Goal: Task Accomplishment & Management: Complete application form

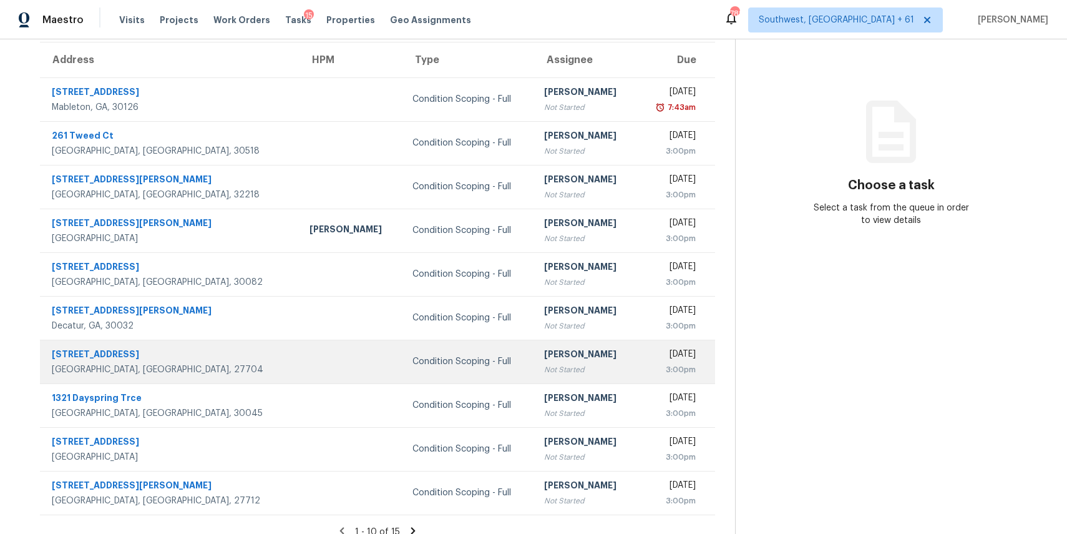
scroll to position [116, 0]
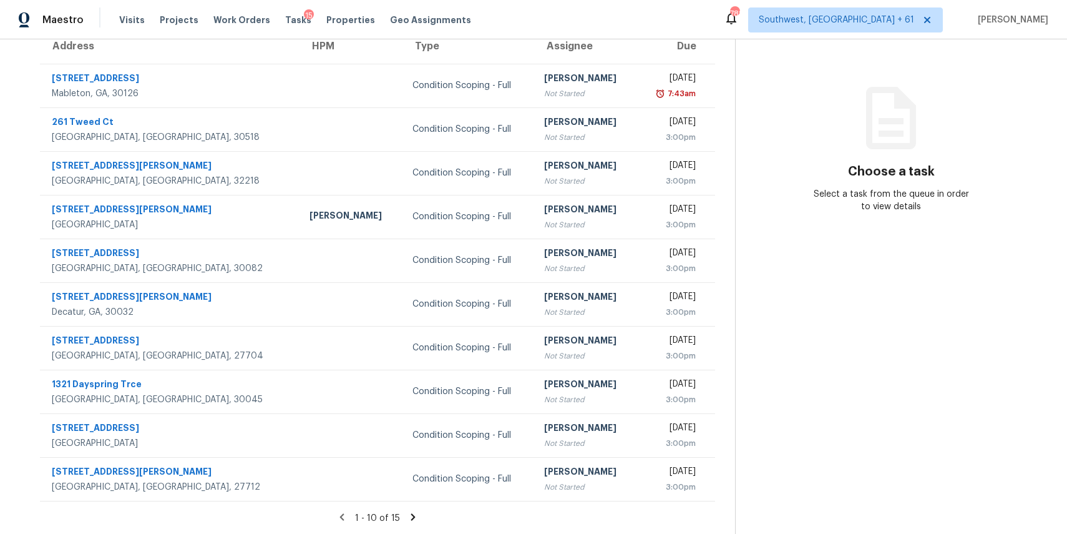
click at [419, 515] on icon at bounding box center [413, 516] width 11 height 11
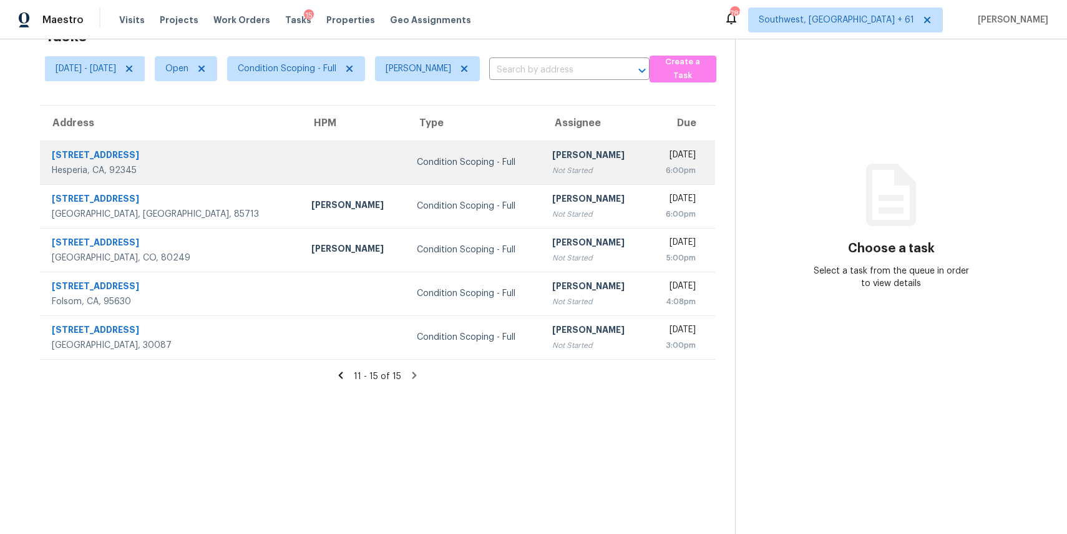
scroll to position [0, 0]
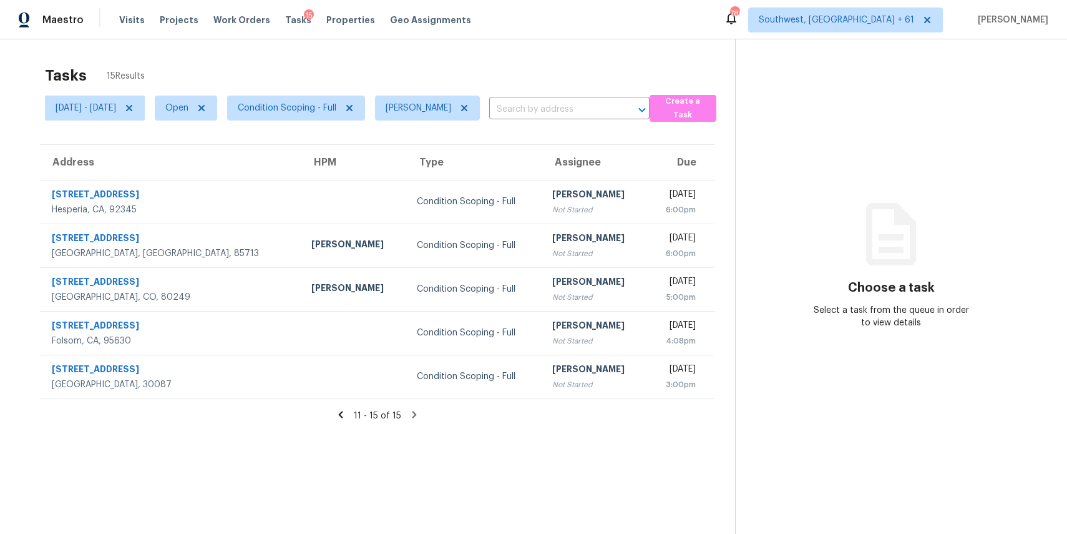
click at [346, 409] on icon at bounding box center [340, 414] width 11 height 11
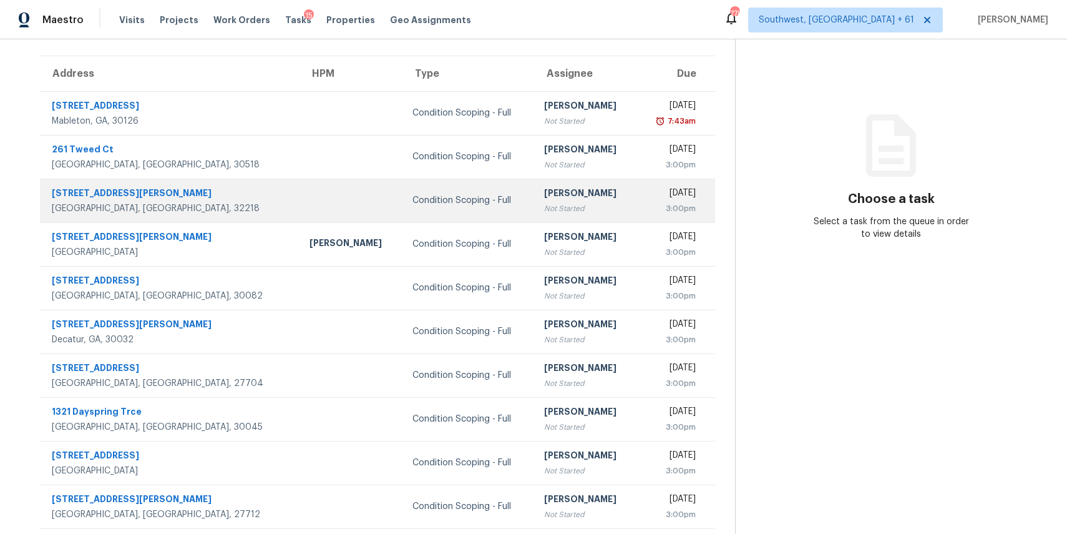
scroll to position [116, 0]
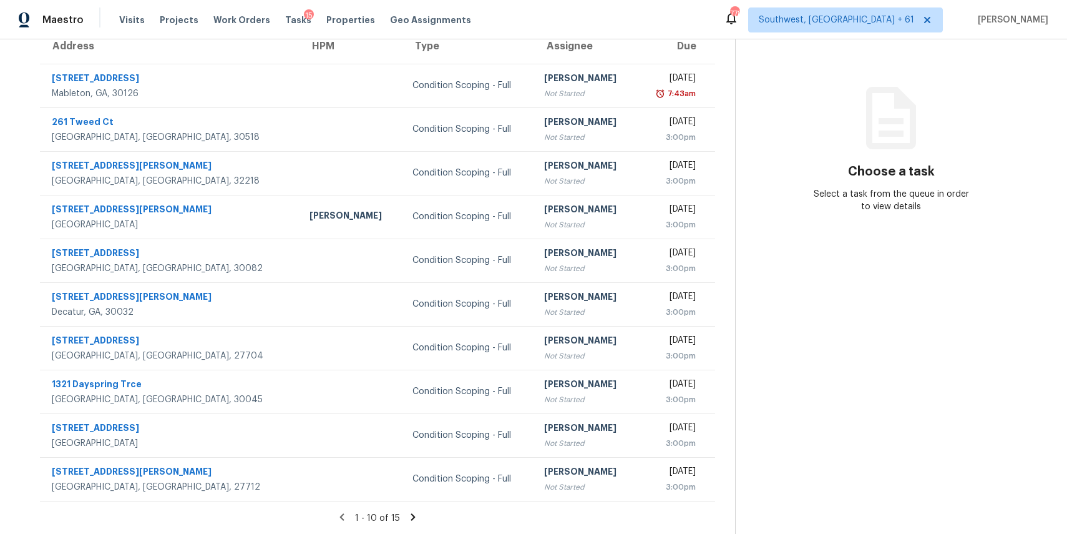
click at [425, 514] on div "1 - 10 of 15" at bounding box center [377, 517] width 715 height 13
click at [416, 514] on icon at bounding box center [413, 516] width 4 height 7
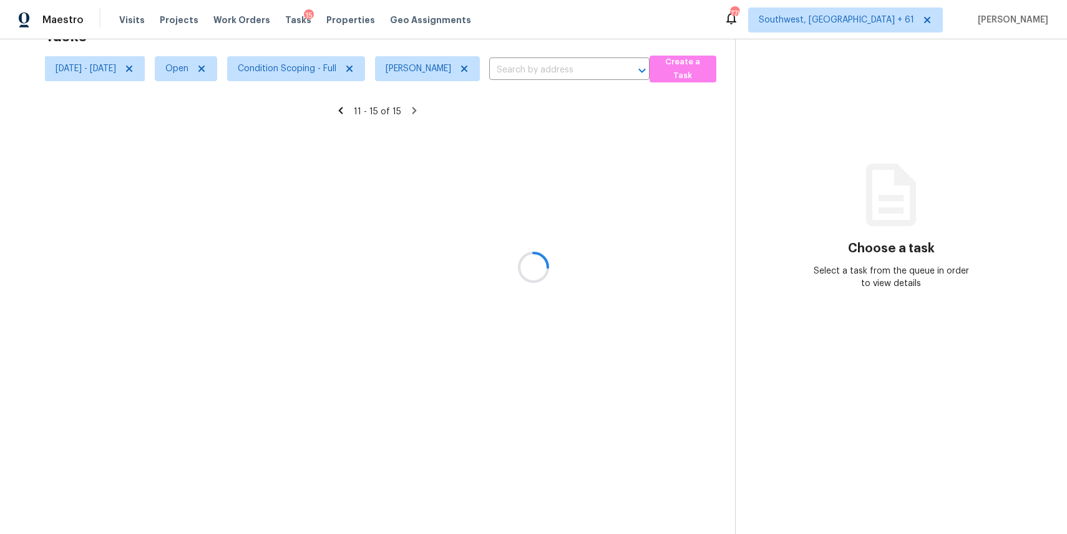
scroll to position [39, 0]
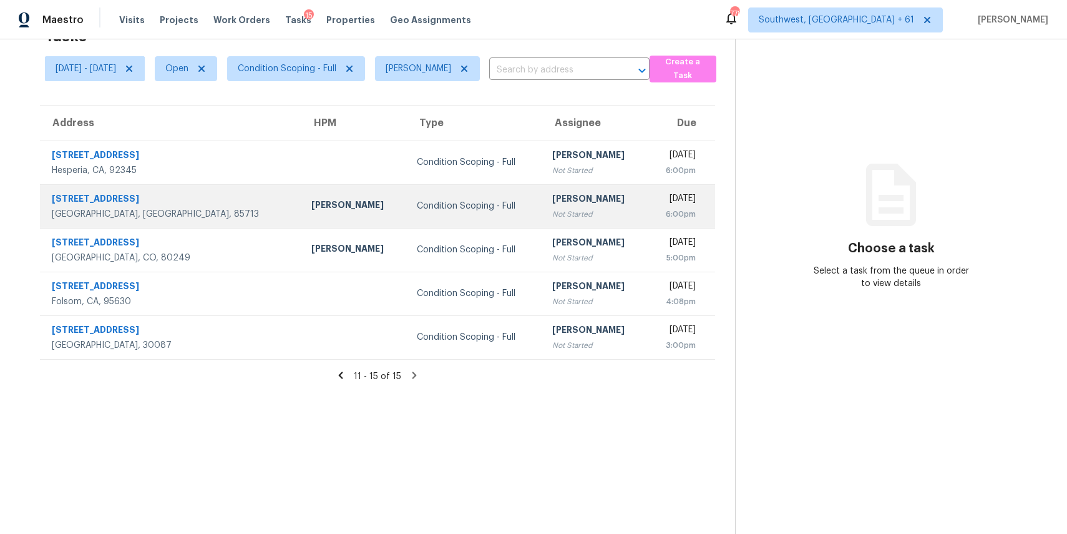
click at [429, 215] on td "Condition Scoping - Full" at bounding box center [474, 206] width 135 height 44
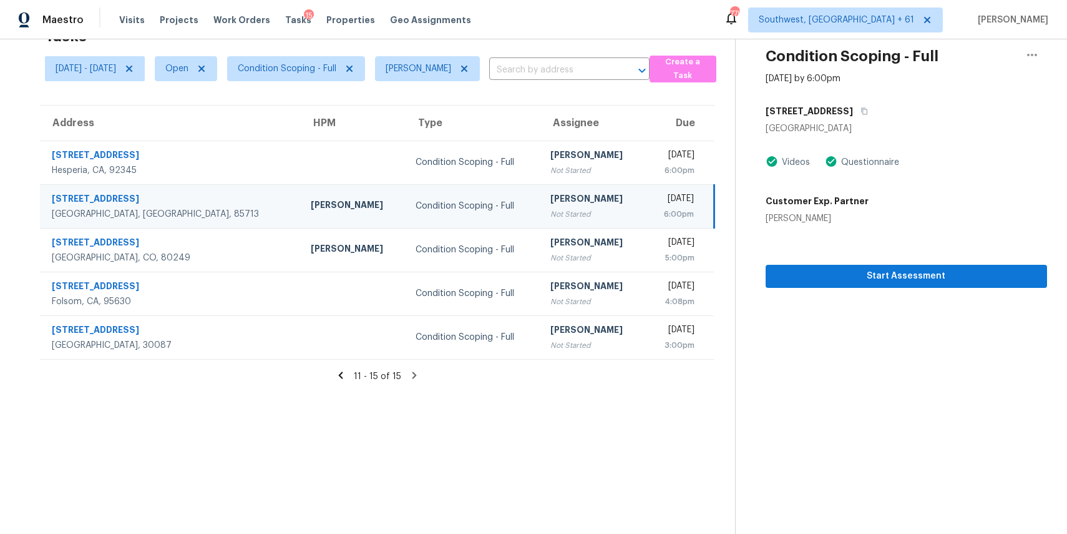
click at [878, 258] on div "Start Assessment" at bounding box center [906, 256] width 281 height 63
click at [881, 268] on span "Start Assessment" at bounding box center [906, 276] width 261 height 16
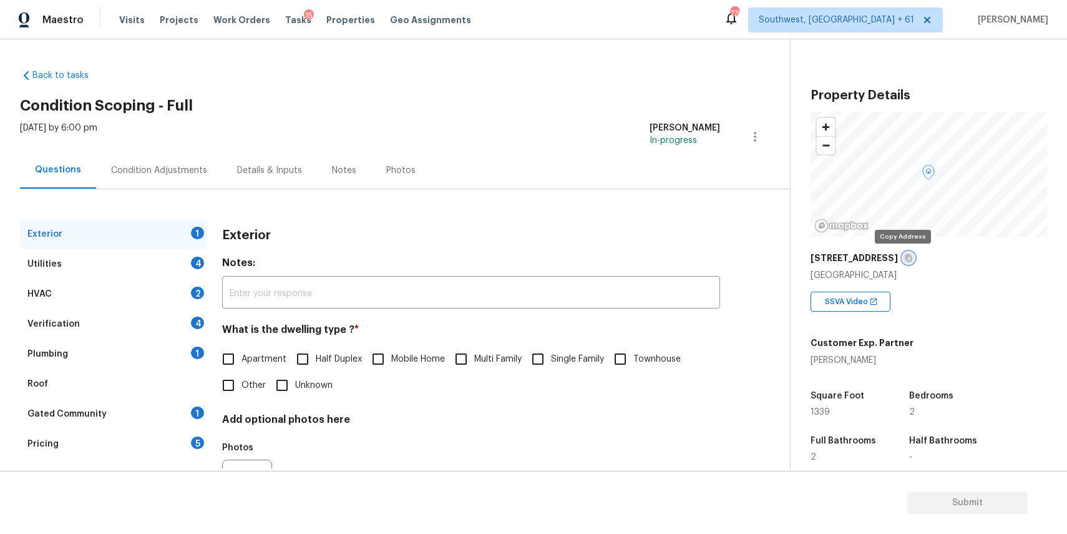
click at [906, 256] on icon "button" at bounding box center [909, 258] width 6 height 7
click at [633, 359] on input "Townhouse" at bounding box center [620, 359] width 26 height 26
checkbox input "true"
click at [149, 263] on div "Utilities 4" at bounding box center [113, 264] width 187 height 30
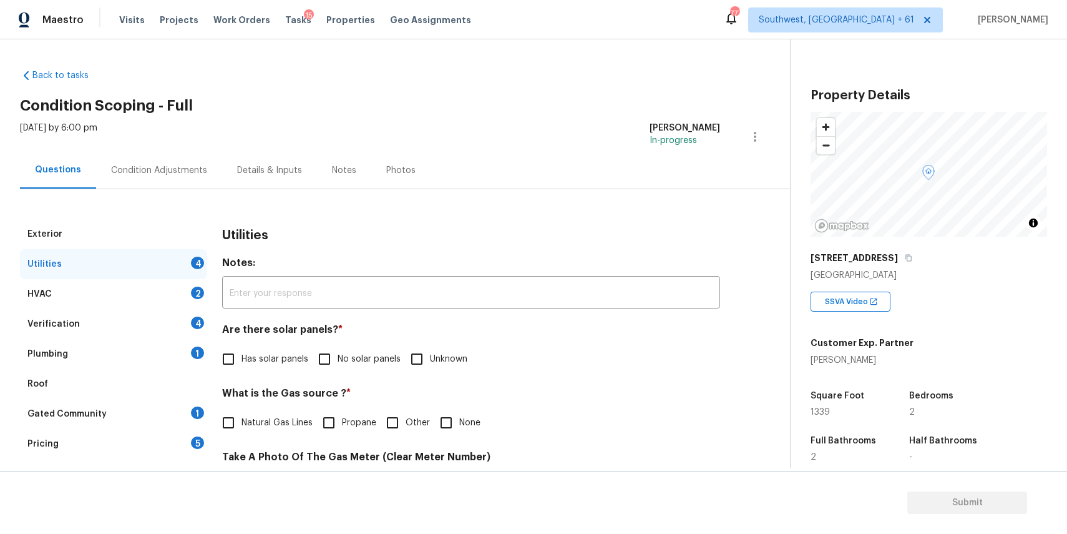
click at [366, 350] on label "No solar panels" at bounding box center [355, 359] width 89 height 26
click at [338, 350] on input "No solar panels" at bounding box center [324, 359] width 26 height 26
checkbox input "true"
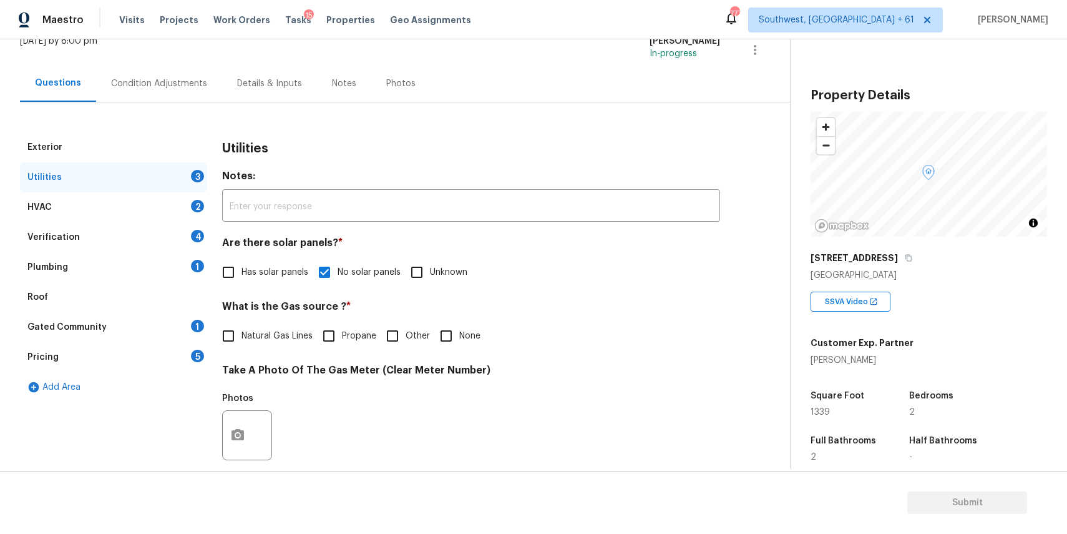
click at [459, 336] on span "None" at bounding box center [469, 336] width 21 height 13
click at [459, 336] on input "None" at bounding box center [446, 336] width 26 height 26
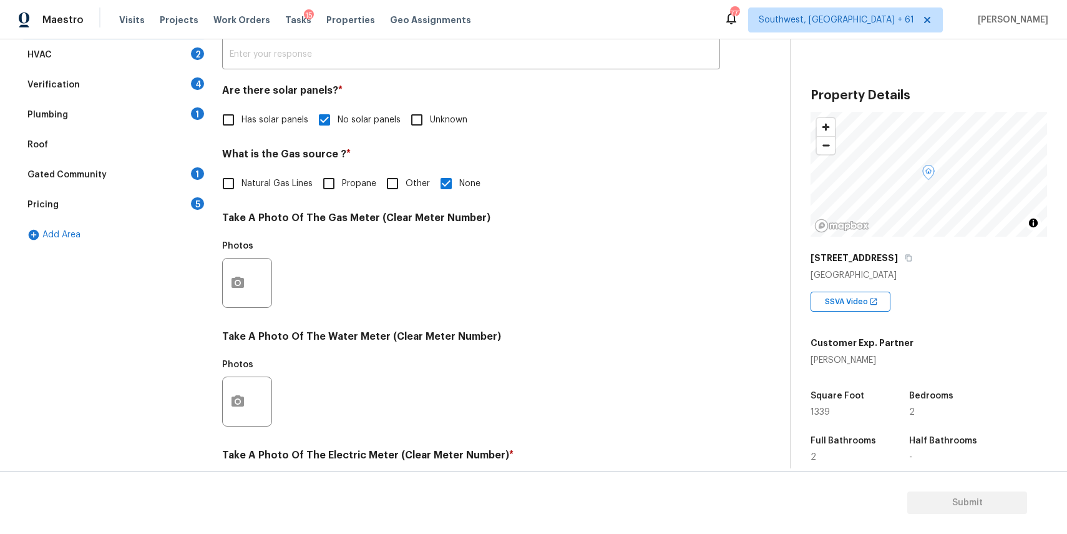
click at [455, 173] on input "None" at bounding box center [446, 183] width 26 height 26
checkbox input "false"
click at [237, 291] on button "button" at bounding box center [238, 282] width 30 height 49
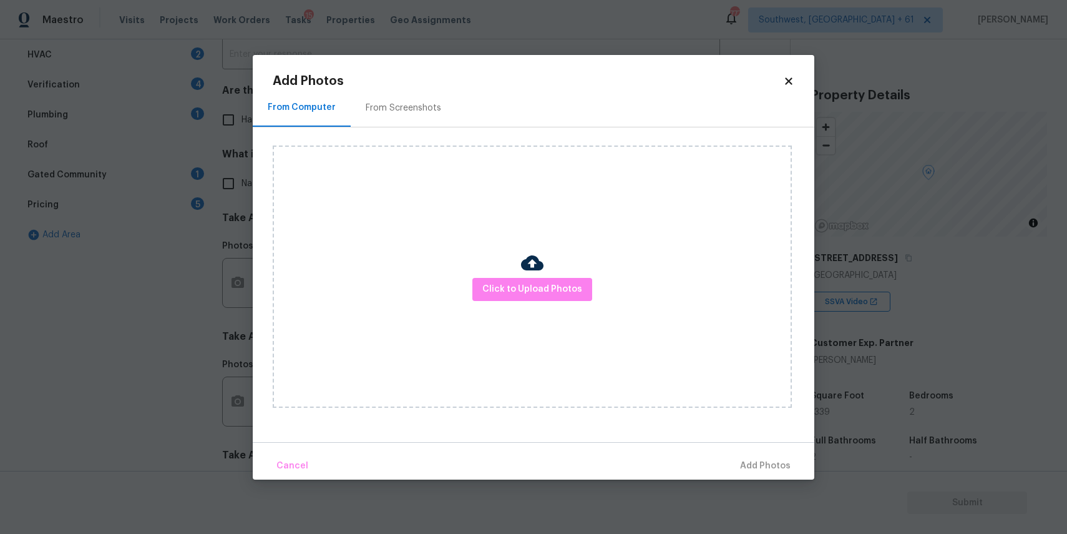
click at [520, 303] on div "Click to Upload Photos" at bounding box center [532, 276] width 519 height 262
click at [539, 291] on span "Click to Upload Photos" at bounding box center [532, 289] width 100 height 16
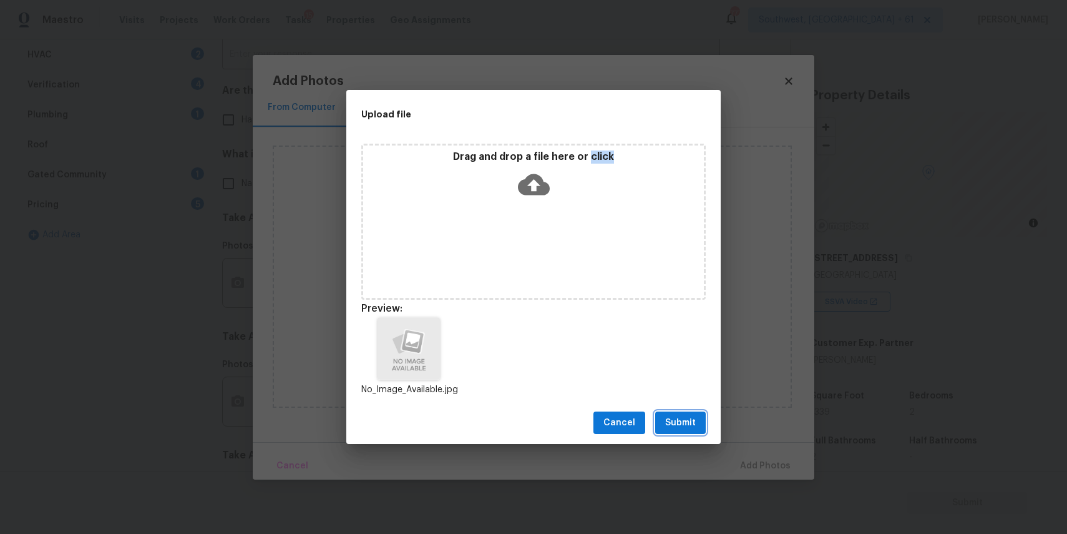
click at [676, 421] on span "Submit" at bounding box center [680, 423] width 31 height 16
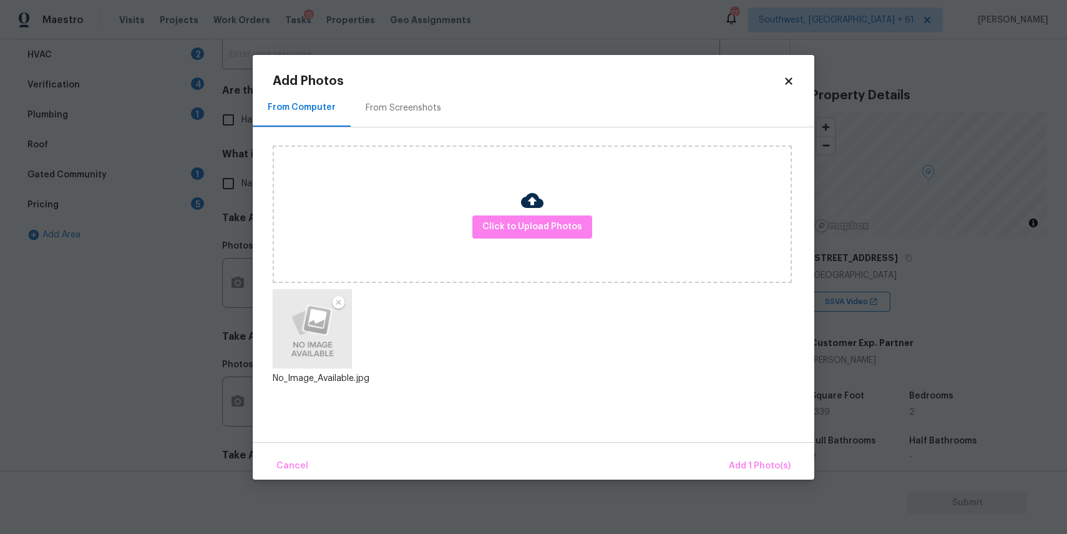
click at [747, 448] on div "Cancel Add 1 Photo(s)" at bounding box center [534, 460] width 562 height 37
click at [747, 461] on span "Add 1 Photo(s)" at bounding box center [760, 466] width 62 height 16
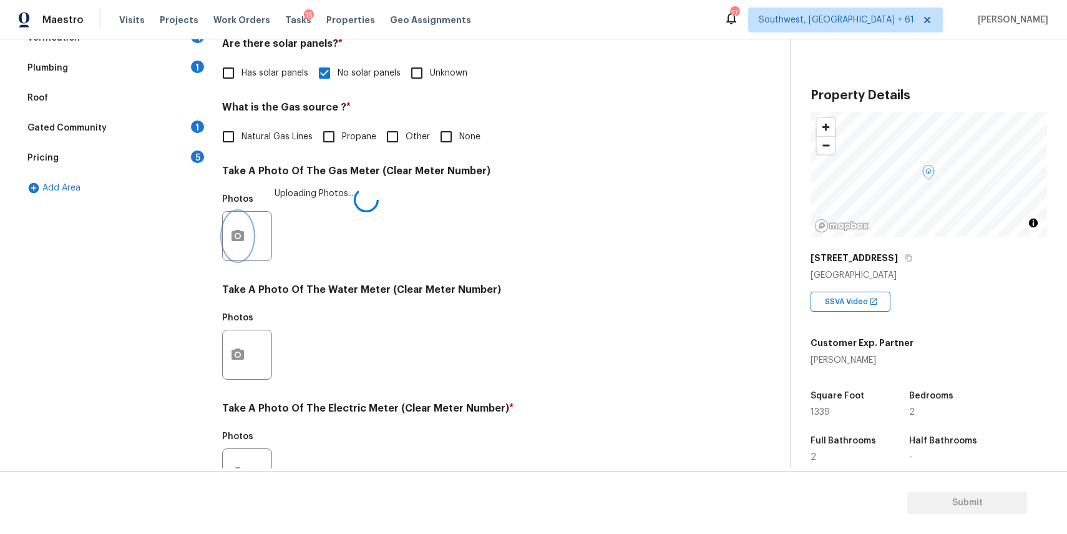
scroll to position [386, 0]
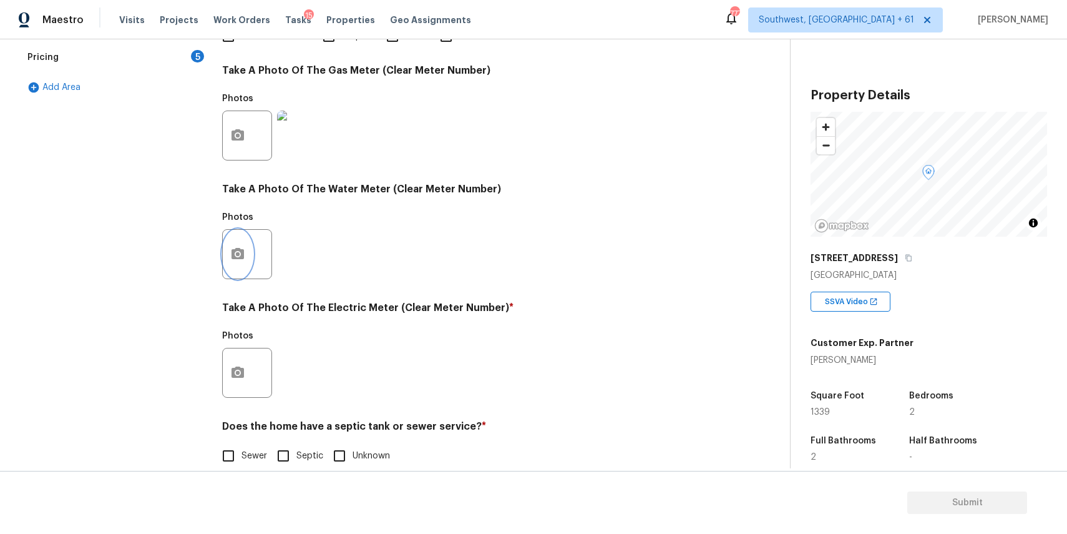
click at [239, 246] on button "button" at bounding box center [238, 254] width 30 height 49
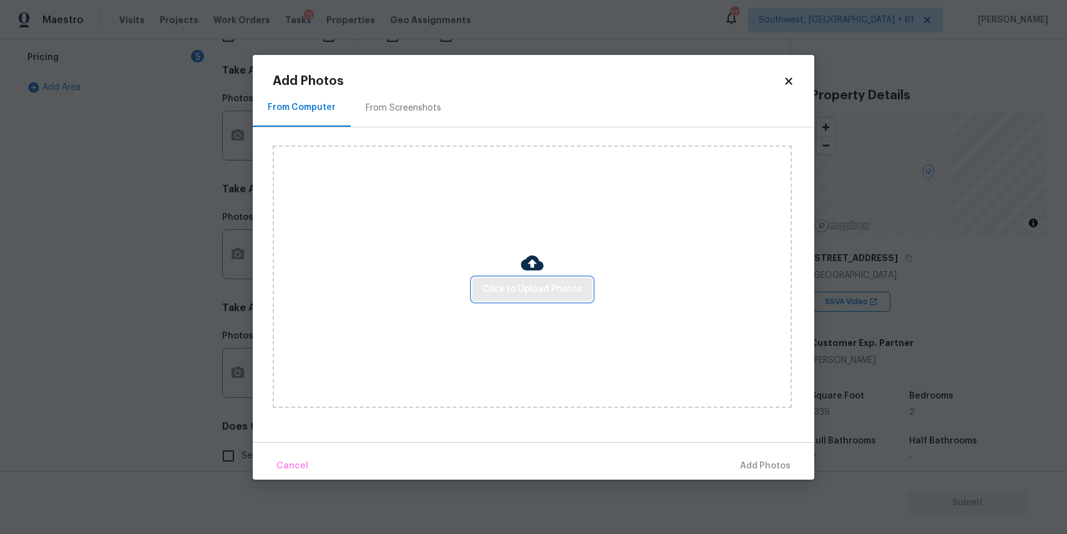
click at [575, 284] on span "Click to Upload Photos" at bounding box center [532, 289] width 100 height 16
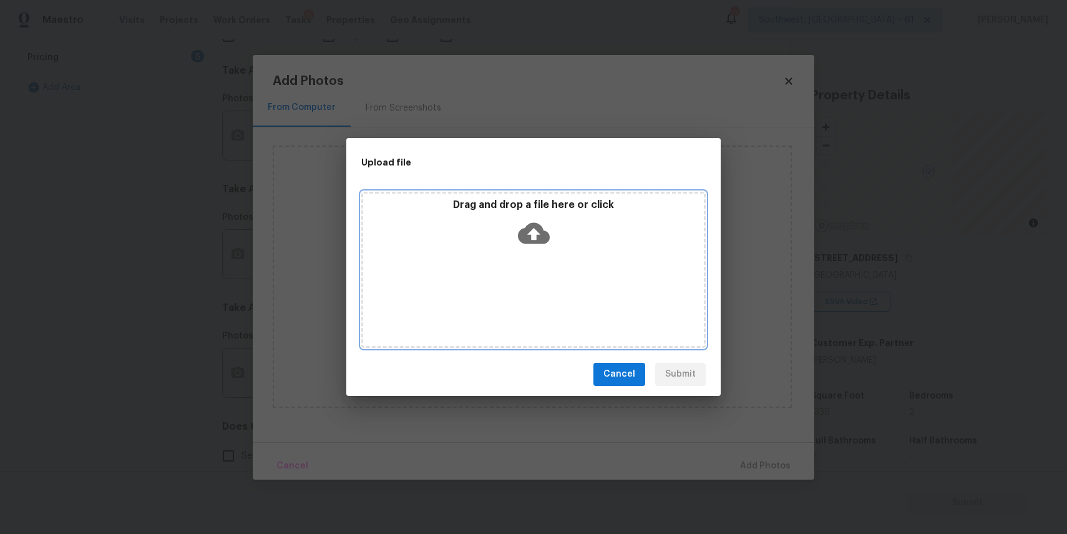
click at [596, 299] on div "Drag and drop a file here or click" at bounding box center [533, 270] width 344 height 156
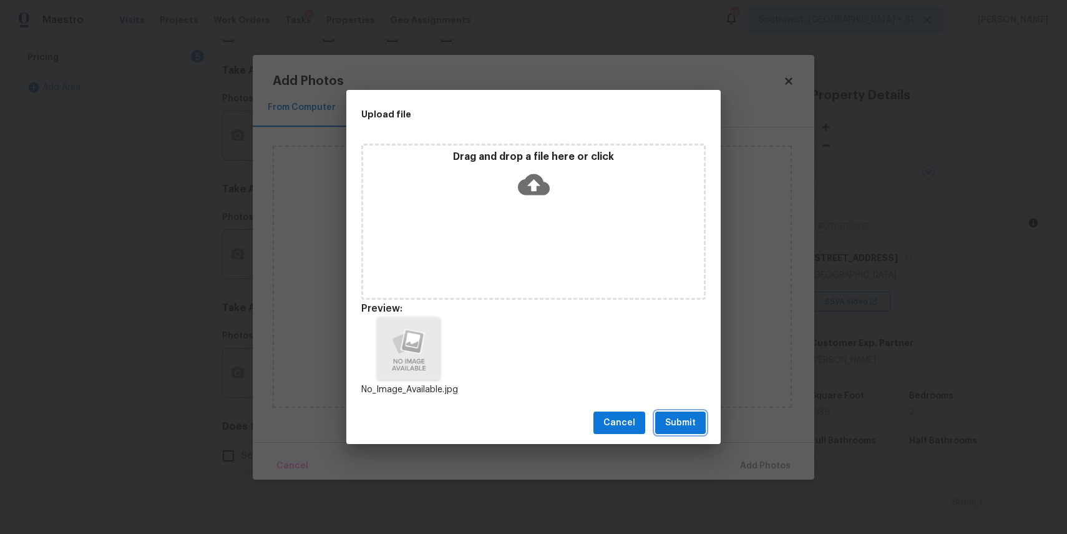
click at [691, 424] on span "Submit" at bounding box center [680, 423] width 31 height 16
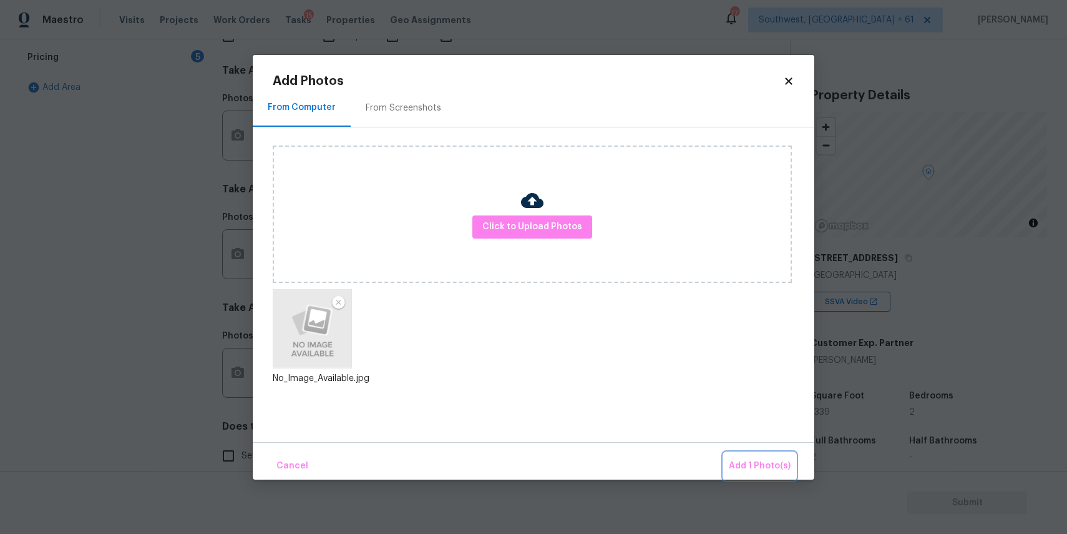
click at [748, 456] on button "Add 1 Photo(s)" at bounding box center [760, 465] width 72 height 27
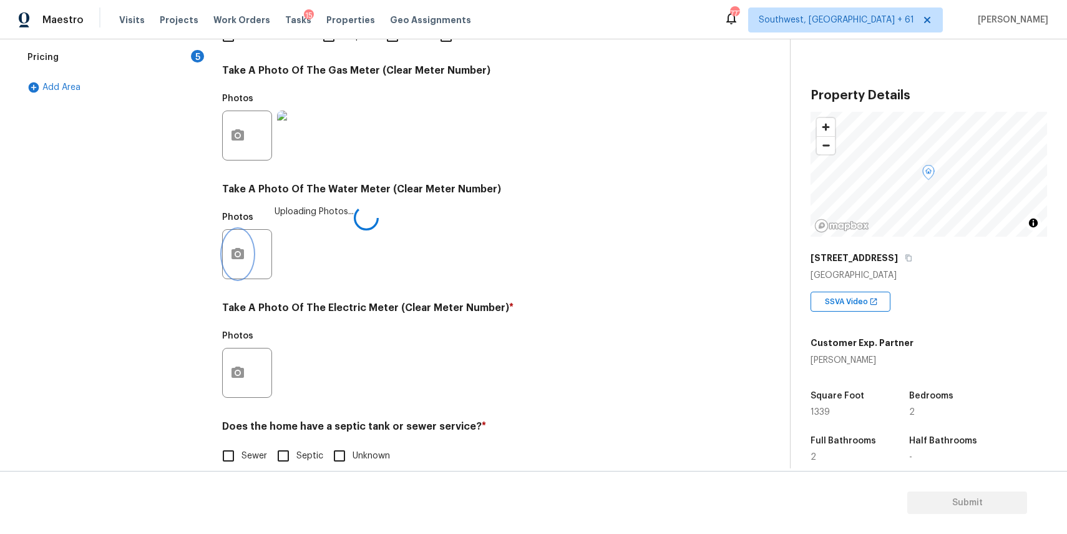
scroll to position [406, 0]
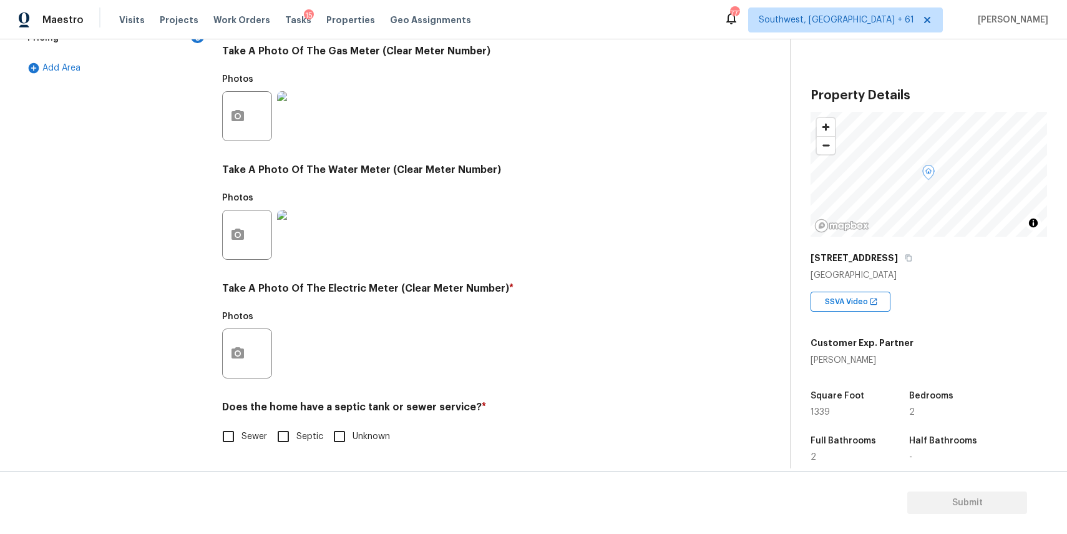
click at [252, 371] on div at bounding box center [247, 353] width 50 height 50
click at [220, 352] on div "Exterior Utilities 3 HVAC 2 Verification 4 Plumbing 1 Roof Gated Community 1 Pr…" at bounding box center [390, 138] width 740 height 651
click at [245, 352] on icon "button" at bounding box center [237, 353] width 15 height 15
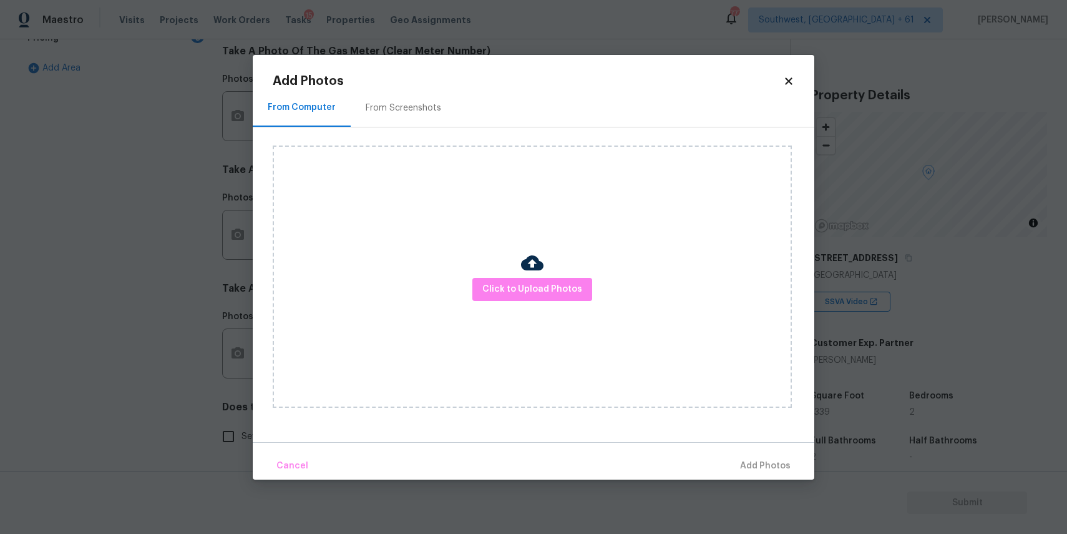
click at [565, 273] on div "Click to Upload Photos" at bounding box center [532, 276] width 519 height 262
click at [565, 287] on span "Click to Upload Photos" at bounding box center [532, 289] width 100 height 16
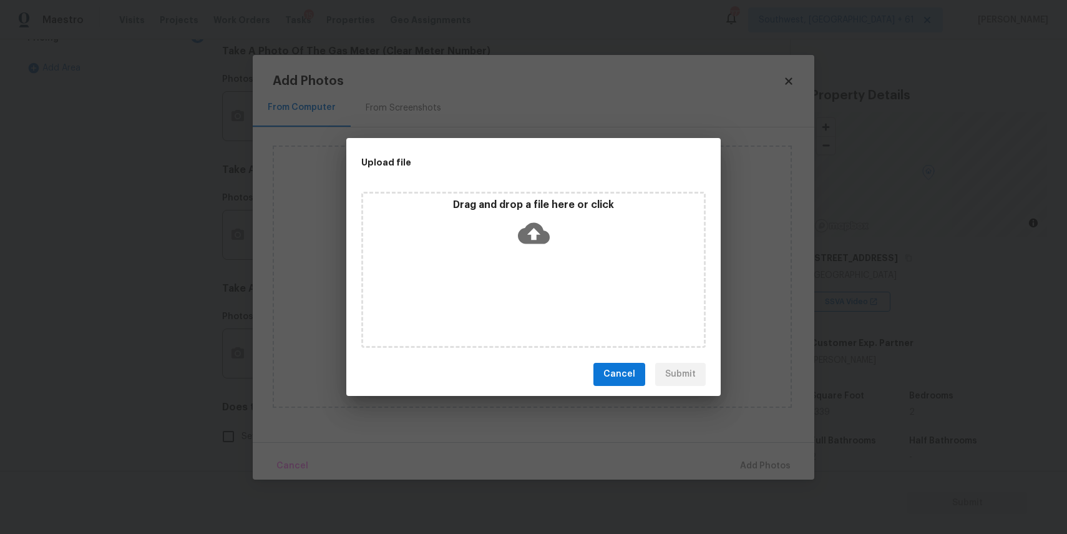
click at [560, 250] on div "Drag and drop a file here or click" at bounding box center [533, 225] width 341 height 54
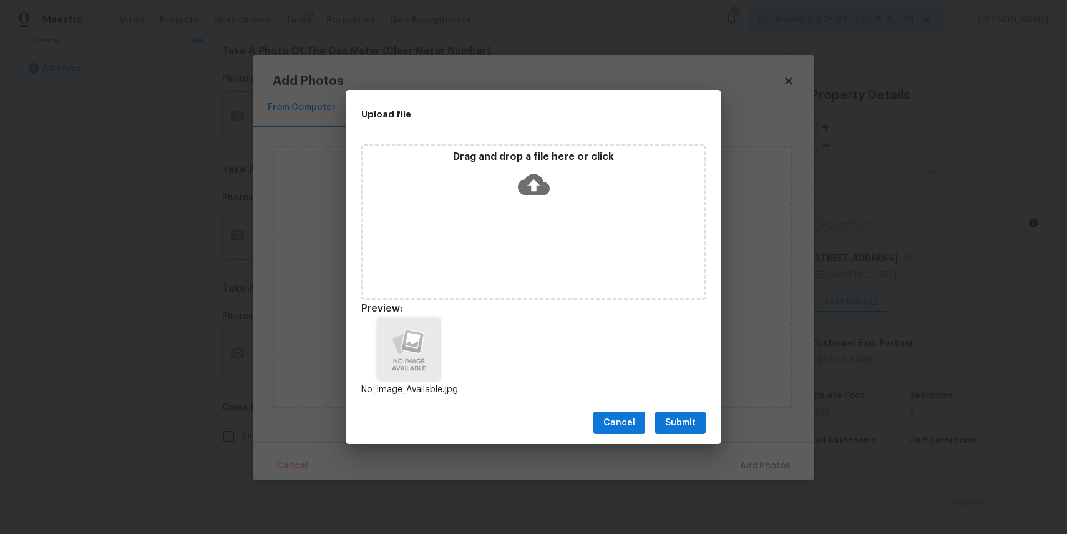
click at [683, 422] on span "Submit" at bounding box center [680, 423] width 31 height 16
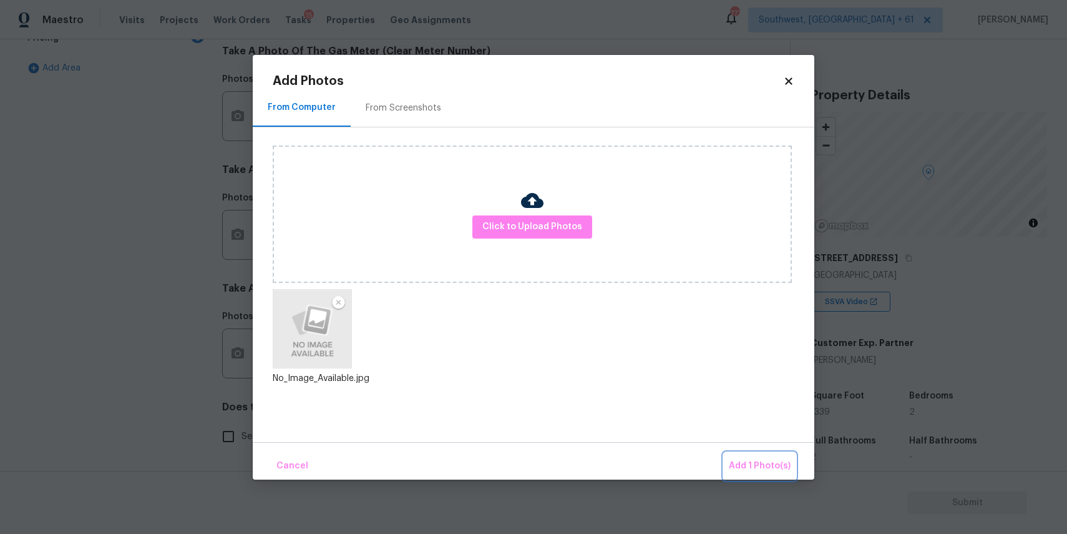
click at [740, 454] on button "Add 1 Photo(s)" at bounding box center [760, 465] width 72 height 27
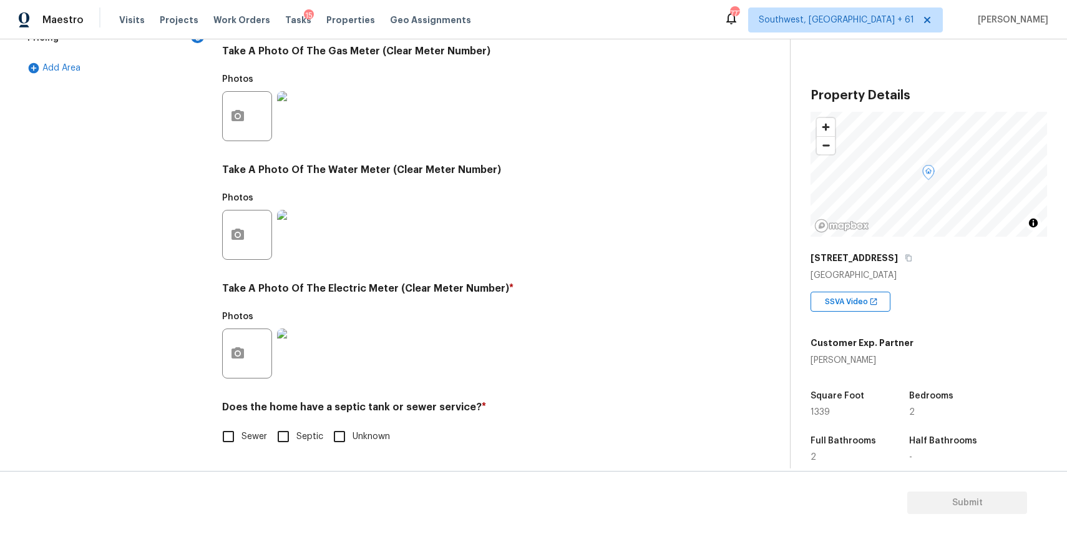
click at [250, 432] on span "Sewer" at bounding box center [255, 436] width 26 height 13
click at [242, 432] on input "Sewer" at bounding box center [228, 436] width 26 height 26
checkbox input "true"
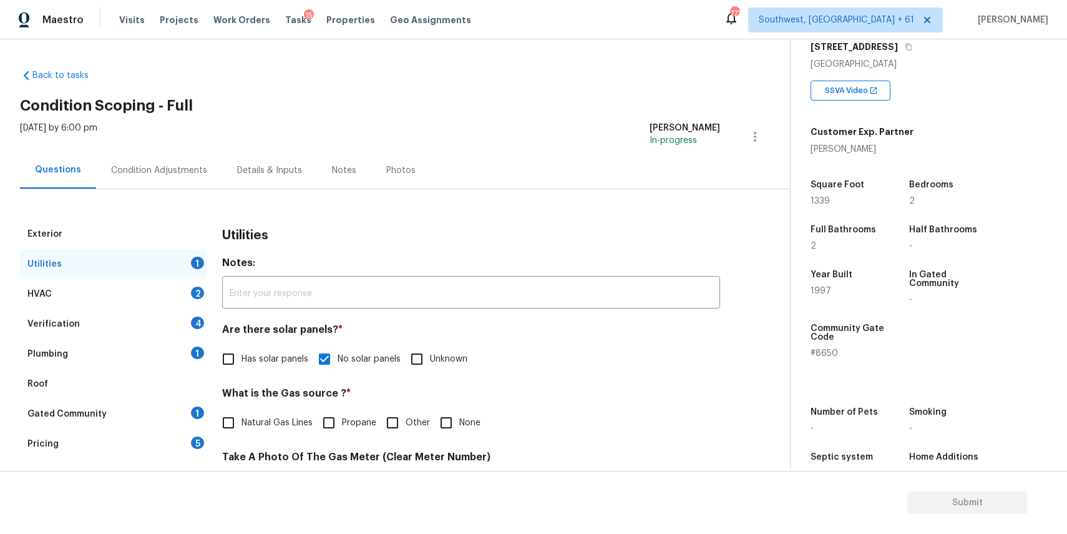
scroll to position [221, 0]
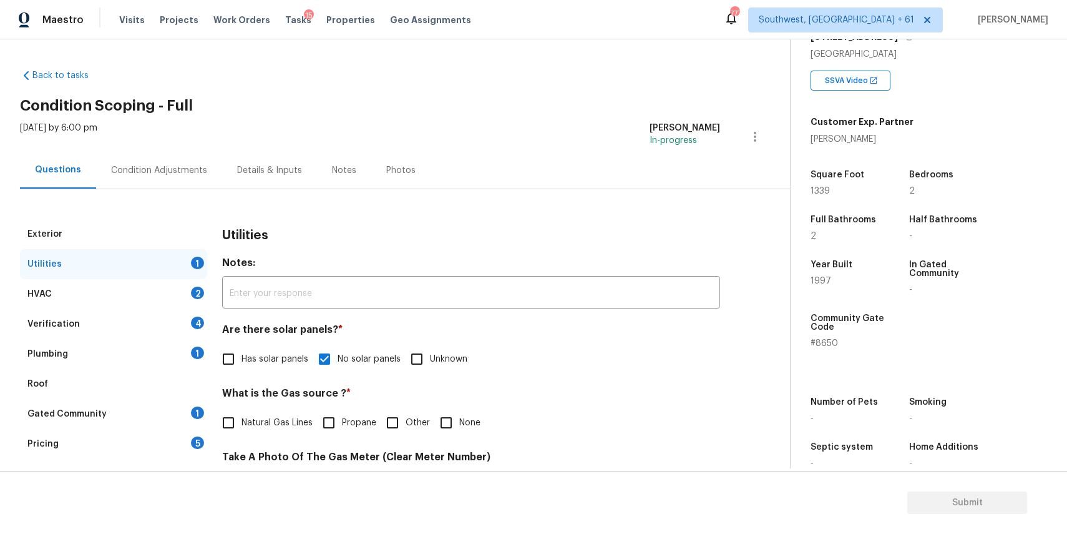
click at [165, 293] on div "HVAC 2" at bounding box center [113, 294] width 187 height 30
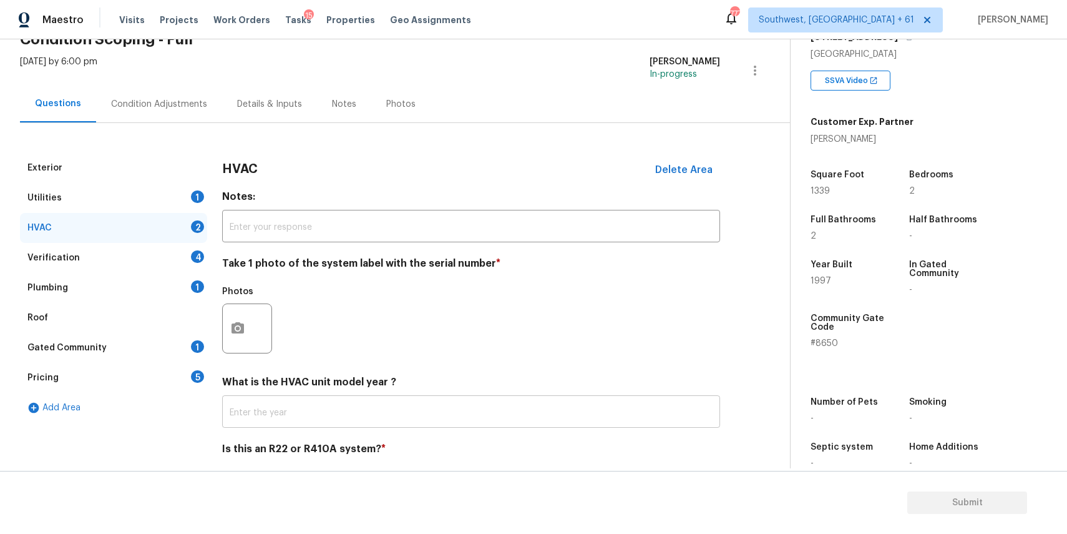
scroll to position [75, 0]
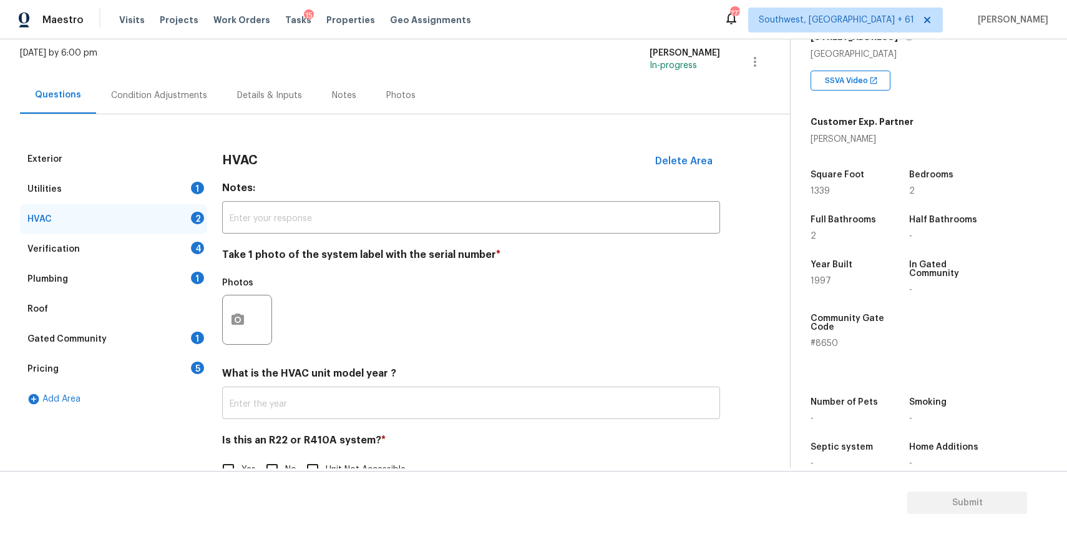
click at [308, 402] on input "text" at bounding box center [471, 403] width 498 height 29
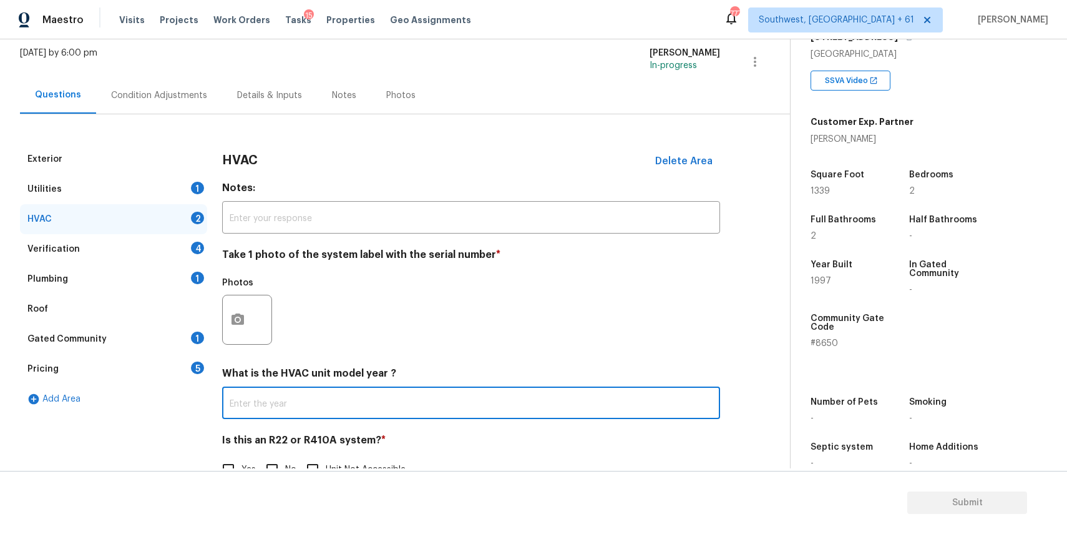
scroll to position [109, 0]
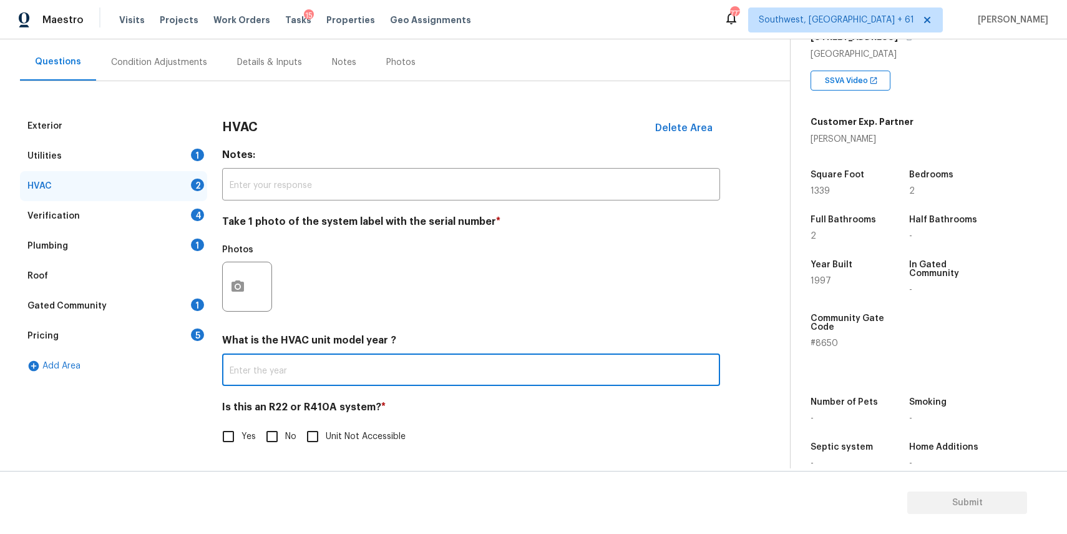
click at [268, 431] on input "No" at bounding box center [272, 436] width 26 height 26
checkbox input "true"
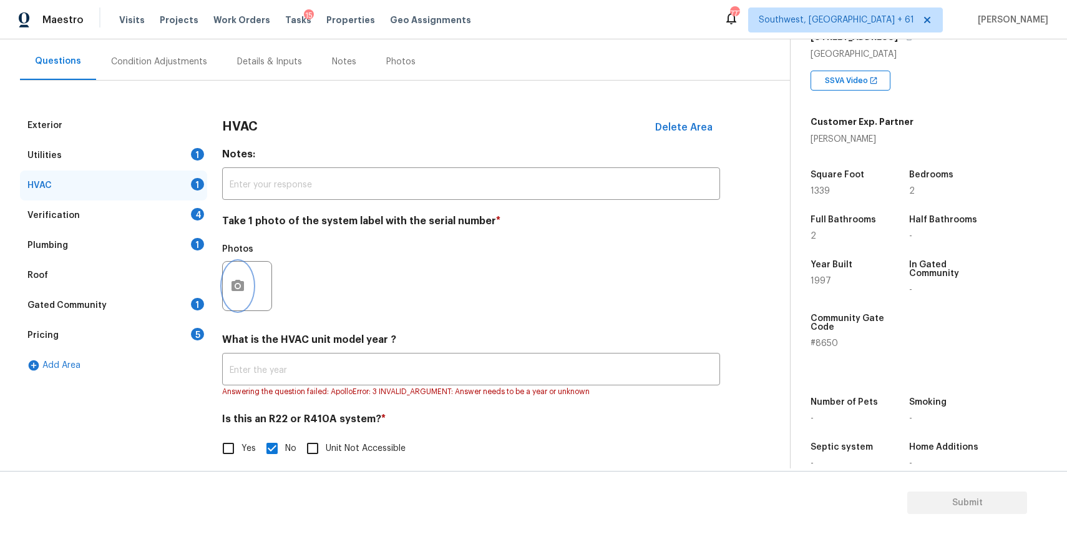
click at [248, 279] on button "button" at bounding box center [238, 285] width 30 height 49
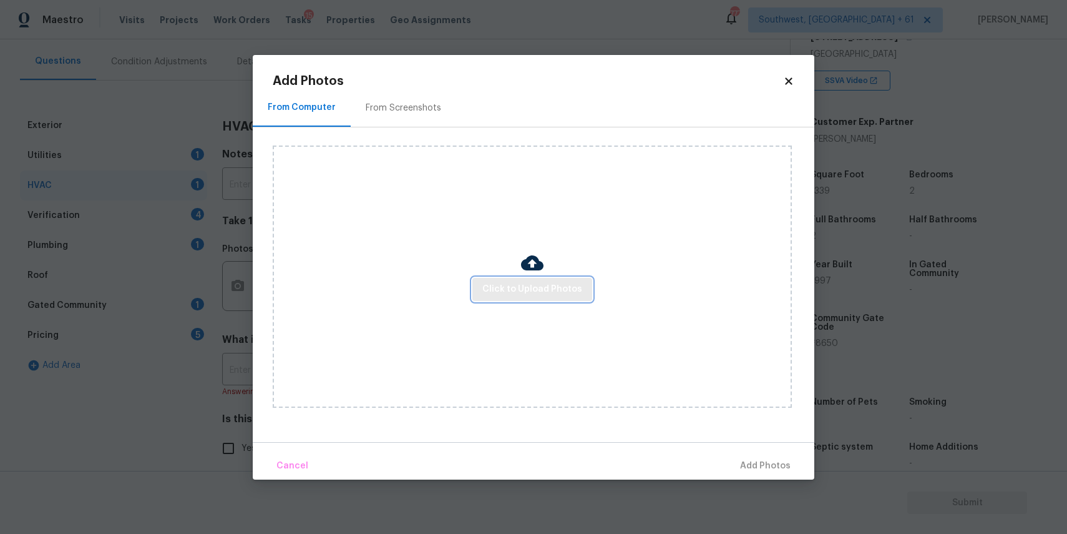
click at [568, 295] on span "Click to Upload Photos" at bounding box center [532, 289] width 100 height 16
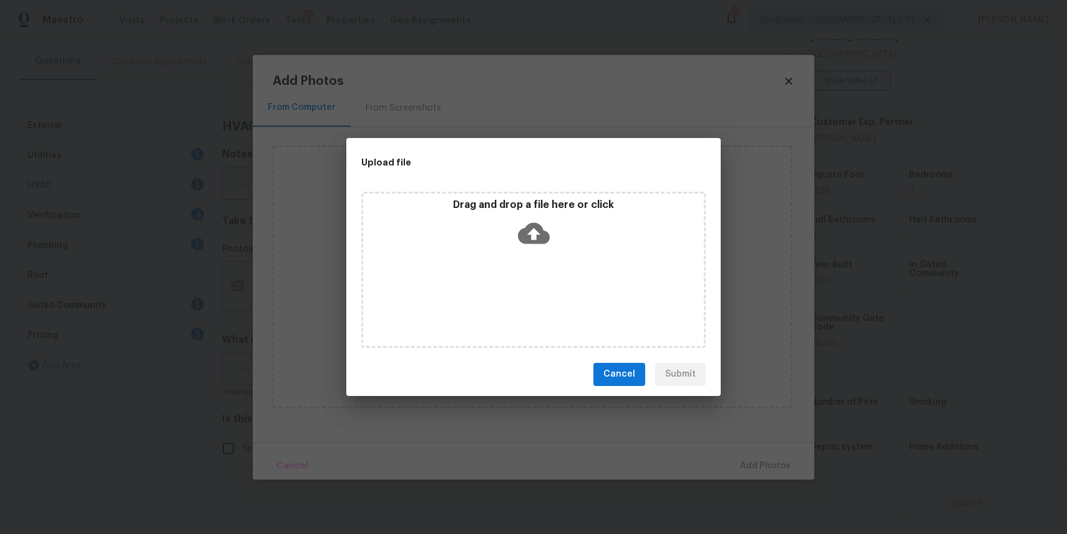
click at [568, 295] on div "Drag and drop a file here or click" at bounding box center [533, 270] width 344 height 156
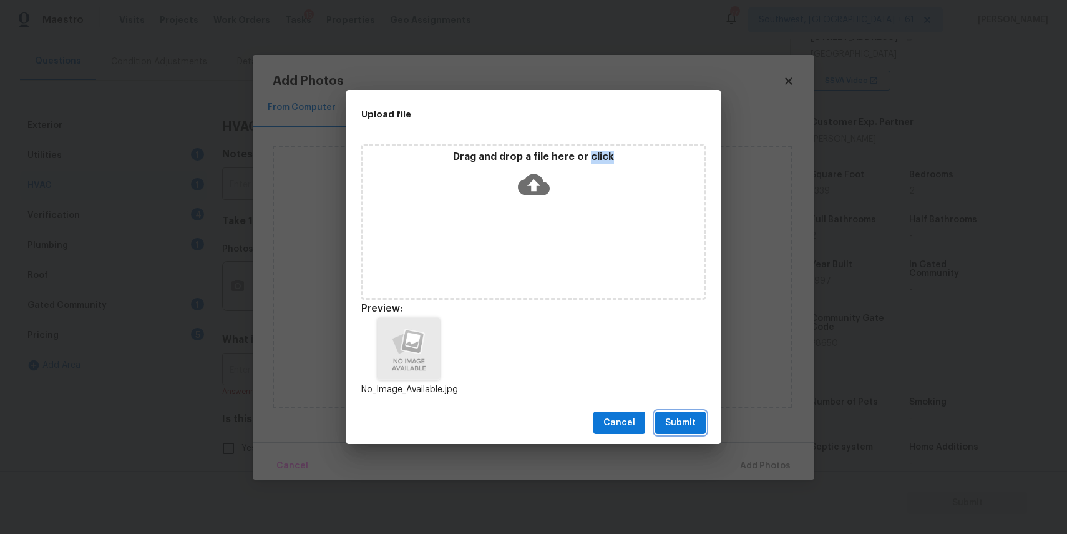
click at [686, 424] on span "Submit" at bounding box center [680, 423] width 31 height 16
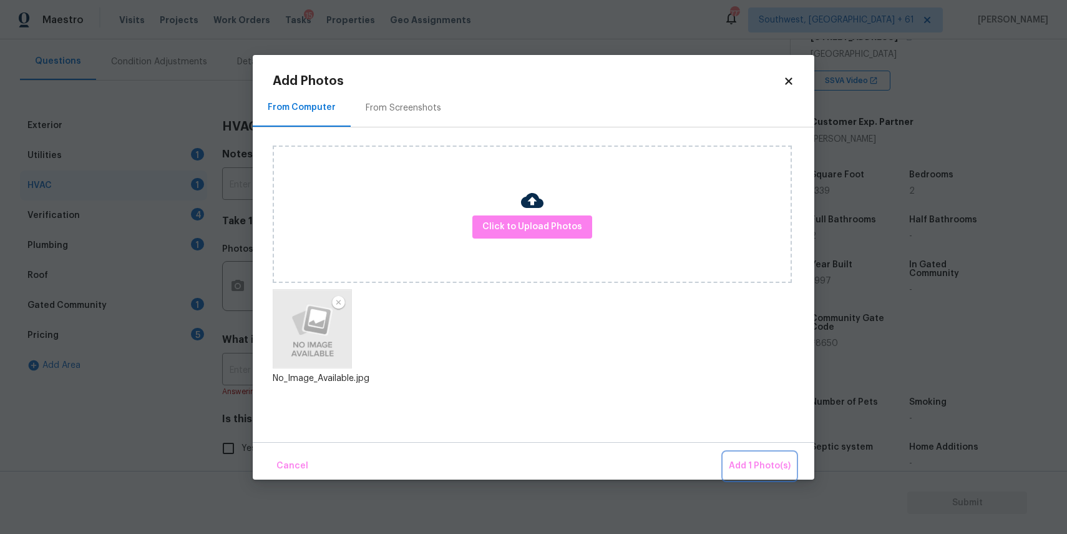
click at [789, 456] on button "Add 1 Photo(s)" at bounding box center [760, 465] width 72 height 27
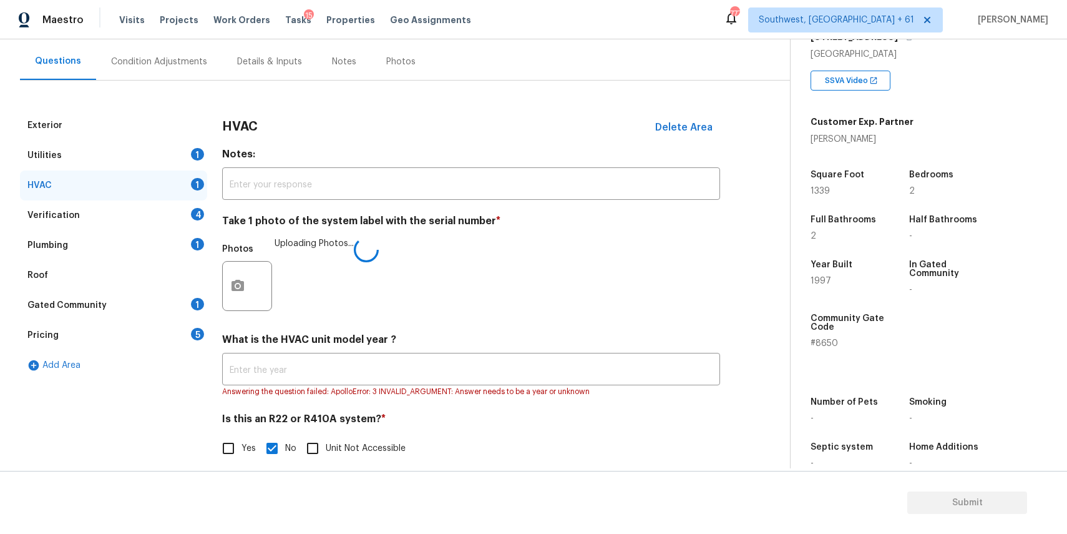
click at [789, 456] on div "Back to tasks Condition Scoping - Full Mon, Sep 08 2025 by 6:00 pm Ranjith Kuma…" at bounding box center [405, 215] width 770 height 529
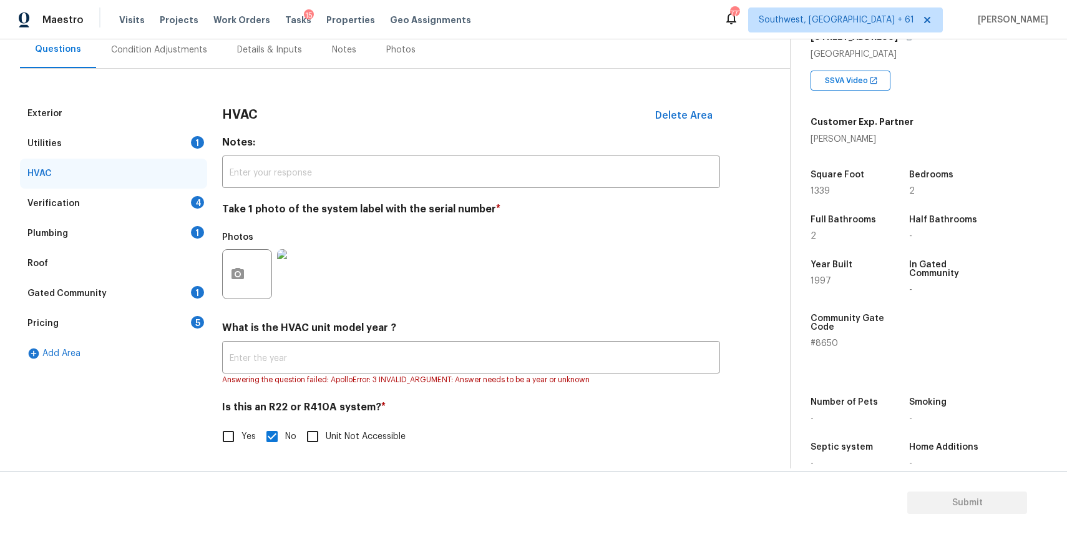
click at [172, 208] on div "Verification 4" at bounding box center [113, 203] width 187 height 30
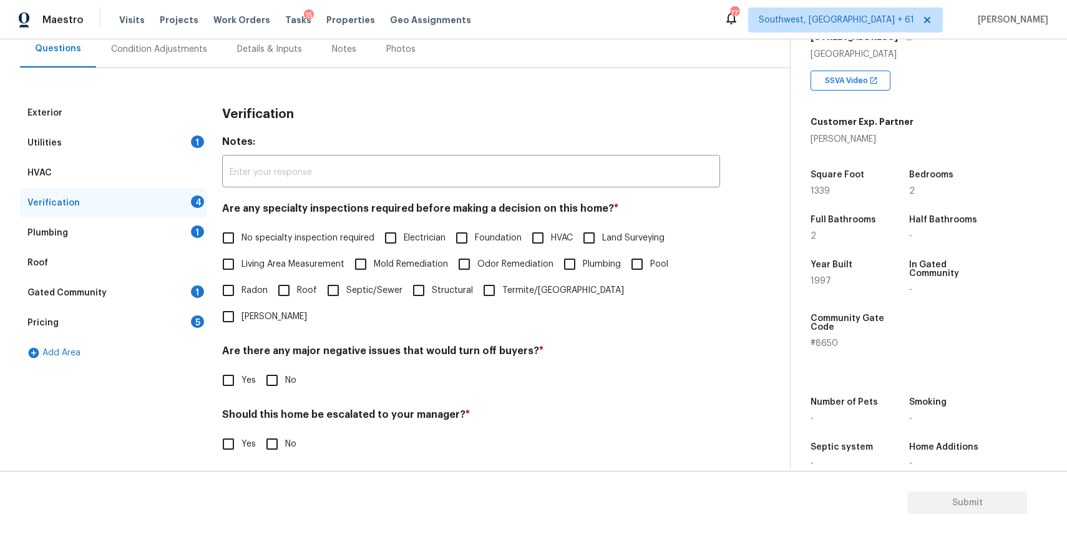
click at [311, 243] on span "No specialty inspection required" at bounding box center [308, 238] width 133 height 13
click at [242, 243] on input "No specialty inspection required" at bounding box center [228, 238] width 26 height 26
checkbox input "true"
click at [282, 367] on input "No" at bounding box center [272, 380] width 26 height 26
checkbox input "true"
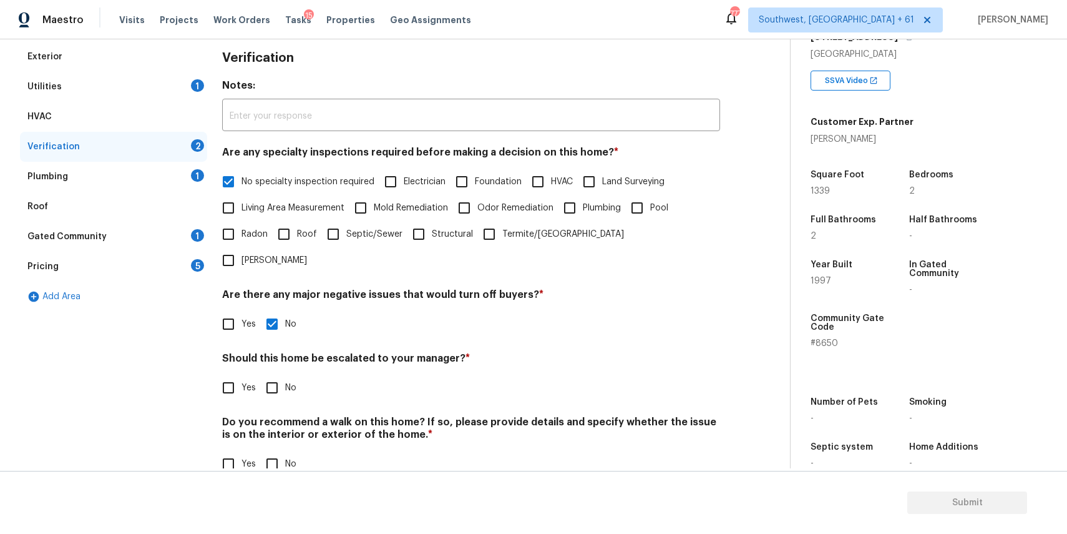
scroll to position [178, 0]
click at [274, 373] on input "No" at bounding box center [272, 386] width 26 height 26
checkbox input "true"
click at [281, 451] on div "Verification Notes: ​ Are any specialty inspections required before making a de…" at bounding box center [471, 266] width 498 height 451
click at [263, 414] on h4 "Do you recommend a walk on this home? If so, please provide details and specify…" at bounding box center [471, 429] width 498 height 30
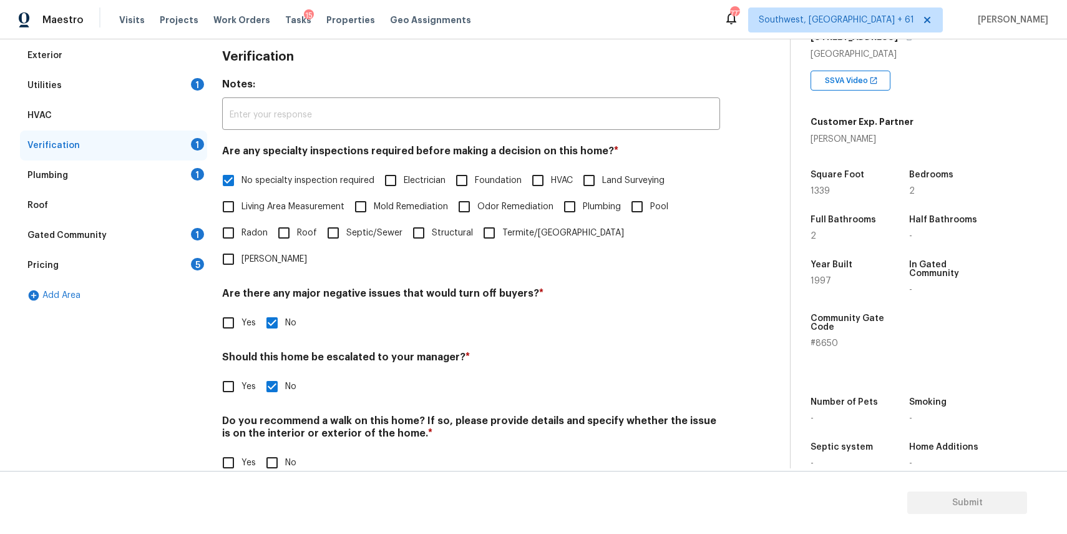
click at [275, 418] on h4 "Do you recommend a walk on this home? If so, please provide details and specify…" at bounding box center [471, 429] width 498 height 30
click at [274, 449] on input "No" at bounding box center [272, 462] width 26 height 26
checkbox input "true"
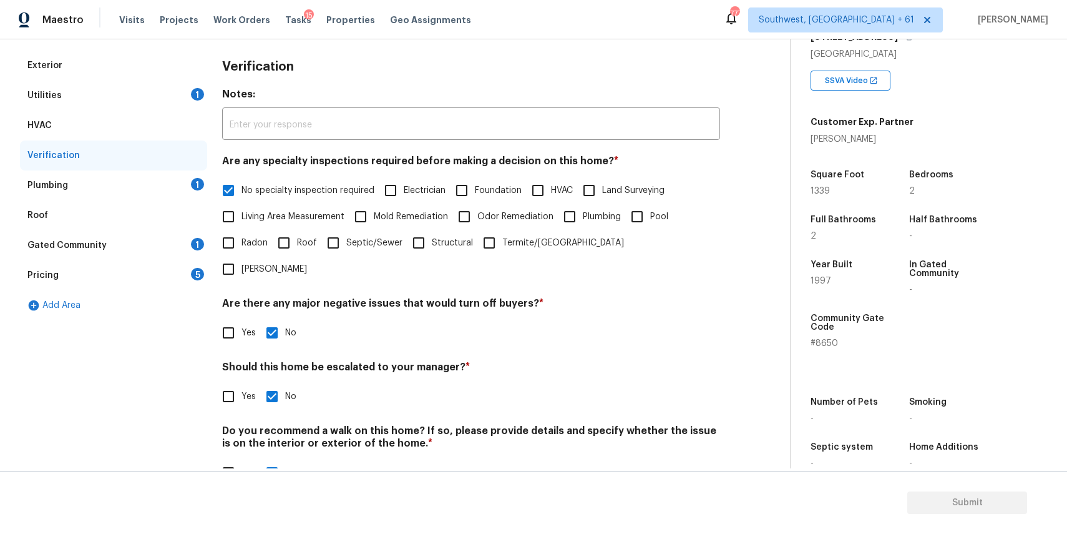
scroll to position [100, 0]
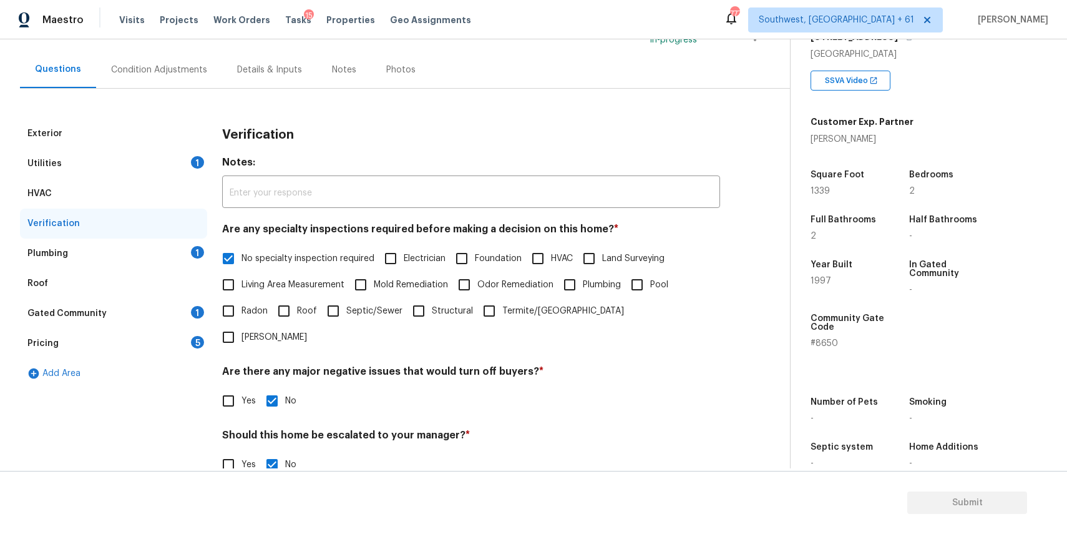
click at [175, 240] on div "Plumbing 1" at bounding box center [113, 253] width 187 height 30
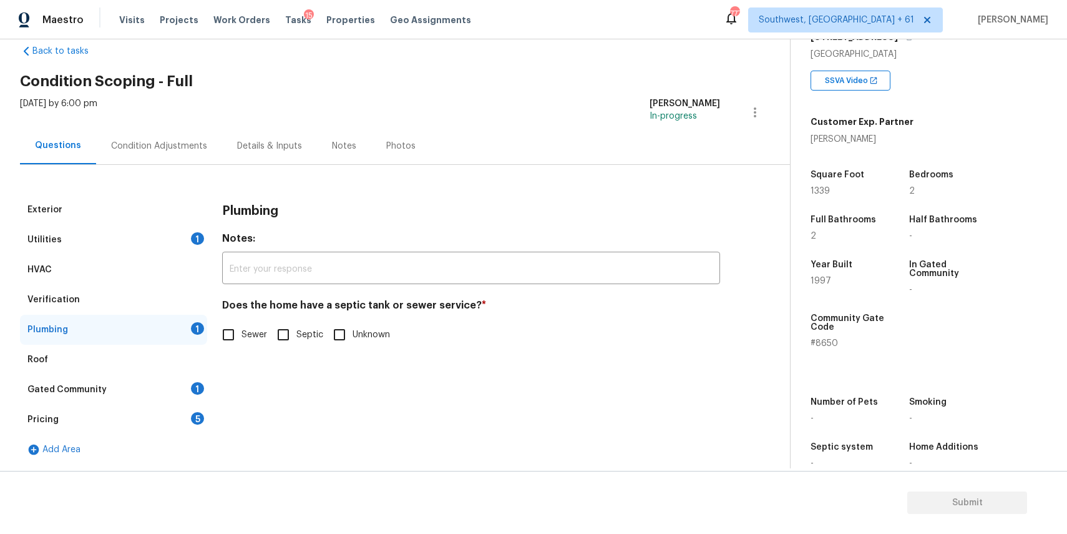
scroll to position [24, 0]
click at [240, 333] on input "Sewer" at bounding box center [228, 334] width 26 height 26
checkbox input "true"
click at [171, 381] on div "Gated Community 1" at bounding box center [113, 389] width 187 height 30
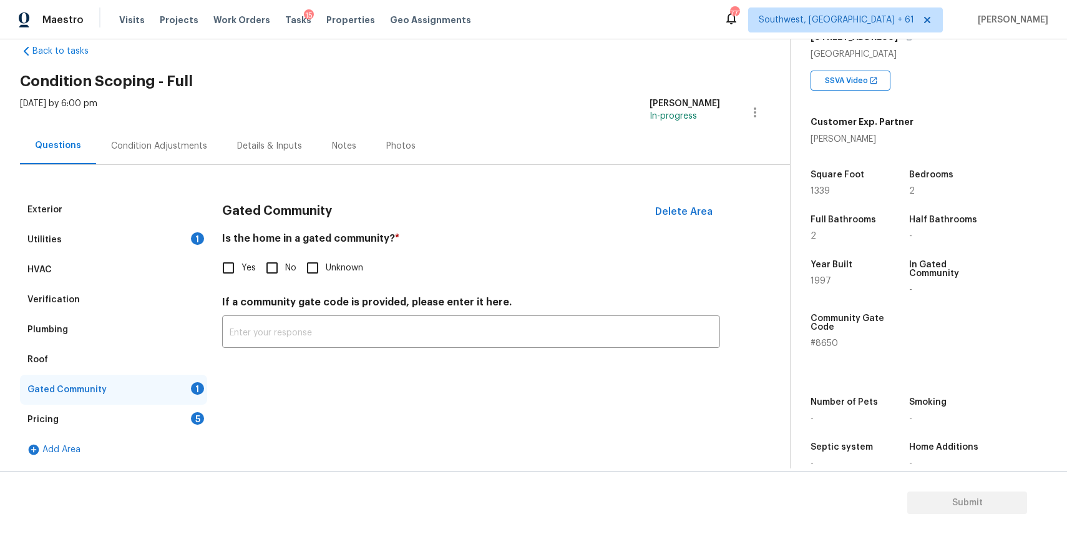
click at [268, 268] on input "No" at bounding box center [272, 268] width 26 height 26
checkbox input "true"
click at [167, 409] on div "Pricing 5" at bounding box center [113, 419] width 187 height 30
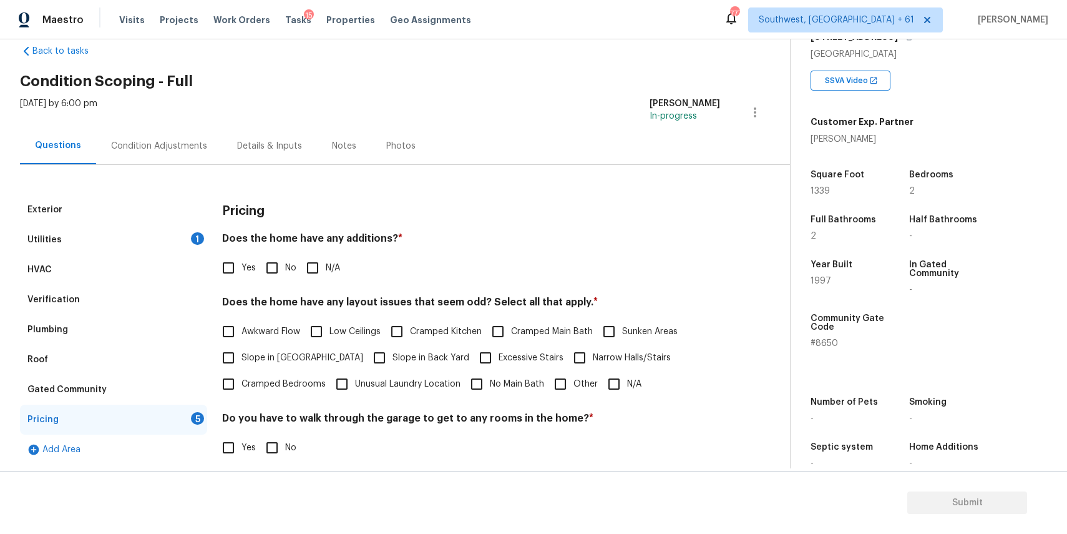
click at [274, 256] on input "No" at bounding box center [272, 268] width 26 height 26
checkbox input "true"
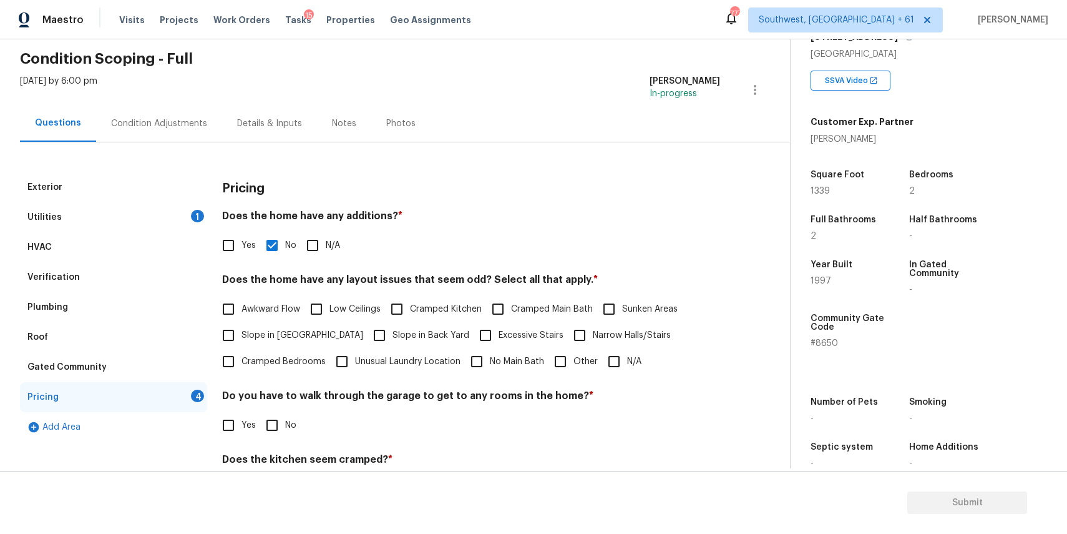
scroll to position [77, 0]
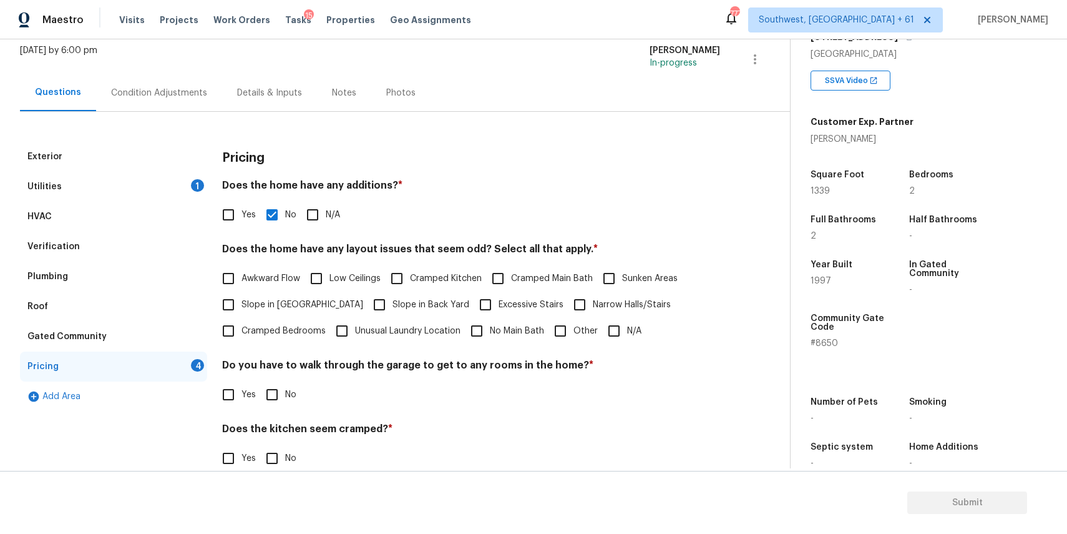
click at [617, 325] on input "N/A" at bounding box center [614, 331] width 26 height 26
click at [617, 325] on input "N/A" at bounding box center [614, 332] width 26 height 26
checkbox input "true"
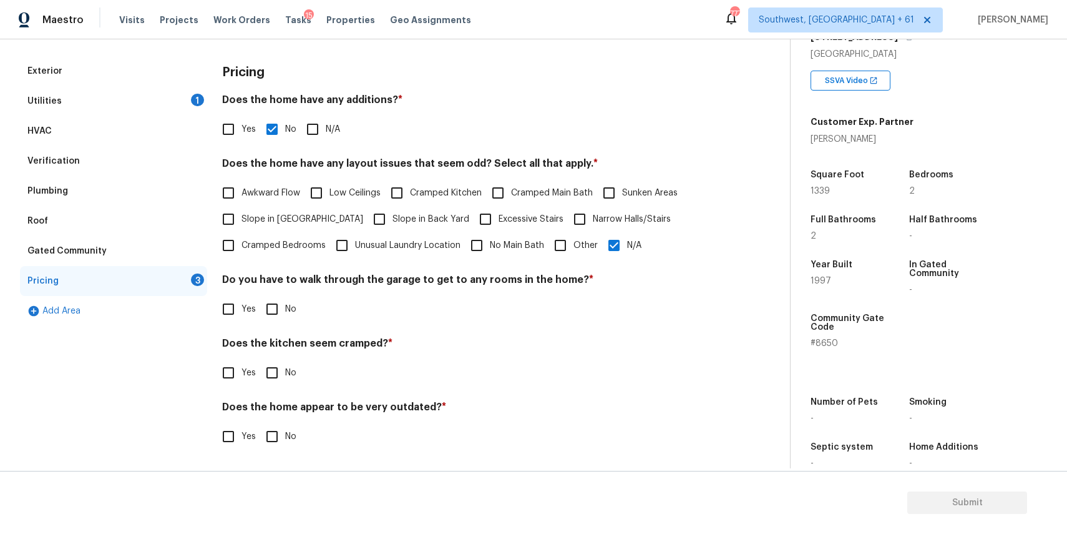
click at [278, 312] on input "No" at bounding box center [272, 309] width 26 height 26
checkbox input "true"
click at [285, 374] on span "No" at bounding box center [290, 372] width 11 height 13
click at [285, 374] on input "No" at bounding box center [272, 372] width 26 height 26
checkbox input "true"
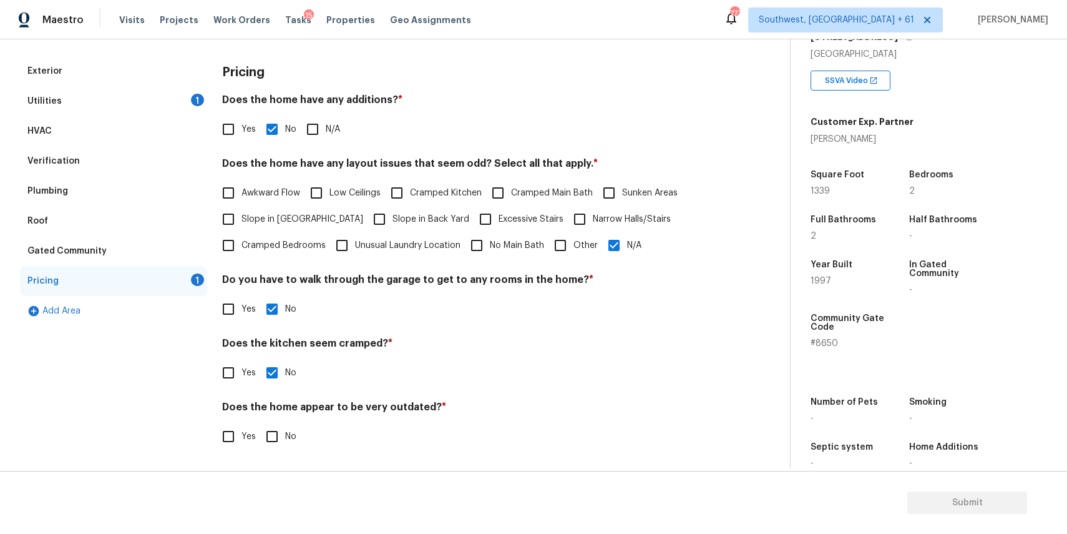
click at [281, 436] on input "No" at bounding box center [272, 436] width 26 height 26
checkbox input "true"
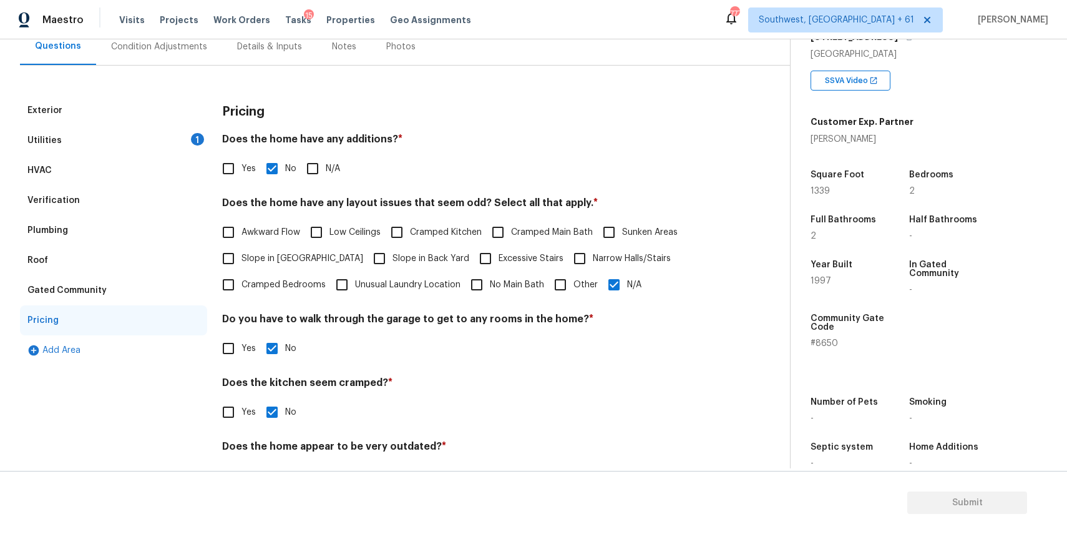
scroll to position [0, 0]
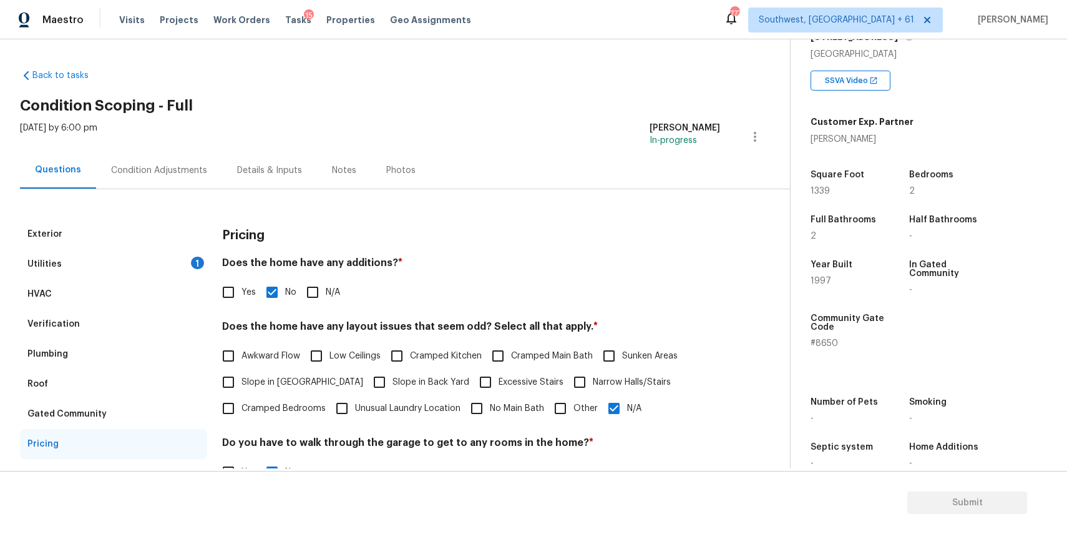
click at [158, 178] on div "Condition Adjustments" at bounding box center [159, 170] width 126 height 37
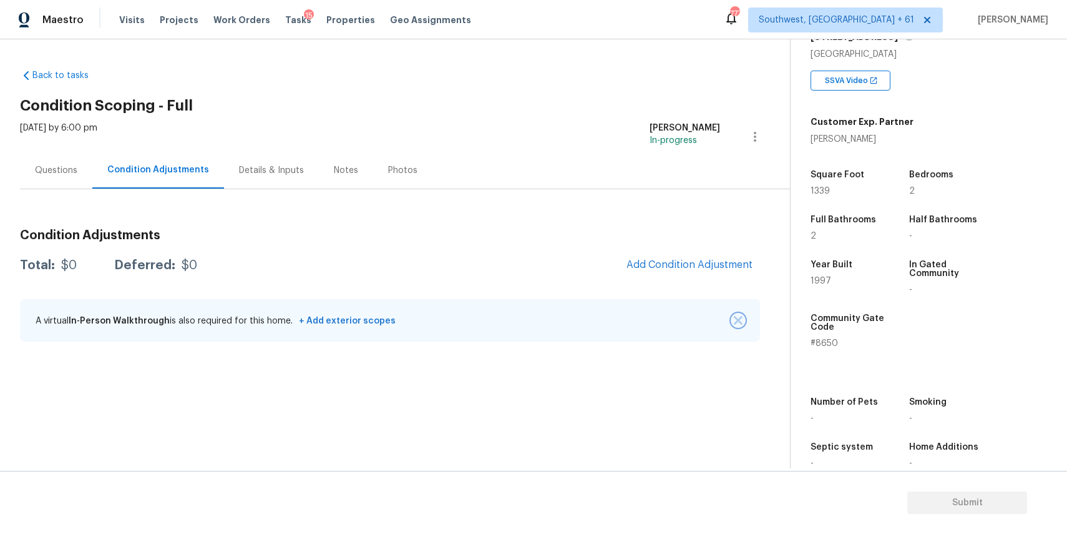
click at [744, 320] on button "button" at bounding box center [738, 320] width 12 height 12
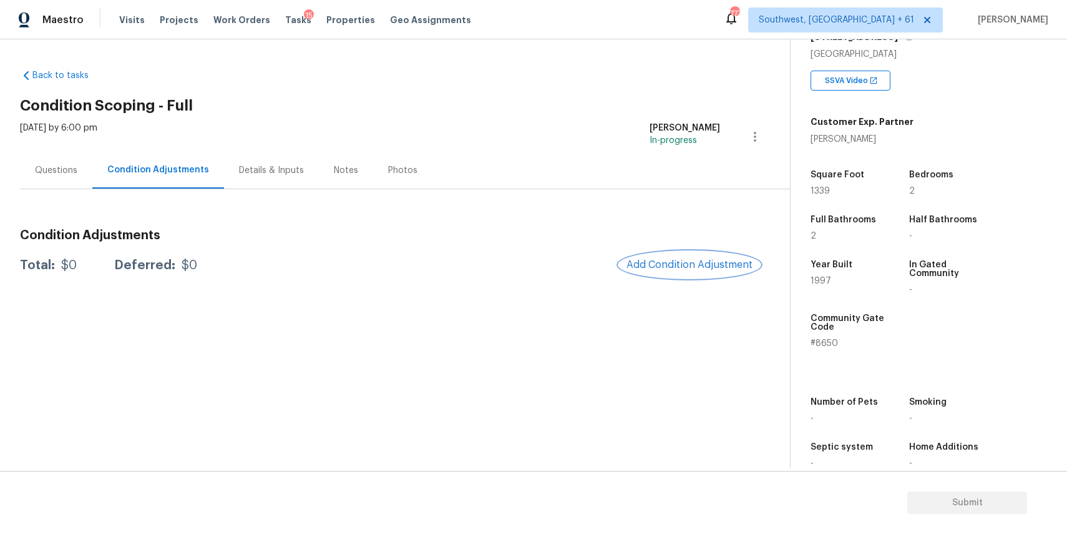
click at [712, 268] on span "Add Condition Adjustment" at bounding box center [690, 264] width 126 height 11
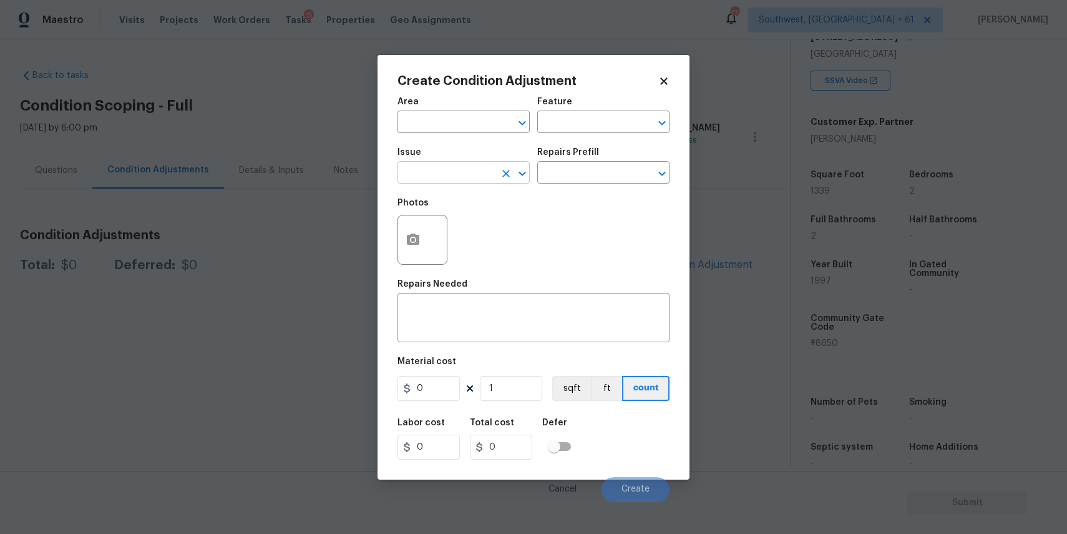
click at [455, 177] on input "text" at bounding box center [446, 173] width 97 height 19
click at [495, 234] on li "Landscape Package" at bounding box center [464, 232] width 132 height 21
type input "Landscape Package"
click at [567, 160] on div "Repairs Prefill" at bounding box center [603, 156] width 132 height 16
click at [607, 172] on input "text" at bounding box center [585, 173] width 97 height 19
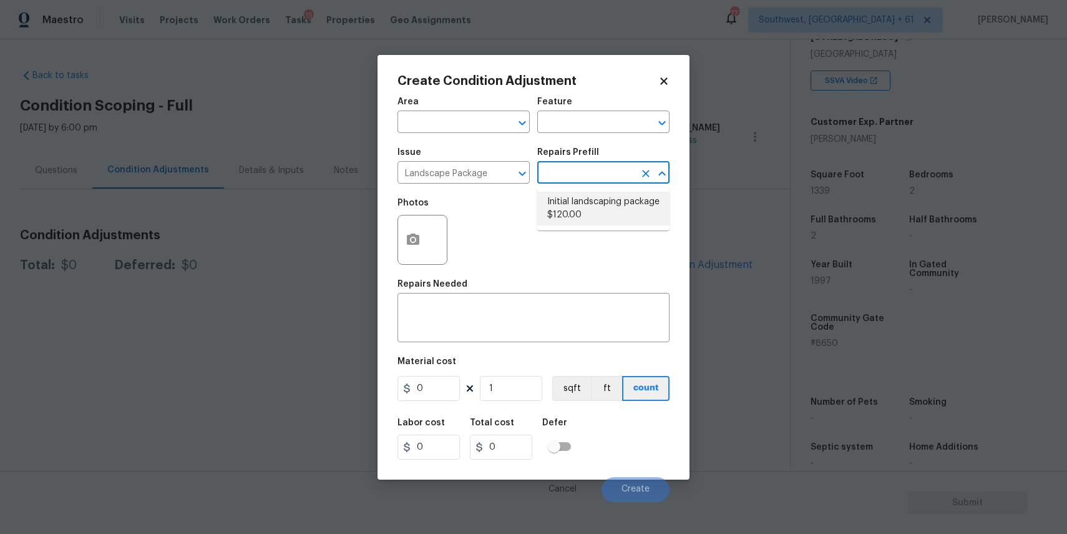
click at [619, 210] on li "Initial landscaping package $120.00" at bounding box center [603, 209] width 132 height 34
type input "Home Readiness Packages"
type textarea "Mowing of grass up to 6" in height. Mow, edge along driveways & sidewalks, trim…"
type input "120"
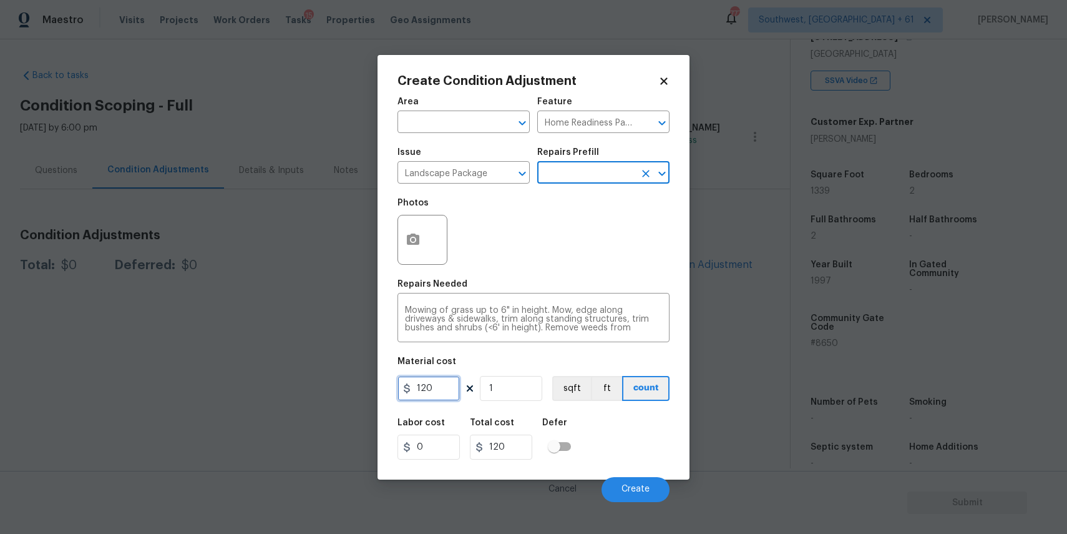
click at [448, 393] on input "120" at bounding box center [429, 388] width 62 height 25
type input "300"
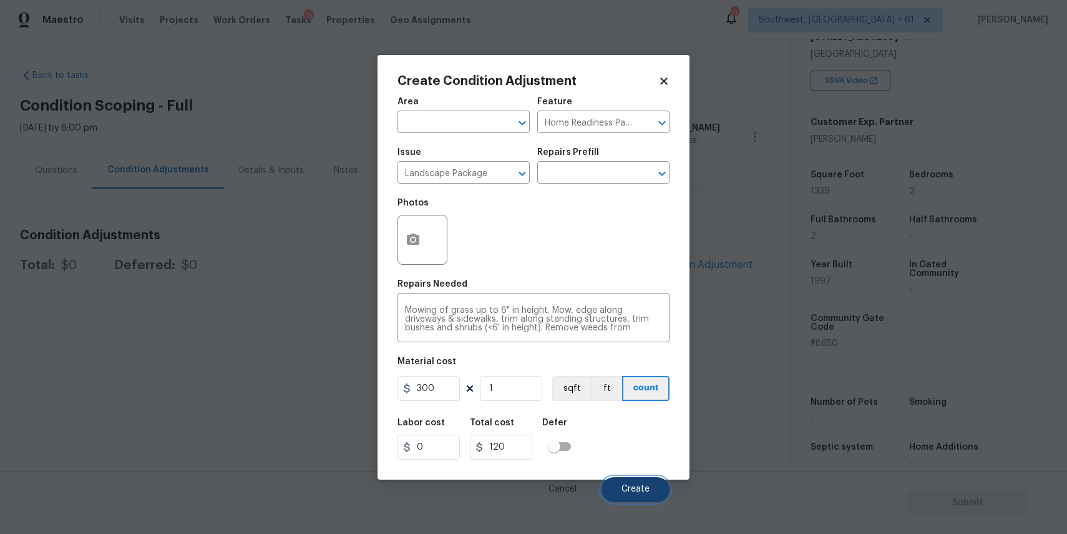
click at [644, 487] on span "Create" at bounding box center [636, 488] width 28 height 9
type input "300"
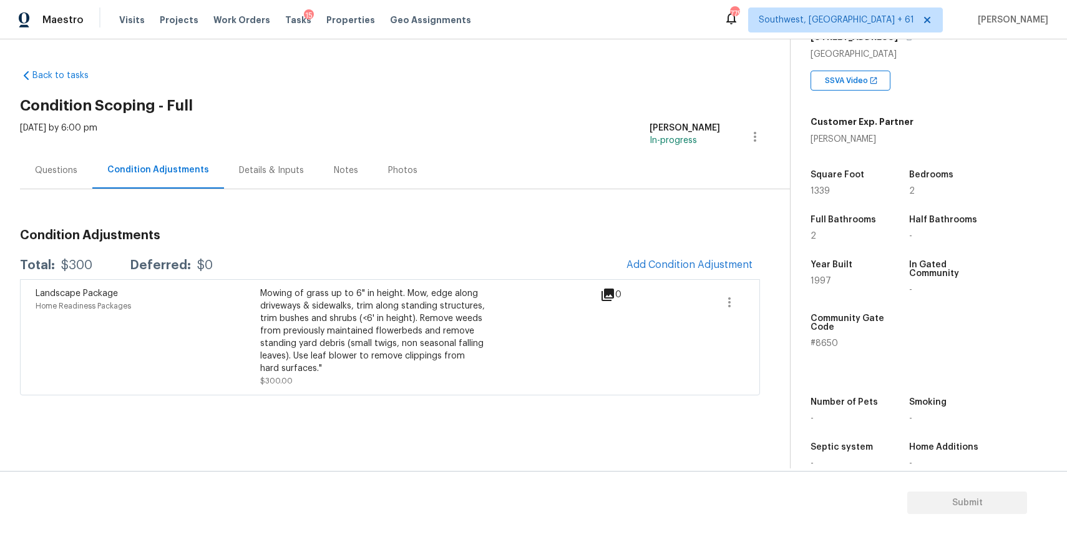
click at [584, 210] on div "Condition Adjustments Total: $300 Deferred: $0 Add Condition Adjustment Landsca…" at bounding box center [390, 292] width 740 height 206
click at [498, 118] on div "Back to tasks Condition Scoping - Full Mon, Sep 08 2025 by 6:00 pm Ranjith Kuma…" at bounding box center [405, 228] width 770 height 339
click at [718, 304] on button "button" at bounding box center [730, 302] width 30 height 30
click at [759, 302] on div "Edit" at bounding box center [800, 299] width 97 height 12
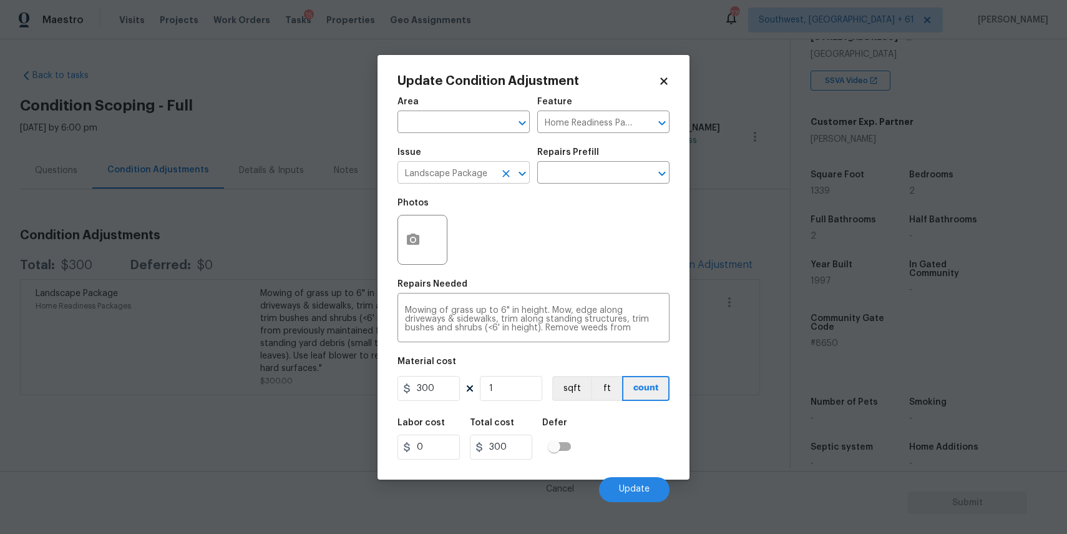
click at [500, 171] on icon "Clear" at bounding box center [506, 173] width 12 height 12
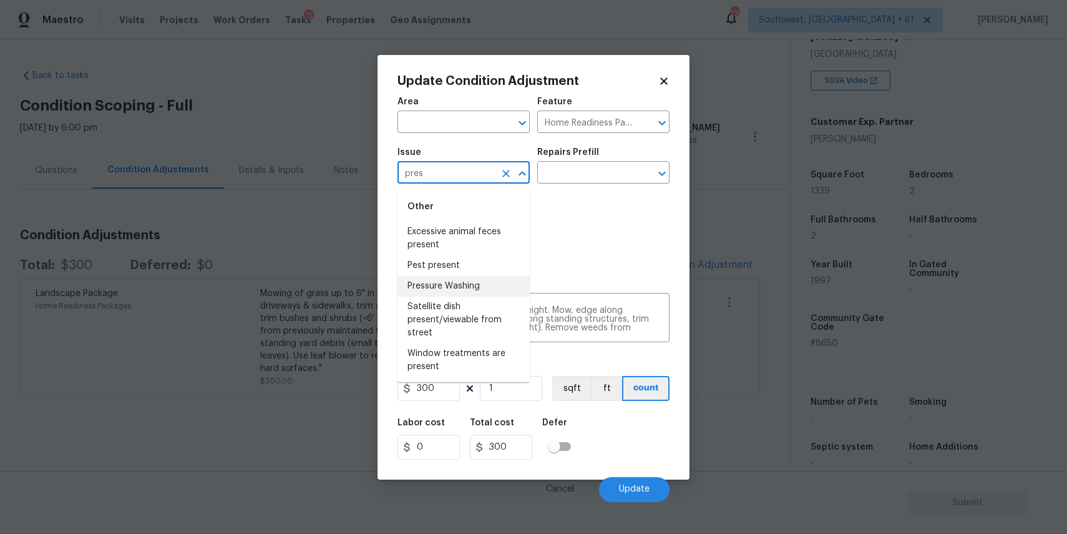
click at [494, 277] on li "Pressure Washing" at bounding box center [464, 286] width 132 height 21
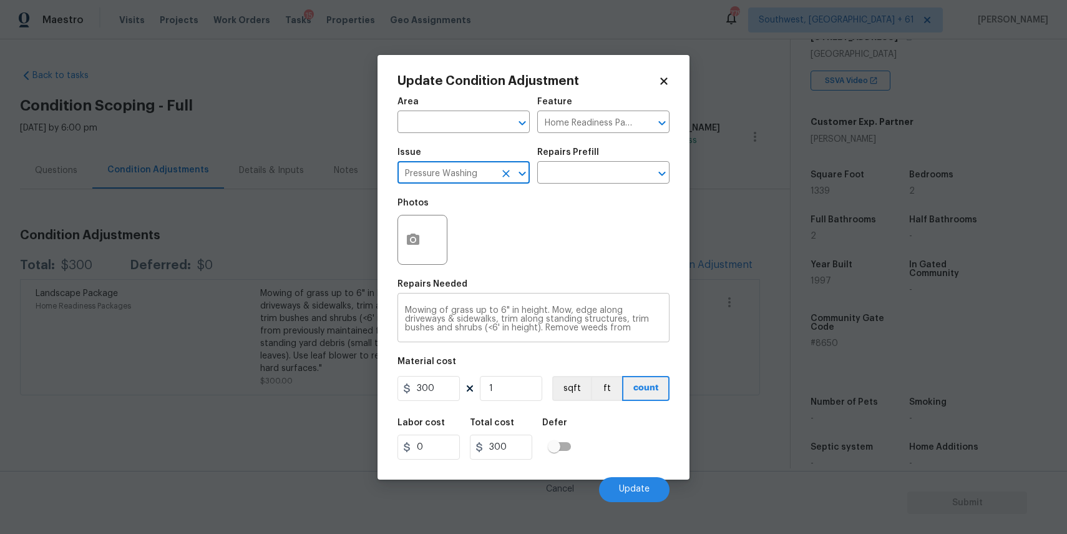
type input "Pressure Washing"
click at [521, 311] on textarea "Mowing of grass up to 6" in height. Mow, edge along driveways & sidewalks, trim…" at bounding box center [533, 319] width 257 height 26
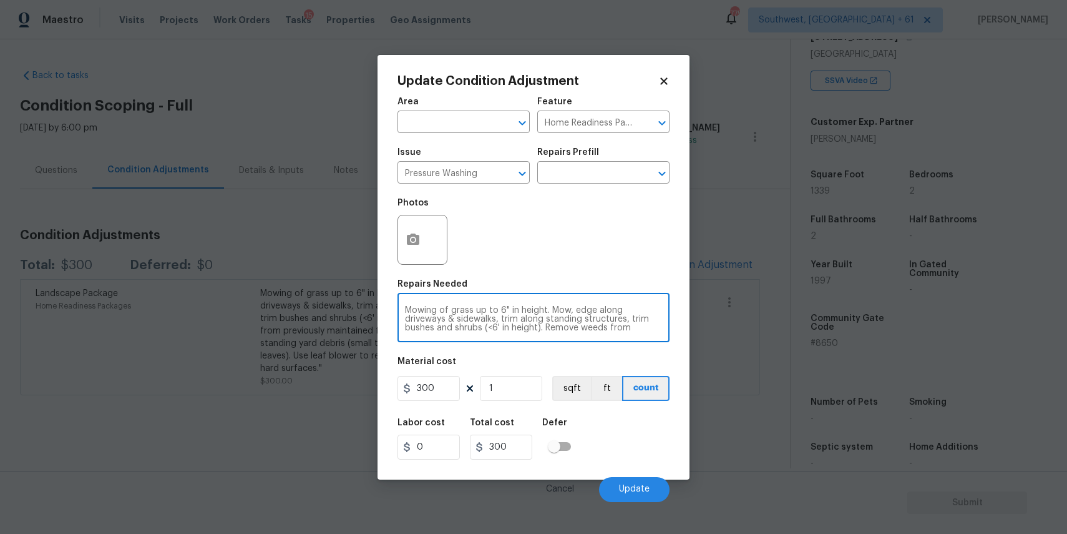
click at [521, 311] on textarea "Mowing of grass up to 6" in height. Mow, edge along driveways & sidewalks, trim…" at bounding box center [533, 319] width 257 height 26
type textarea "p"
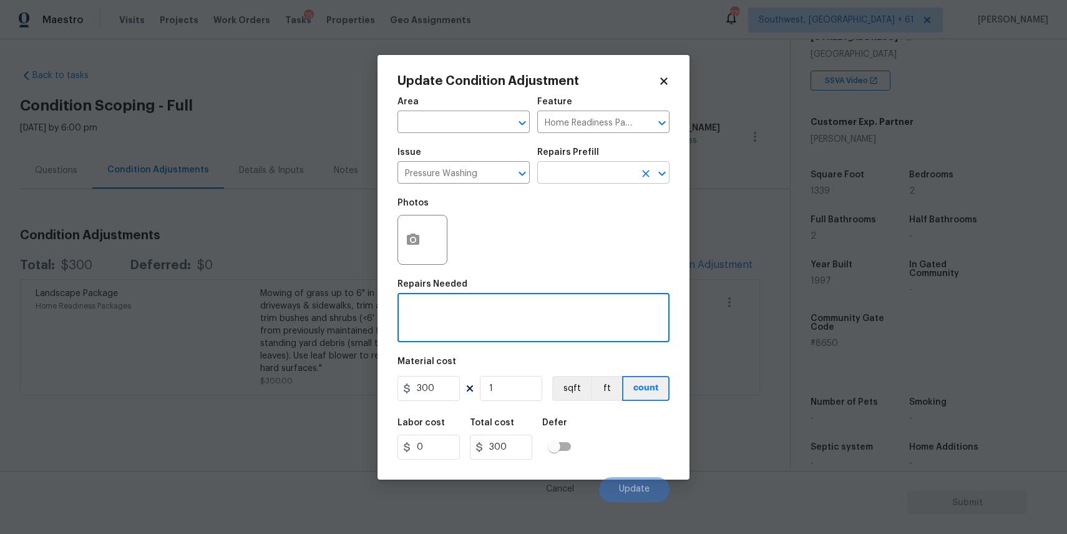
click at [608, 165] on input "text" at bounding box center [585, 173] width 97 height 19
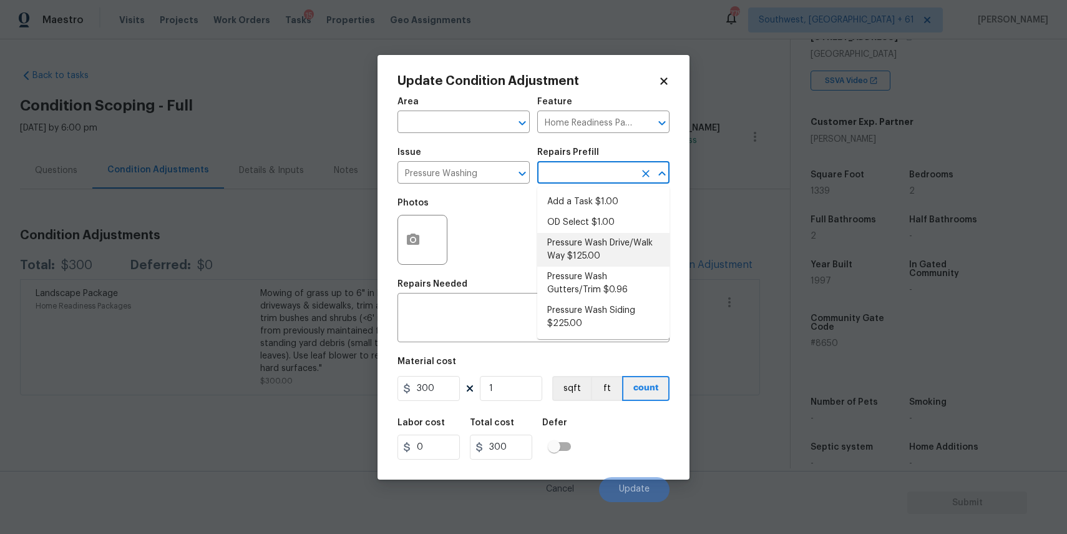
click at [632, 242] on li "Pressure Wash Drive/Walk Way $125.00" at bounding box center [603, 250] width 132 height 34
type input "Siding"
type textarea "Pressure wash the driveways/walkways as directed by the PM. Ensure that all deb…"
type input "125"
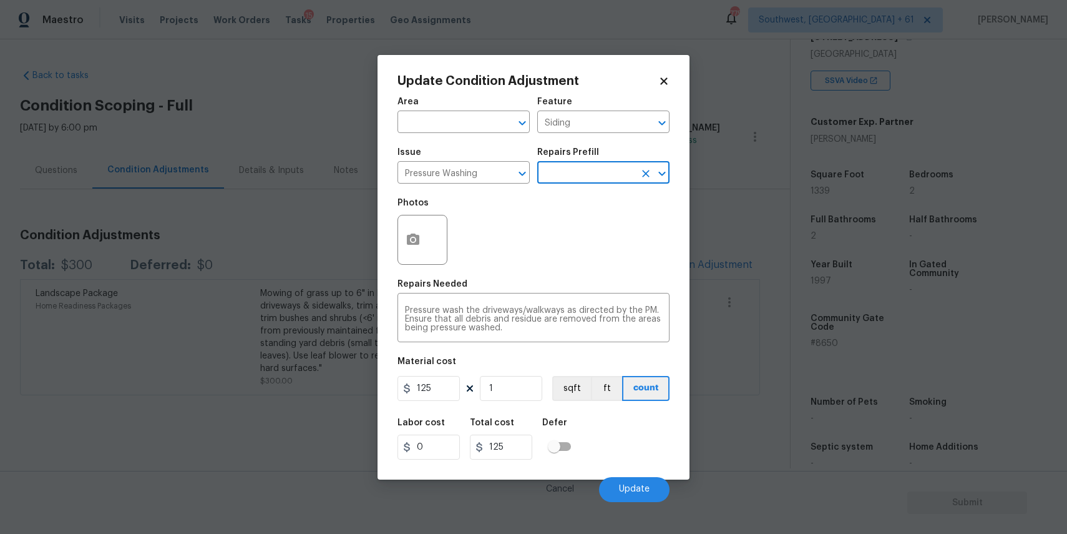
click at [580, 162] on div "Repairs Prefill" at bounding box center [603, 156] width 132 height 16
click at [589, 174] on input "text" at bounding box center [585, 173] width 97 height 19
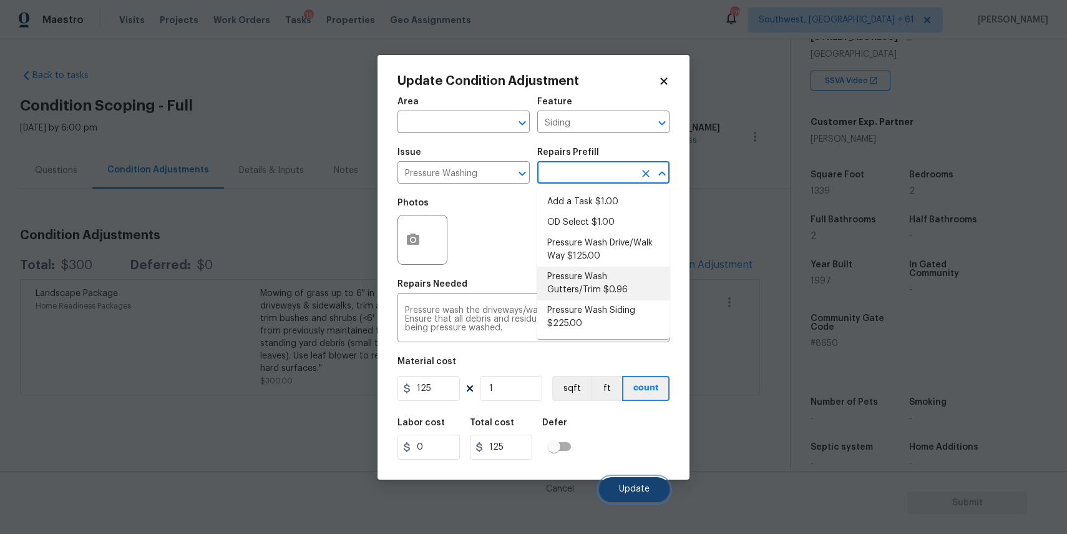
click at [622, 489] on span "Update" at bounding box center [634, 488] width 31 height 9
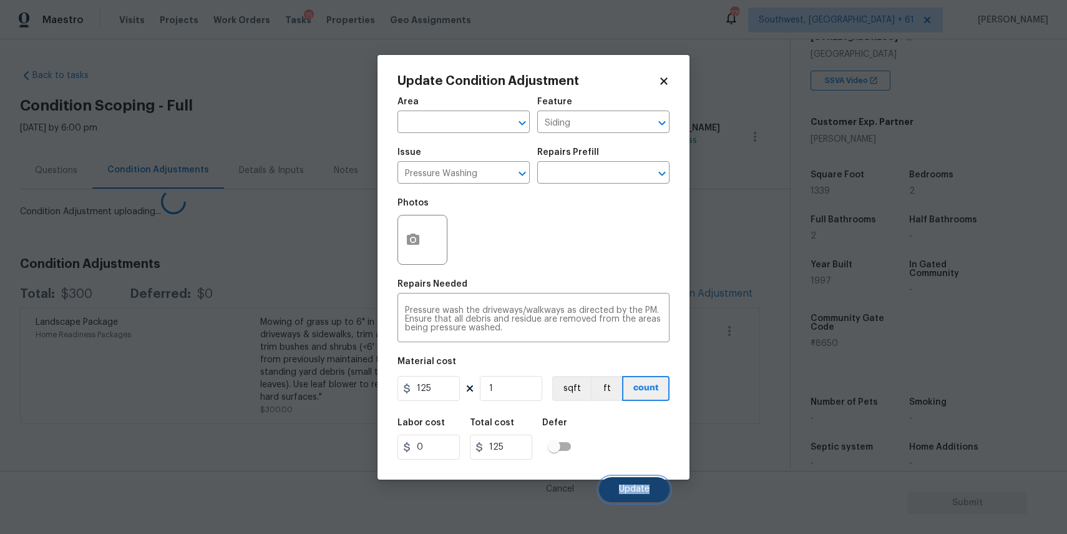
click at [622, 489] on span "Update" at bounding box center [634, 488] width 31 height 9
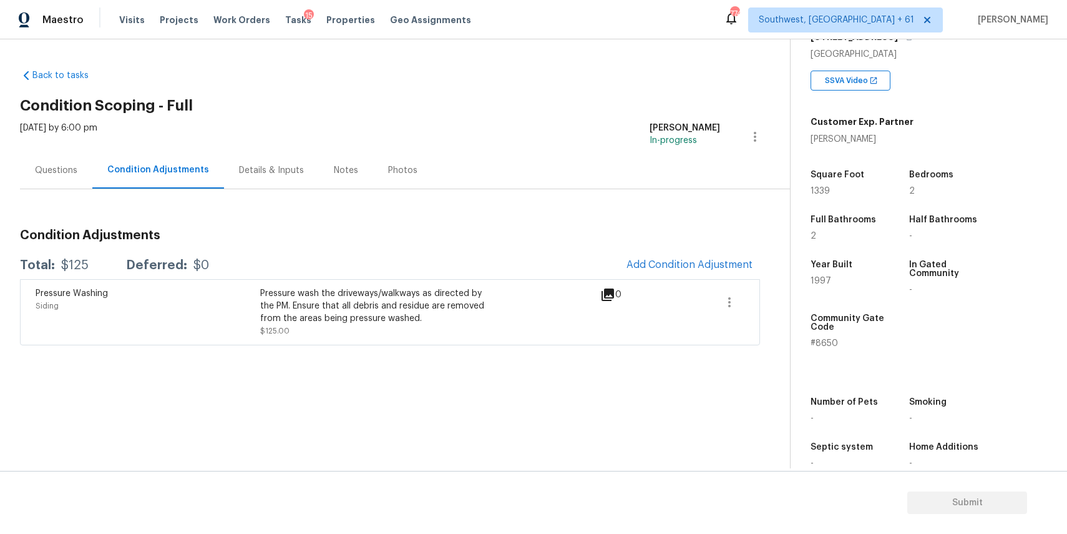
click at [633, 72] on div "Back to tasks Condition Scoping - Full Mon, Sep 08 2025 by 6:00 pm Ranjith Kuma…" at bounding box center [405, 204] width 770 height 290
click at [582, 76] on div "Back to tasks Condition Scoping - Full Mon, Sep 08 2025 by 6:00 pm Ranjith Kuma…" at bounding box center [405, 204] width 770 height 290
click at [740, 267] on span "Add Condition Adjustment" at bounding box center [690, 264] width 126 height 11
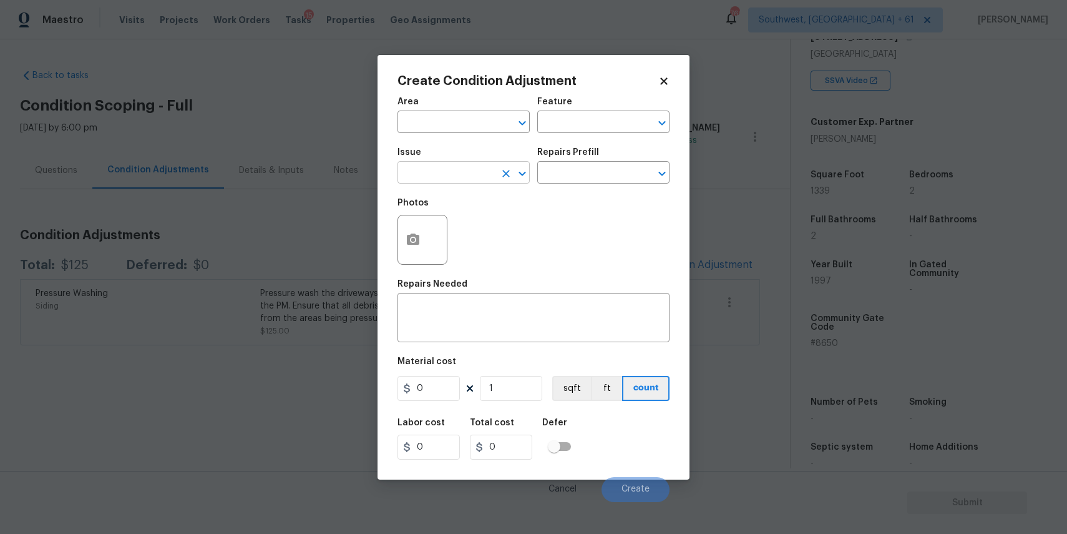
click at [454, 178] on input "text" at bounding box center [446, 173] width 97 height 19
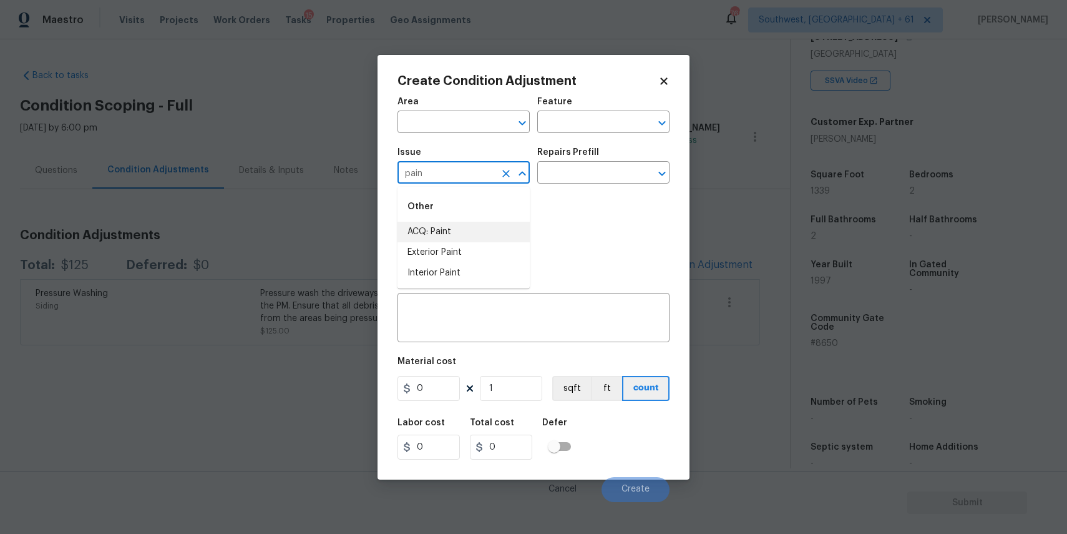
click at [458, 230] on li "ACQ: Paint" at bounding box center [464, 232] width 132 height 21
type input "ACQ: Paint"
click at [595, 190] on div "Issue ACQ: Paint ​ Repairs Prefill ​" at bounding box center [534, 165] width 272 height 51
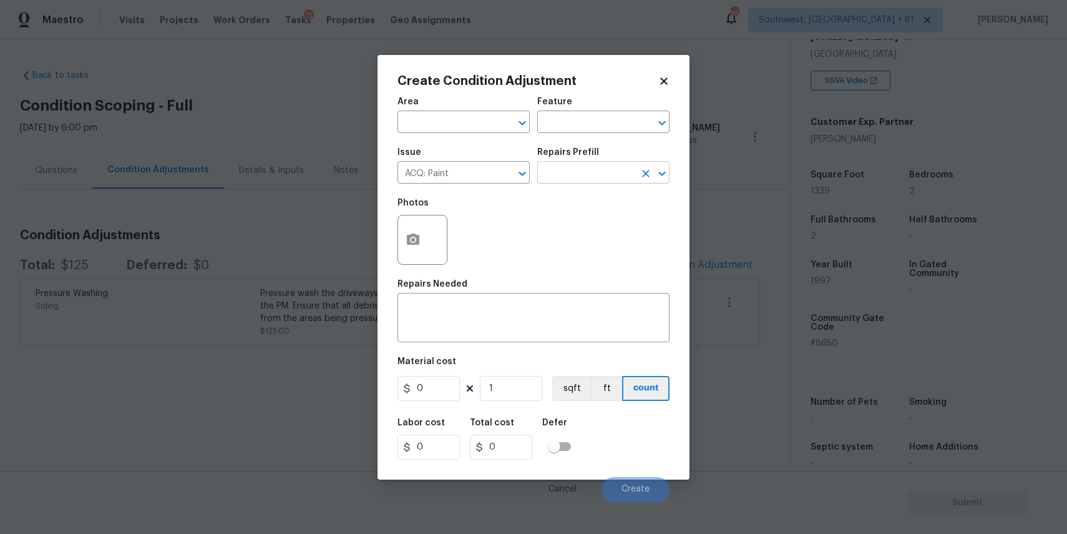
click at [608, 175] on input "text" at bounding box center [585, 173] width 97 height 19
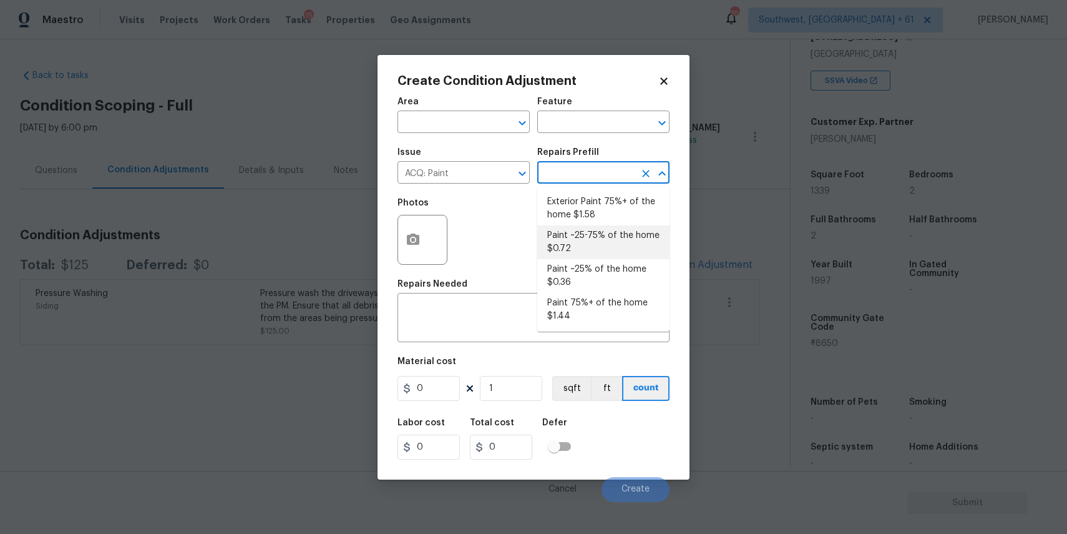
click at [589, 235] on li "Paint ~25-75% of the home $0.72" at bounding box center [603, 242] width 132 height 34
type input "Acquisition"
type textarea "Acquisition Scope: ~25 - 75% of the home needs interior paint"
type input "0.72"
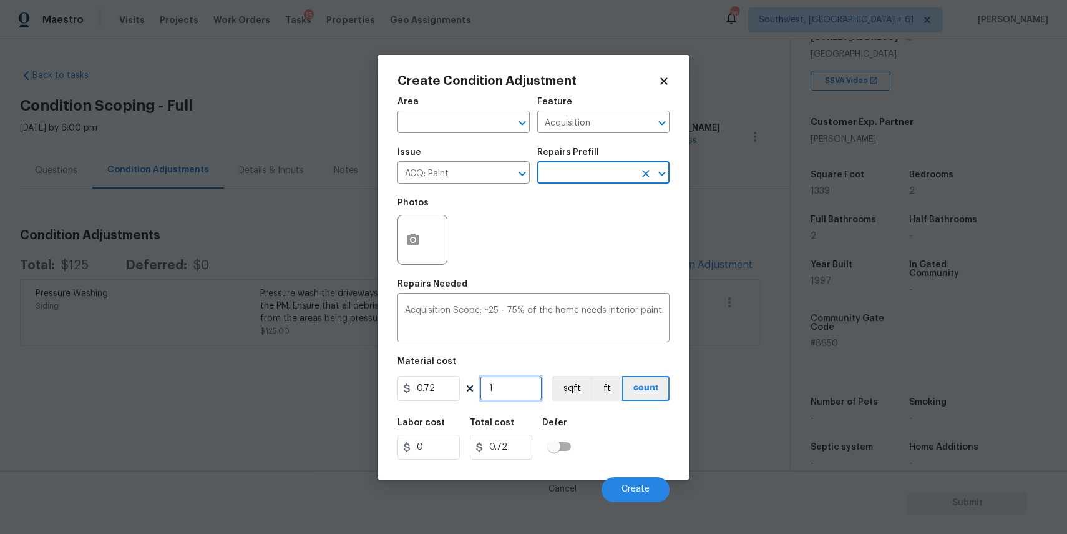
click at [507, 391] on input "1" at bounding box center [511, 388] width 62 height 25
type input "0"
type input "1"
type input "0.72"
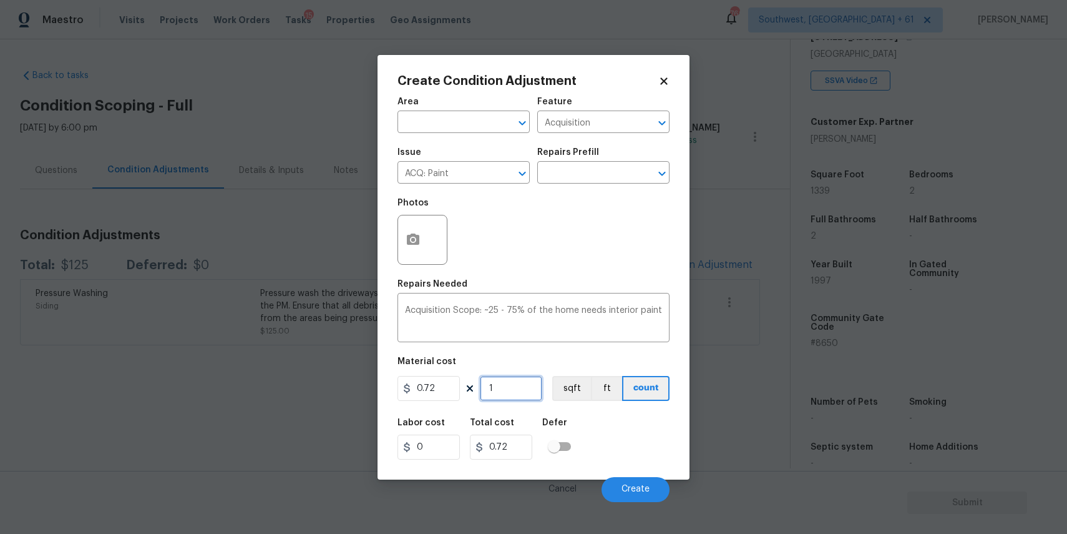
type input "13"
type input "9.36"
type input "133"
type input "95.76"
type input "1339"
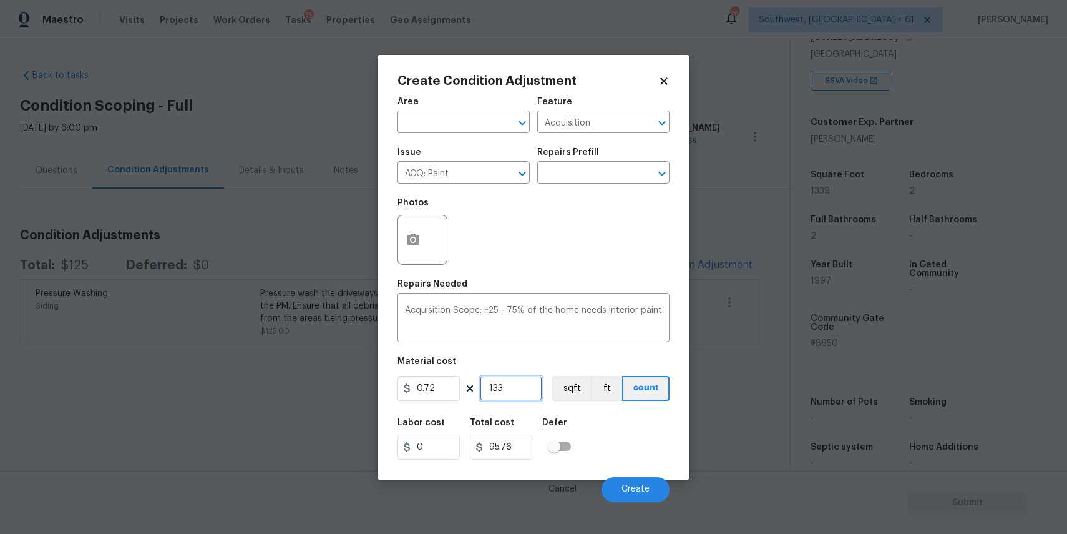
type input "964.08"
type input "1339"
click at [647, 484] on button "Create" at bounding box center [636, 489] width 68 height 25
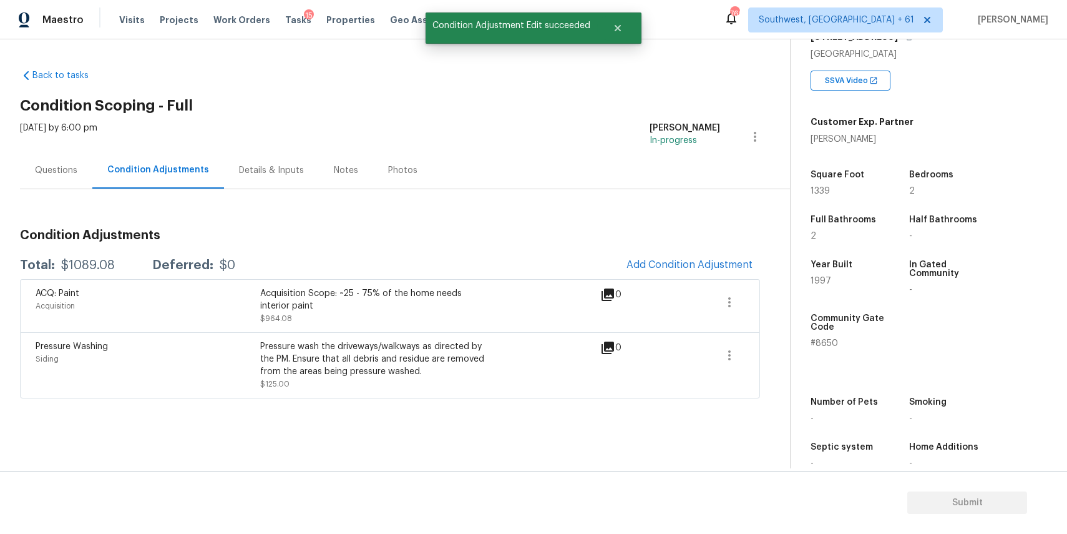
click at [711, 250] on div "Condition Adjustments Total: $1089.08 Deferred: $0 Add Condition Adjustment ACQ…" at bounding box center [390, 308] width 740 height 179
click at [690, 244] on div "Condition Adjustments Total: $1089.08 Deferred: $0 Add Condition Adjustment ACQ…" at bounding box center [390, 308] width 740 height 179
click at [690, 258] on button "Add Condition Adjustment" at bounding box center [689, 265] width 141 height 26
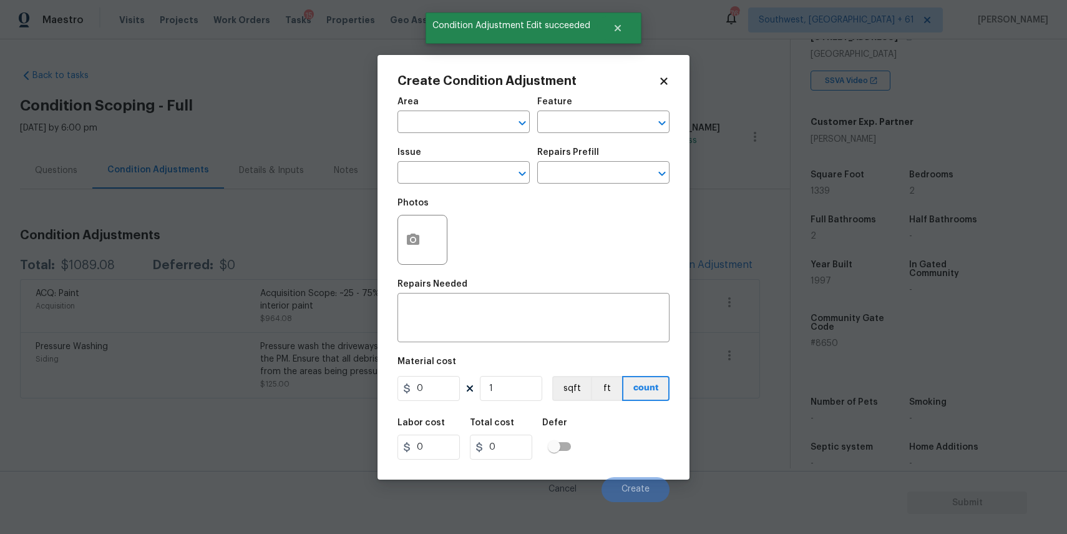
click at [494, 163] on div "Issue" at bounding box center [464, 156] width 132 height 16
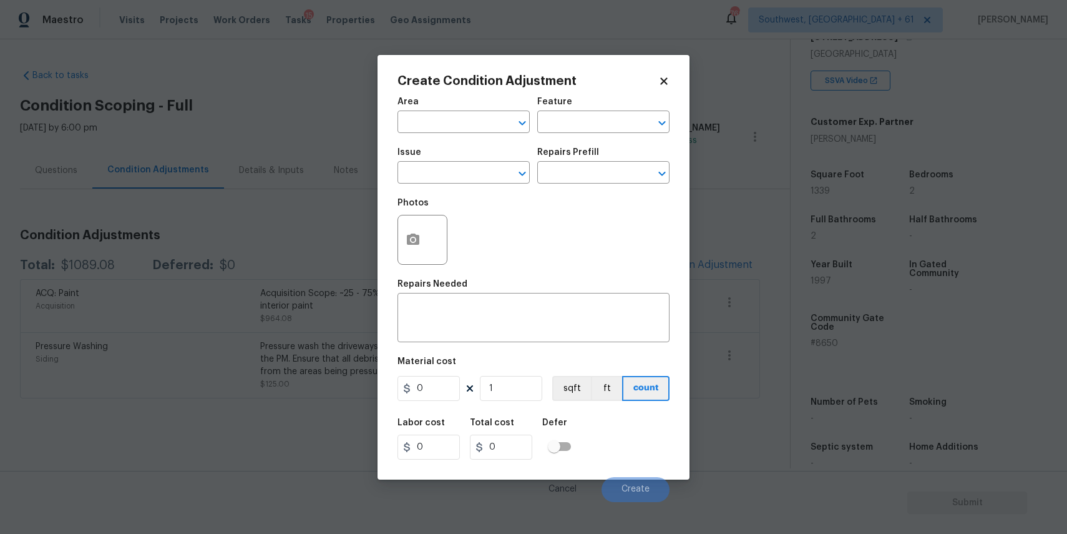
click at [491, 160] on div "Issue" at bounding box center [464, 156] width 132 height 16
click at [489, 169] on input "text" at bounding box center [446, 173] width 97 height 19
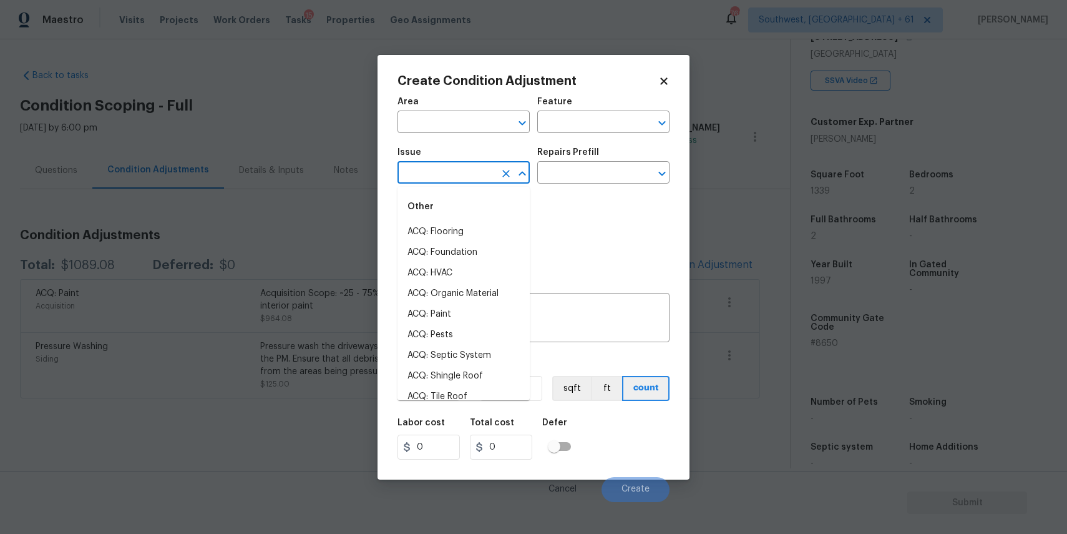
click at [482, 172] on input "text" at bounding box center [446, 173] width 97 height 19
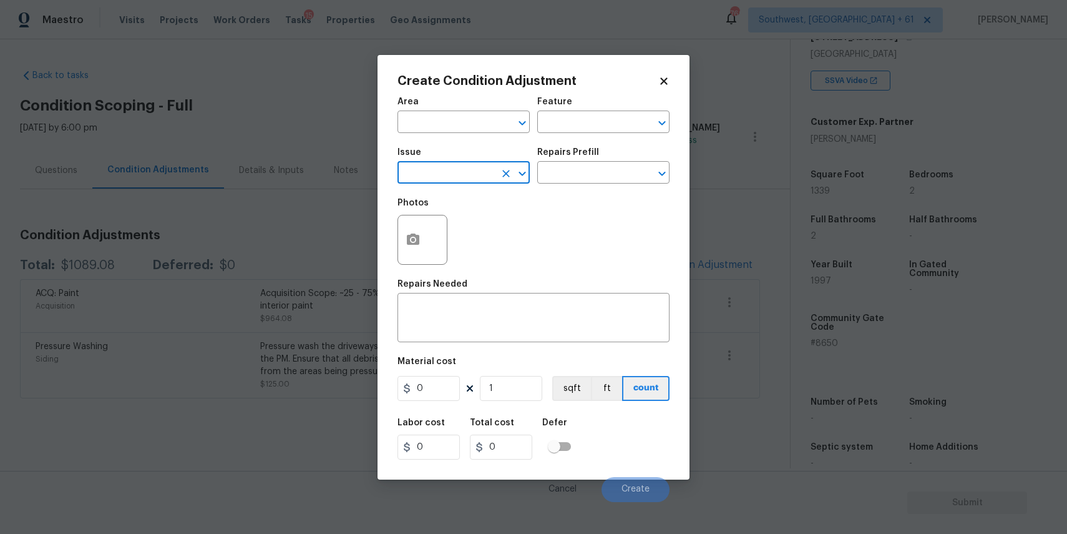
click at [482, 172] on input "text" at bounding box center [446, 173] width 97 height 19
click at [457, 223] on li "ACQ: Flooring" at bounding box center [464, 232] width 132 height 21
type input "ACQ: Flooring"
click at [600, 165] on input "text" at bounding box center [585, 173] width 97 height 19
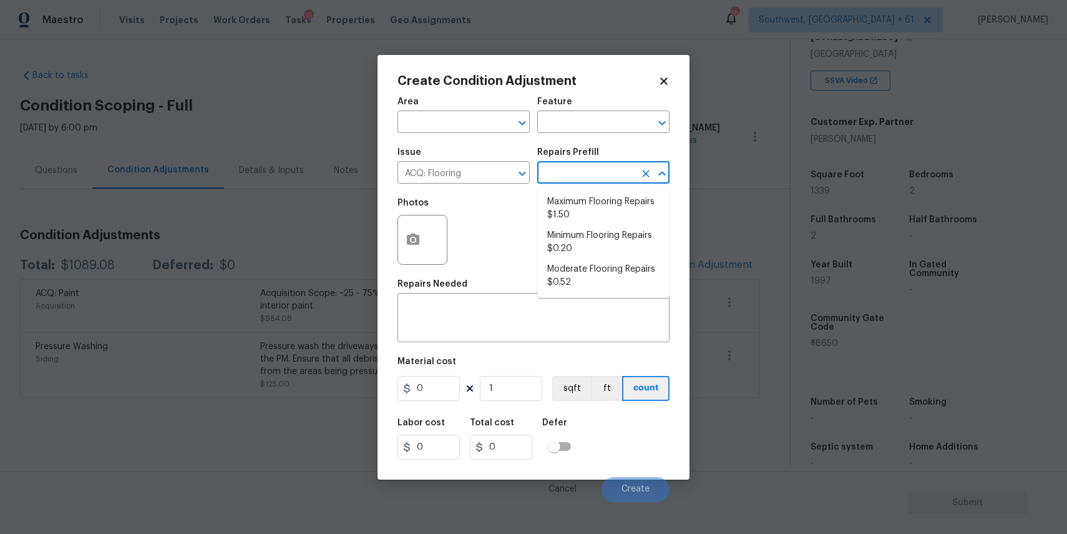
click at [600, 165] on input "text" at bounding box center [585, 173] width 97 height 19
click at [610, 245] on li "Minimum Flooring Repairs $0.20" at bounding box center [603, 242] width 132 height 34
type input "Acquisition"
type textarea "Acquisition Scope: Minimum flooring repairs"
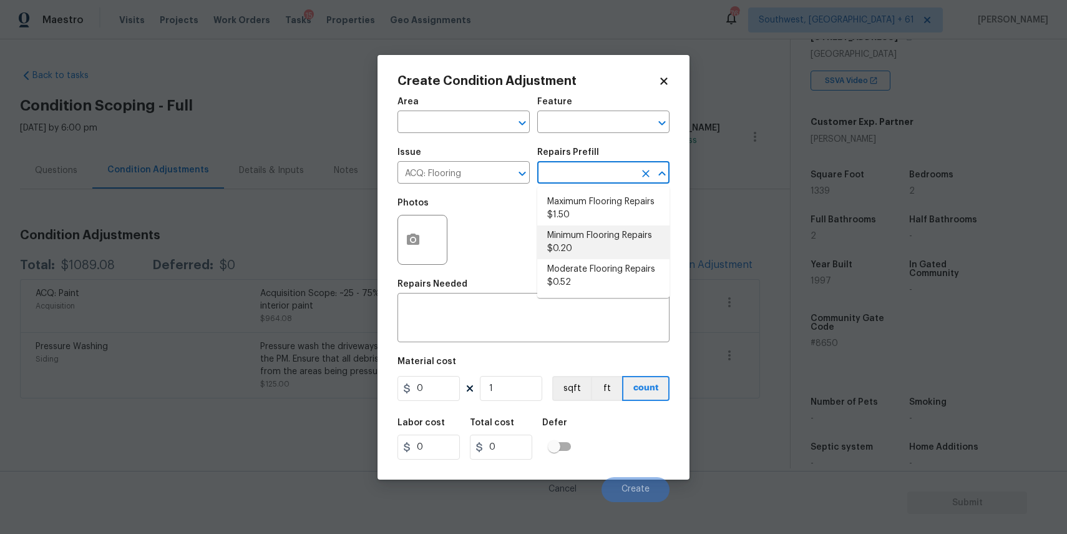
type input "0.2"
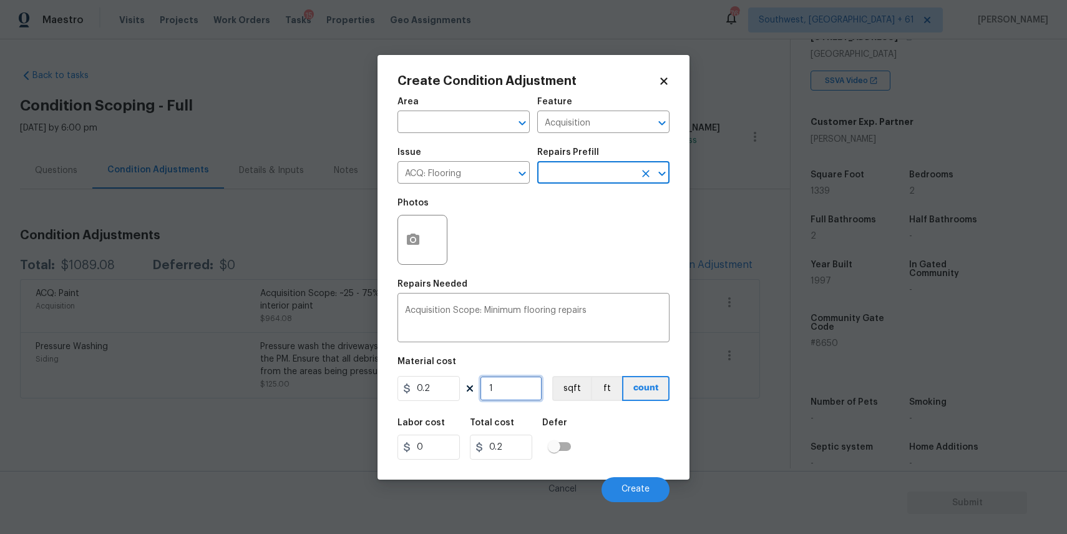
click at [493, 399] on input "1" at bounding box center [511, 388] width 62 height 25
click at [512, 393] on input "1" at bounding box center [511, 388] width 62 height 25
type input "0"
type input "1"
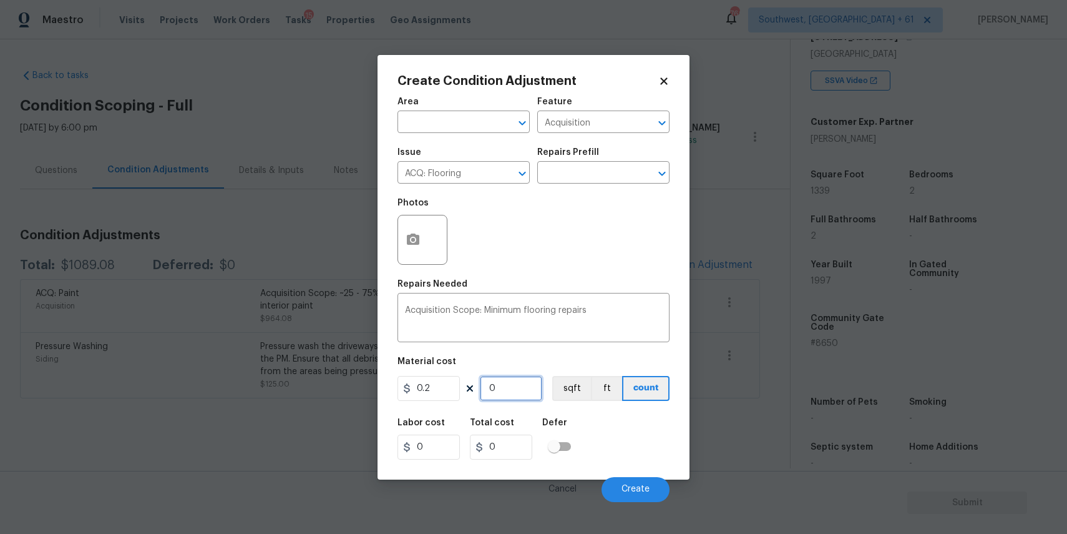
type input "0.2"
type input "13"
type input "2.6"
type input "133"
type input "26.6"
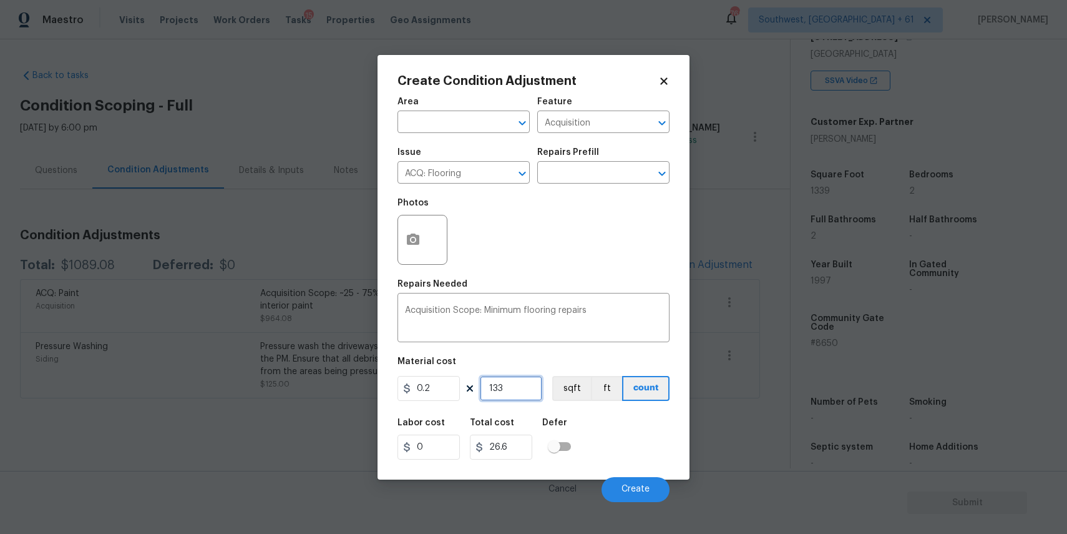
type input "1339"
type input "267.8"
type input "1339"
click at [636, 489] on span "Create" at bounding box center [636, 488] width 28 height 9
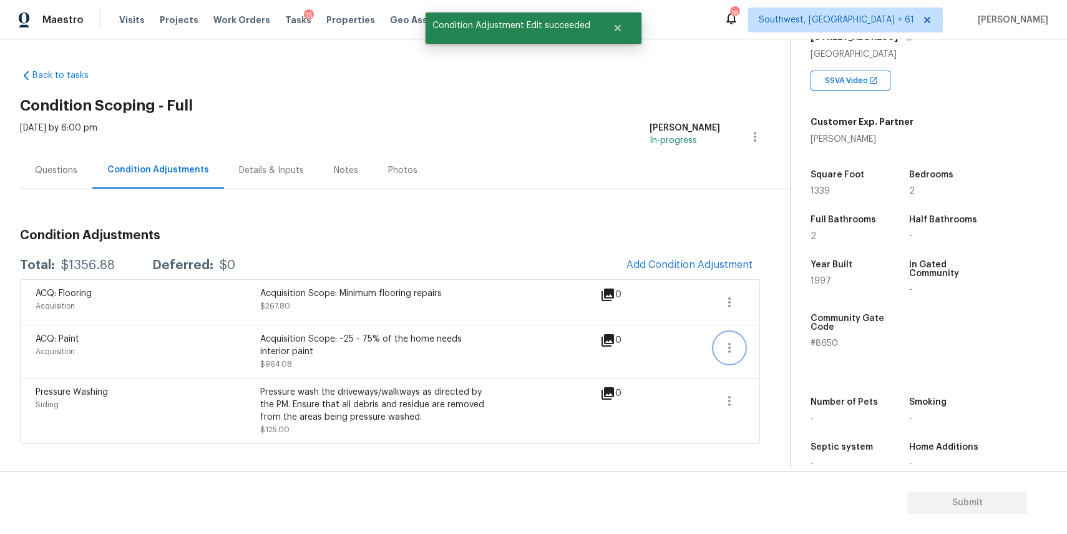
click at [735, 344] on icon "button" at bounding box center [729, 347] width 15 height 15
click at [773, 339] on div "Edit" at bounding box center [800, 345] width 97 height 12
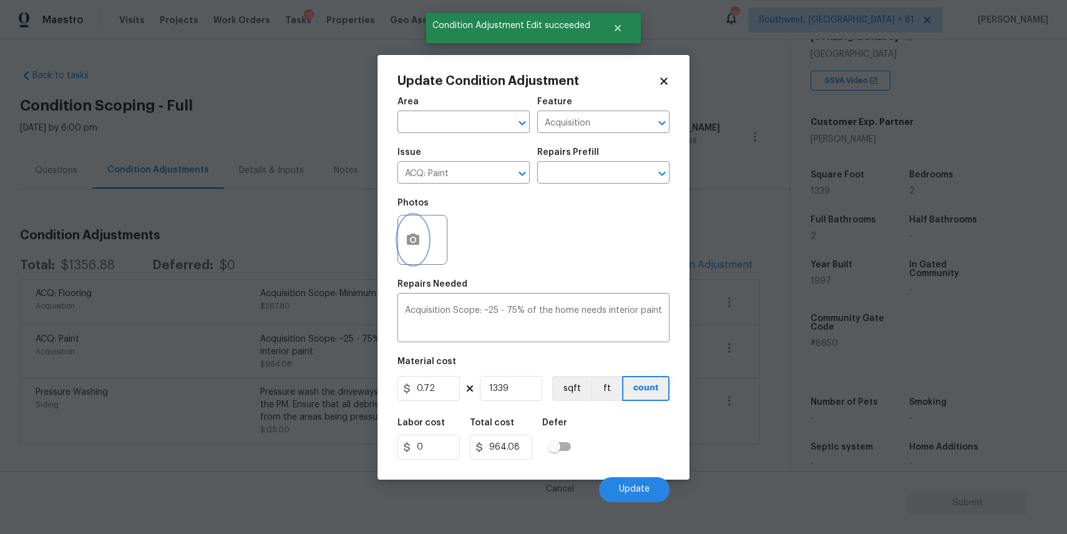
click at [407, 238] on icon "button" at bounding box center [413, 238] width 12 height 11
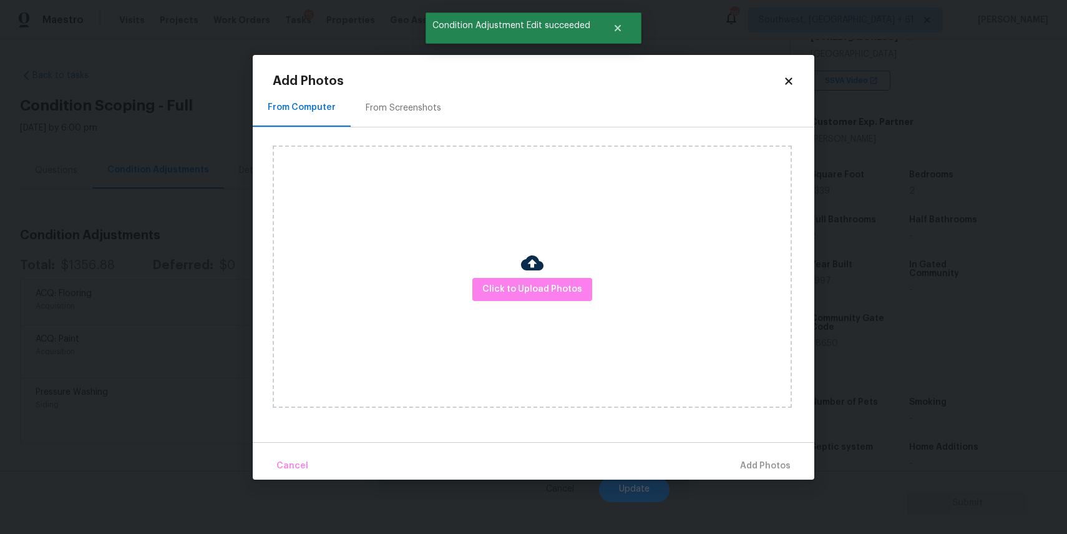
click at [497, 273] on div "Click to Upload Photos" at bounding box center [532, 276] width 519 height 262
click at [519, 284] on span "Click to Upload Photos" at bounding box center [532, 289] width 100 height 16
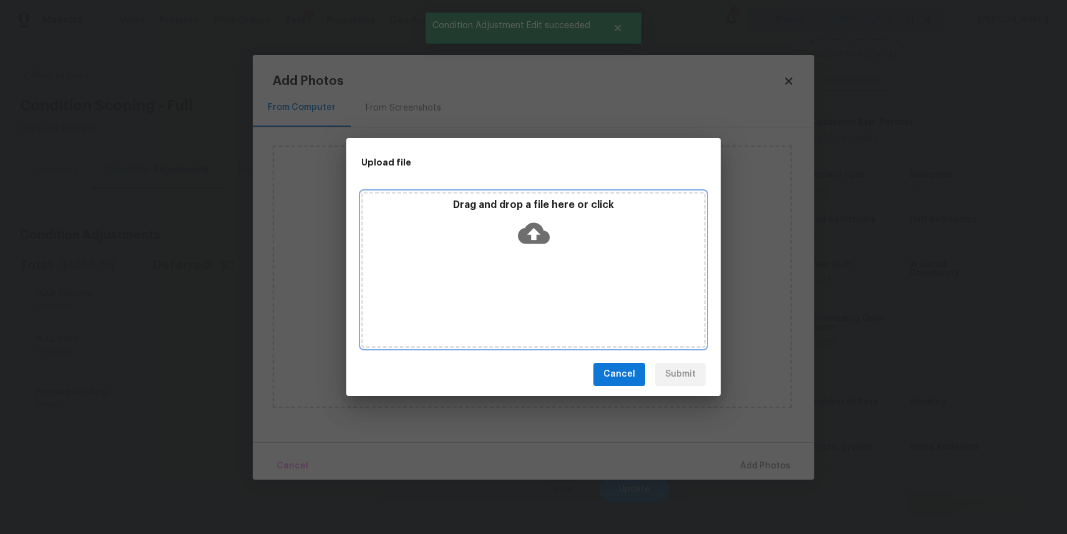
click at [519, 284] on div "Drag and drop a file here or click" at bounding box center [533, 270] width 344 height 156
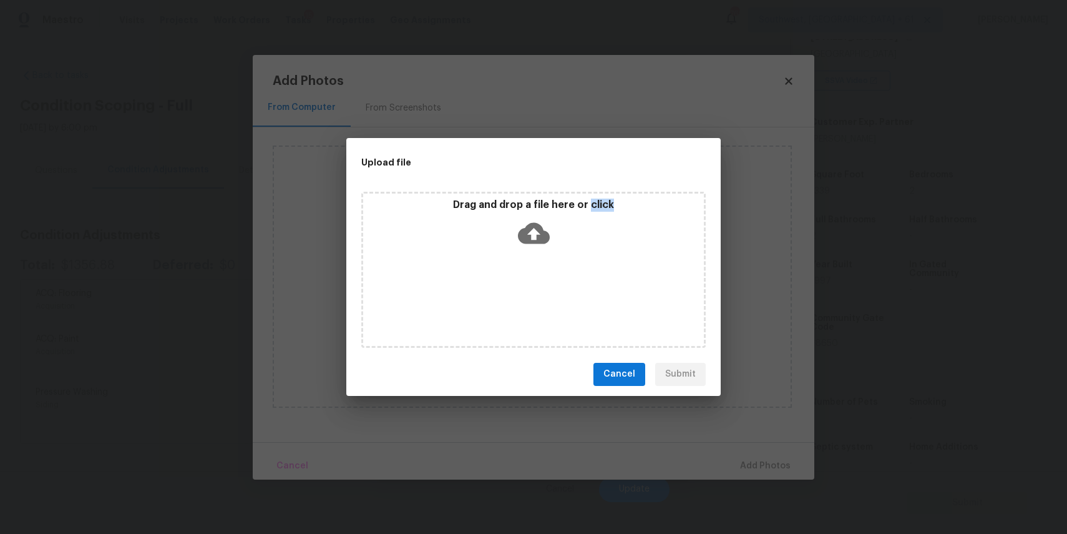
click at [864, 397] on div "Upload file Drag and drop a file here or click Cancel Submit" at bounding box center [533, 267] width 1067 height 534
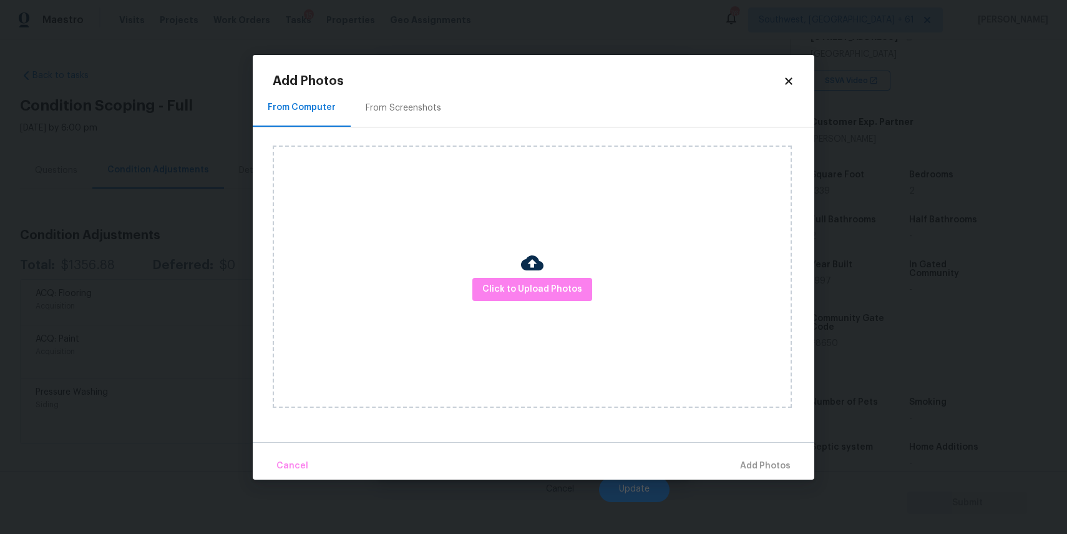
click at [845, 383] on body "Maestro Visits Projects Work Orders Tasks 15 Properties Geo Assignments 769 Sou…" at bounding box center [533, 267] width 1067 height 534
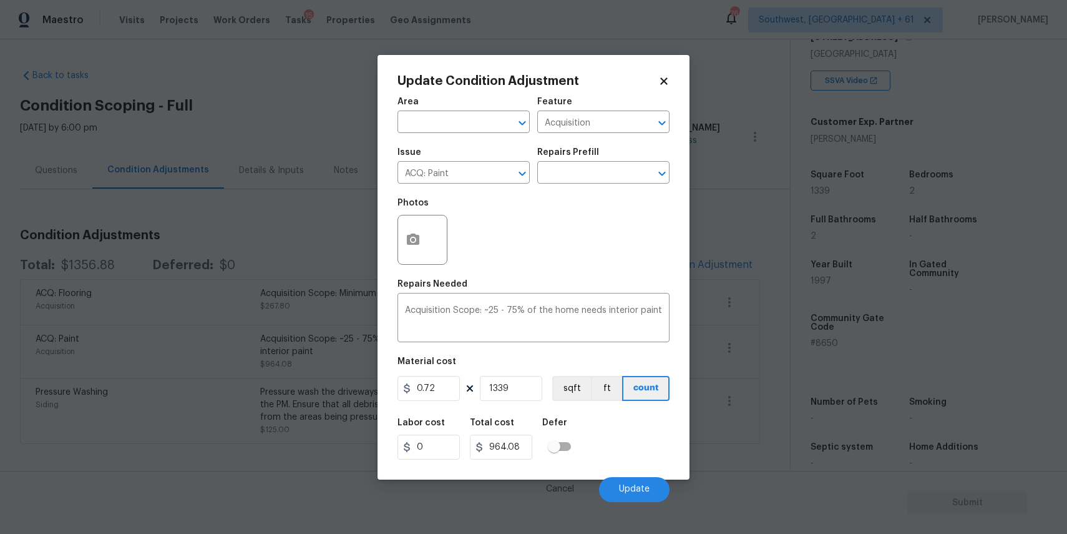
click at [430, 247] on div at bounding box center [423, 240] width 50 height 50
click at [416, 248] on button "button" at bounding box center [413, 239] width 30 height 49
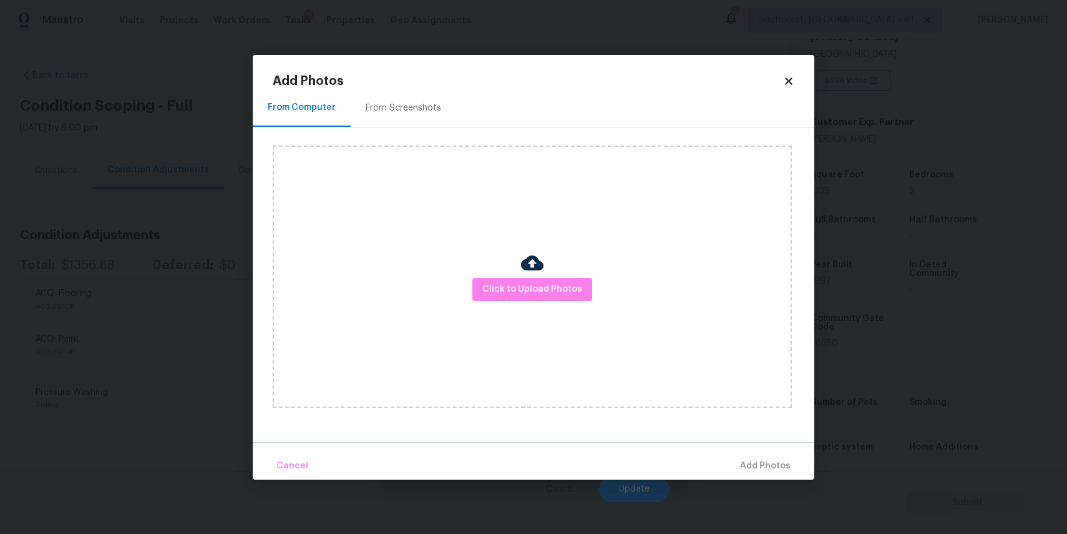
click at [550, 303] on div "Click to Upload Photos" at bounding box center [532, 276] width 519 height 262
click at [555, 288] on span "Click to Upload Photos" at bounding box center [532, 289] width 100 height 16
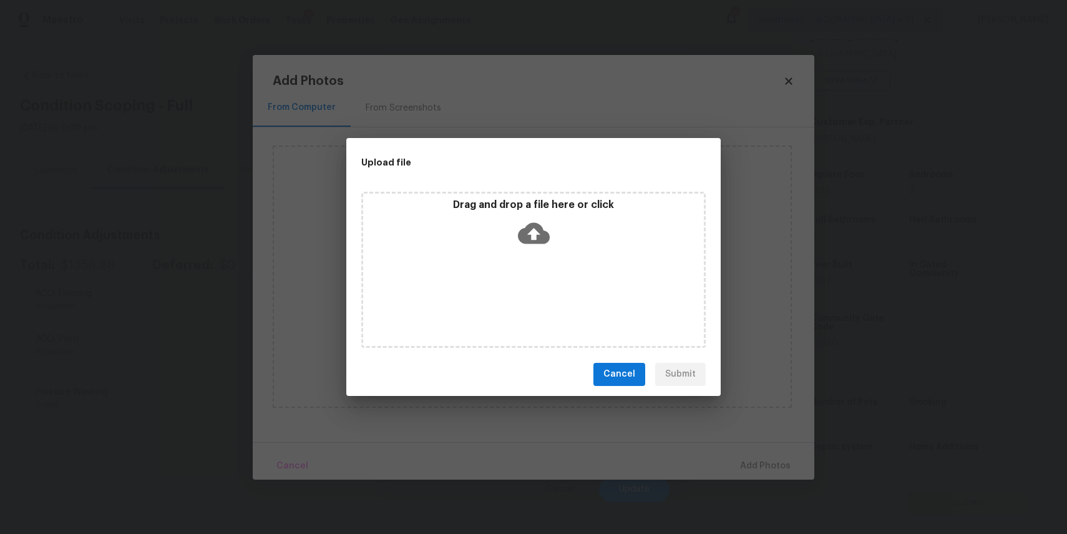
click at [555, 288] on div "Drag and drop a file here or click" at bounding box center [533, 270] width 344 height 156
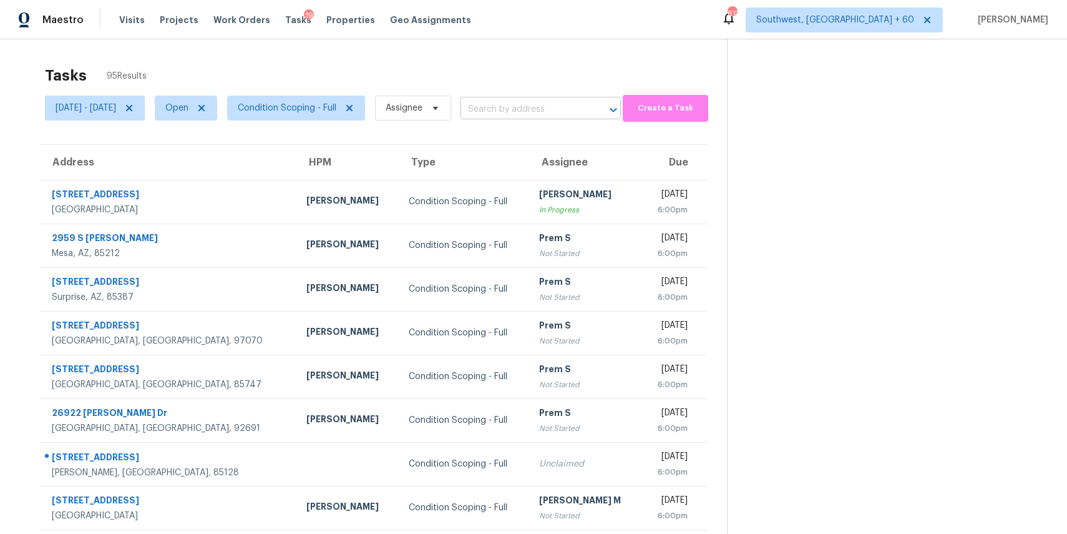
click at [549, 109] on input "text" at bounding box center [523, 109] width 125 height 19
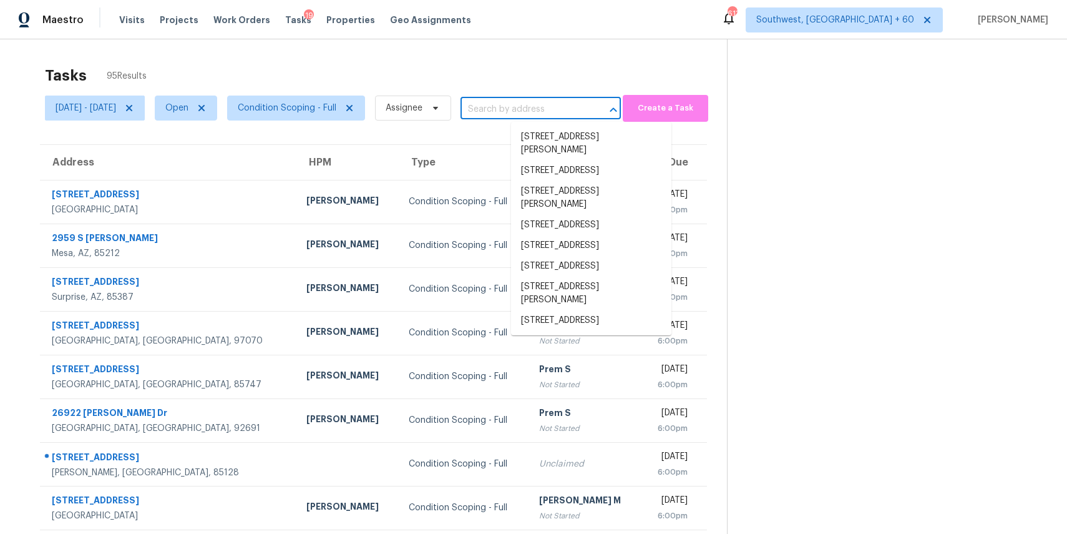
paste input "1321 Dayspring [PERSON_NAME][GEOGRAPHIC_DATA] GA 30045"
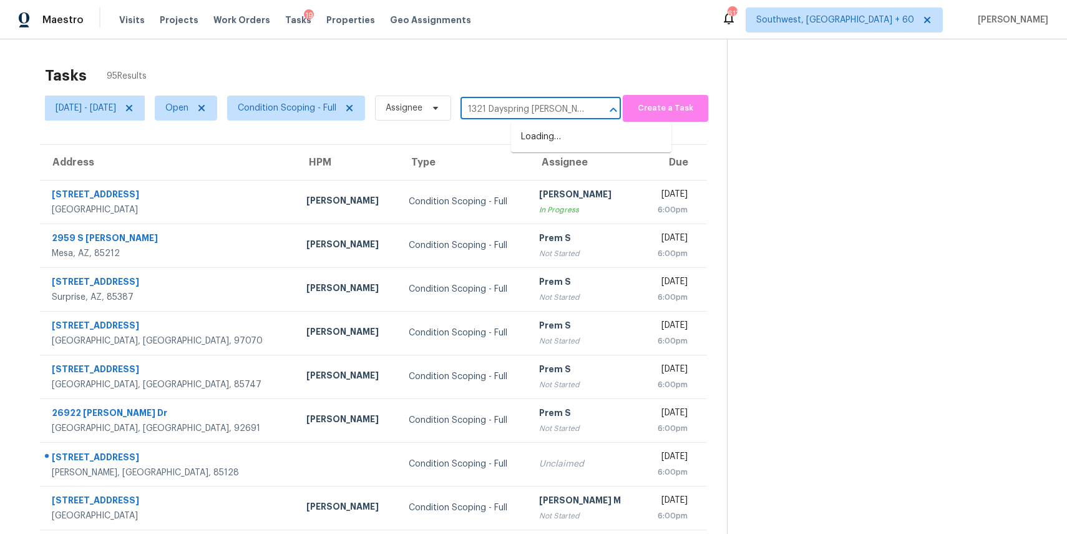
scroll to position [0, 65]
type input "1321 Dayspring [PERSON_NAME][GEOGRAPHIC_DATA] GA 30045"
click at [134, 104] on icon at bounding box center [129, 108] width 10 height 10
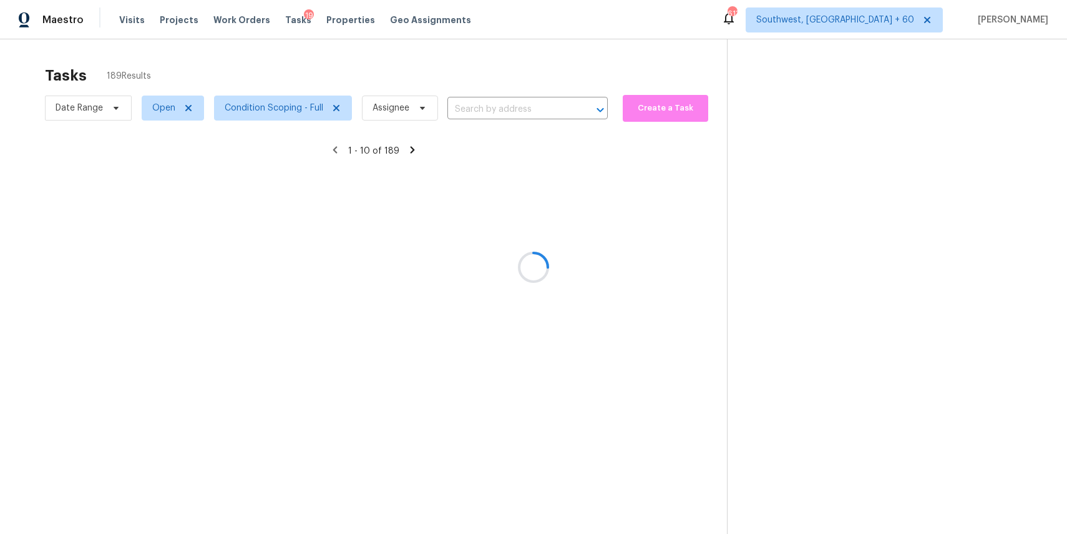
click at [321, 95] on div at bounding box center [533, 267] width 1067 height 534
click at [370, 72] on div at bounding box center [533, 267] width 1067 height 534
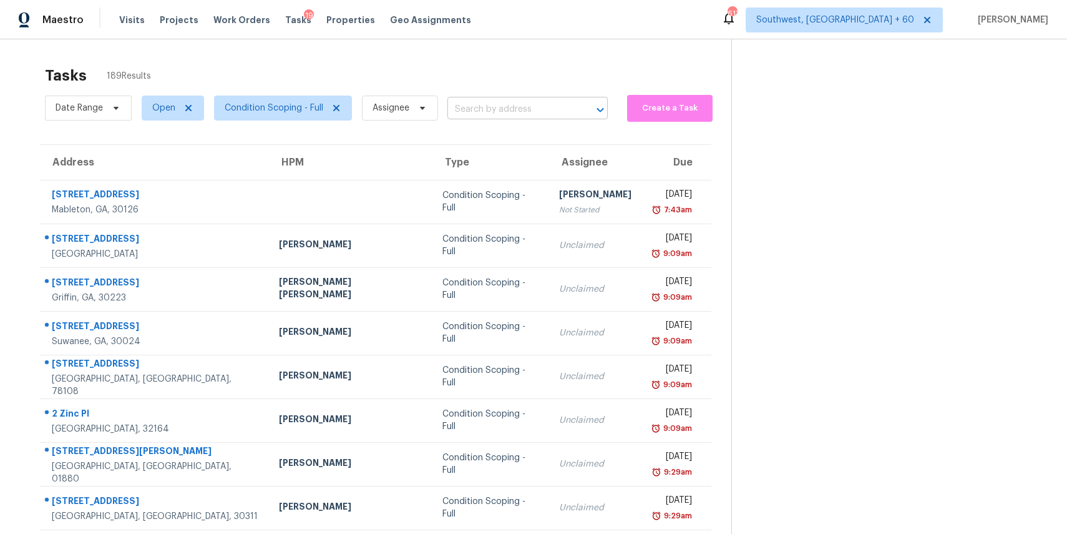
click at [544, 105] on input "text" at bounding box center [509, 109] width 125 height 19
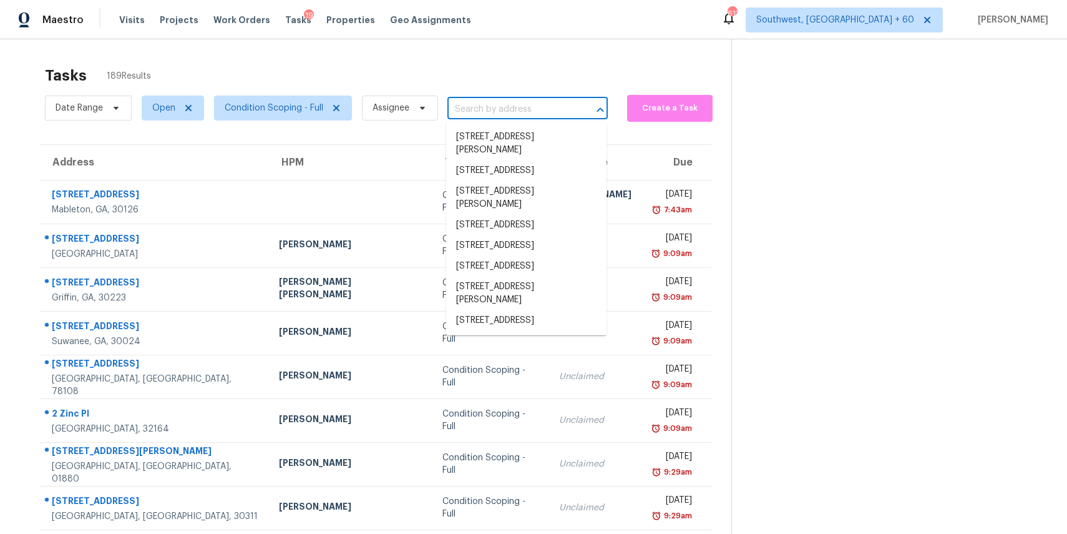
paste input "1321 Dayspring Trce Lawrenceville GA 30045"
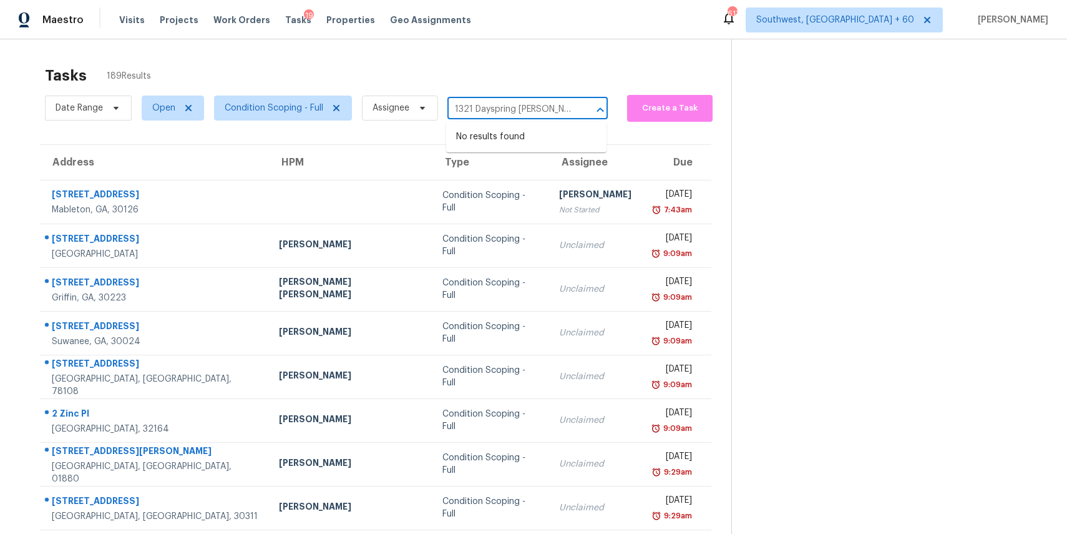
scroll to position [0, 65]
type input "1321 Dayspring Trce Lawrenceville GA 30045"
click at [406, 97] on span "Assignee" at bounding box center [400, 107] width 76 height 25
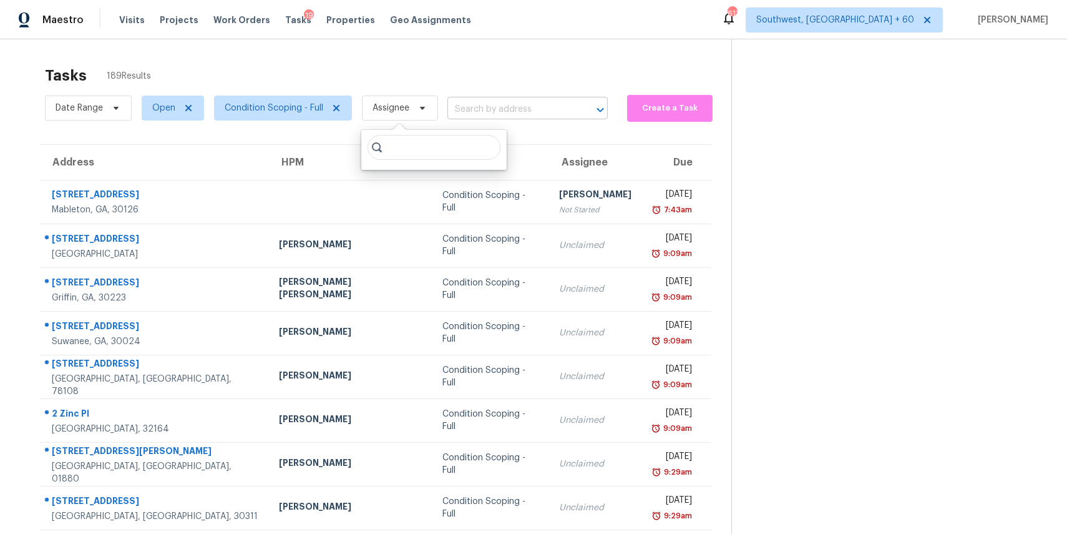
click at [527, 115] on input "text" at bounding box center [509, 109] width 125 height 19
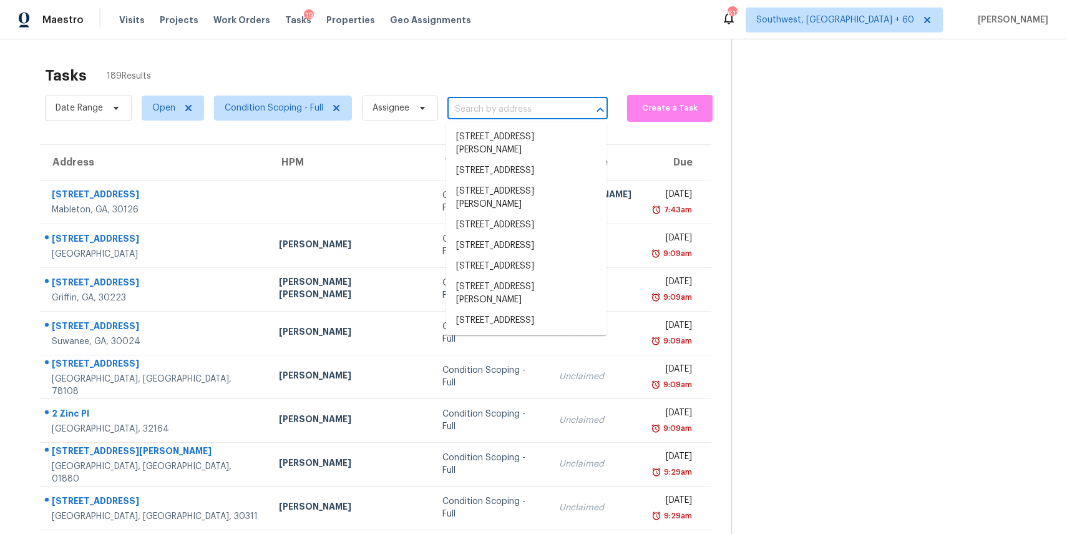
click at [522, 81] on div "Tasks 189 Results" at bounding box center [388, 75] width 686 height 32
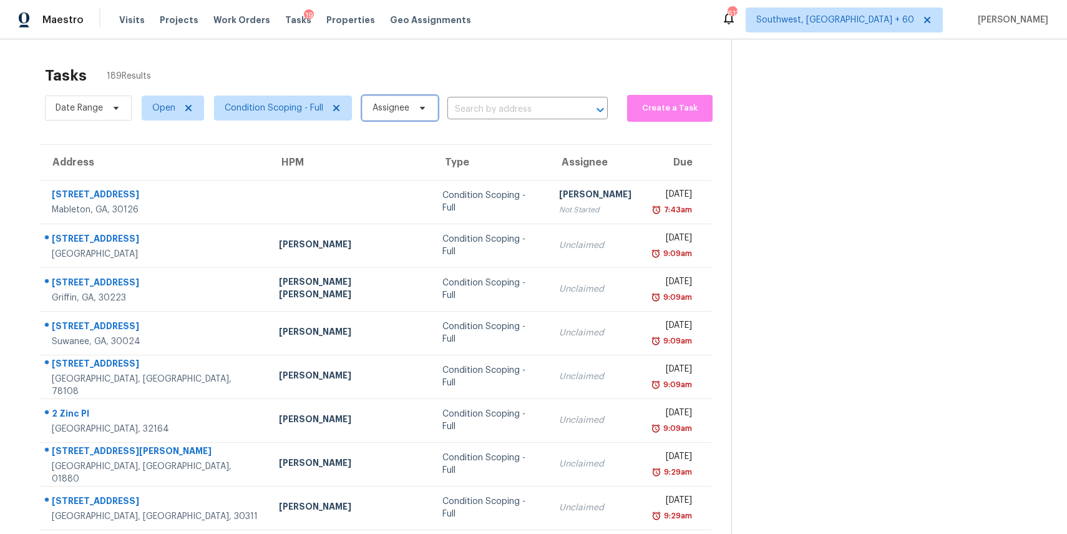
click at [385, 96] on span "Assignee" at bounding box center [400, 107] width 76 height 25
click at [386, 100] on span "Assignee" at bounding box center [400, 107] width 76 height 25
type input "ranjith"
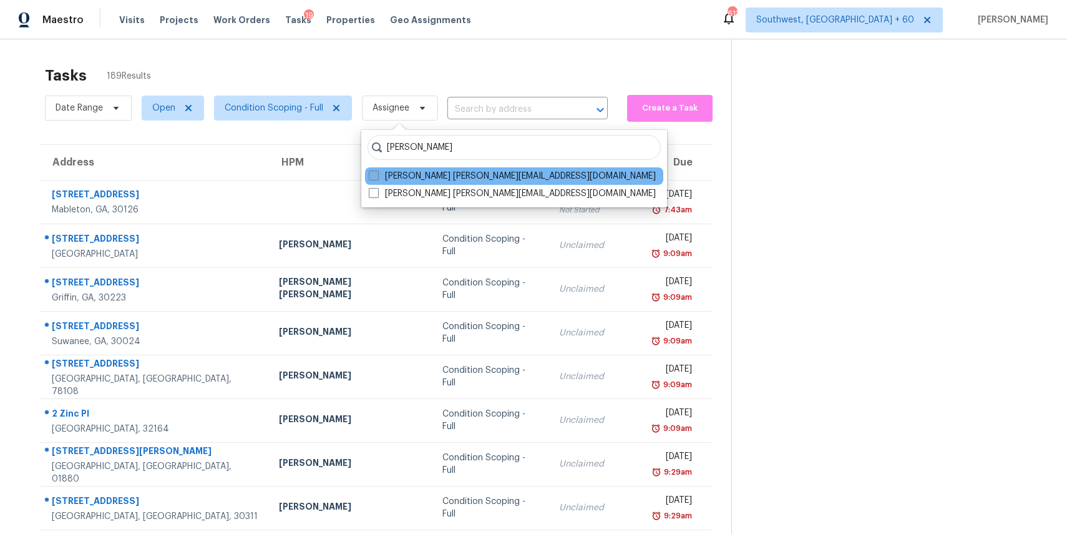
click at [524, 174] on label "Ranjith Kumar P ranjith.kumar@opendoor.com" at bounding box center [512, 176] width 287 height 12
click at [377, 174] on input "Ranjith Kumar P ranjith.kumar@opendoor.com" at bounding box center [373, 174] width 8 height 8
checkbox input "true"
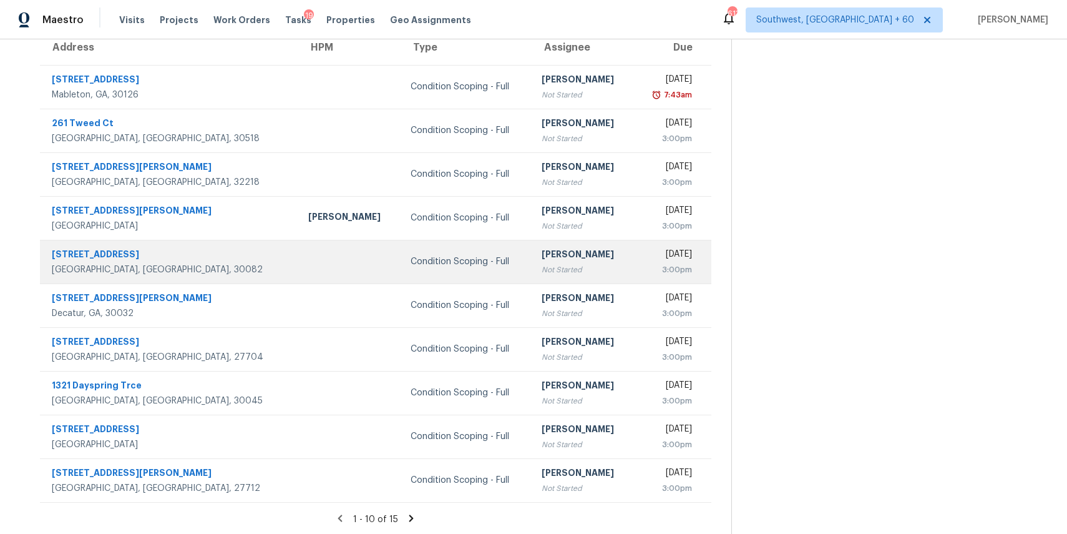
scroll to position [116, 0]
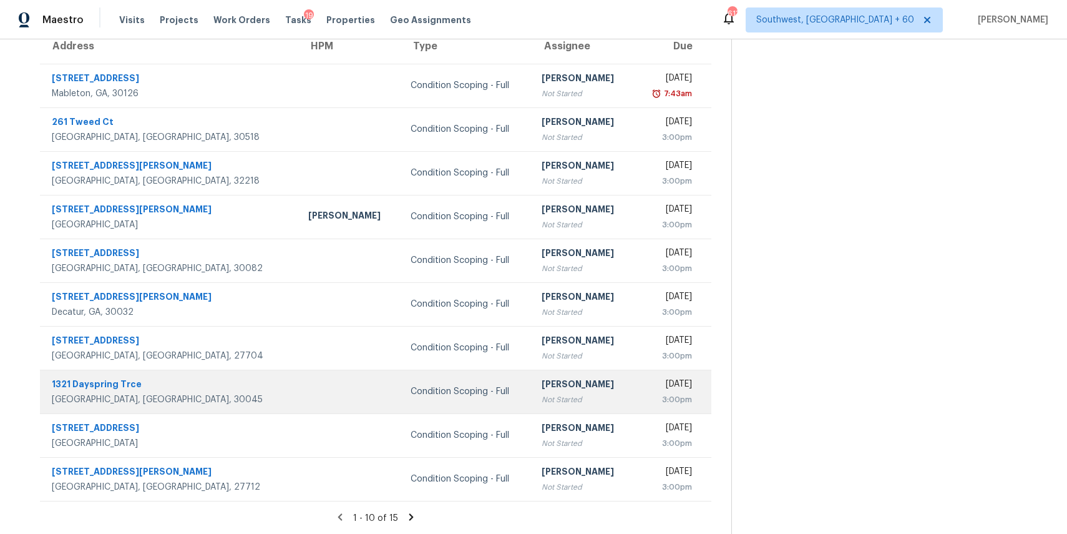
click at [418, 391] on div "Condition Scoping - Full" at bounding box center [466, 391] width 111 height 12
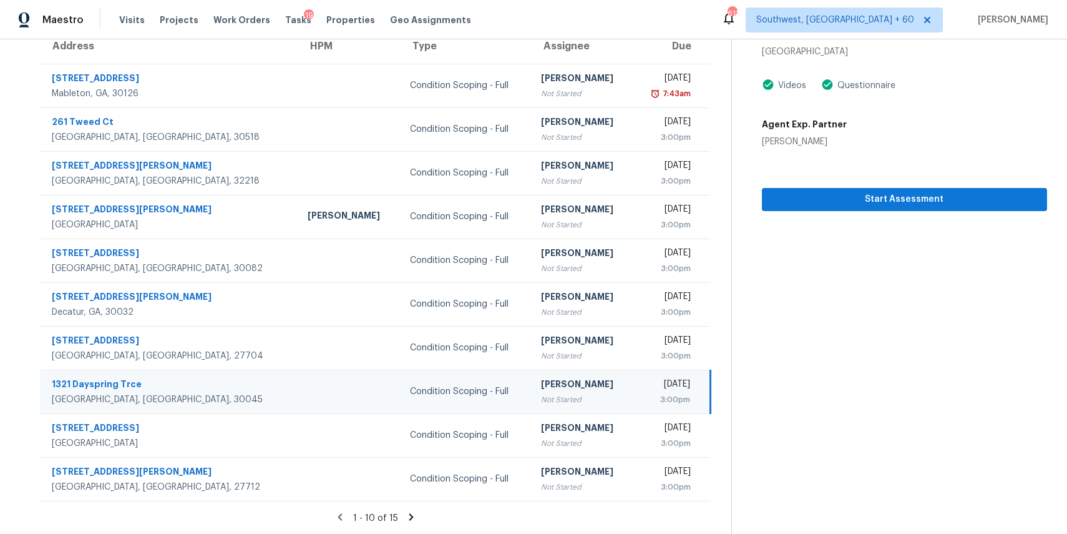
click at [932, 187] on div "Start Assessment" at bounding box center [904, 179] width 285 height 63
click at [938, 197] on span "Start Assessment" at bounding box center [904, 200] width 265 height 16
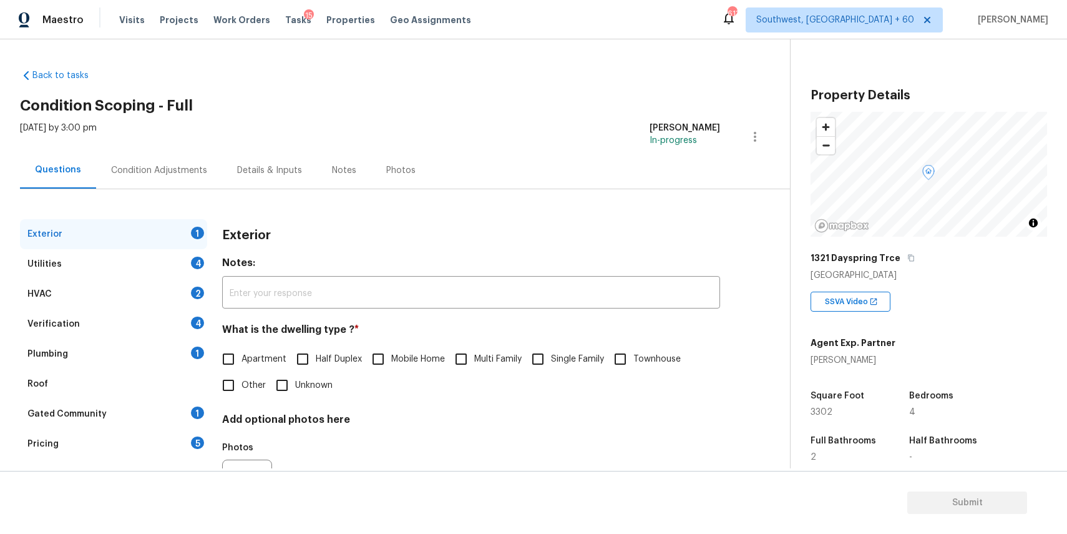
click at [548, 359] on input "Single Family" at bounding box center [538, 359] width 26 height 26
checkbox input "true"
click at [150, 290] on div "HVAC 2" at bounding box center [113, 294] width 187 height 30
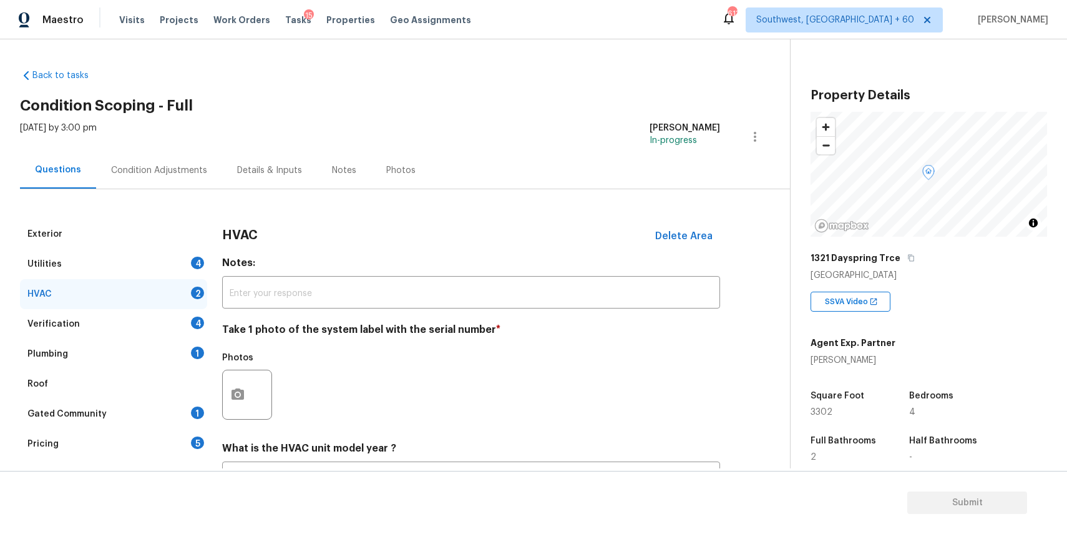
click at [190, 268] on div "Utilities 4" at bounding box center [113, 264] width 187 height 30
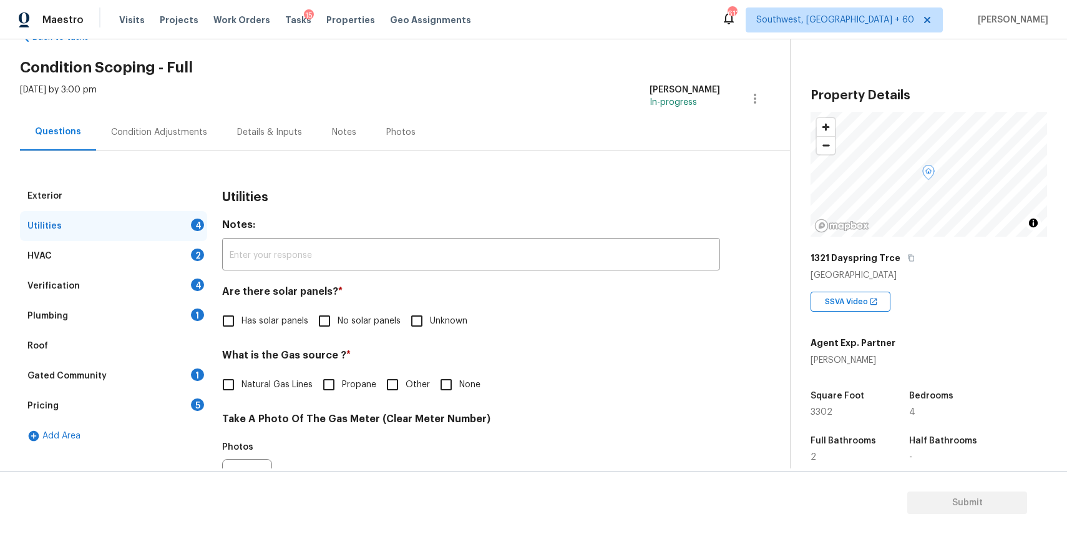
scroll to position [84, 0]
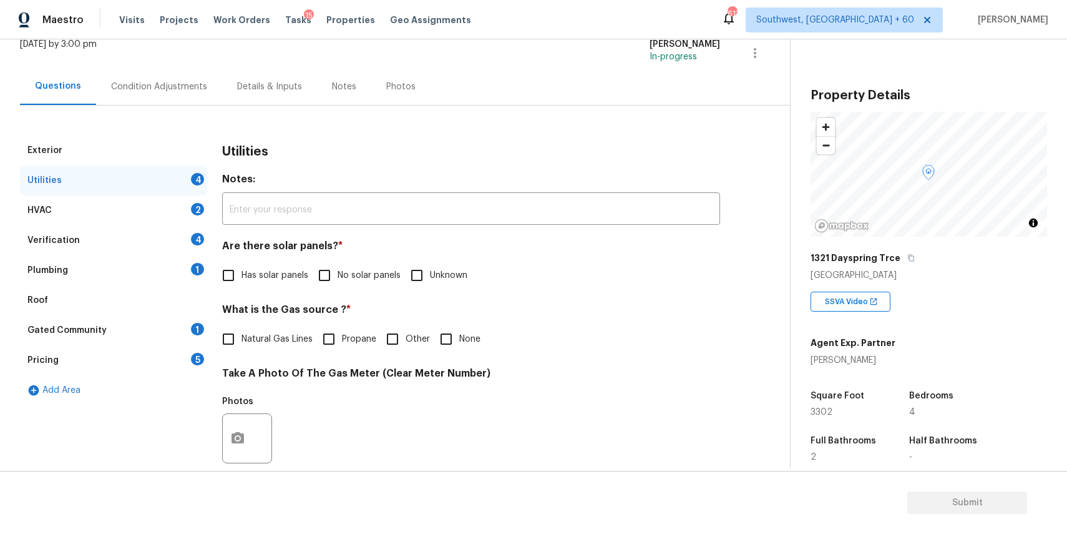
click at [385, 271] on span "No solar panels" at bounding box center [369, 275] width 63 height 13
click at [338, 271] on input "No solar panels" at bounding box center [324, 275] width 26 height 26
checkbox input "true"
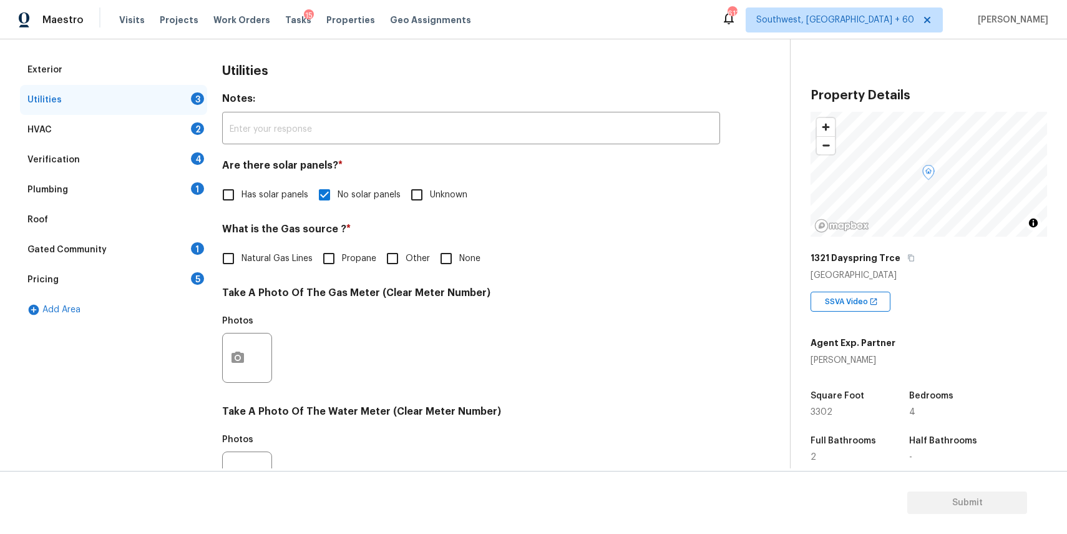
scroll to position [200, 0]
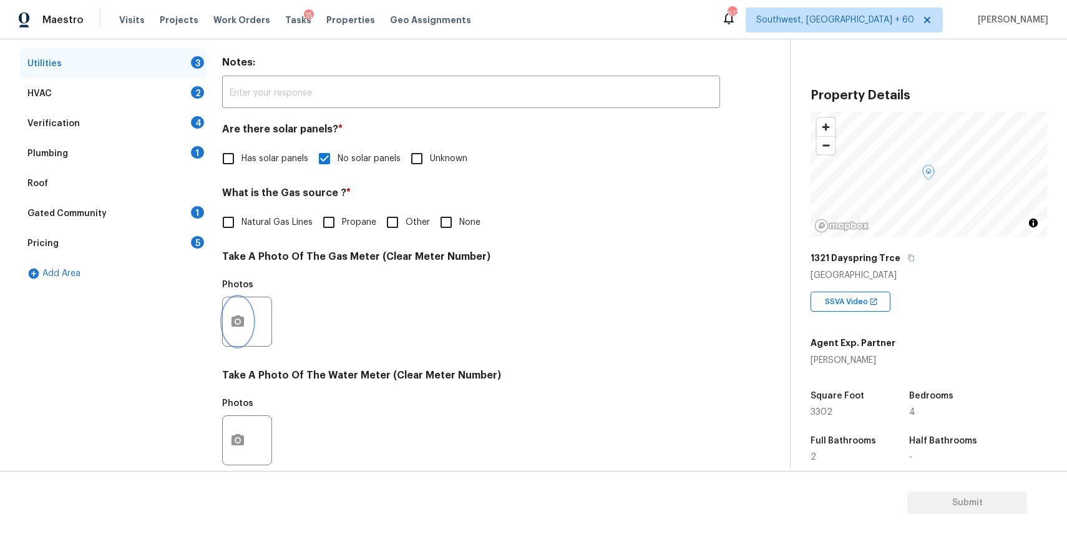
click at [237, 323] on icon "button" at bounding box center [237, 321] width 15 height 15
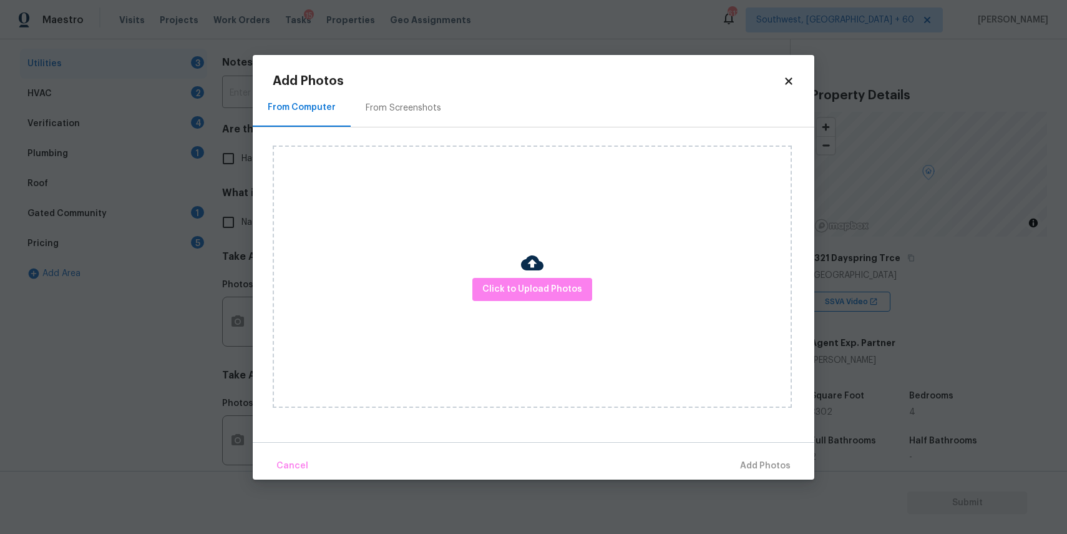
click at [565, 272] on div "Click to Upload Photos" at bounding box center [532, 276] width 519 height 262
click at [564, 284] on span "Click to Upload Photos" at bounding box center [532, 289] width 100 height 16
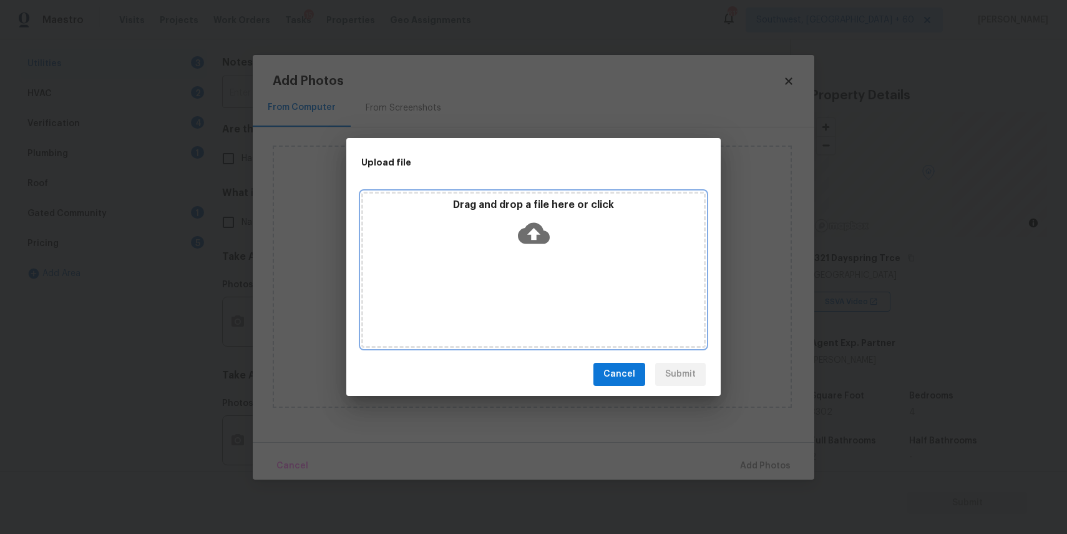
click at [564, 284] on div "Drag and drop a file here or click" at bounding box center [533, 270] width 344 height 156
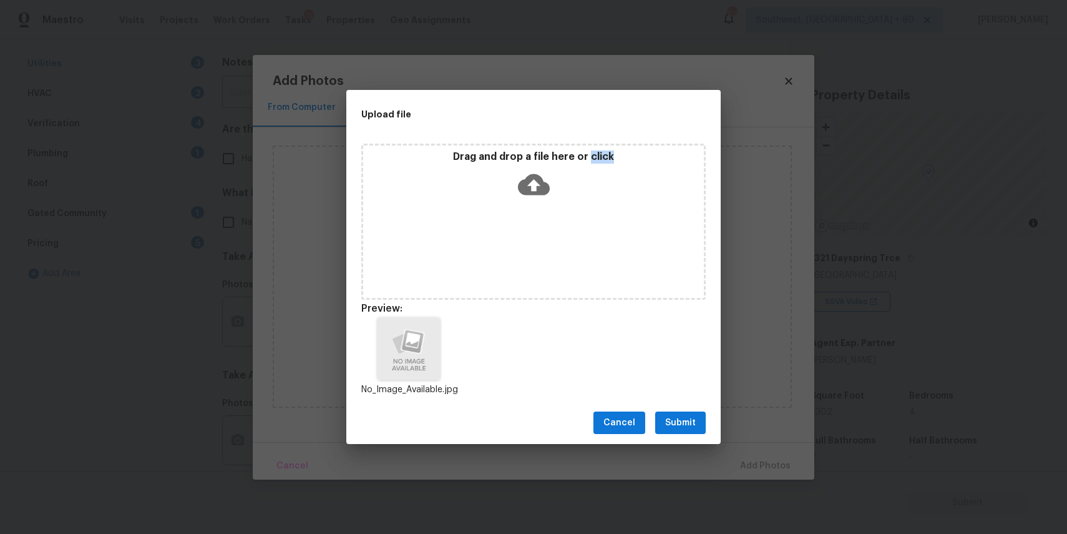
click at [688, 429] on span "Submit" at bounding box center [680, 423] width 31 height 16
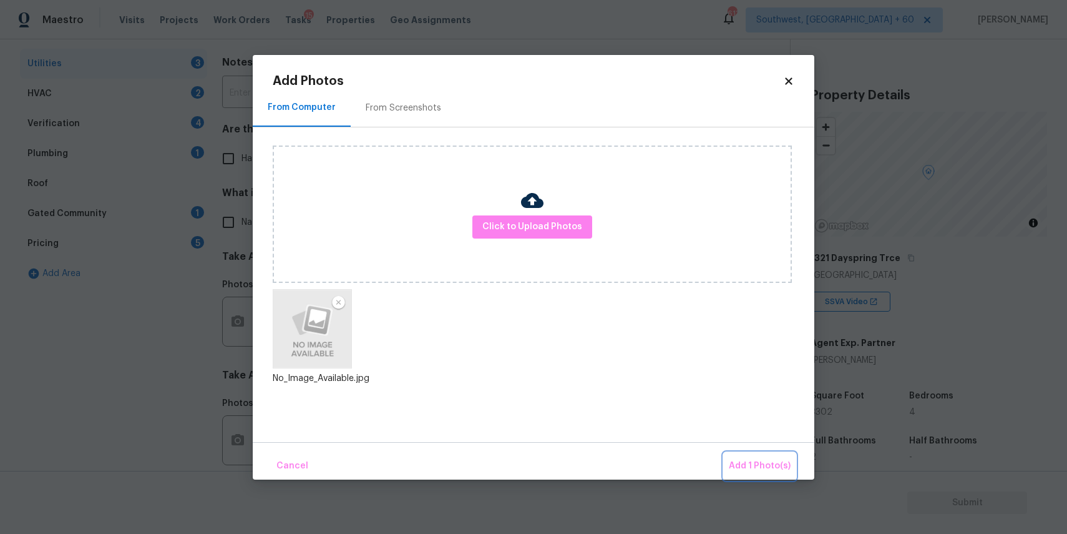
click at [746, 459] on span "Add 1 Photo(s)" at bounding box center [760, 466] width 62 height 16
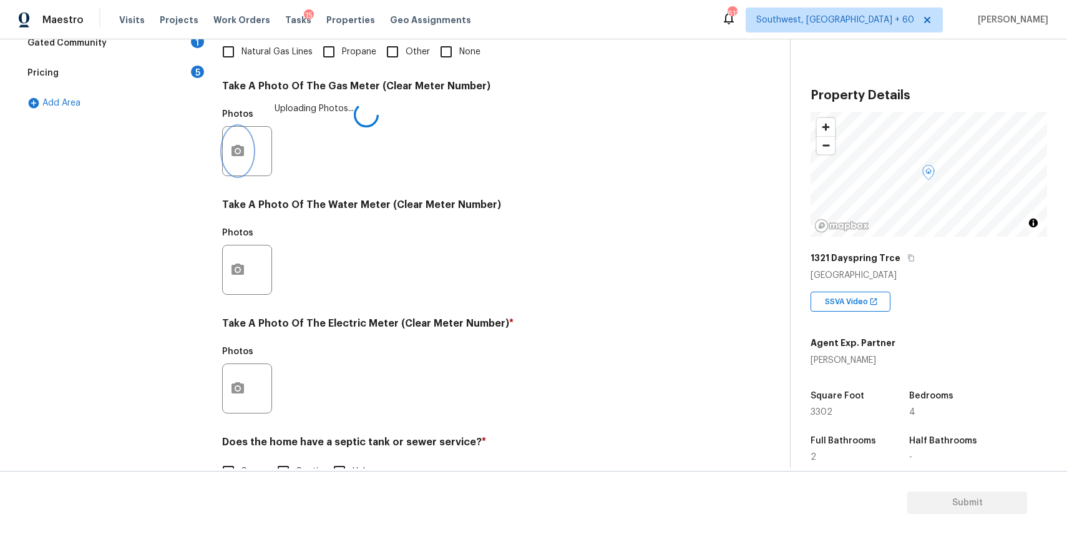
scroll to position [394, 0]
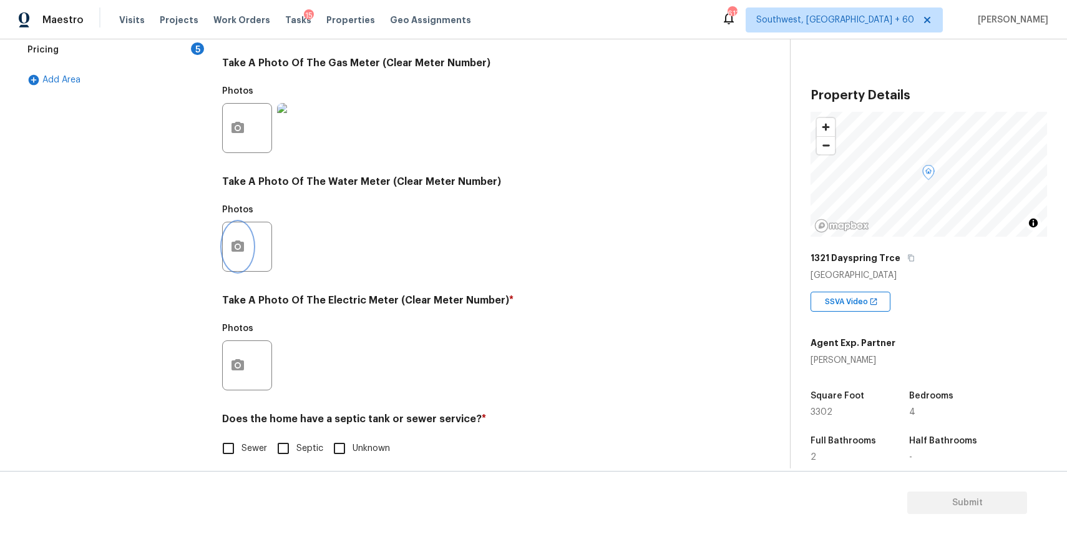
click at [245, 247] on icon "button" at bounding box center [237, 246] width 15 height 15
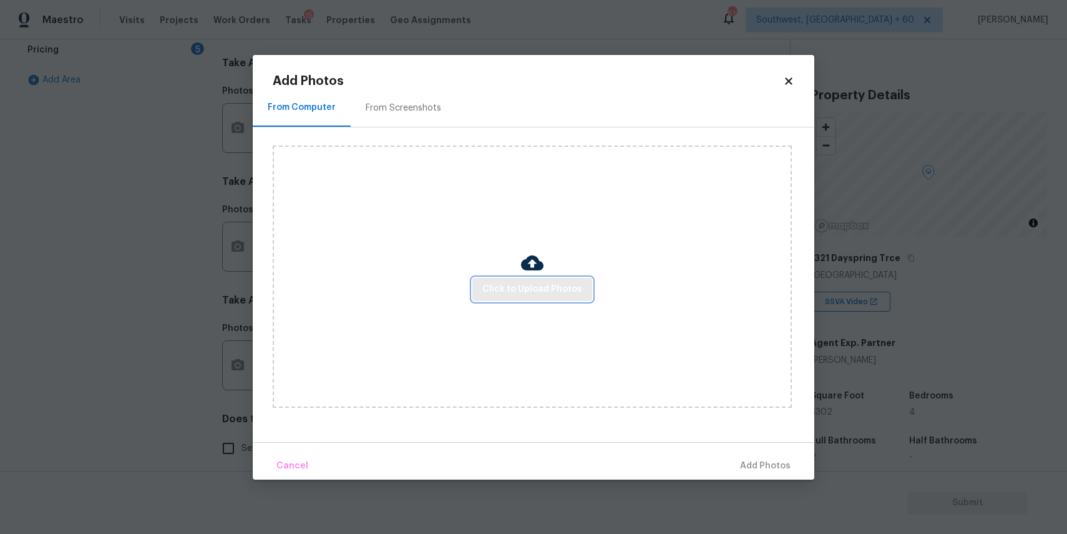
click at [557, 278] on button "Click to Upload Photos" at bounding box center [532, 289] width 120 height 23
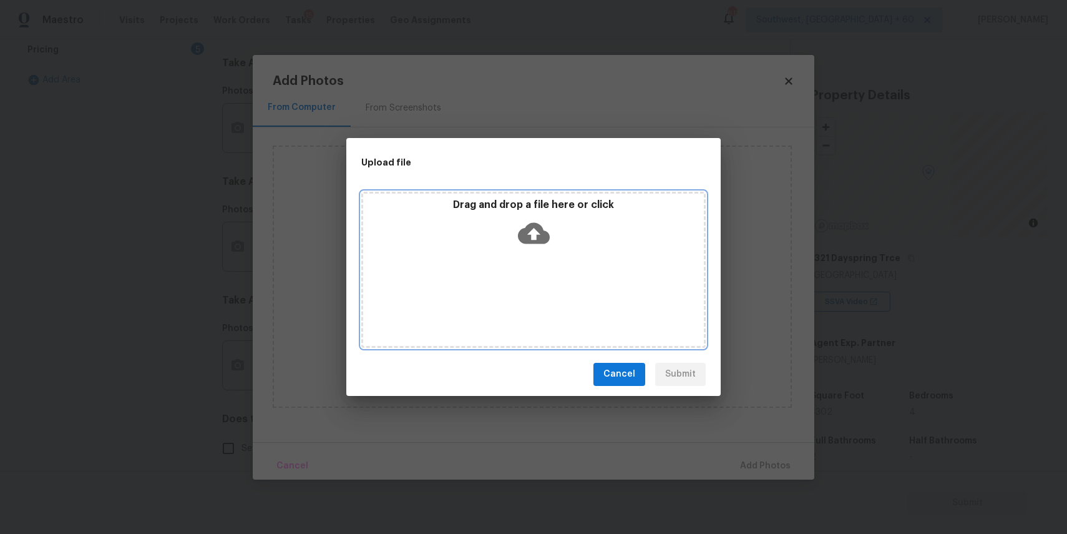
click at [539, 235] on icon at bounding box center [534, 232] width 32 height 21
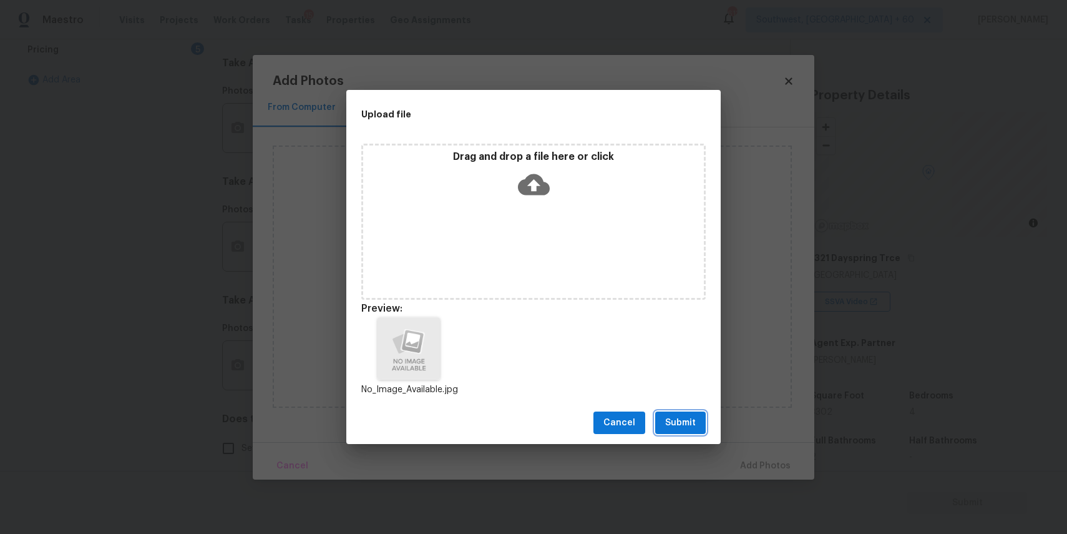
click at [688, 423] on span "Submit" at bounding box center [680, 423] width 31 height 16
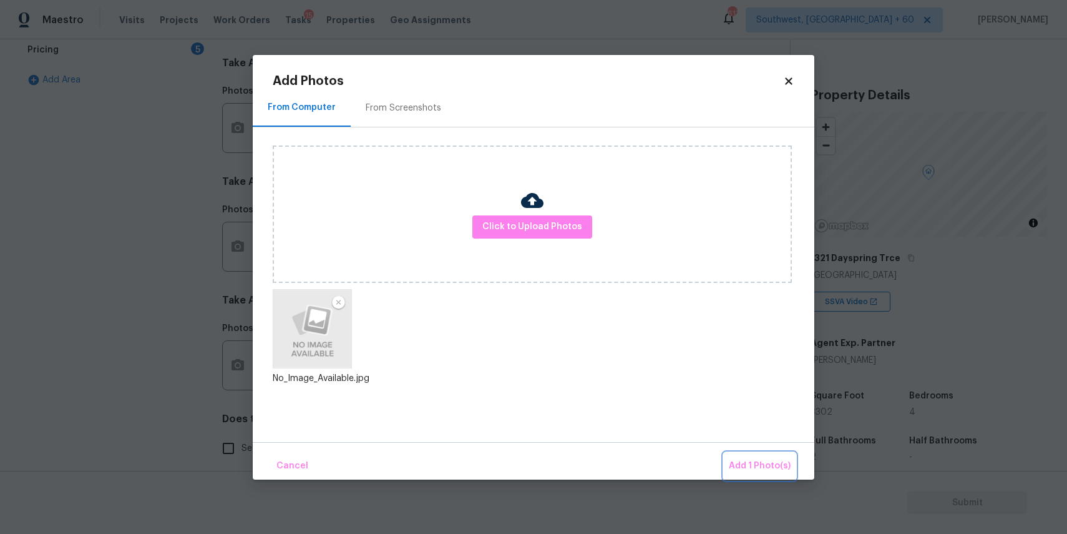
click at [753, 471] on span "Add 1 Photo(s)" at bounding box center [760, 466] width 62 height 16
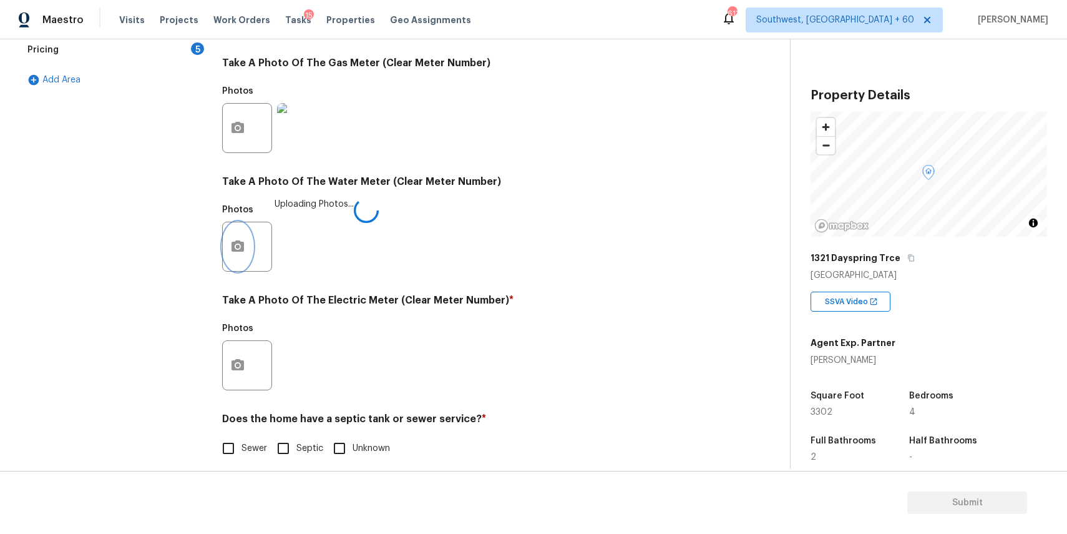
scroll to position [406, 0]
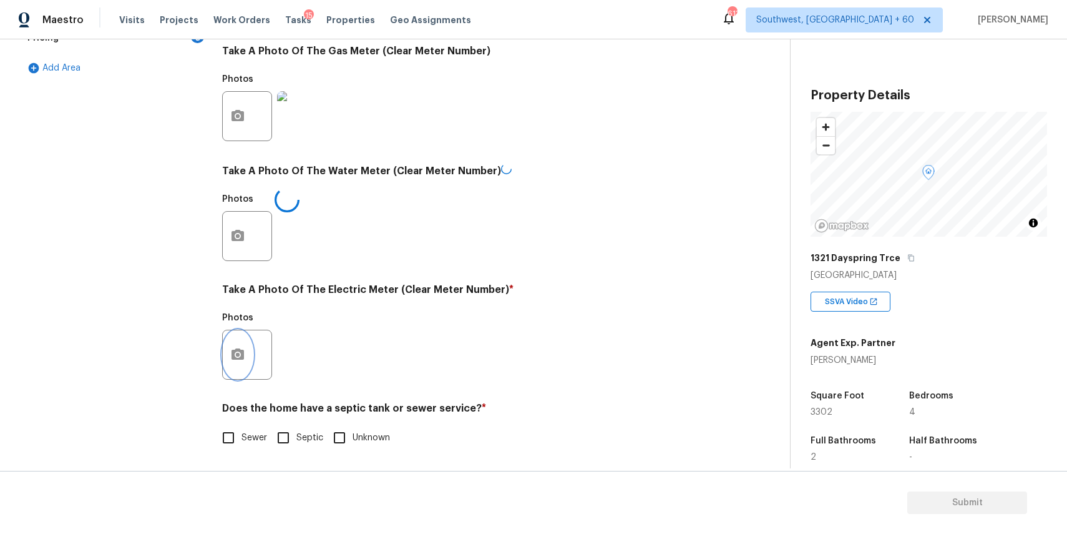
click at [246, 363] on button "button" at bounding box center [238, 354] width 30 height 49
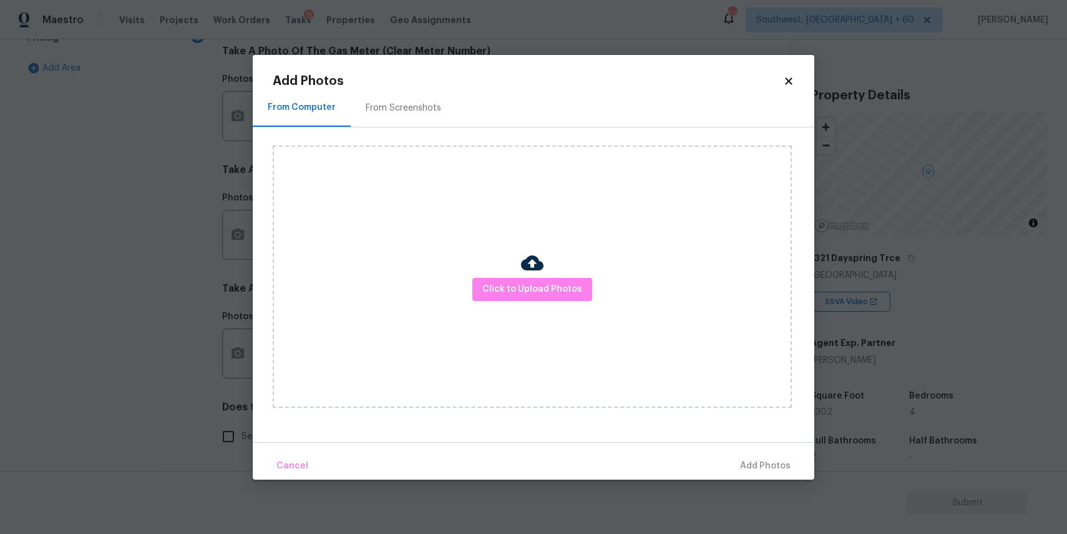
click at [568, 265] on div "Click to Upload Photos" at bounding box center [532, 276] width 519 height 262
click at [565, 287] on span "Click to Upload Photos" at bounding box center [532, 289] width 100 height 16
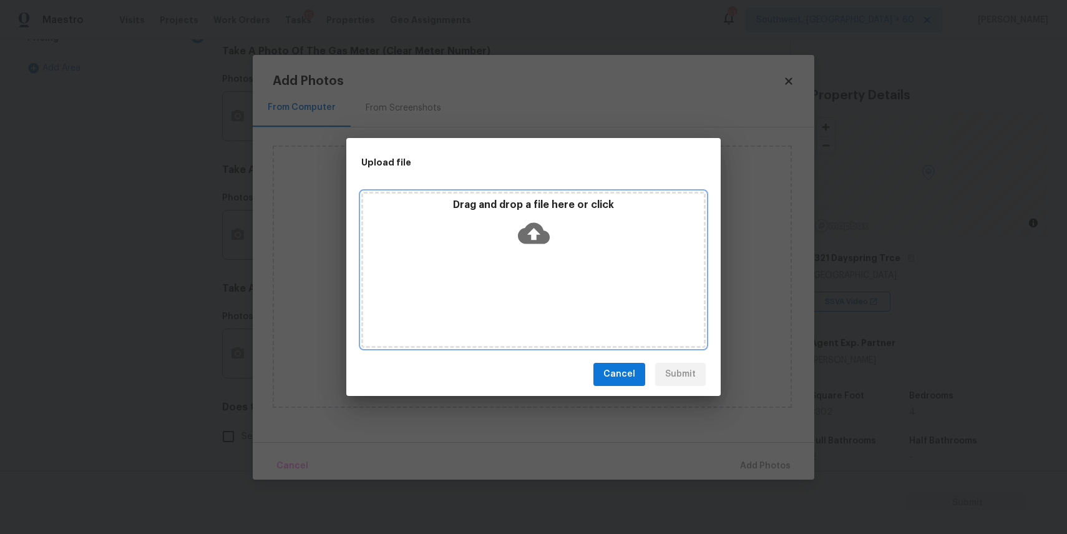
click at [561, 277] on div "Drag and drop a file here or click" at bounding box center [533, 270] width 344 height 156
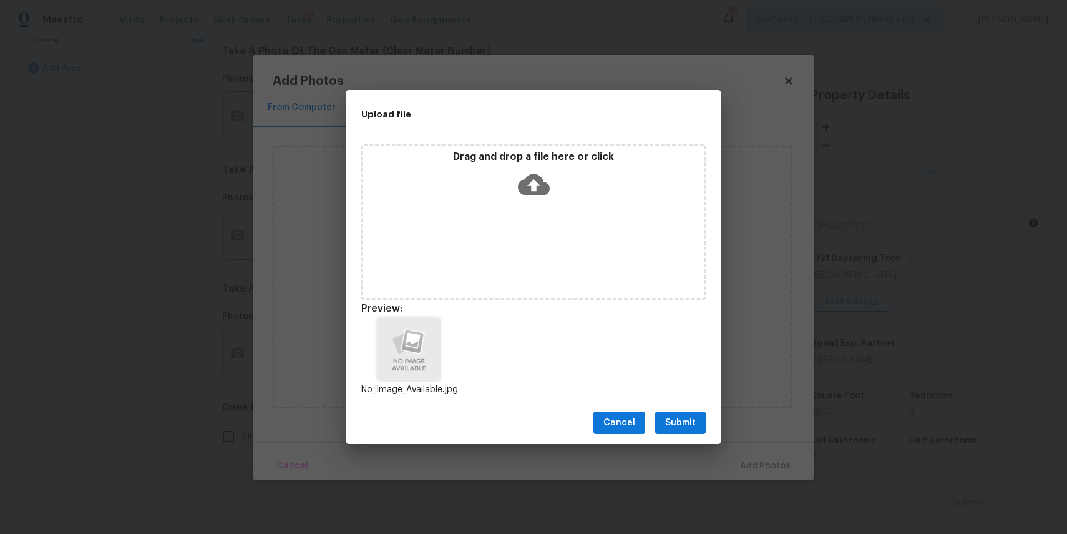
click at [699, 420] on button "Submit" at bounding box center [680, 422] width 51 height 23
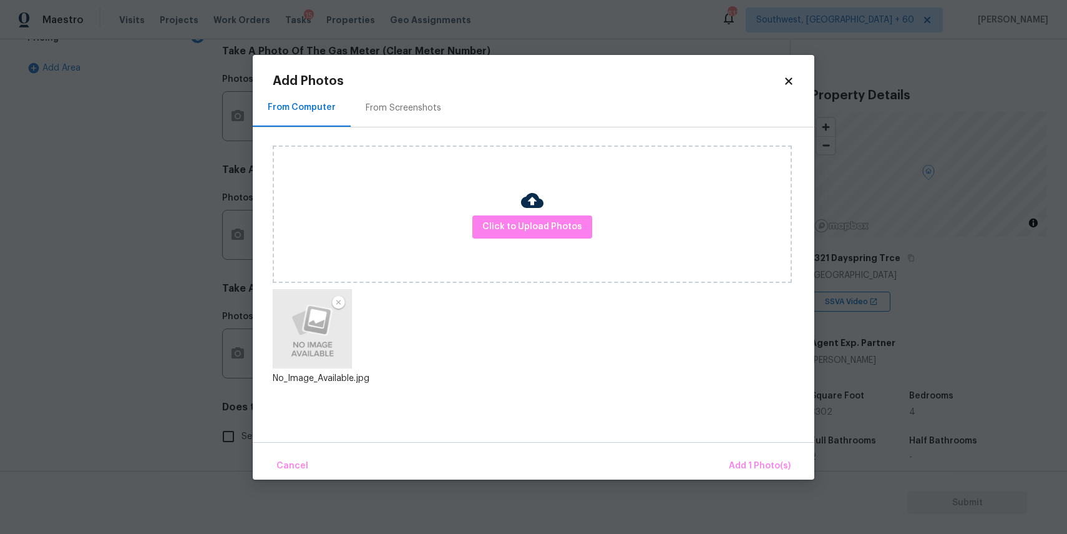
click at [804, 447] on div "Cancel Add 1 Photo(s)" at bounding box center [534, 460] width 562 height 37
click at [789, 450] on div "Cancel Add 1 Photo(s)" at bounding box center [534, 460] width 562 height 37
click at [776, 449] on div "Cancel Add 1 Photo(s)" at bounding box center [534, 460] width 562 height 37
click at [773, 458] on span "Add 1 Photo(s)" at bounding box center [760, 466] width 62 height 16
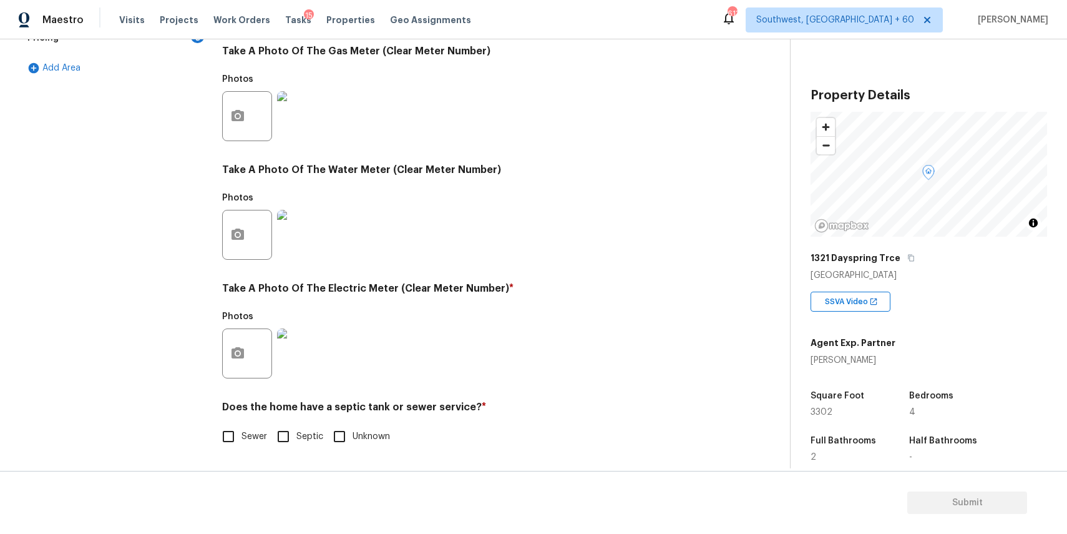
click at [242, 437] on span "Sewer" at bounding box center [255, 436] width 26 height 13
click at [242, 437] on input "Sewer" at bounding box center [228, 436] width 26 height 26
checkbox input "true"
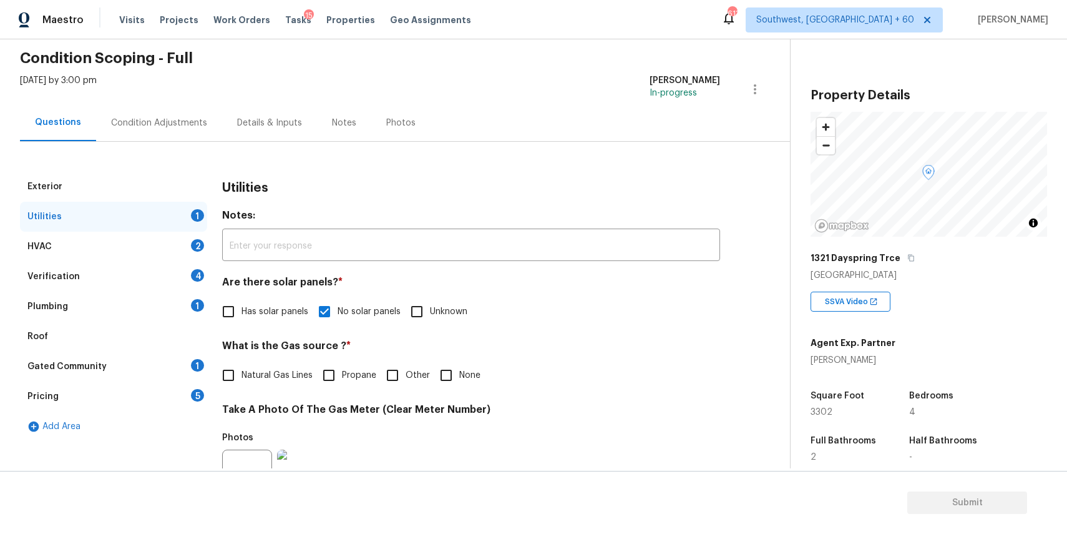
scroll to position [0, 0]
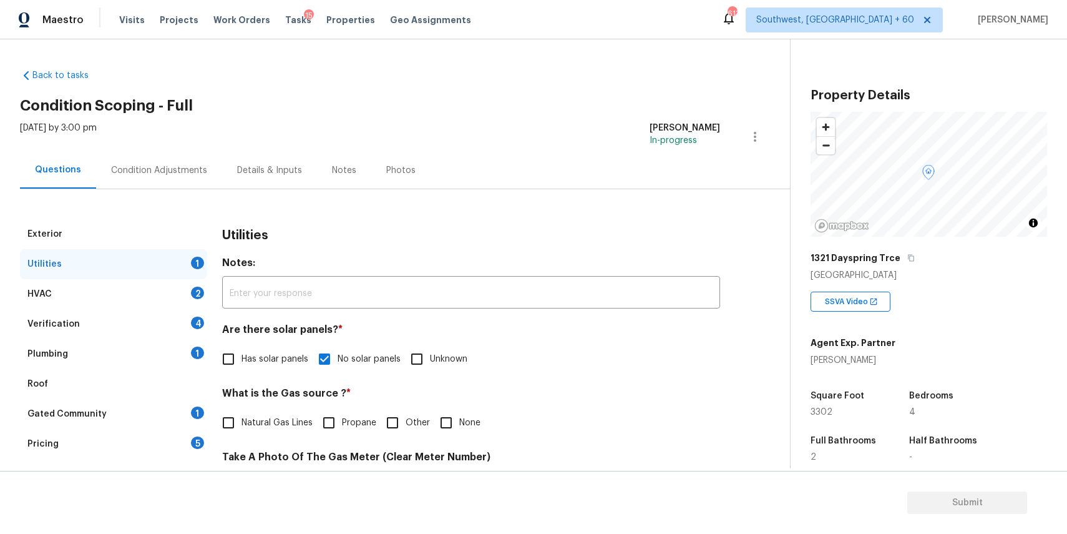
click at [124, 291] on div "HVAC 2" at bounding box center [113, 294] width 187 height 30
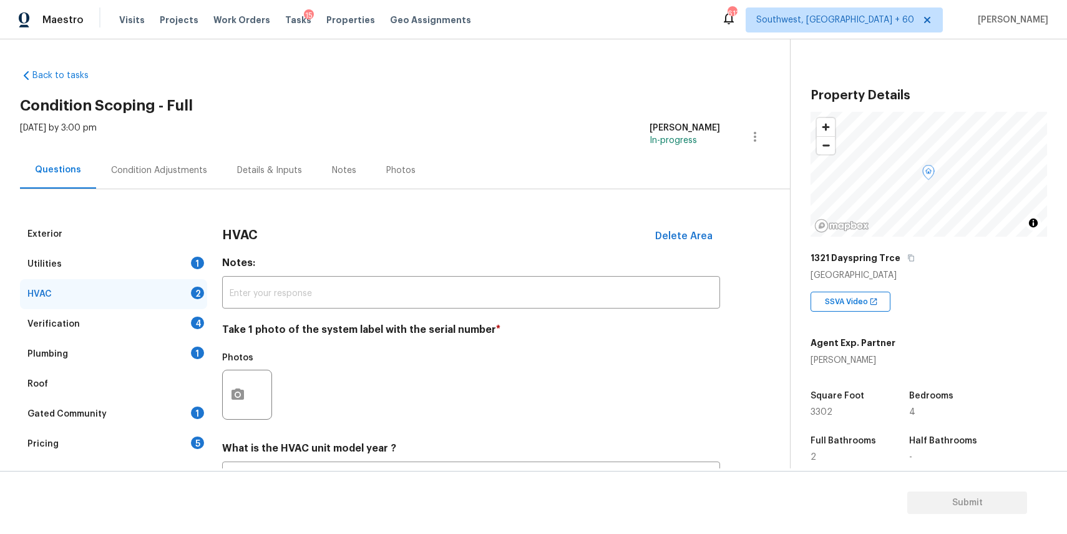
scroll to position [109, 0]
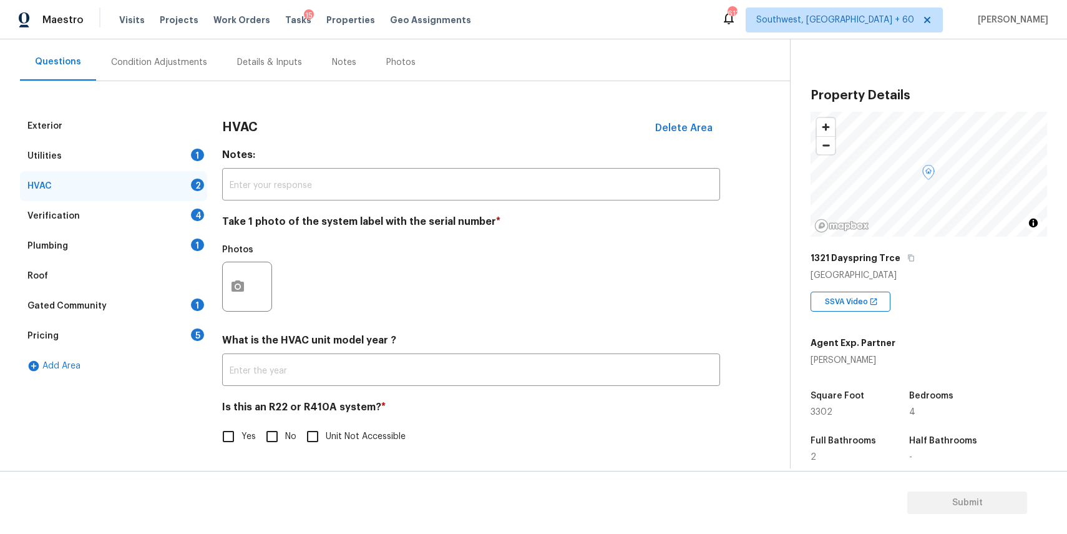
click at [271, 447] on input "No" at bounding box center [272, 436] width 26 height 26
checkbox input "true"
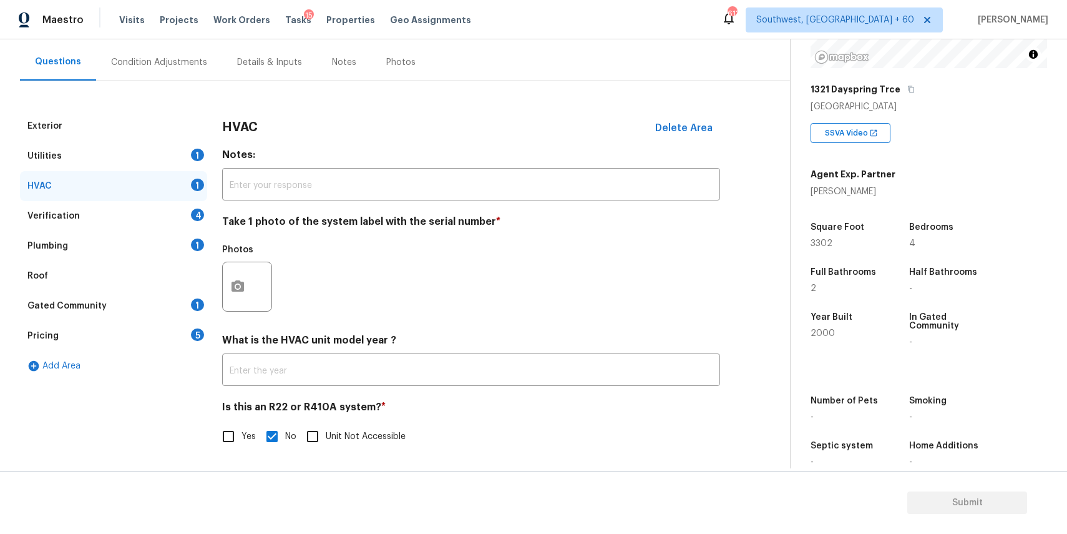
scroll to position [192, 0]
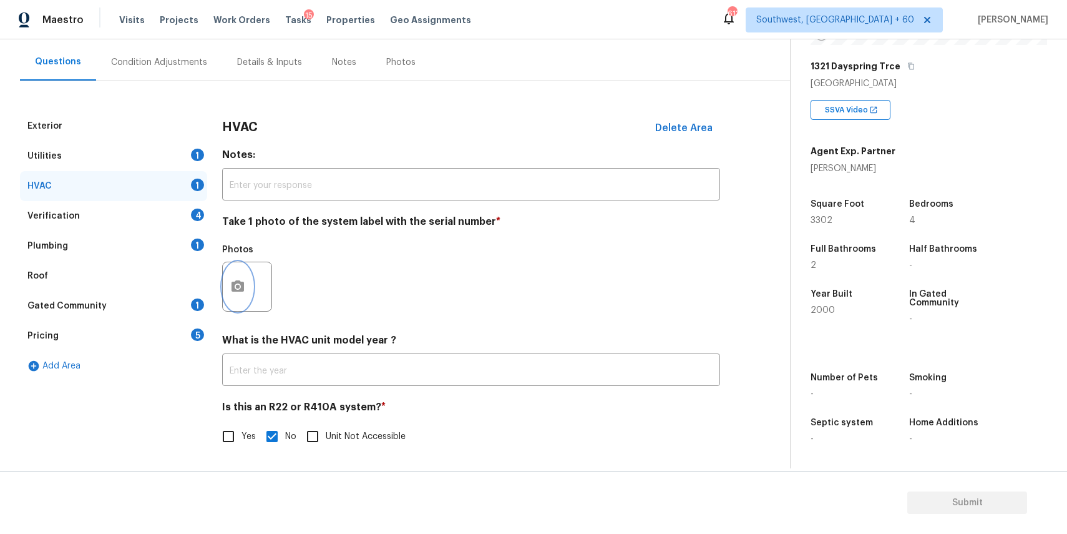
click at [236, 276] on button "button" at bounding box center [238, 286] width 30 height 49
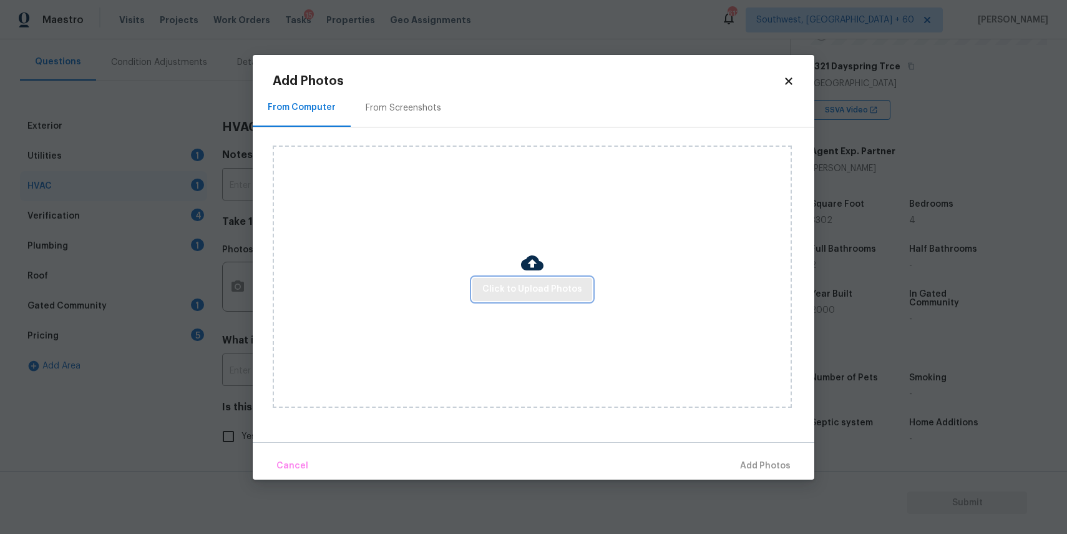
click at [522, 298] on button "Click to Upload Photos" at bounding box center [532, 289] width 120 height 23
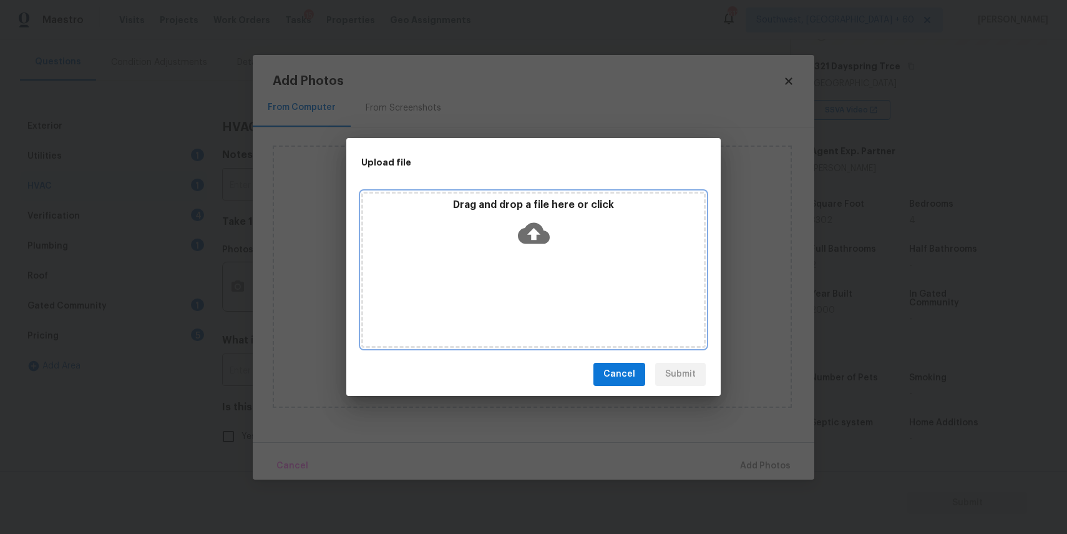
click at [522, 298] on div "Drag and drop a file here or click" at bounding box center [533, 270] width 344 height 156
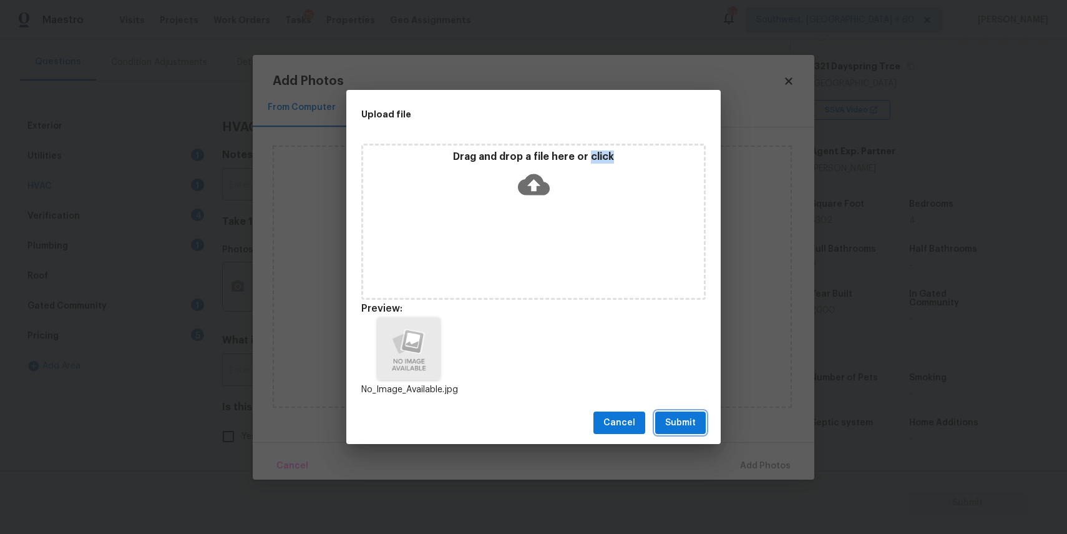
click at [695, 419] on span "Submit" at bounding box center [680, 423] width 31 height 16
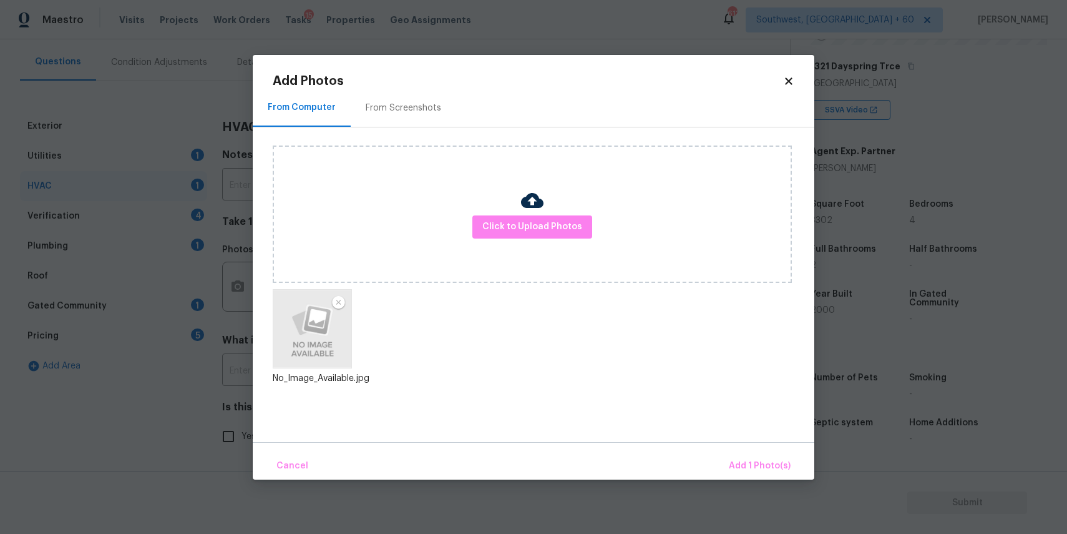
click at [764, 449] on div "Cancel Add 1 Photo(s)" at bounding box center [534, 460] width 562 height 37
click at [769, 457] on button "Add 1 Photo(s)" at bounding box center [760, 465] width 72 height 27
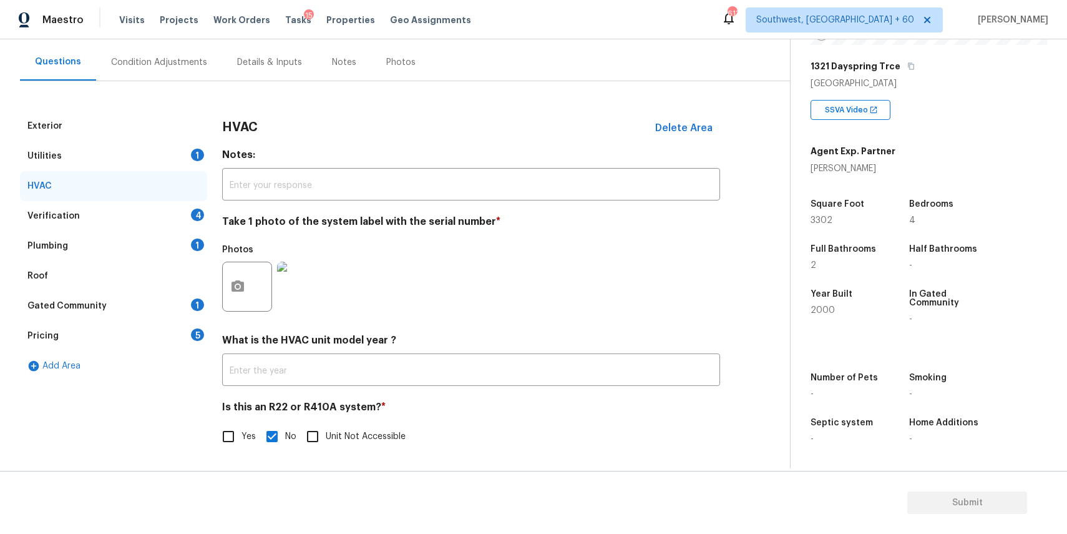
click at [139, 219] on div "Verification 4" at bounding box center [113, 216] width 187 height 30
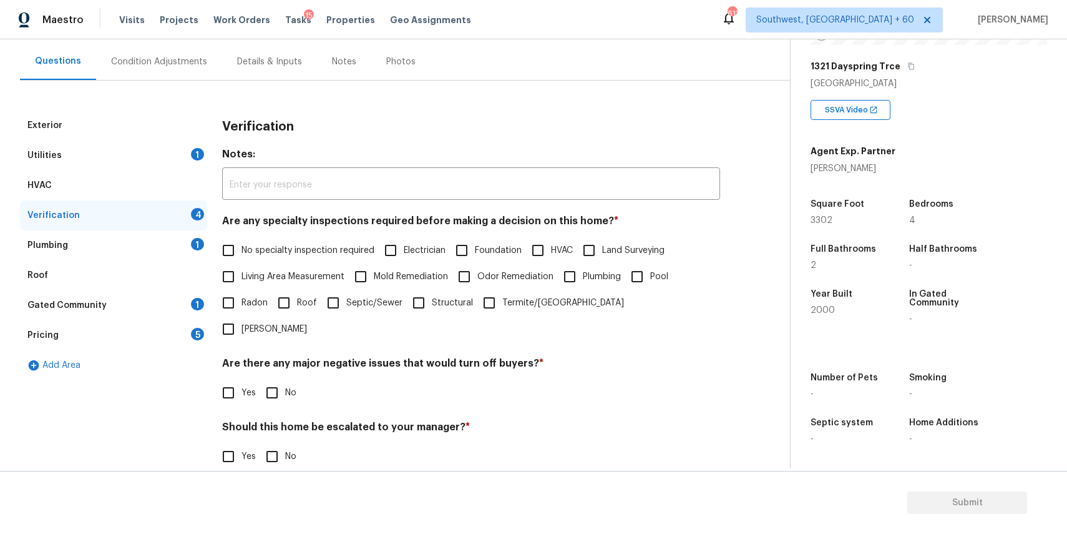
click at [335, 250] on span "No specialty inspection required" at bounding box center [308, 250] width 133 height 13
click at [242, 250] on input "No specialty inspection required" at bounding box center [228, 250] width 26 height 26
checkbox input "true"
click at [274, 379] on input "No" at bounding box center [272, 392] width 26 height 26
checkbox input "true"
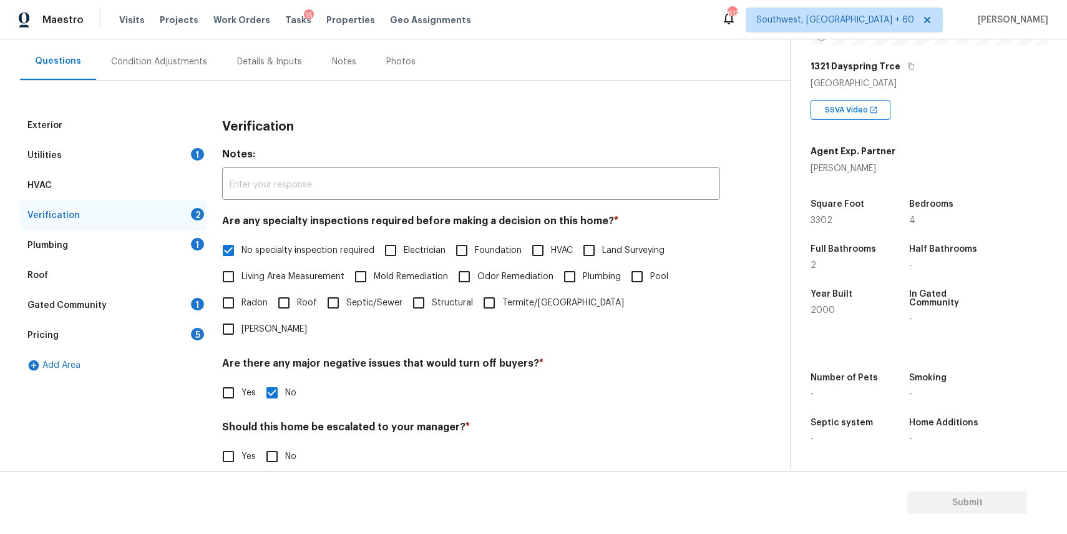
click at [286, 443] on label "No" at bounding box center [277, 456] width 37 height 26
click at [285, 443] on input "No" at bounding box center [272, 456] width 26 height 26
checkbox input "true"
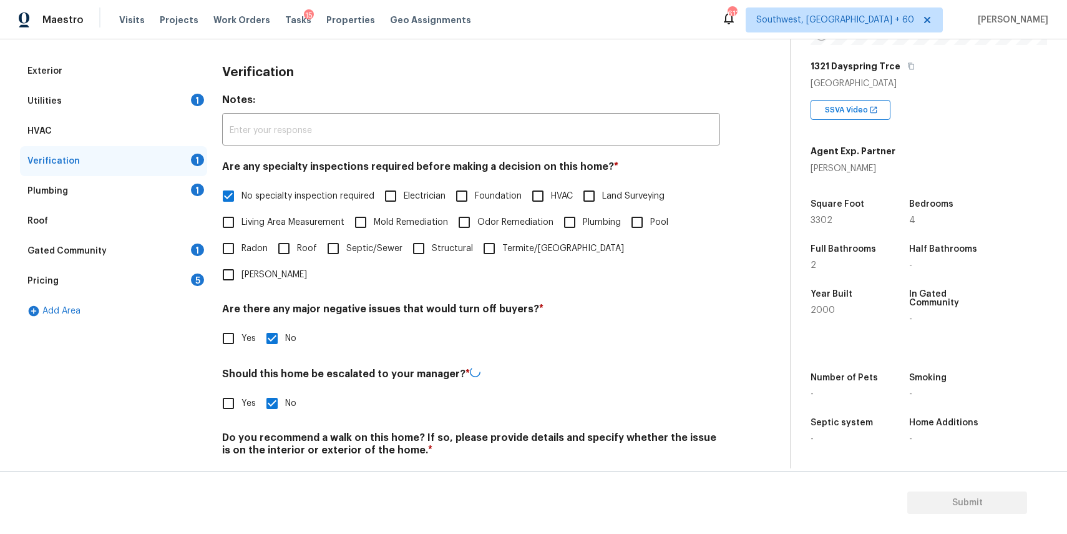
scroll to position [178, 0]
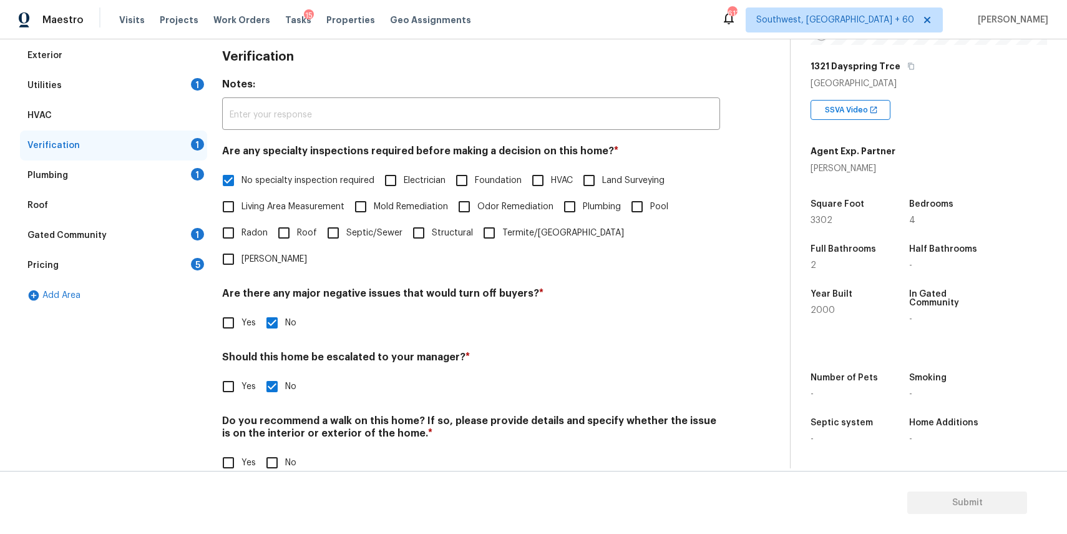
click at [259, 449] on input "No" at bounding box center [272, 462] width 26 height 26
checkbox input "true"
click at [162, 175] on div "Plumbing 1" at bounding box center [113, 175] width 187 height 30
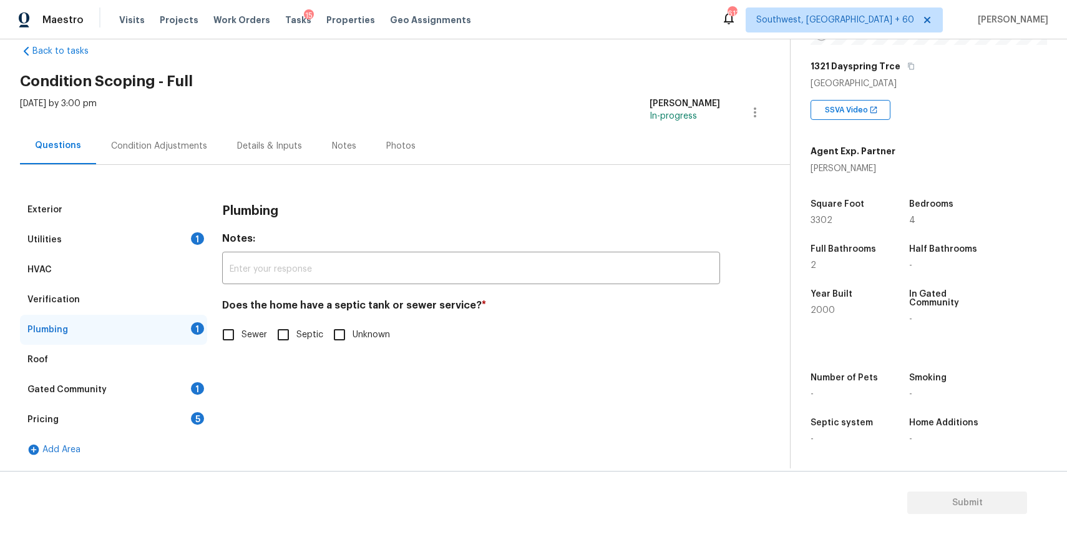
scroll to position [24, 0]
click at [257, 324] on label "Sewer" at bounding box center [241, 334] width 52 height 26
click at [242, 324] on input "Sewer" at bounding box center [228, 334] width 26 height 26
checkbox input "true"
click at [144, 385] on div "Gated Community 1" at bounding box center [113, 389] width 187 height 30
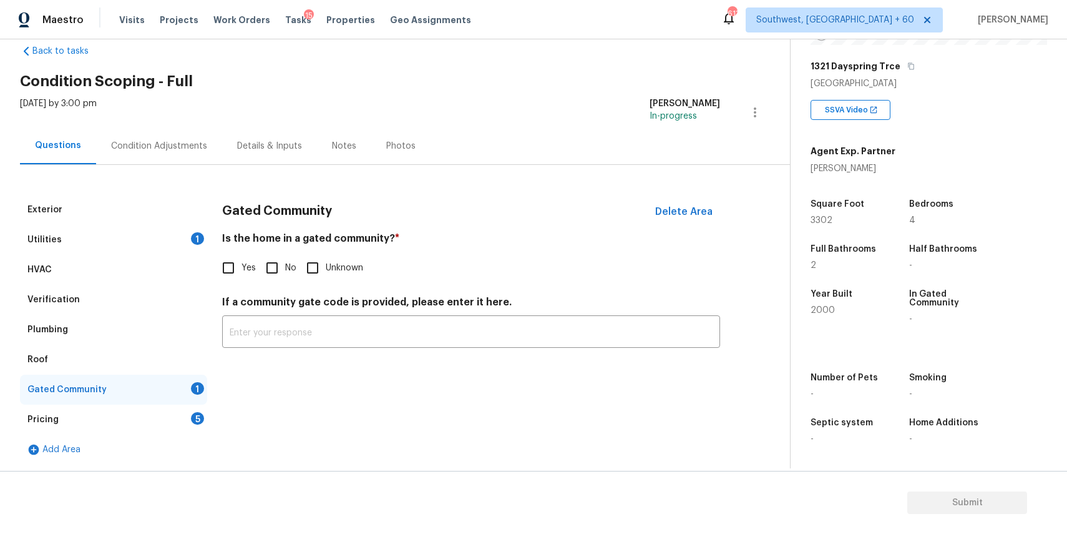
click at [265, 272] on input "No" at bounding box center [272, 268] width 26 height 26
checkbox input "true"
click at [148, 404] on div "Pricing 5" at bounding box center [113, 419] width 187 height 30
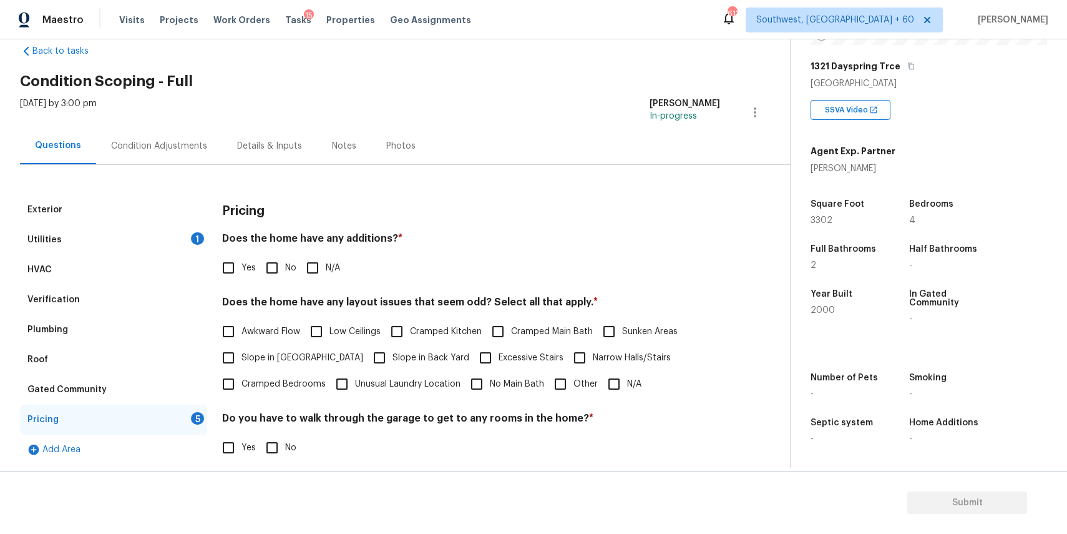
click at [317, 266] on input "N/A" at bounding box center [313, 268] width 26 height 26
checkbox input "true"
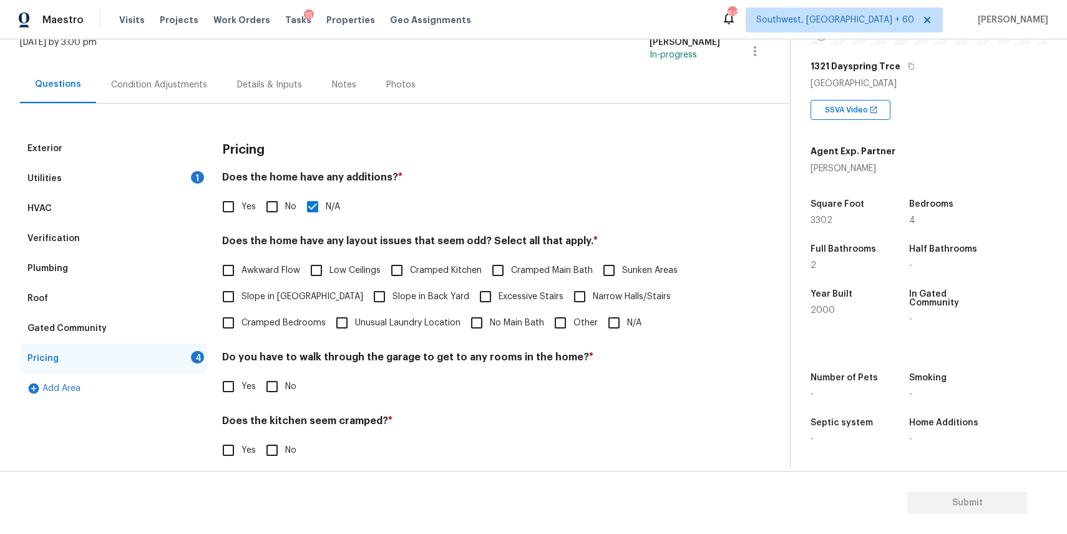
scroll to position [87, 0]
click at [605, 316] on input "N/A" at bounding box center [614, 321] width 26 height 26
checkbox input "true"
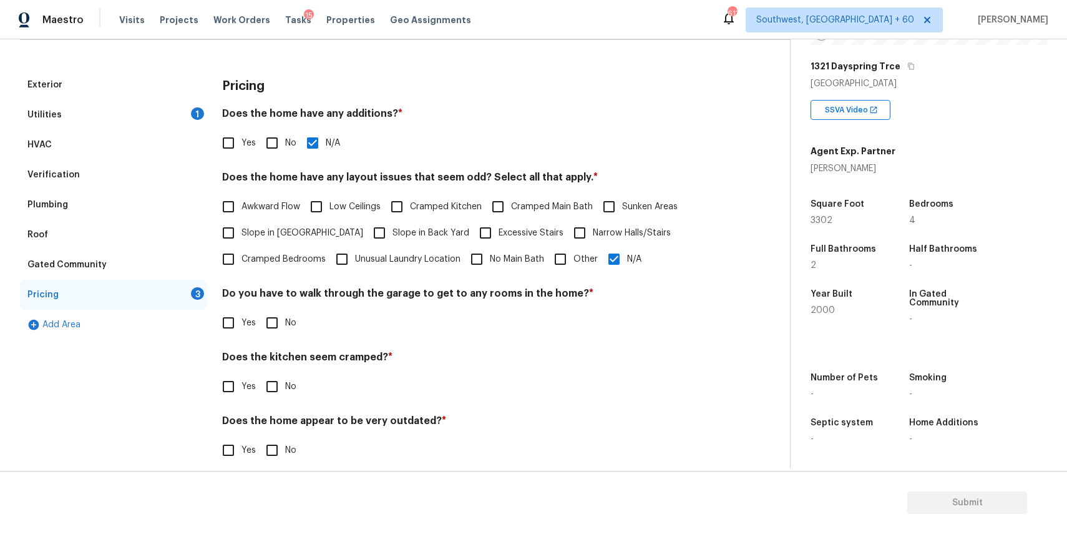
scroll to position [163, 0]
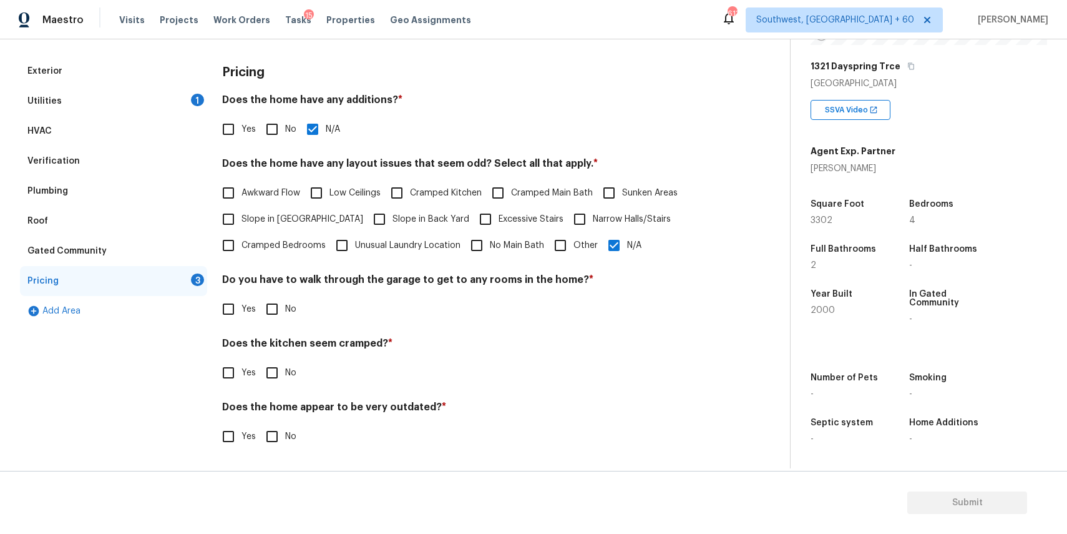
click at [271, 311] on input "No" at bounding box center [272, 309] width 26 height 26
checkbox input "true"
click at [279, 374] on input "No" at bounding box center [272, 372] width 26 height 26
checkbox input "true"
click at [260, 436] on input "No" at bounding box center [272, 436] width 26 height 26
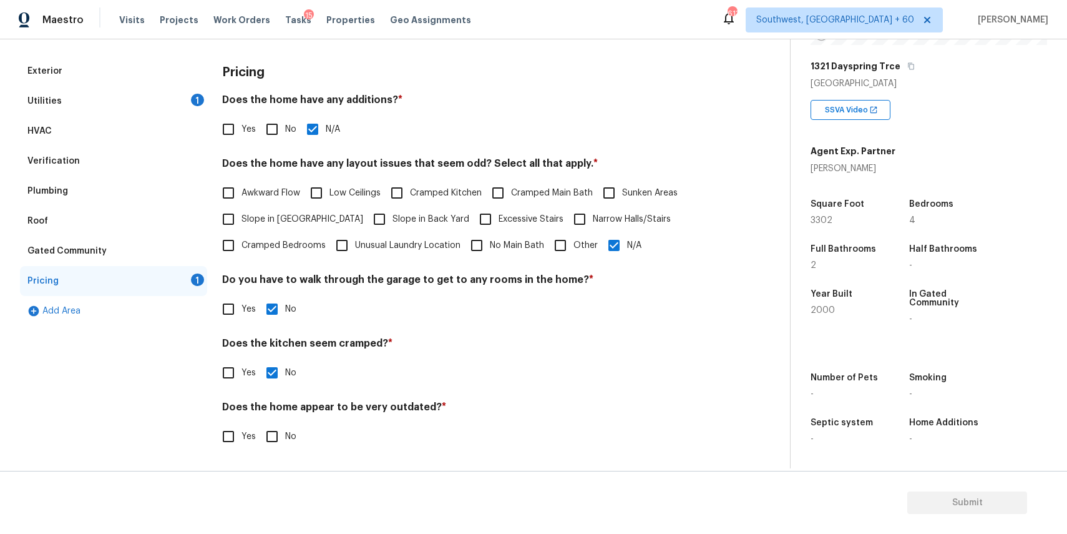
checkbox input "true"
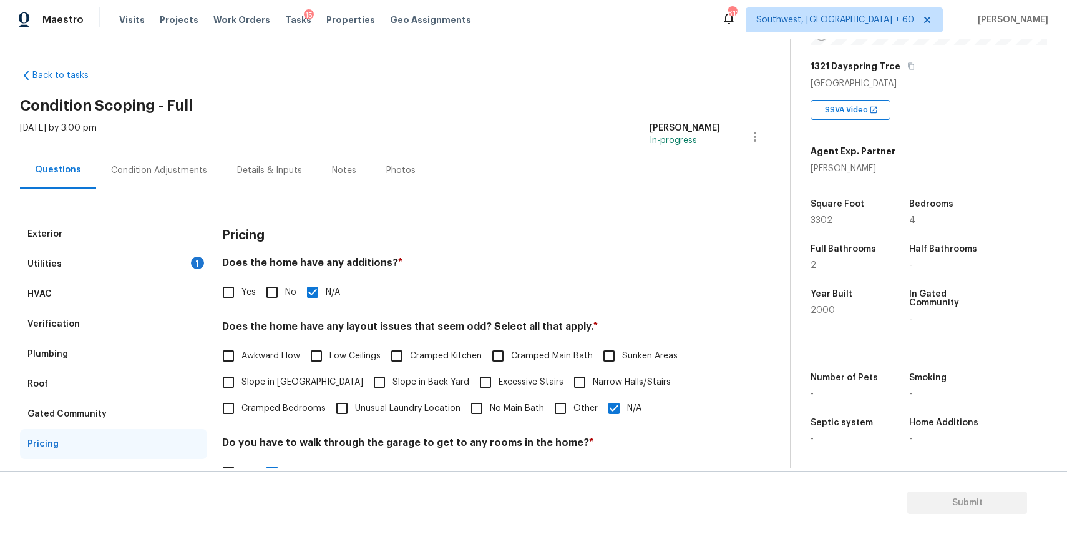
click at [150, 150] on div "Mon, Sep 08 2025 by 3:00 pm Ranjith Kumar P In-progress" at bounding box center [405, 137] width 770 height 30
click at [161, 158] on div "Condition Adjustments" at bounding box center [159, 170] width 126 height 37
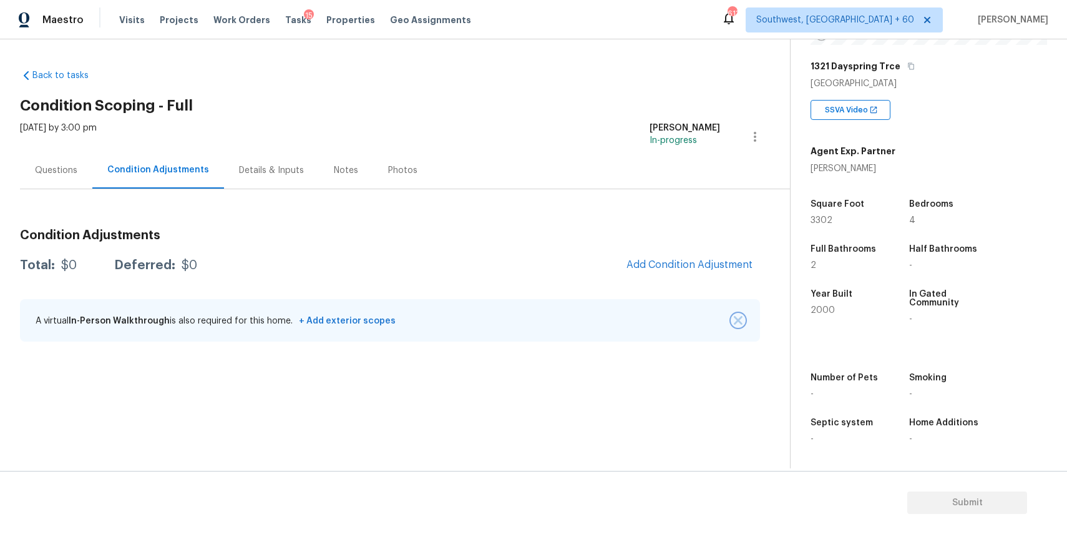
click at [738, 324] on img "button" at bounding box center [738, 320] width 9 height 9
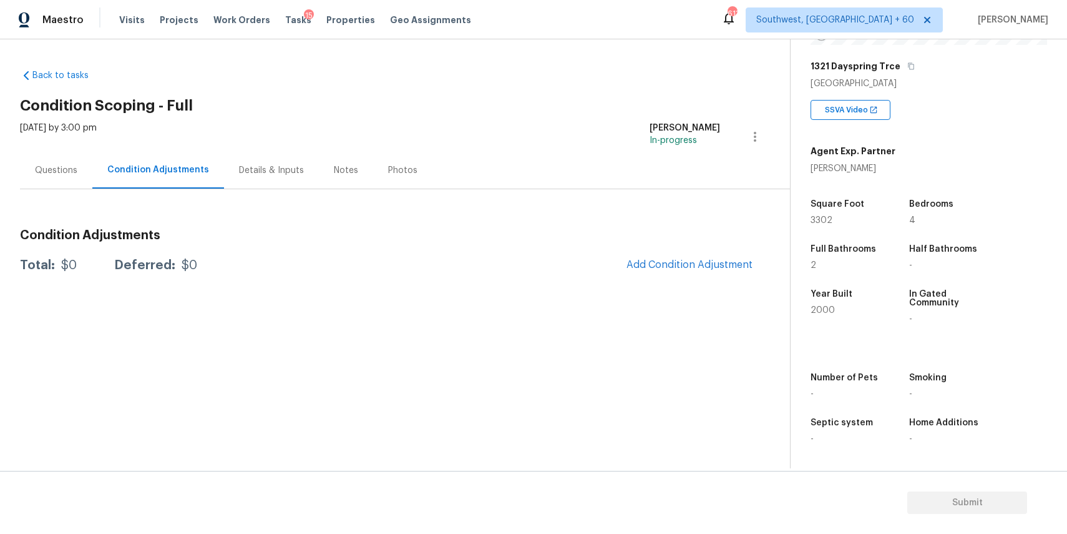
click at [702, 250] on div "Condition Adjustments Total: $0 Deferred: $0 Add Condition Adjustment" at bounding box center [390, 249] width 740 height 60
click at [702, 253] on button "Add Condition Adjustment" at bounding box center [689, 265] width 141 height 26
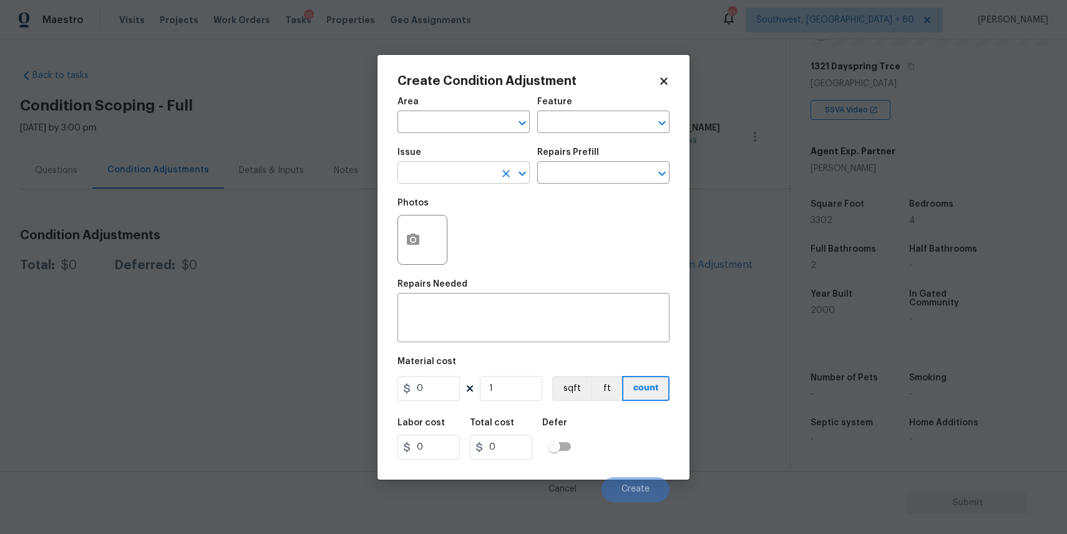
click at [442, 178] on input "text" at bounding box center [446, 173] width 97 height 19
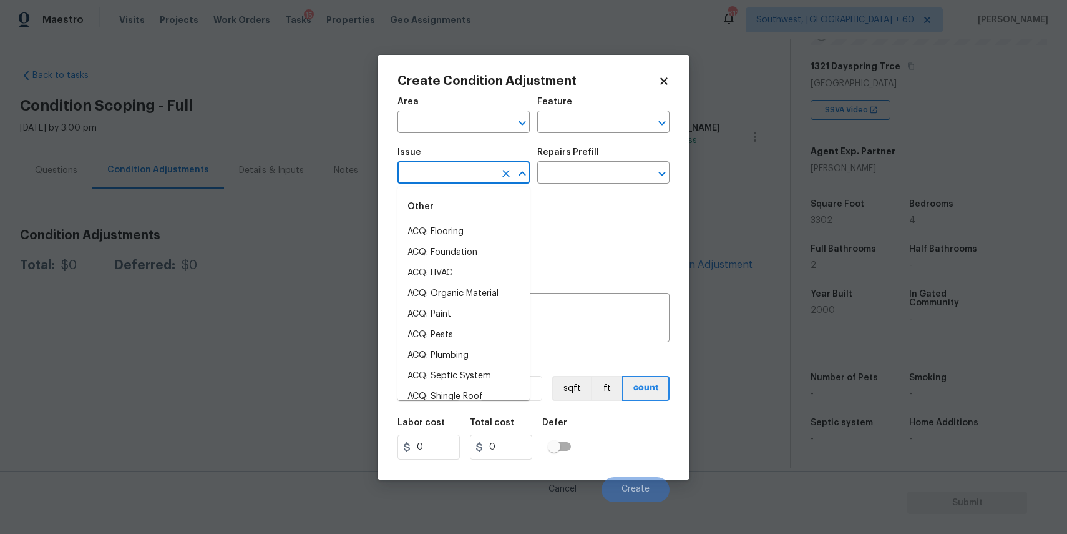
click at [303, 228] on body "Maestro Visits Projects Work Orders Tasks 15 Properties Geo Assignments 613 Sou…" at bounding box center [533, 267] width 1067 height 534
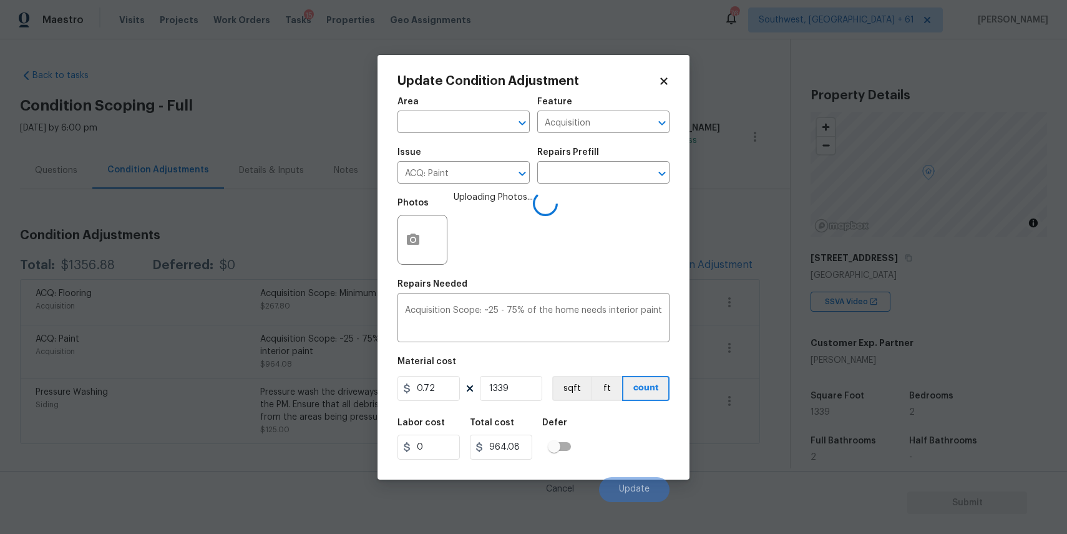
scroll to position [221, 0]
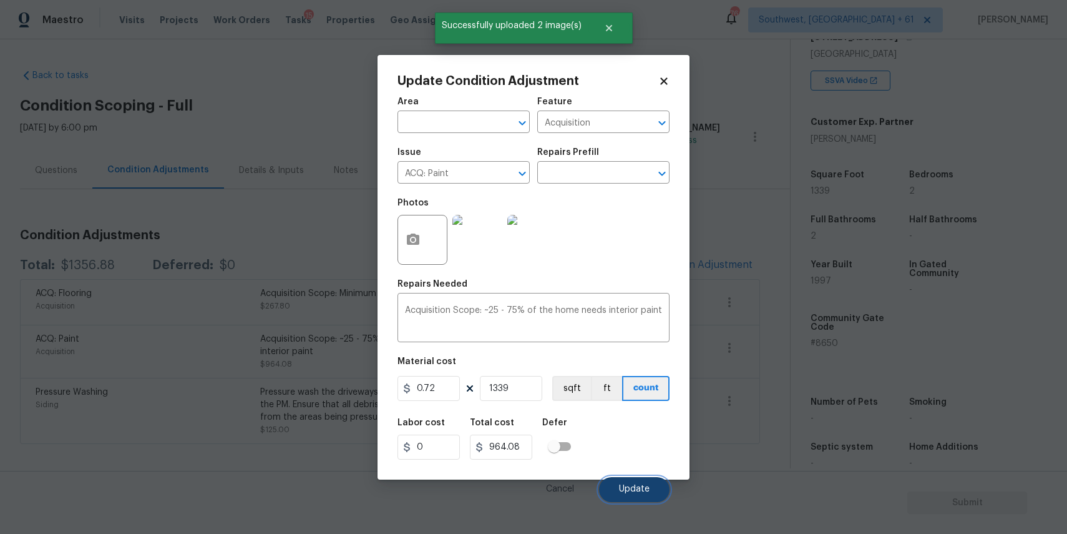
click at [635, 489] on span "Update" at bounding box center [634, 488] width 31 height 9
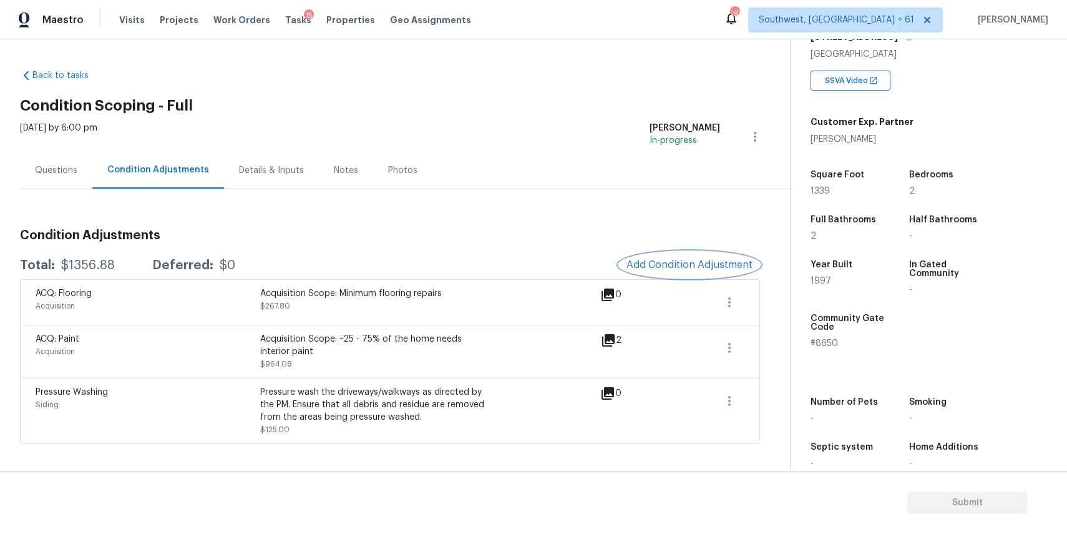
click at [662, 273] on button "Add Condition Adjustment" at bounding box center [689, 265] width 141 height 26
click at [662, 273] on body "Maestro Visits Projects Work Orders Tasks 15 Properties Geo Assignments 766 Sou…" at bounding box center [533, 267] width 1067 height 534
click at [686, 262] on span "Add Condition Adjustment" at bounding box center [690, 264] width 126 height 11
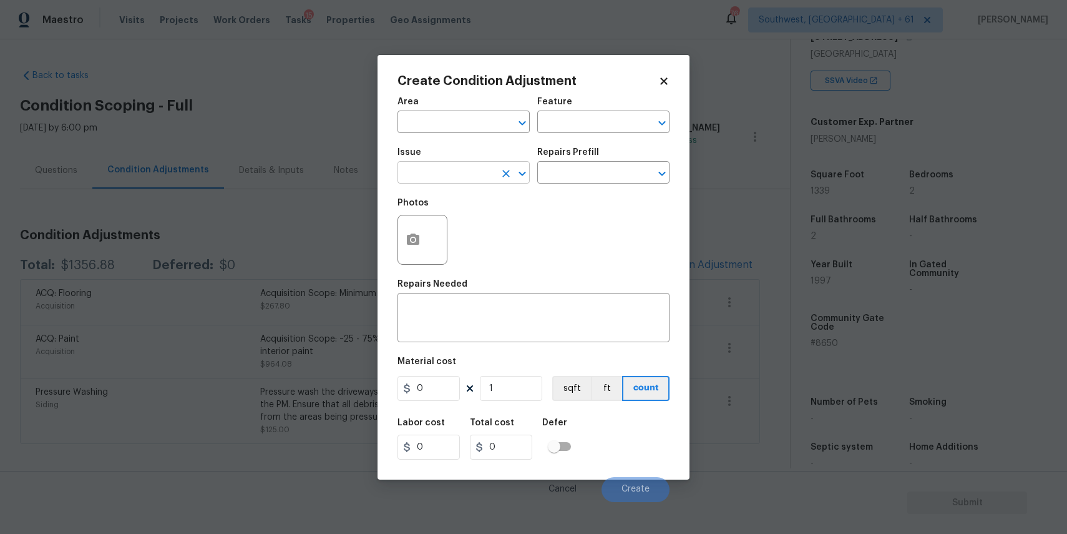
click at [481, 177] on input "text" at bounding box center [446, 173] width 97 height 19
click at [502, 245] on ul "Other Debris/garbage on site" at bounding box center [464, 217] width 132 height 61
click at [512, 227] on li "Debris/garbage on site" at bounding box center [464, 232] width 132 height 21
type input "Debris/garbage on site"
click at [596, 150] on div "Repairs Prefill" at bounding box center [603, 156] width 132 height 16
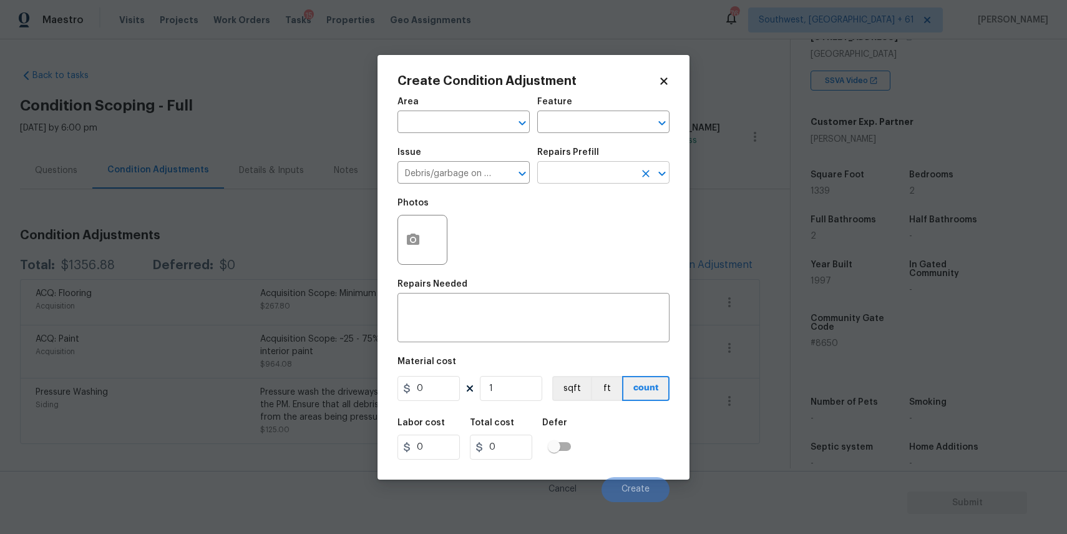
click at [570, 165] on input "text" at bounding box center [585, 173] width 97 height 19
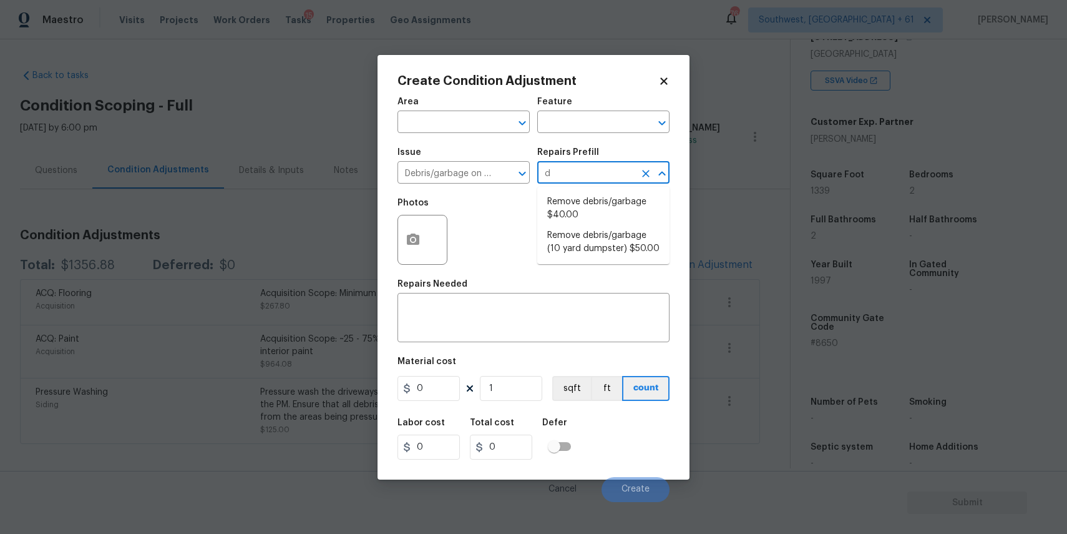
type input "de"
click at [577, 208] on li "Remove debris/garbage $40.00" at bounding box center [603, 209] width 132 height 34
type textarea "Remove, haul off, and properly dispose of any debris left by seller to offsite …"
type input "40"
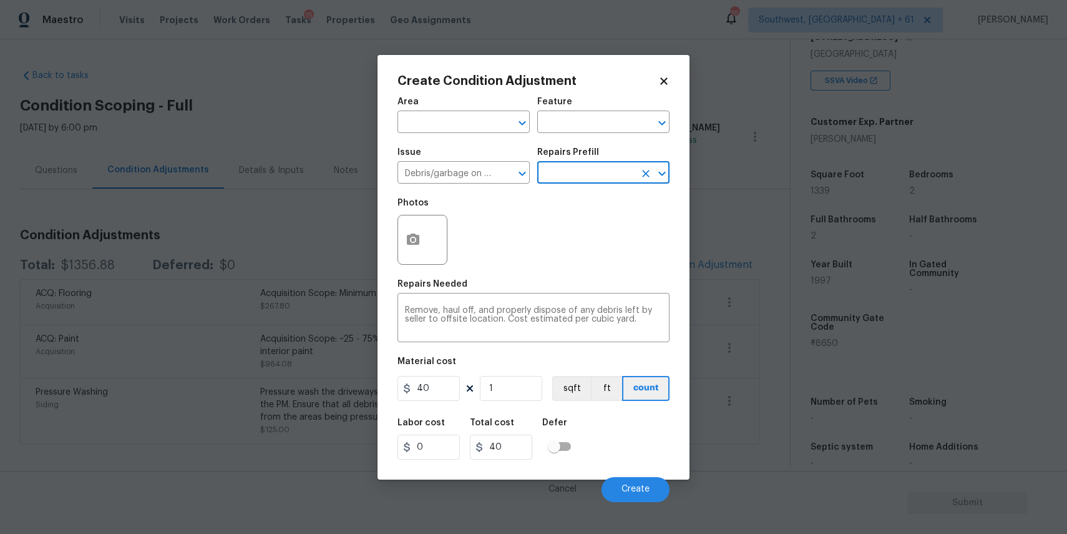
click at [582, 166] on input "text" at bounding box center [585, 173] width 97 height 19
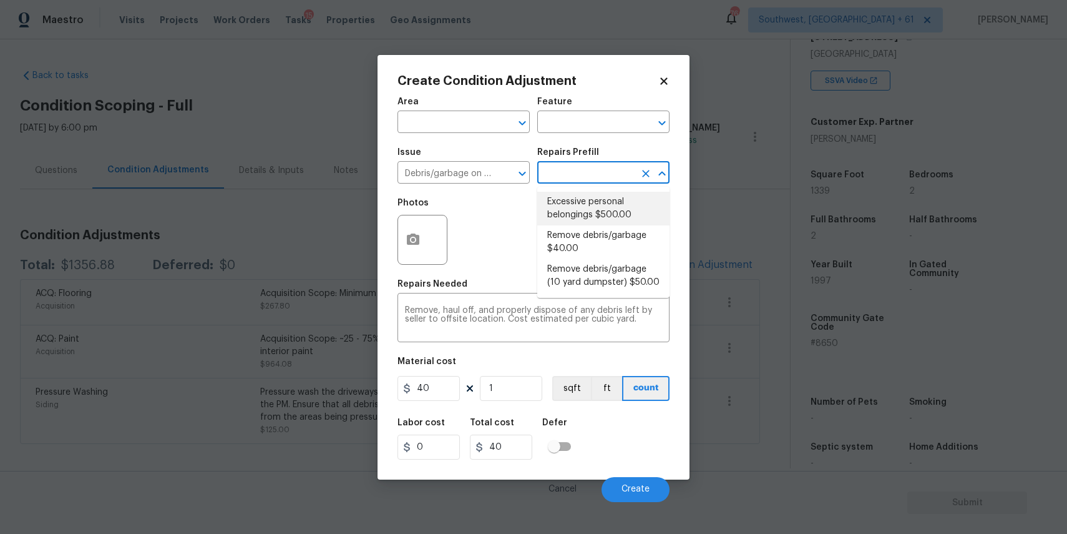
click at [582, 170] on input "text" at bounding box center [585, 173] width 97 height 19
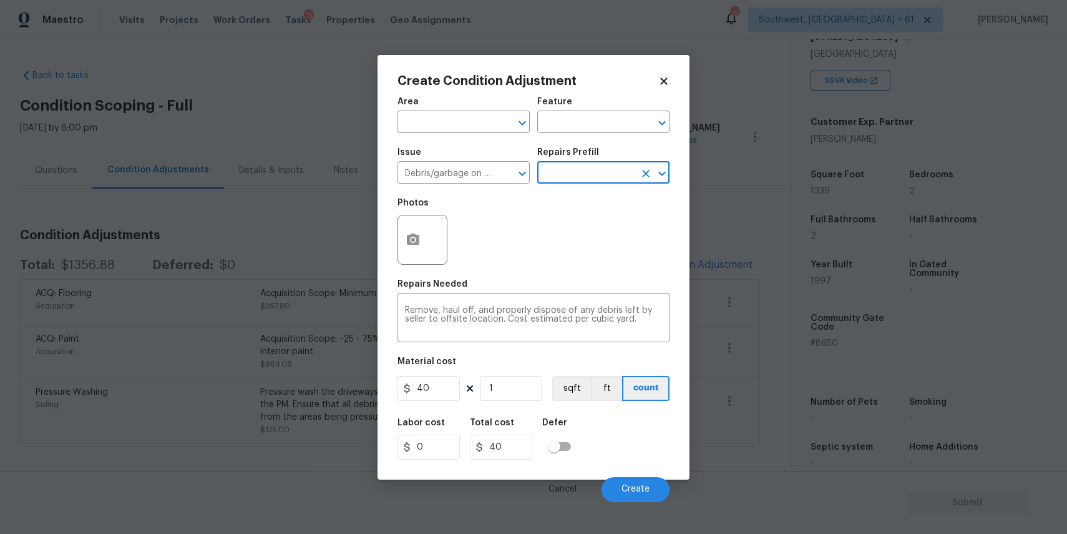
click at [582, 170] on input "text" at bounding box center [585, 173] width 97 height 19
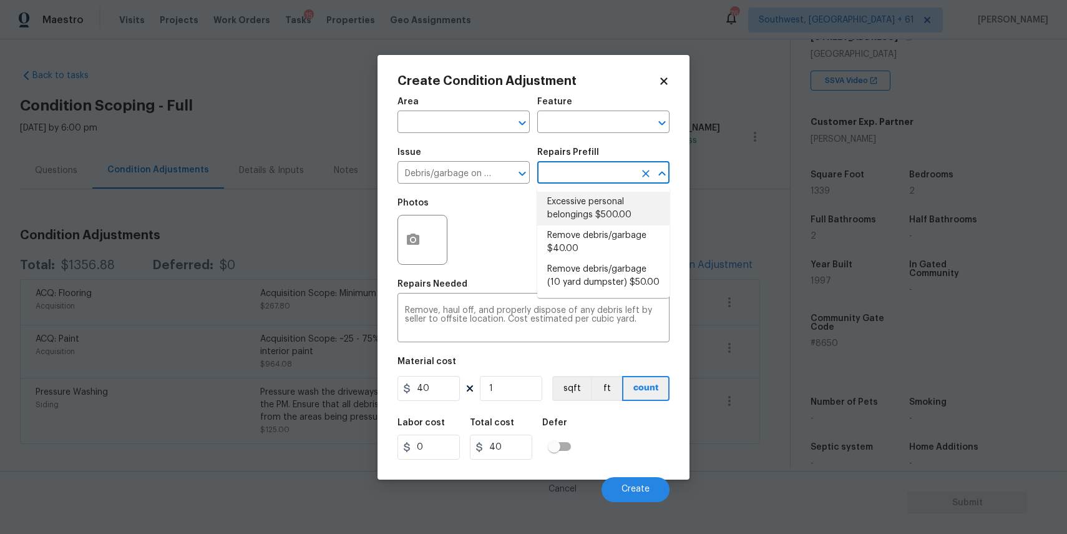
click at [582, 170] on input "text" at bounding box center [585, 173] width 97 height 19
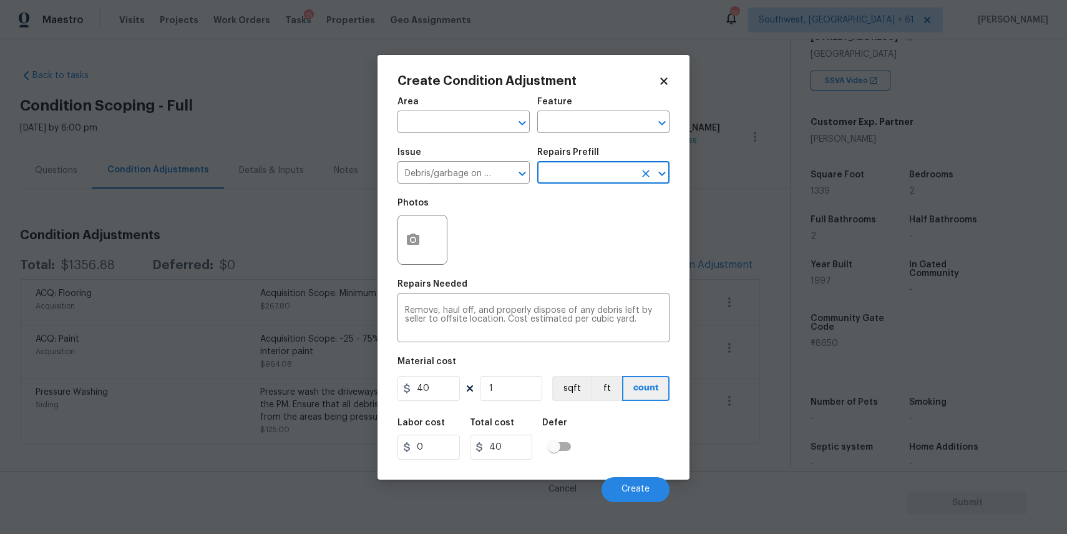
click at [582, 170] on input "text" at bounding box center [585, 173] width 97 height 19
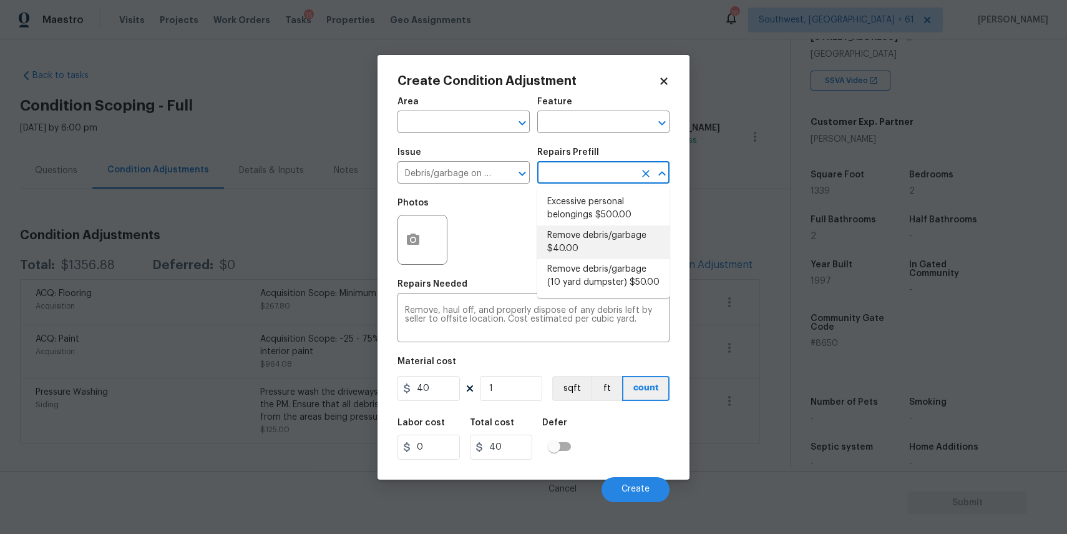
click at [617, 230] on li "Remove debris/garbage $40.00" at bounding box center [603, 242] width 132 height 34
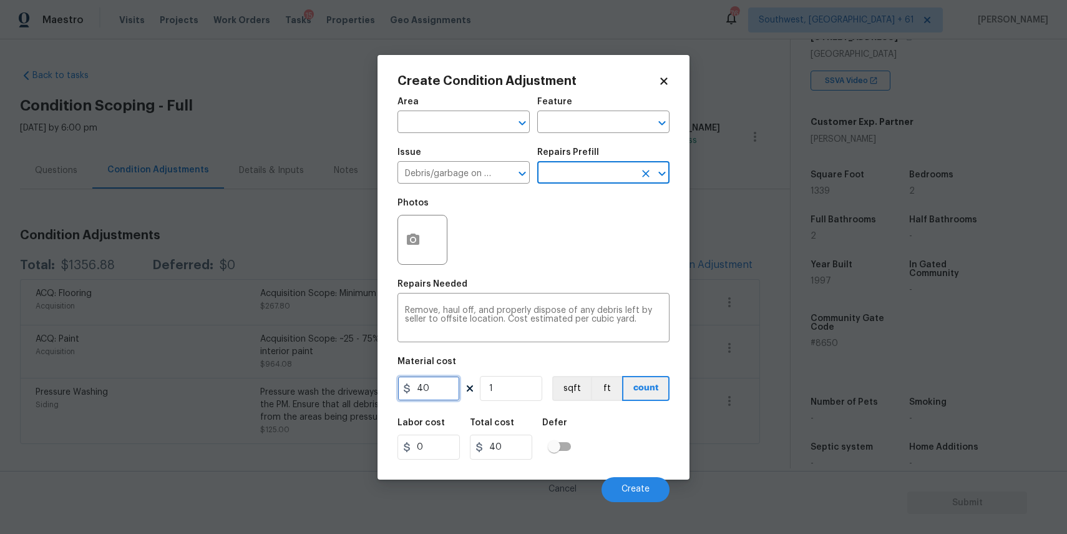
click at [437, 394] on input "40" at bounding box center [429, 388] width 62 height 25
type input "300"
click at [413, 247] on icon "button" at bounding box center [413, 239] width 15 height 15
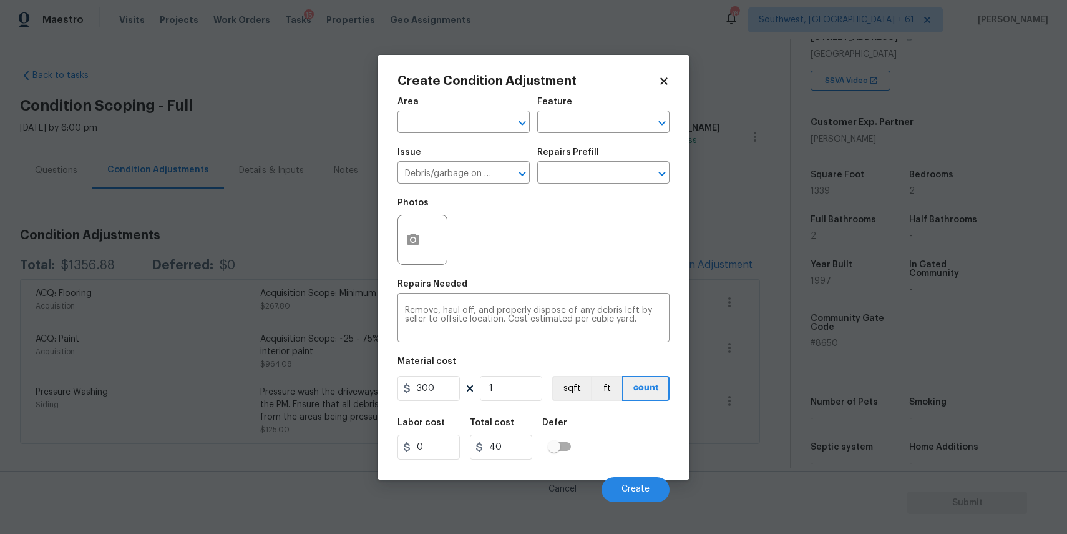
type input "300"
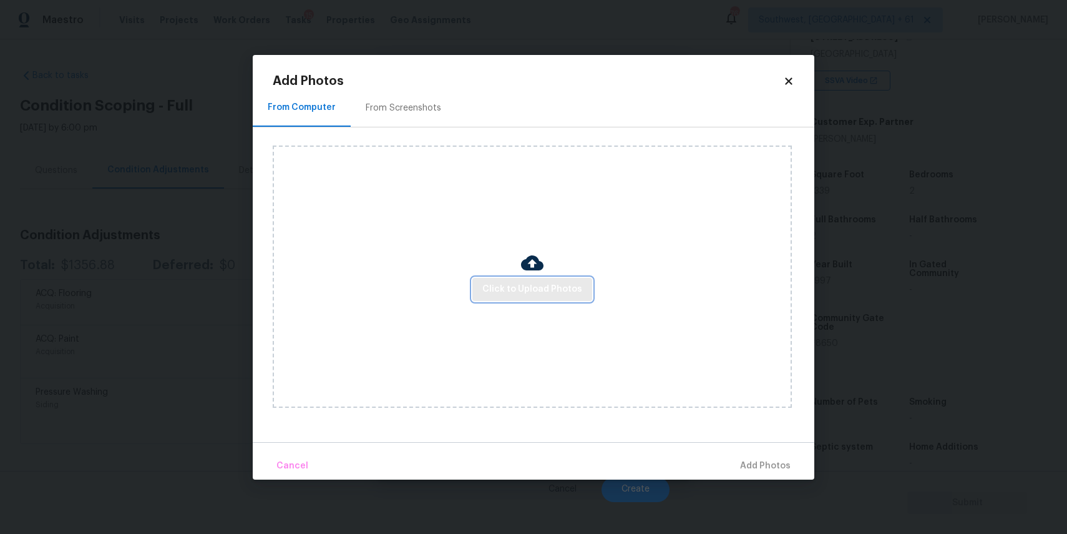
click at [514, 291] on span "Click to Upload Photos" at bounding box center [532, 289] width 100 height 16
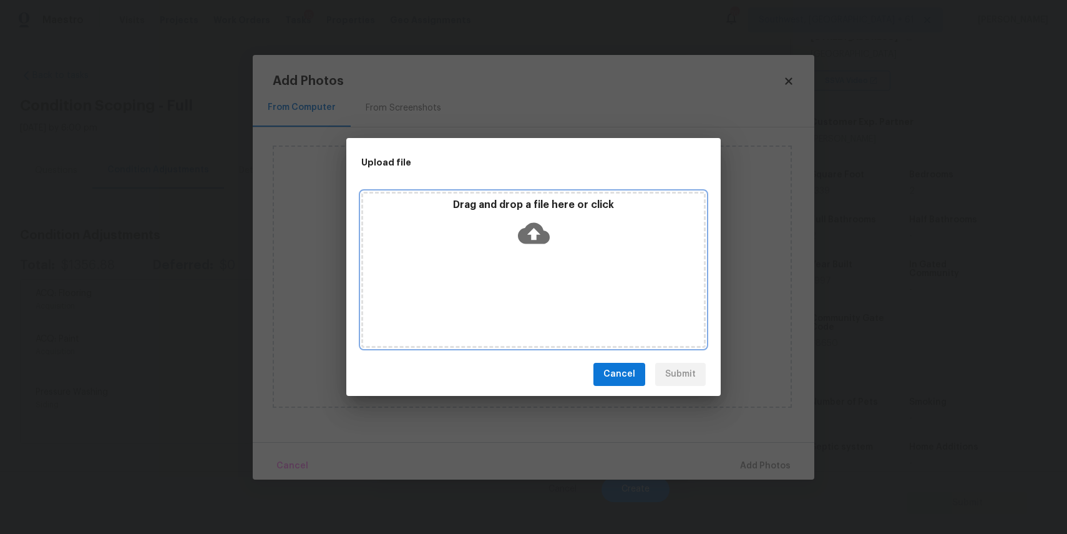
click at [514, 291] on div "Drag and drop a file here or click" at bounding box center [533, 270] width 344 height 156
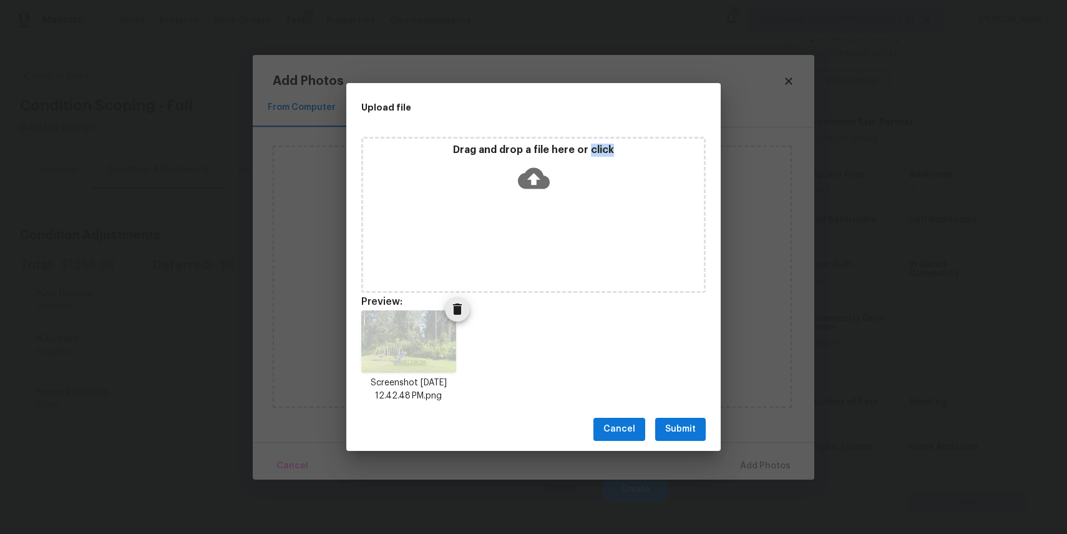
click at [466, 310] on span "Delete" at bounding box center [457, 308] width 25 height 15
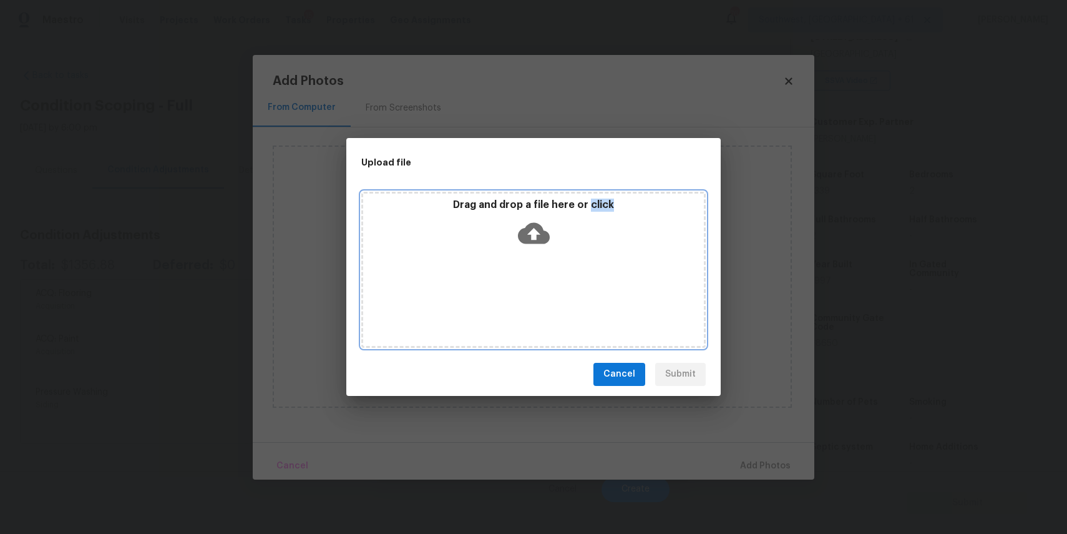
click at [494, 288] on div "Drag and drop a file here or click" at bounding box center [533, 270] width 344 height 156
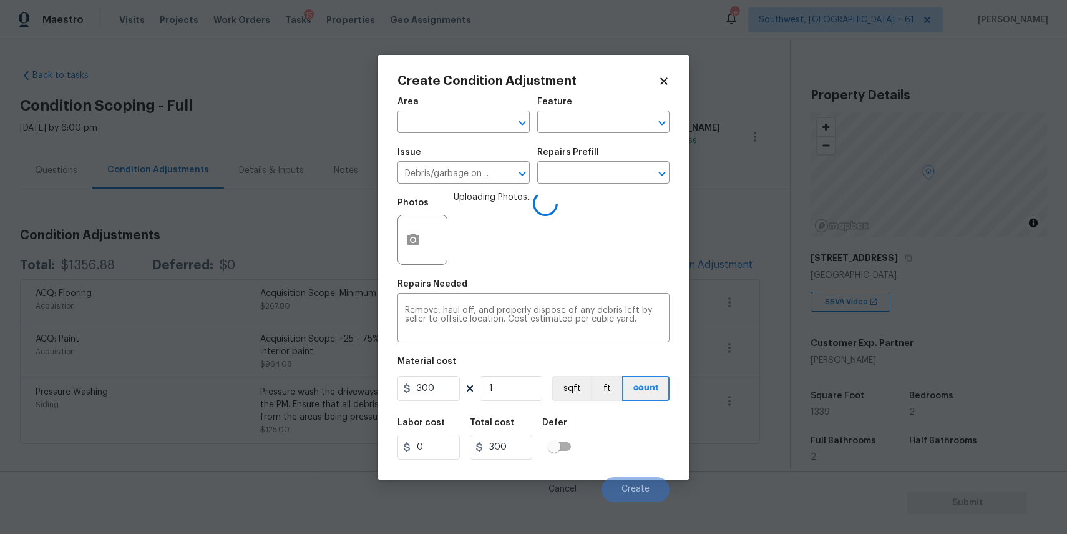
scroll to position [221, 0]
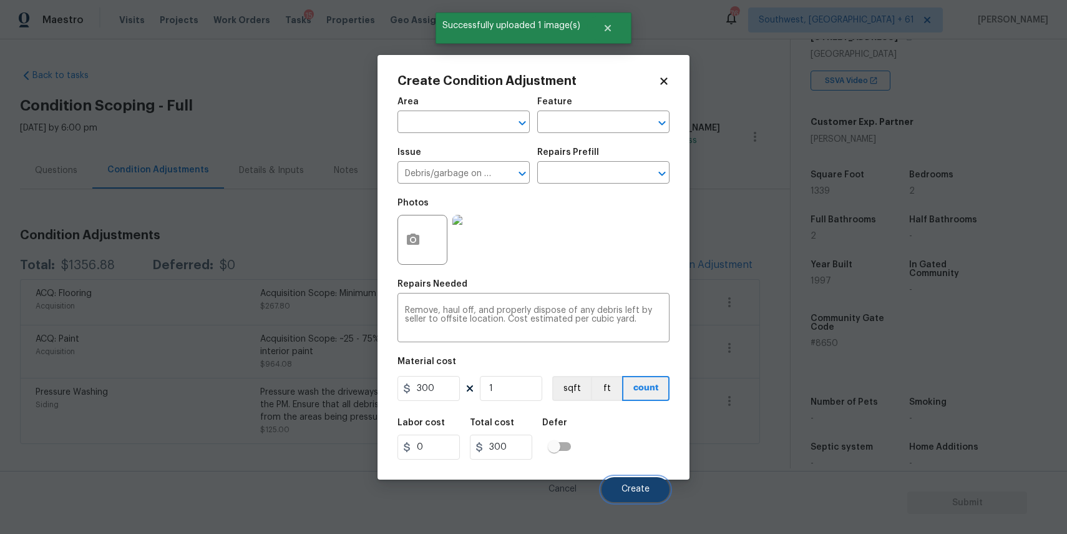
click at [645, 489] on span "Create" at bounding box center [636, 488] width 28 height 9
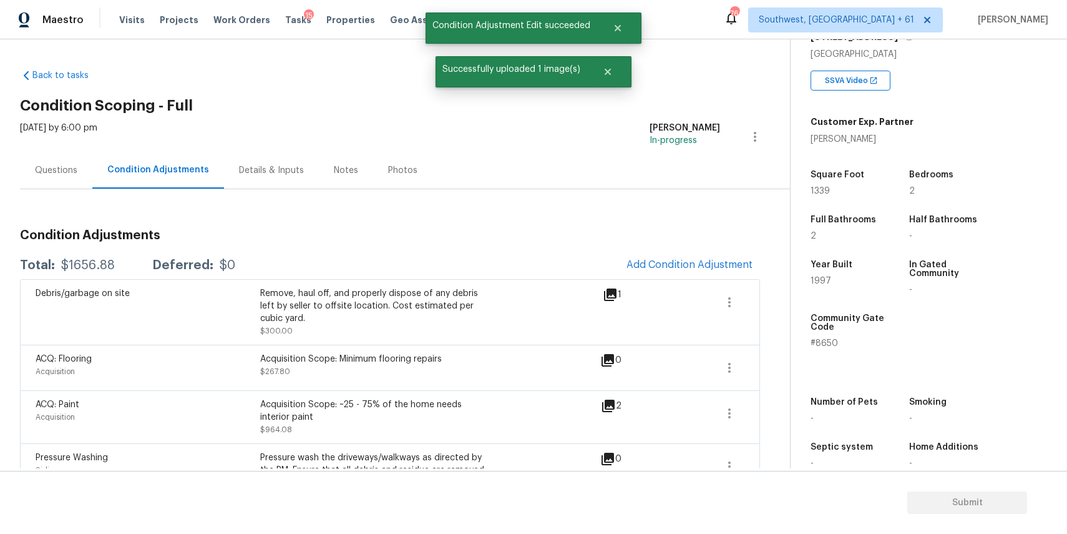
click at [37, 189] on div "Condition Adjustments Total: $1656.88 Deferred: $0 Add Condition Adjustment Deb…" at bounding box center [390, 349] width 740 height 320
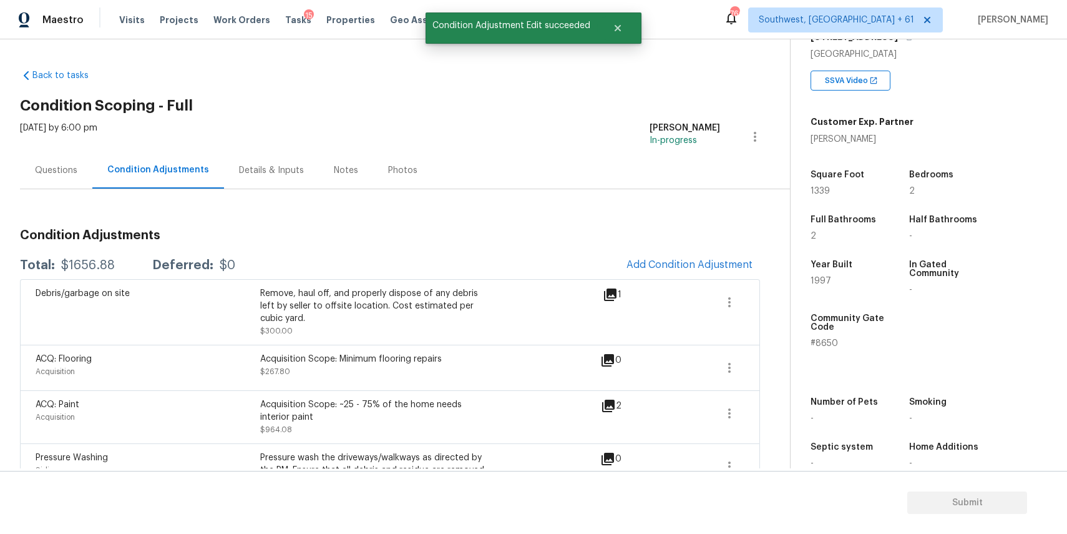
click at [47, 183] on div "Questions" at bounding box center [56, 170] width 72 height 37
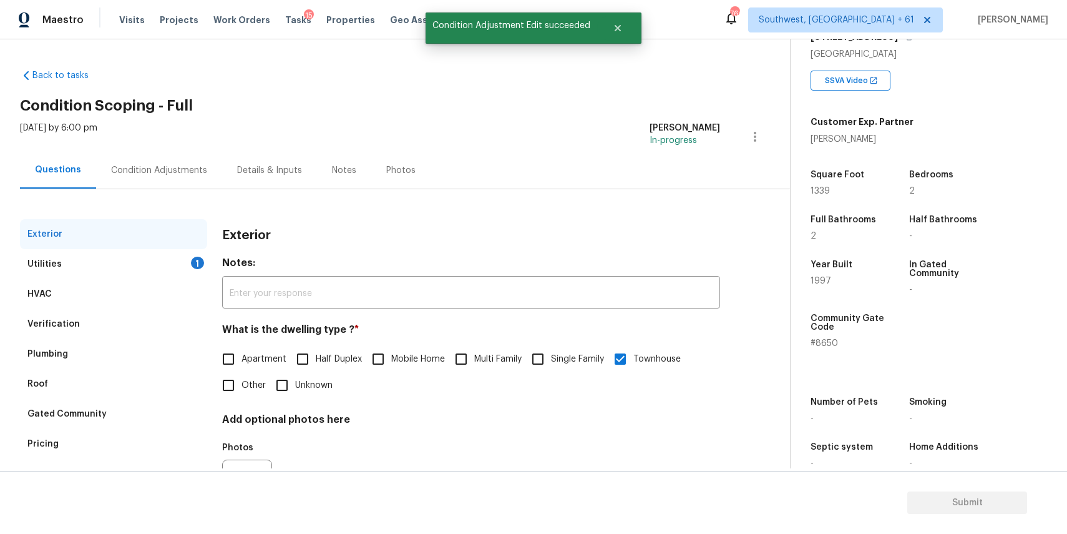
click at [166, 240] on div "Exterior" at bounding box center [113, 234] width 187 height 30
click at [178, 253] on div "Utilities 1" at bounding box center [113, 264] width 187 height 30
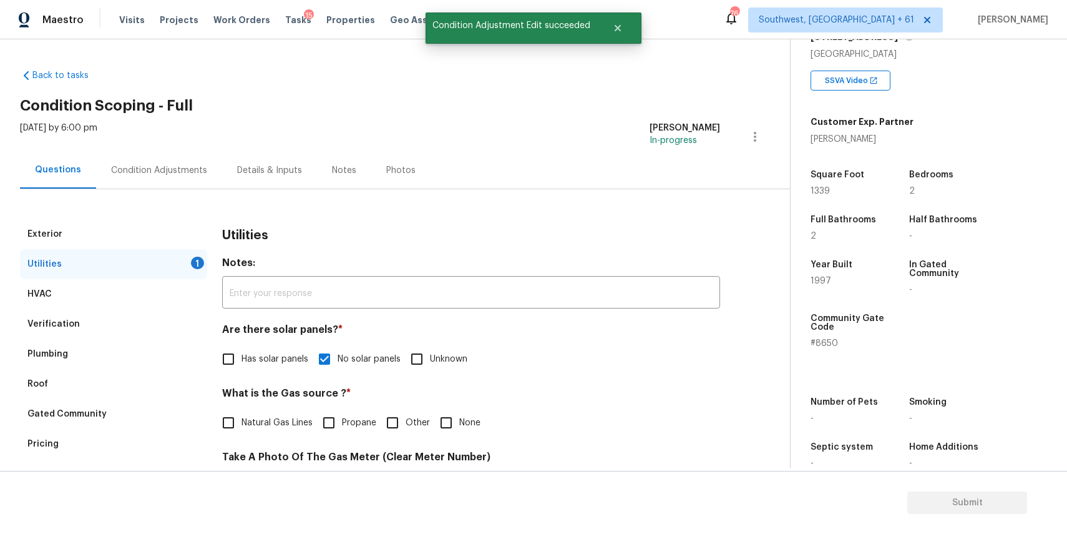
scroll to position [137, 0]
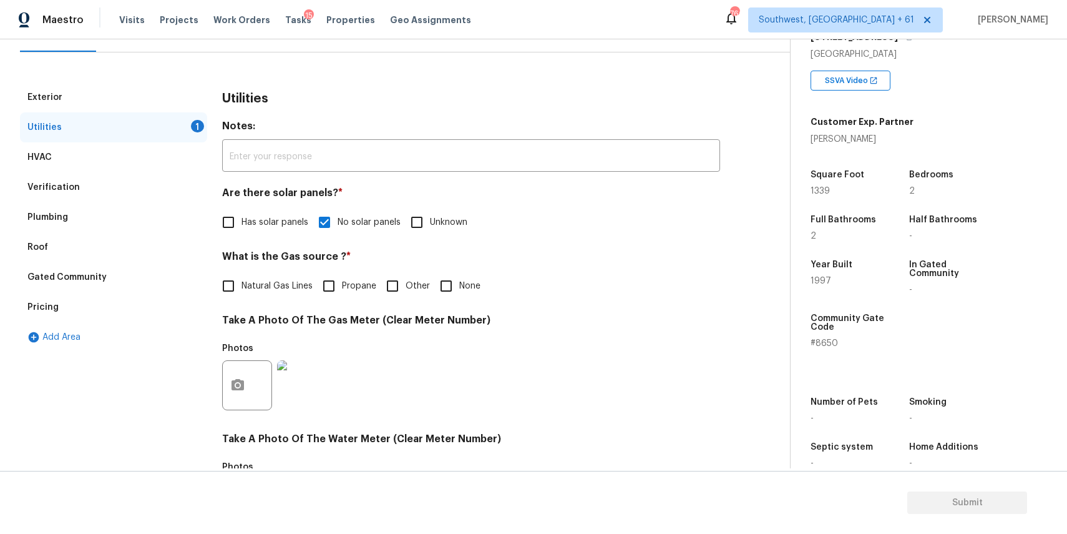
click at [252, 305] on div "Utilities Notes: ​ Are there solar panels? * Has solar panels No solar panels U…" at bounding box center [471, 407] width 498 height 651
click at [264, 288] on span "Natural Gas Lines" at bounding box center [277, 286] width 71 height 13
click at [242, 288] on input "Natural Gas Lines" at bounding box center [228, 286] width 26 height 26
checkbox input "true"
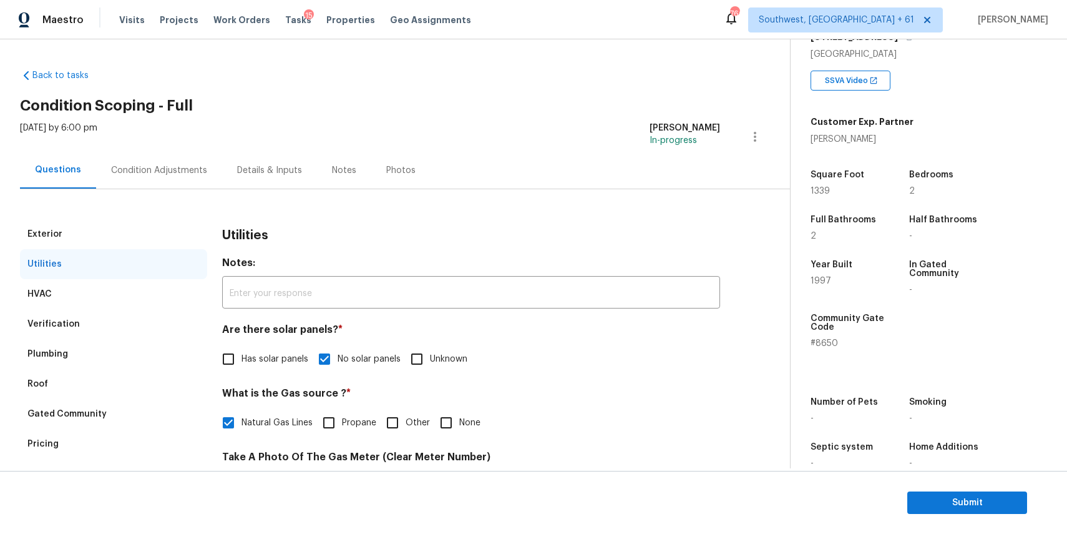
click at [178, 185] on div "Condition Adjustments" at bounding box center [159, 170] width 126 height 37
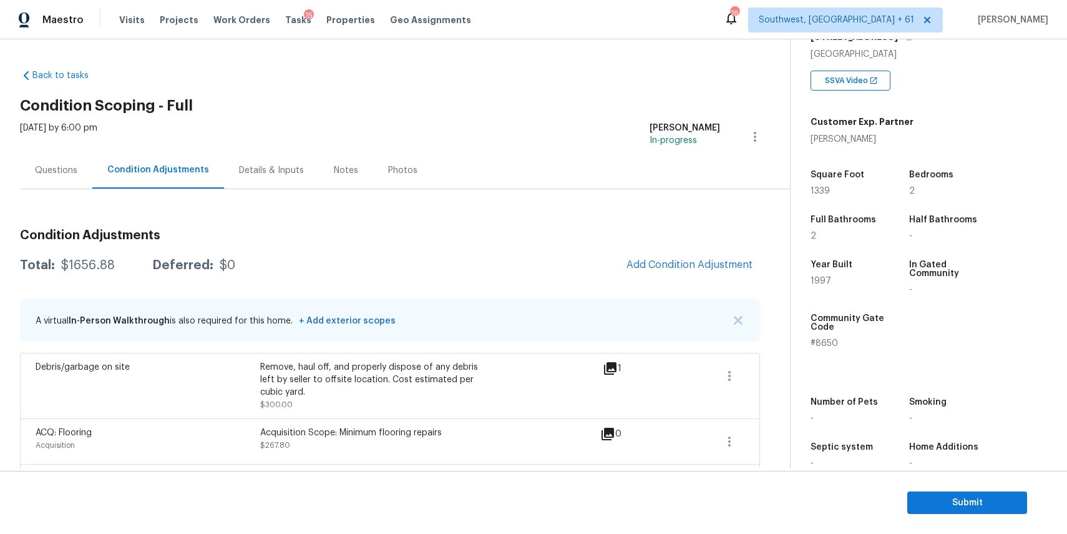
click at [87, 267] on div "$1656.88" at bounding box center [88, 265] width 54 height 12
copy div "$1656.88"
click at [69, 175] on div "Questions" at bounding box center [56, 170] width 42 height 12
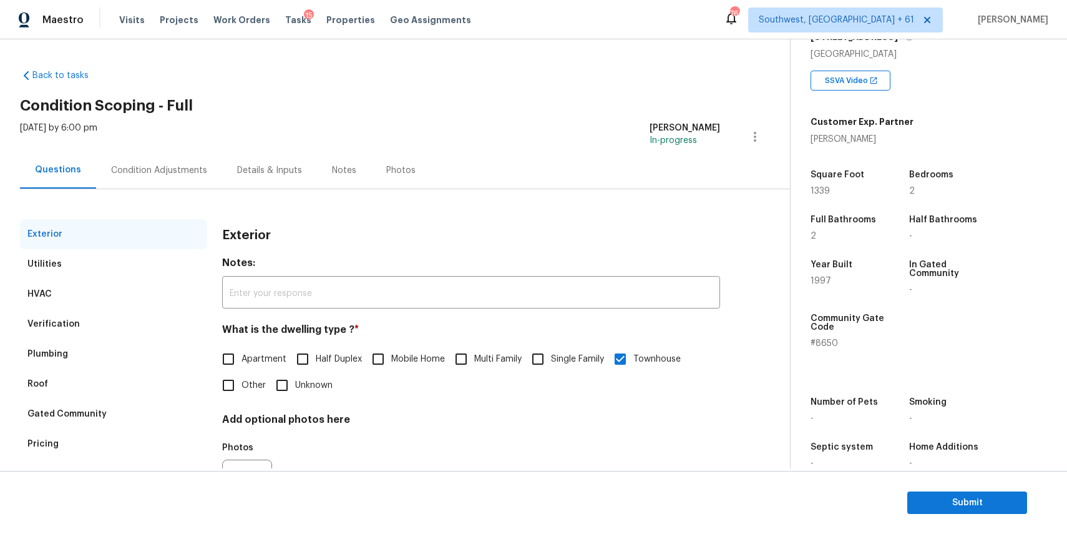
click at [176, 190] on div "Exterior Utilities HVAC Verification Plumbing Roof Gated Community Pricing Add …" at bounding box center [390, 360] width 740 height 343
click at [186, 178] on div "Condition Adjustments" at bounding box center [159, 170] width 126 height 37
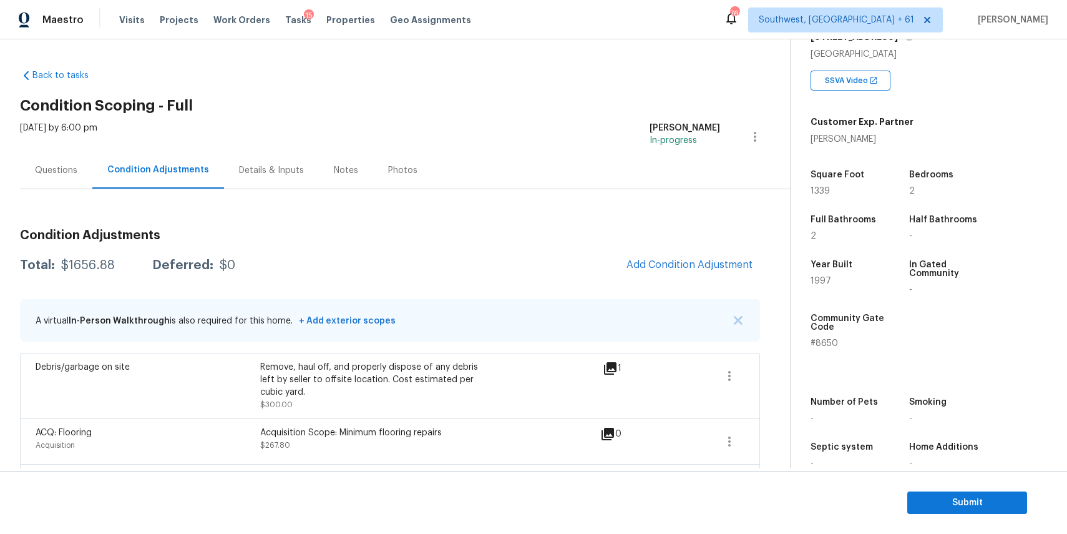
click at [189, 184] on div "Condition Adjustments" at bounding box center [158, 170] width 132 height 37
click at [89, 168] on div "Questions" at bounding box center [56, 170] width 72 height 37
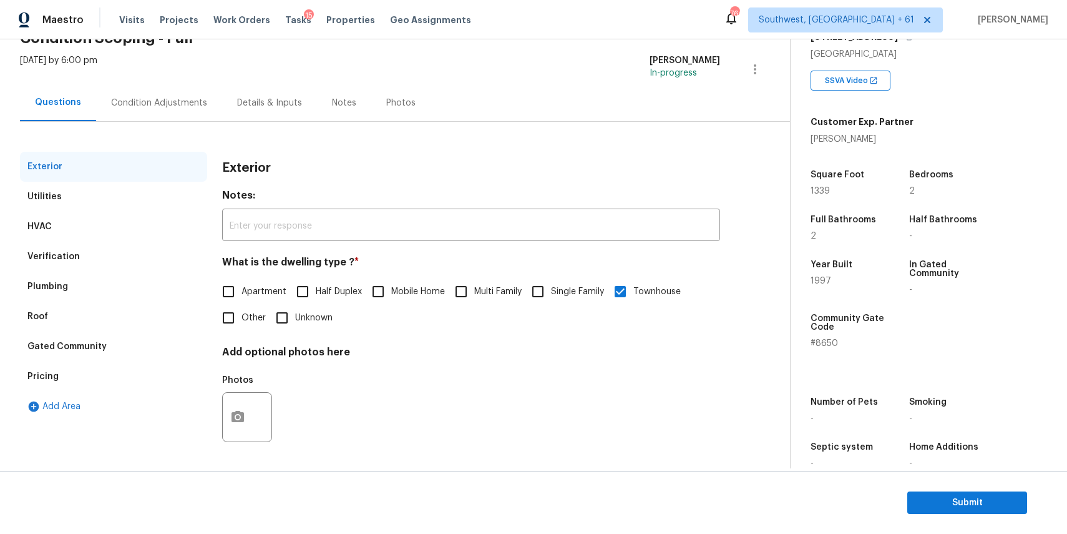
scroll to position [245, 0]
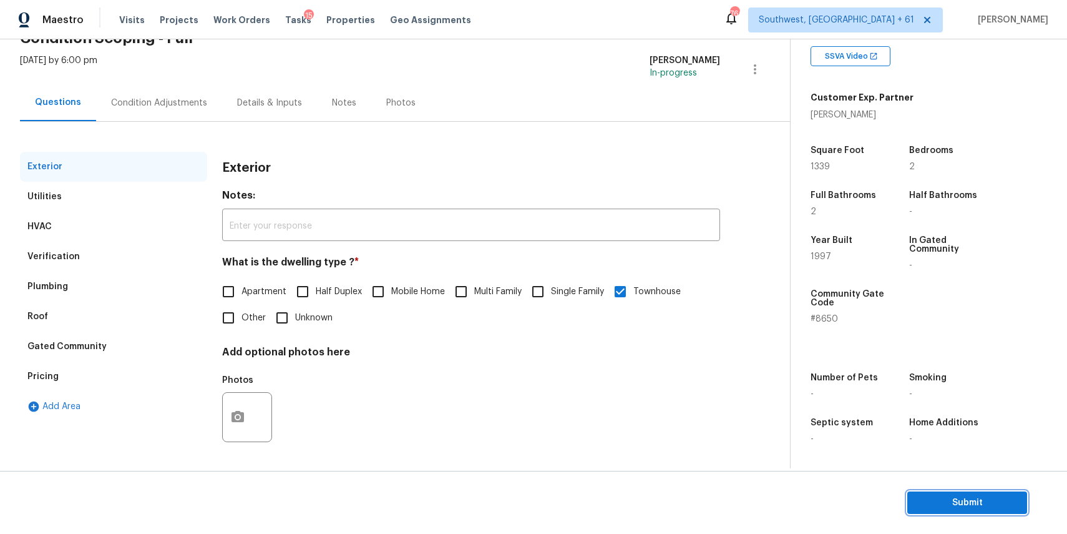
click at [959, 501] on span "Submit" at bounding box center [967, 503] width 100 height 16
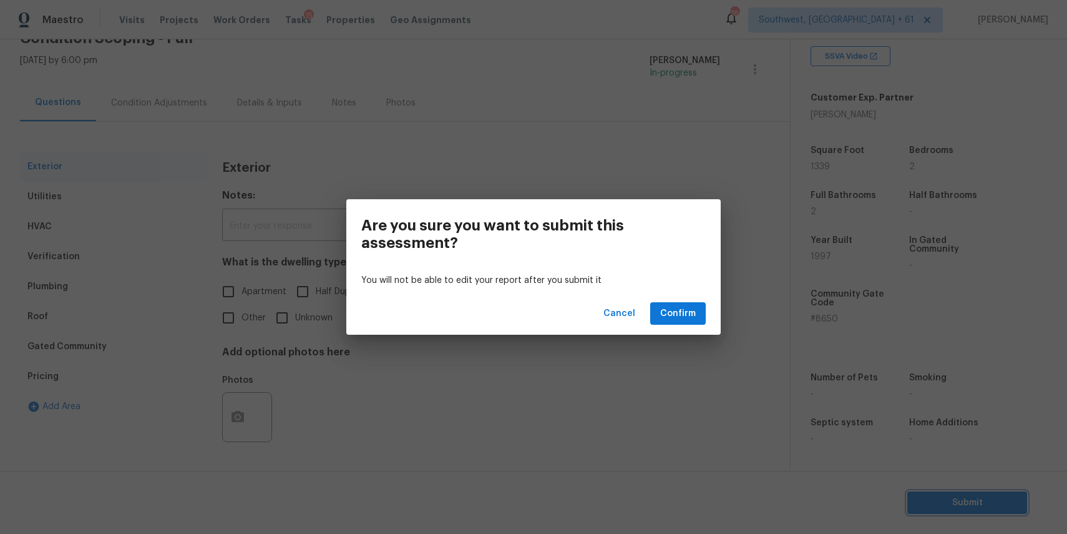
click at [682, 357] on div "Are you sure you want to submit this assessment? You will not be able to edit y…" at bounding box center [533, 267] width 1067 height 534
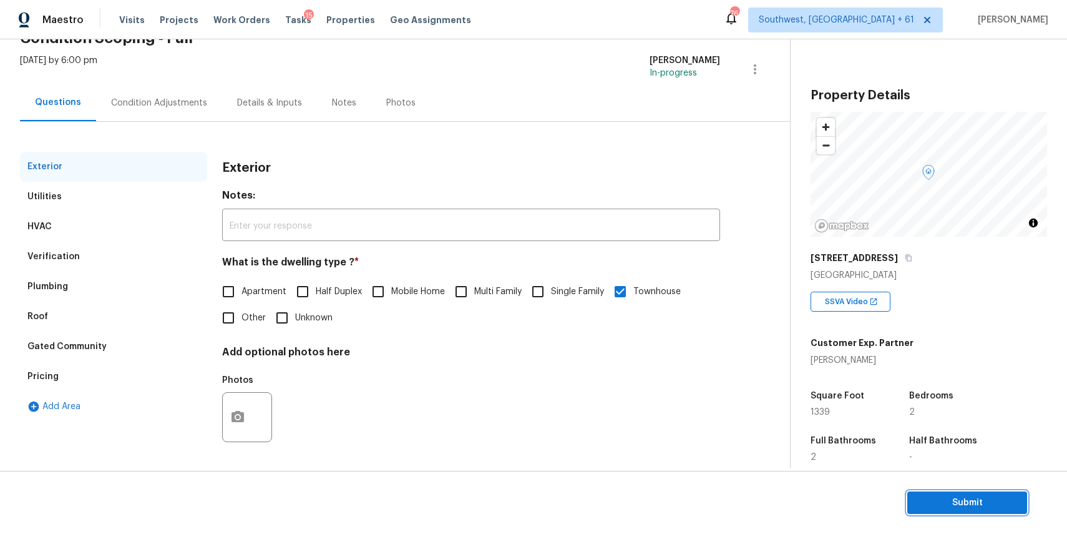
scroll to position [0, 0]
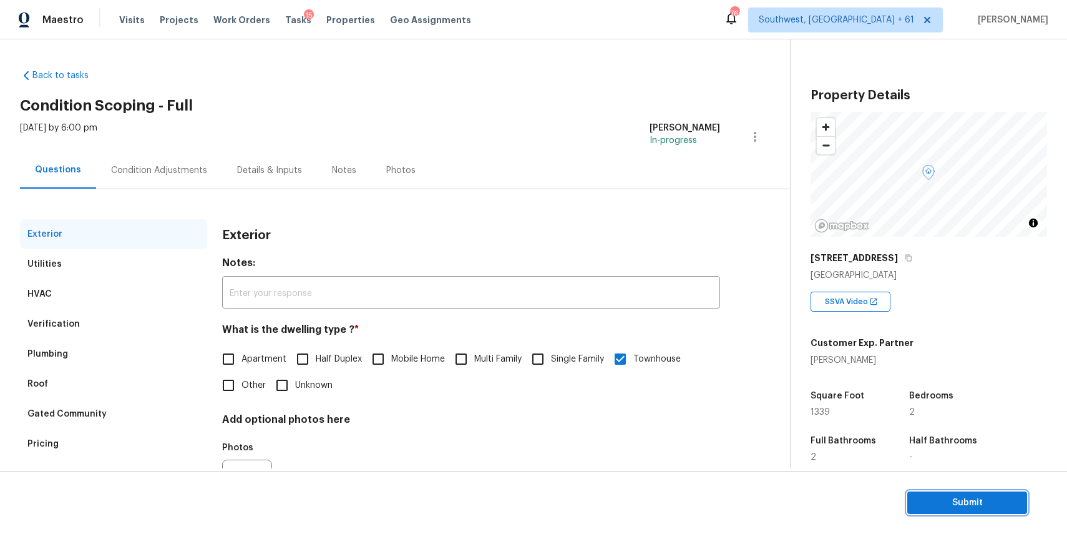
click at [985, 502] on span "Submit" at bounding box center [967, 503] width 100 height 16
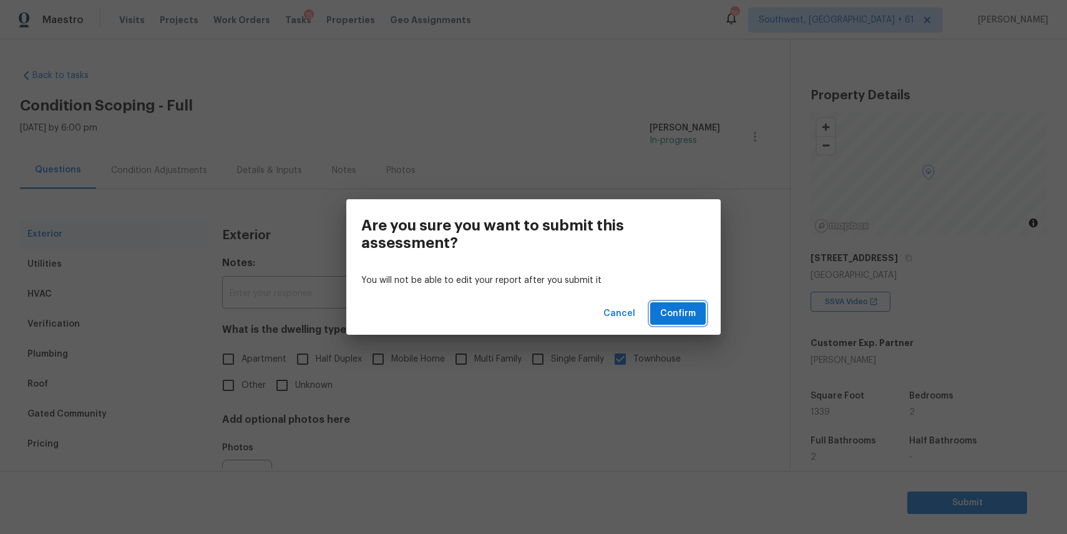
click at [700, 310] on button "Confirm" at bounding box center [678, 313] width 56 height 23
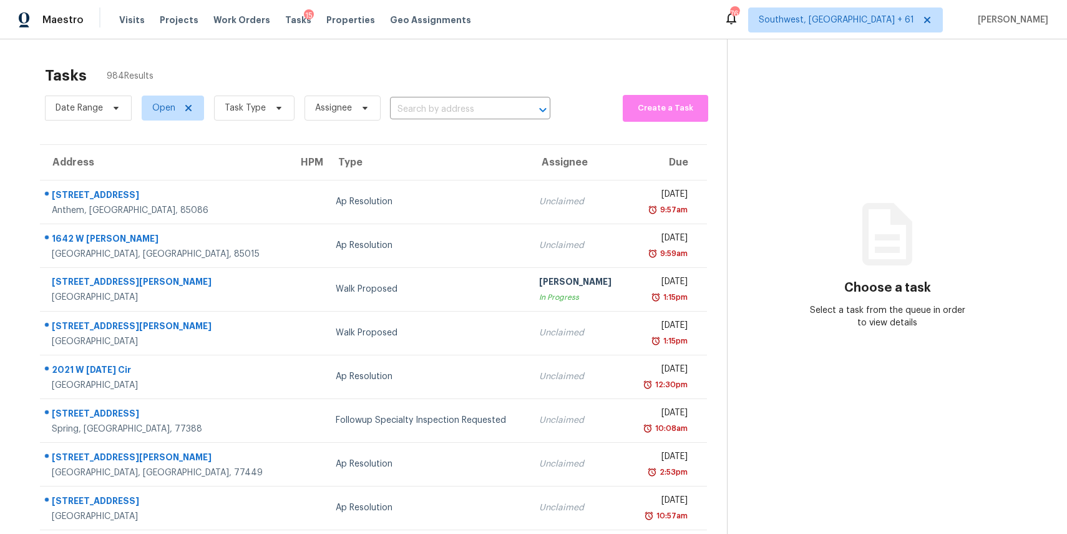
click at [295, 117] on span "Assignee" at bounding box center [338, 108] width 86 height 32
click at [260, 113] on span "Task Type" at bounding box center [245, 108] width 41 height 12
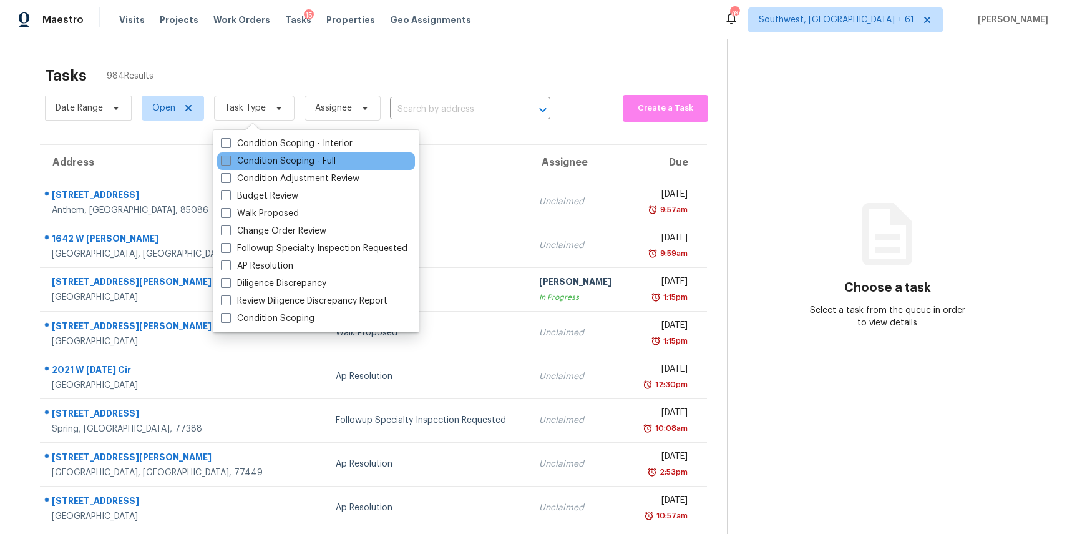
click at [301, 160] on label "Condition Scoping - Full" at bounding box center [278, 161] width 115 height 12
click at [229, 160] on input "Condition Scoping - Full" at bounding box center [225, 159] width 8 height 8
checkbox input "true"
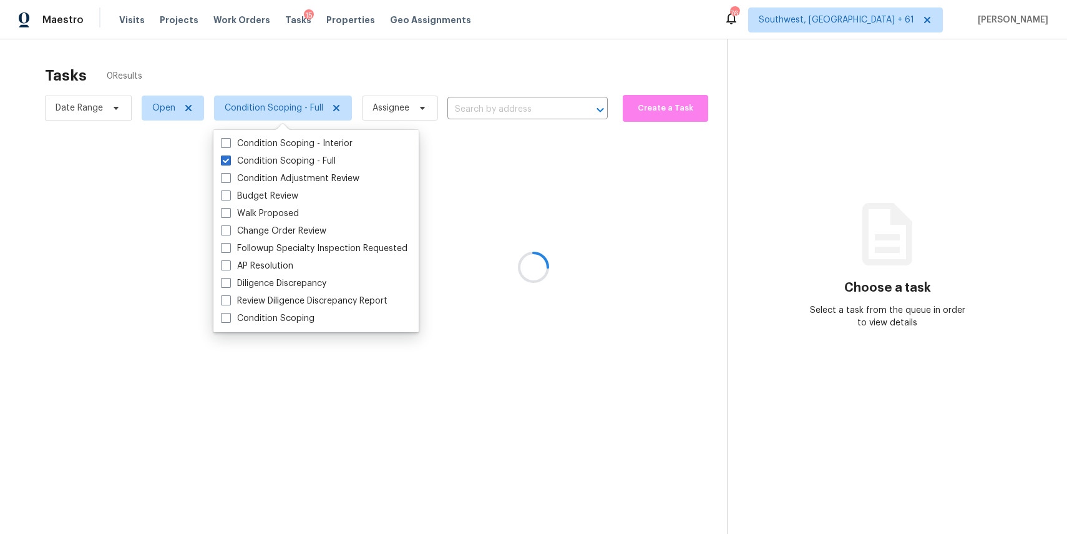
click at [356, 54] on div at bounding box center [533, 267] width 1067 height 534
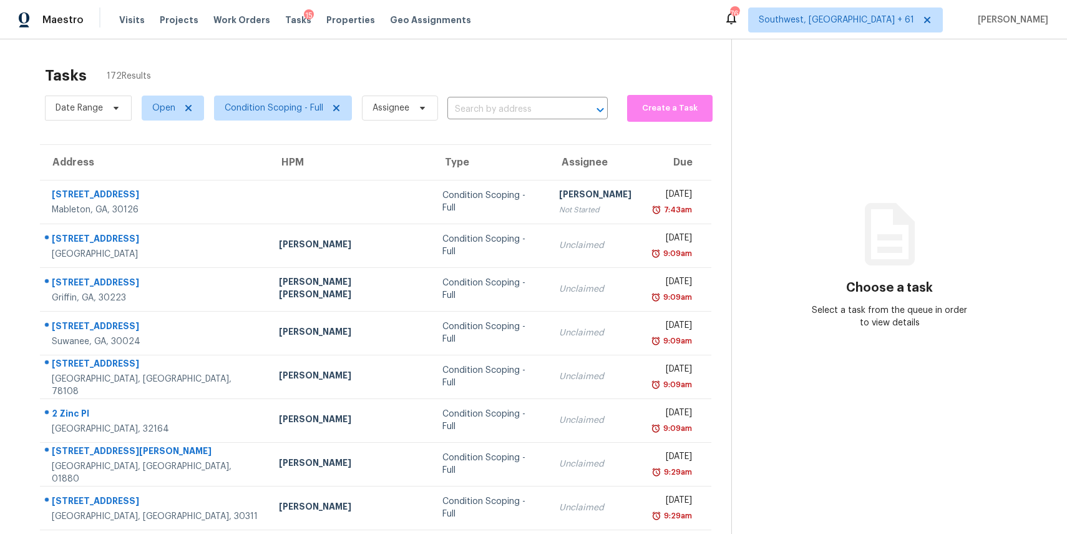
click at [405, 94] on span "Assignee" at bounding box center [395, 108] width 86 height 32
click at [404, 99] on span "Assignee" at bounding box center [400, 107] width 76 height 25
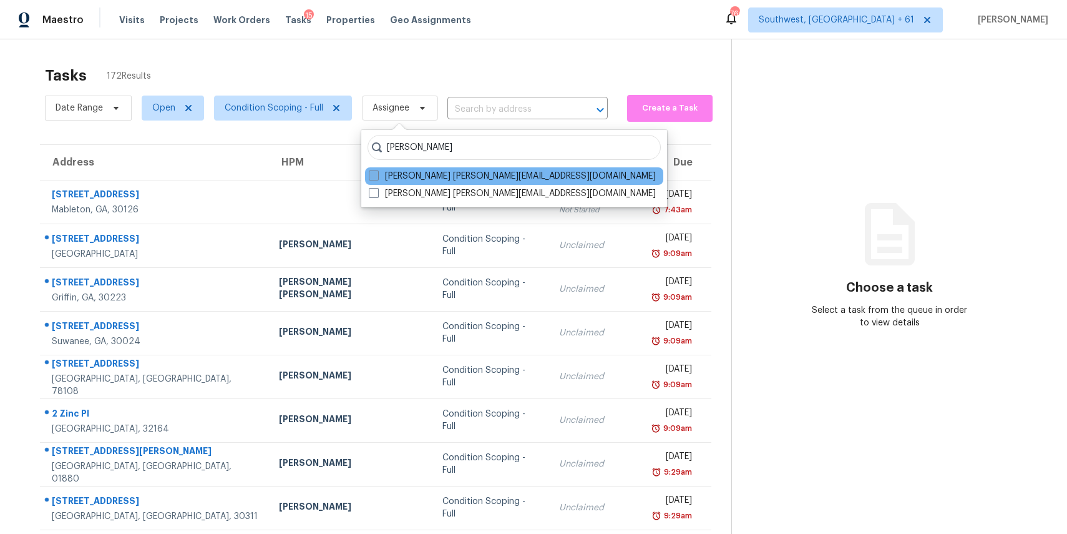
type input "ranjith"
click at [428, 177] on label "Ranjith Kumar P ranjith.kumar@opendoor.com" at bounding box center [512, 176] width 287 height 12
click at [377, 177] on input "Ranjith Kumar P ranjith.kumar@opendoor.com" at bounding box center [373, 174] width 8 height 8
checkbox input "true"
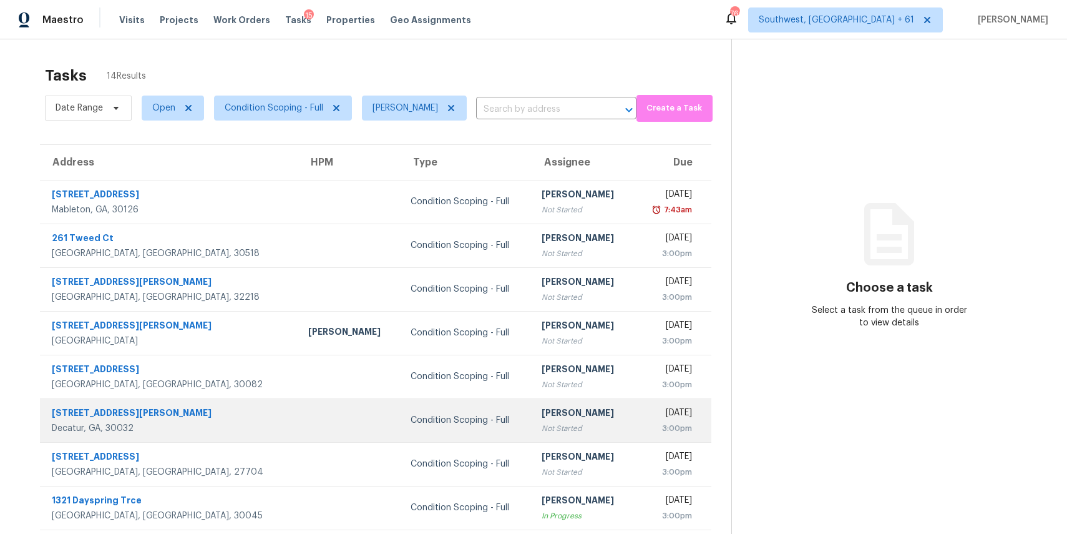
scroll to position [116, 0]
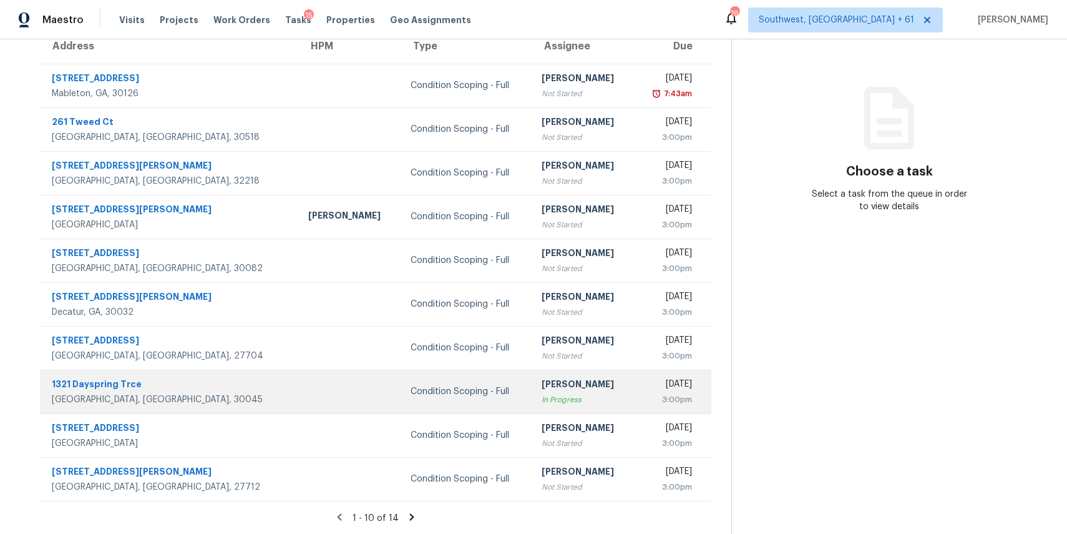
click at [532, 406] on td "Ranjith Kumar P In Progress" at bounding box center [583, 391] width 102 height 44
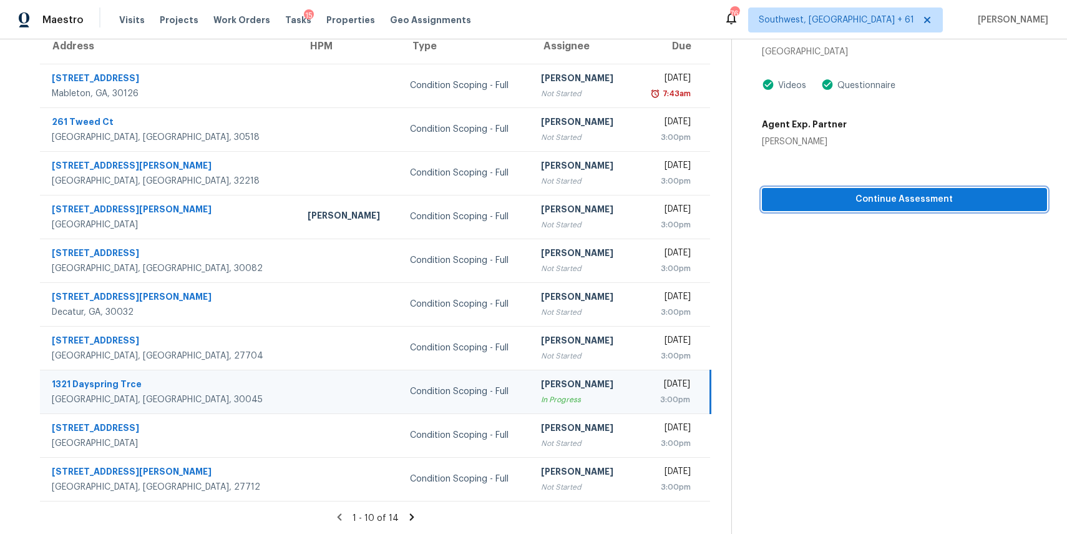
click at [934, 196] on span "Continue Assessment" at bounding box center [904, 200] width 265 height 16
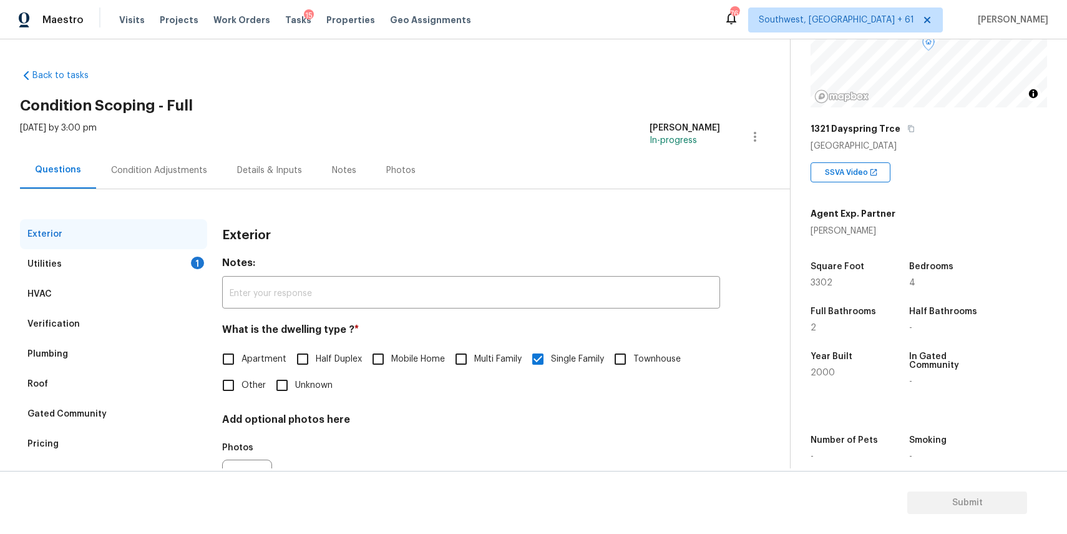
click at [144, 258] on div "Utilities 1" at bounding box center [113, 264] width 187 height 30
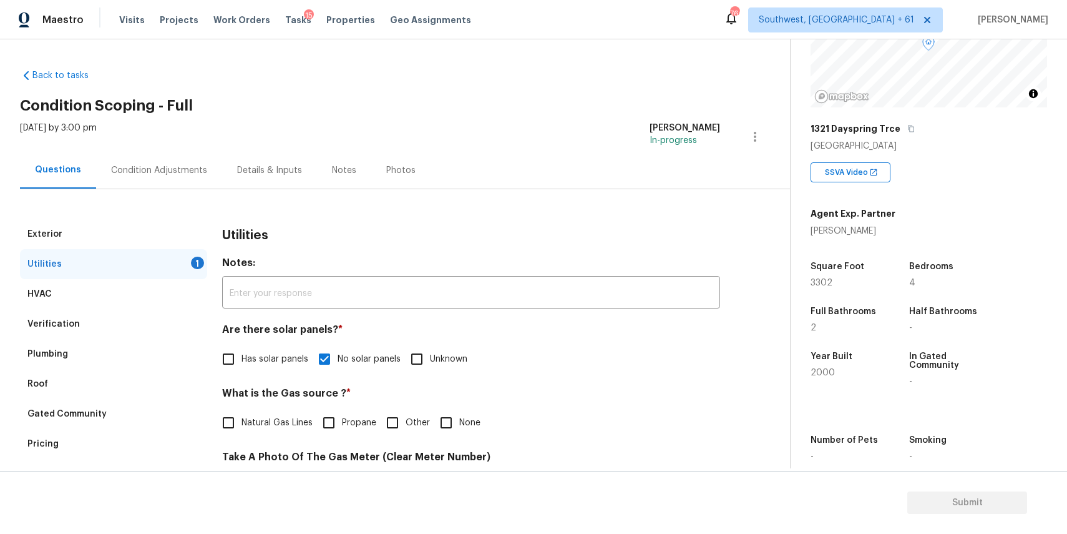
click at [186, 164] on div "Condition Adjustments" at bounding box center [159, 170] width 96 height 12
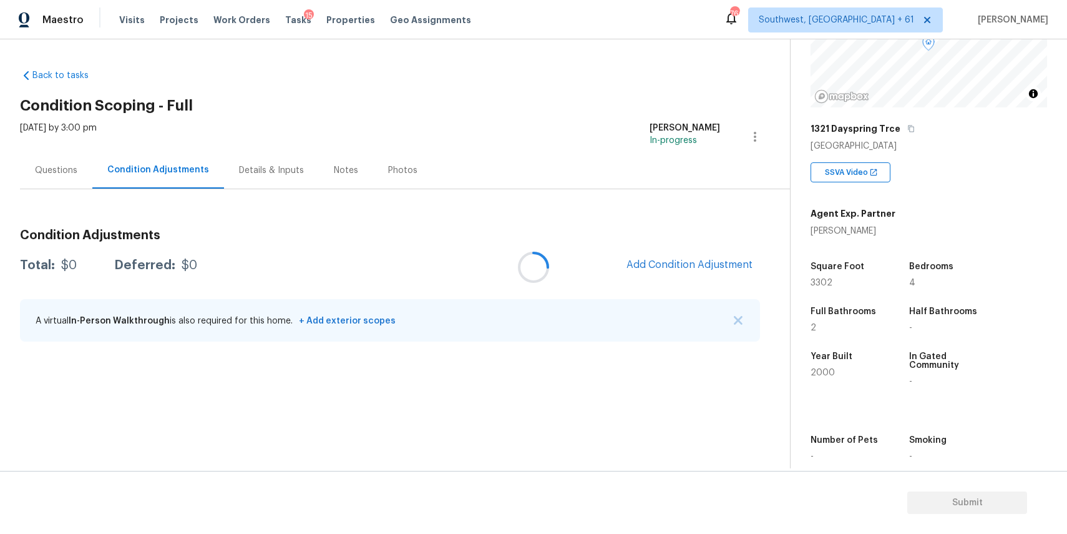
click at [725, 314] on div "A virtual In-Person Walkthrough is also required for this home. + Add exterior …" at bounding box center [390, 320] width 740 height 42
click at [730, 314] on div "A virtual In-Person Walkthrough is also required for this home. + Add exterior …" at bounding box center [390, 320] width 740 height 42
click at [715, 288] on div "Condition Adjustments Total: $0 Deferred: $0 Add Condition Adjustment A virtual…" at bounding box center [390, 286] width 740 height 134
click at [643, 259] on span "Add Condition Adjustment" at bounding box center [690, 264] width 126 height 11
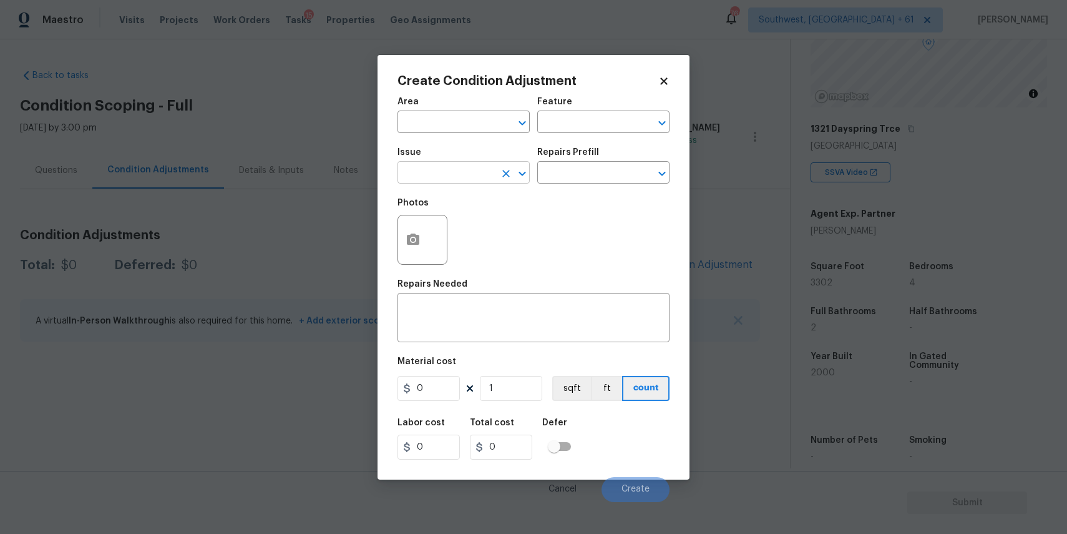
click at [428, 181] on input "text" at bounding box center [446, 173] width 97 height 19
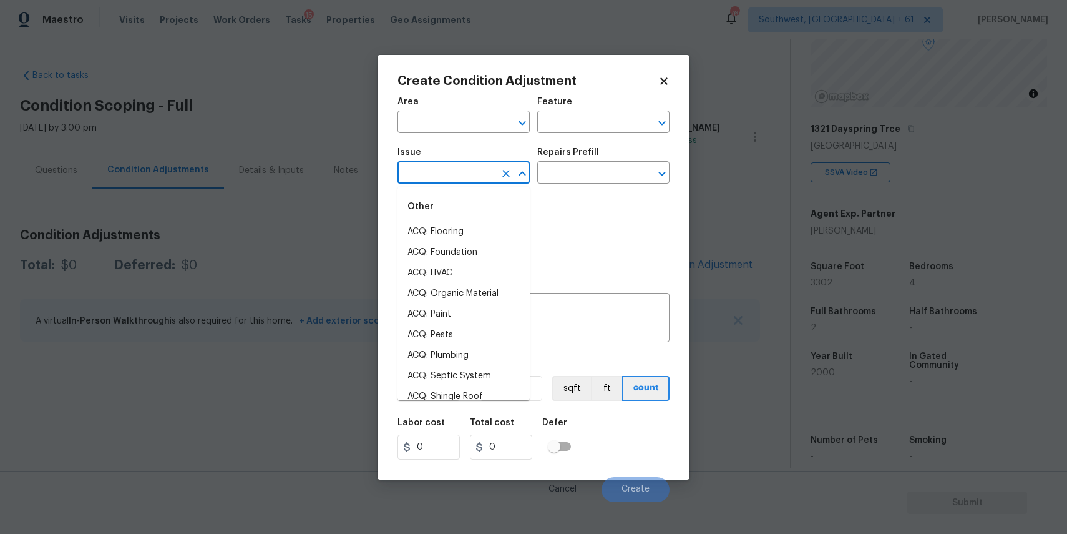
click at [428, 181] on input "text" at bounding box center [446, 173] width 97 height 19
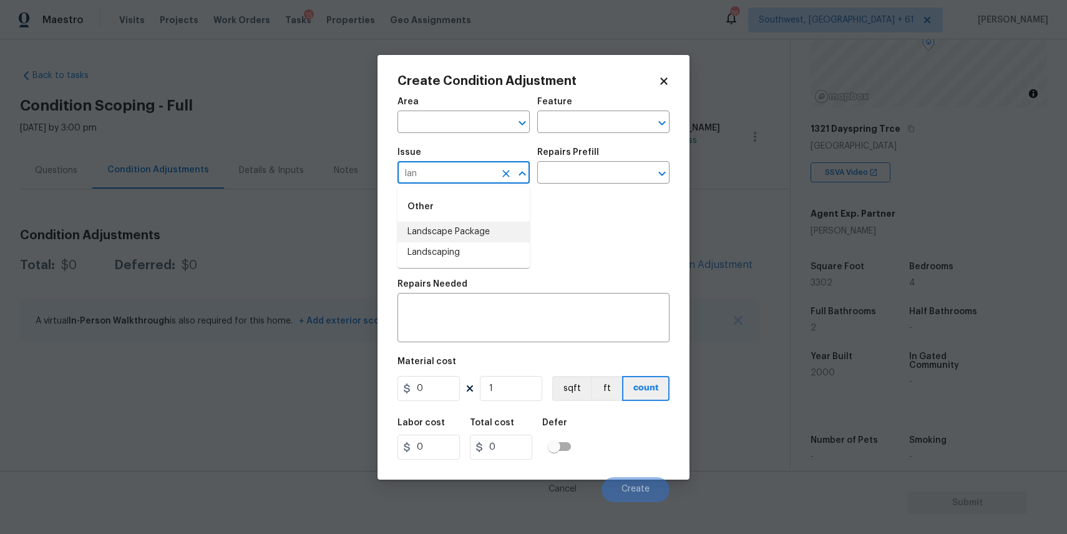
click at [509, 233] on li "Landscape Package" at bounding box center [464, 232] width 132 height 21
type input "Landscape Package"
click at [608, 175] on input "text" at bounding box center [585, 173] width 97 height 19
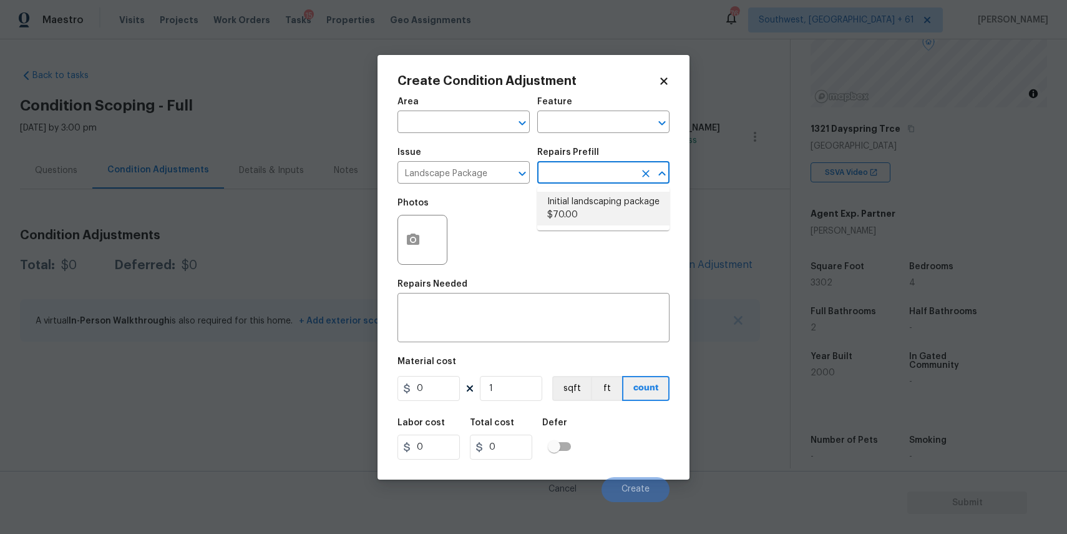
click at [643, 212] on li "Initial landscaping package $70.00" at bounding box center [603, 209] width 132 height 34
type input "Home Readiness Packages"
type textarea "Mowing of grass up to 6" in height. Mow, edge along driveways & sidewalks, trim…"
type input "70"
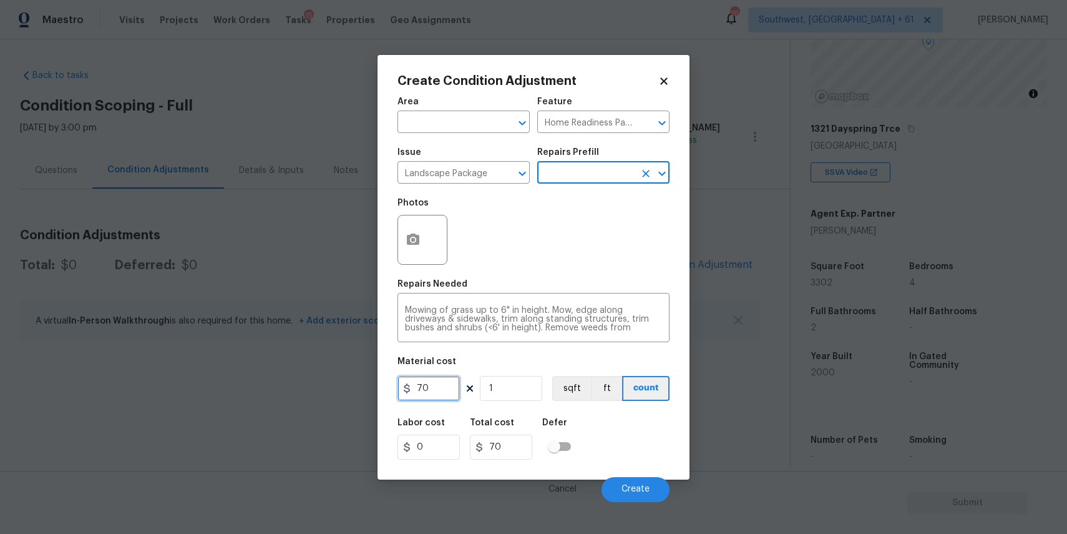
click at [449, 378] on input "70" at bounding box center [429, 388] width 62 height 25
type input "300"
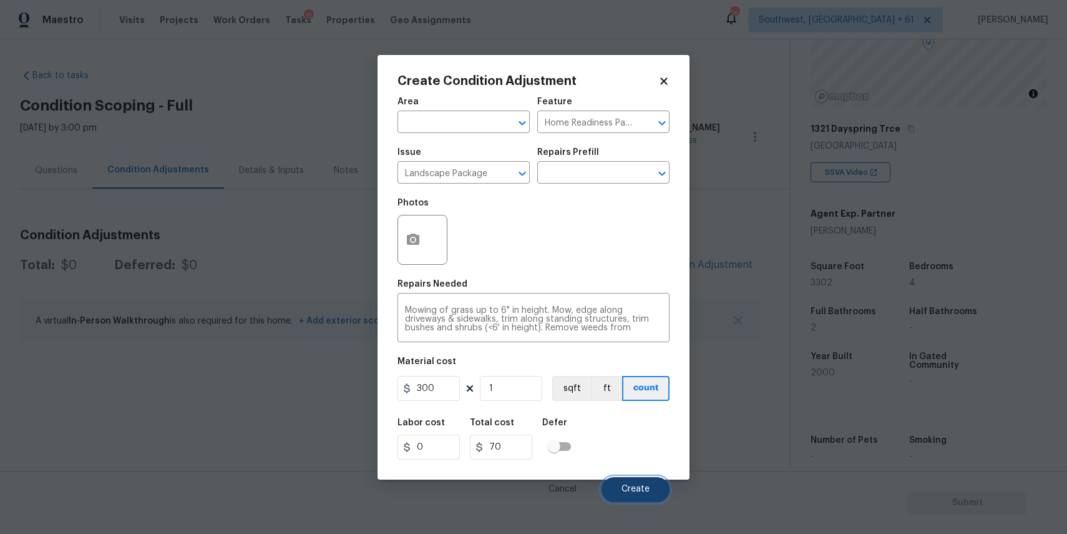
click at [648, 479] on button "Create" at bounding box center [636, 489] width 68 height 25
type input "300"
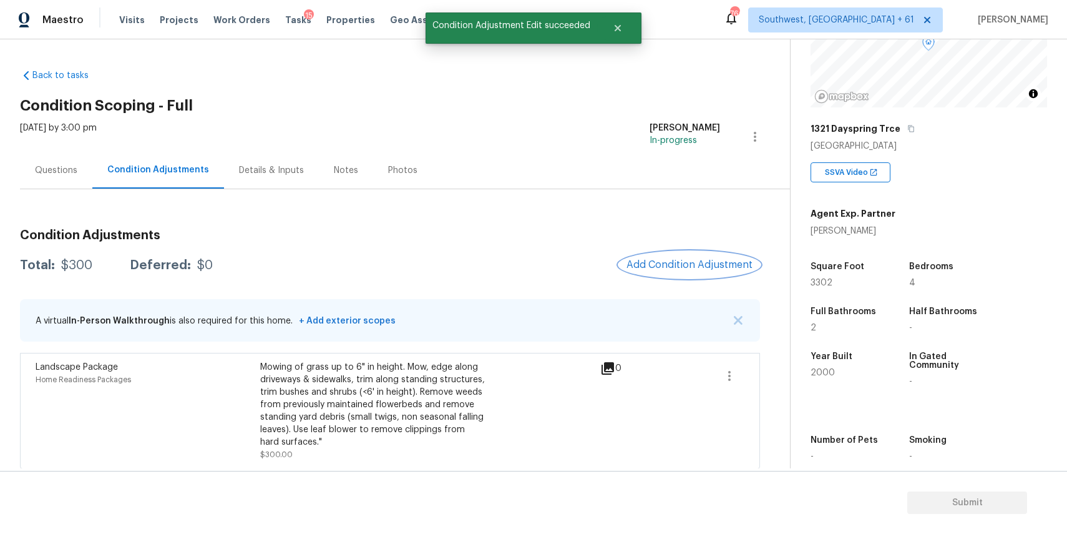
click at [722, 260] on span "Add Condition Adjustment" at bounding box center [690, 264] width 126 height 11
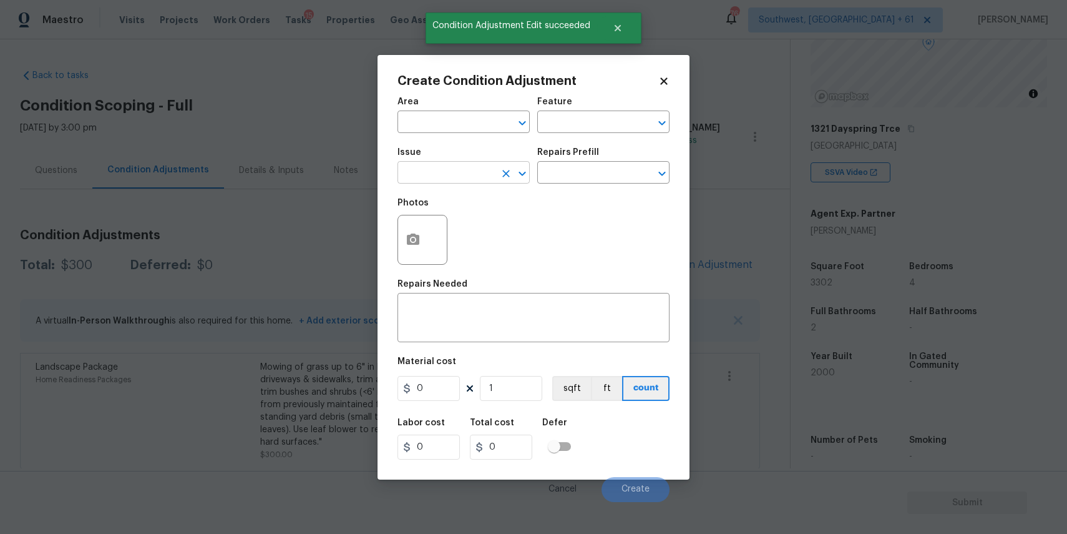
click at [491, 168] on input "text" at bounding box center [446, 173] width 97 height 19
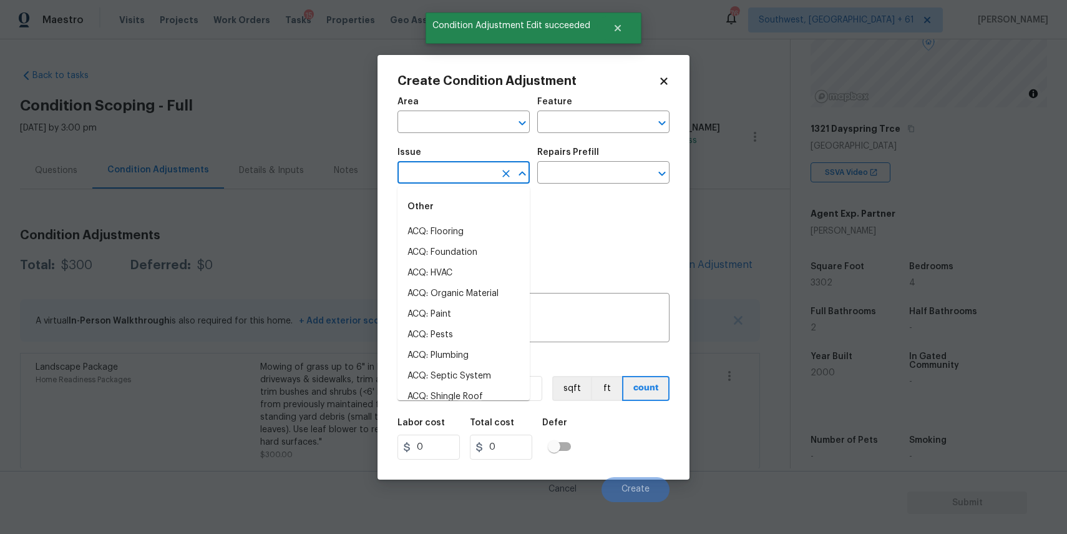
click at [489, 177] on input "text" at bounding box center [446, 173] width 97 height 19
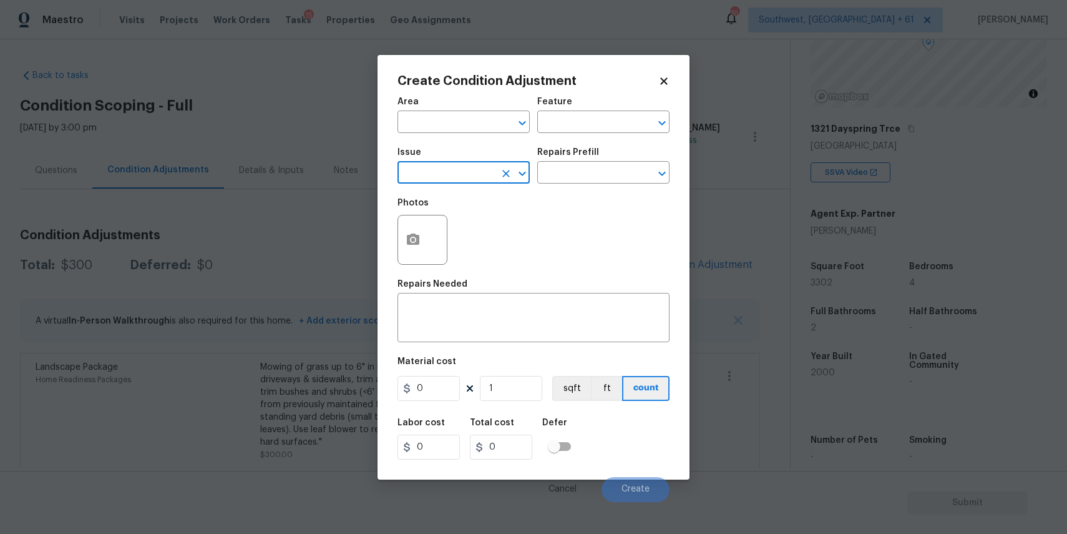
click at [744, 250] on body "Maestro Visits Projects Work Orders Tasks 15 Properties Geo Assignments 766 Sou…" at bounding box center [533, 267] width 1067 height 534
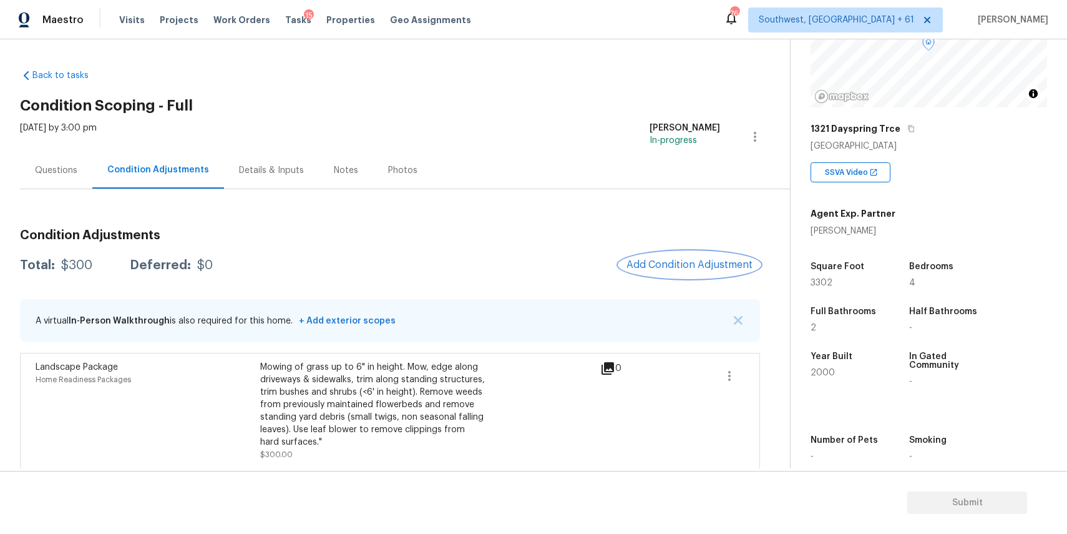
scroll to position [4, 0]
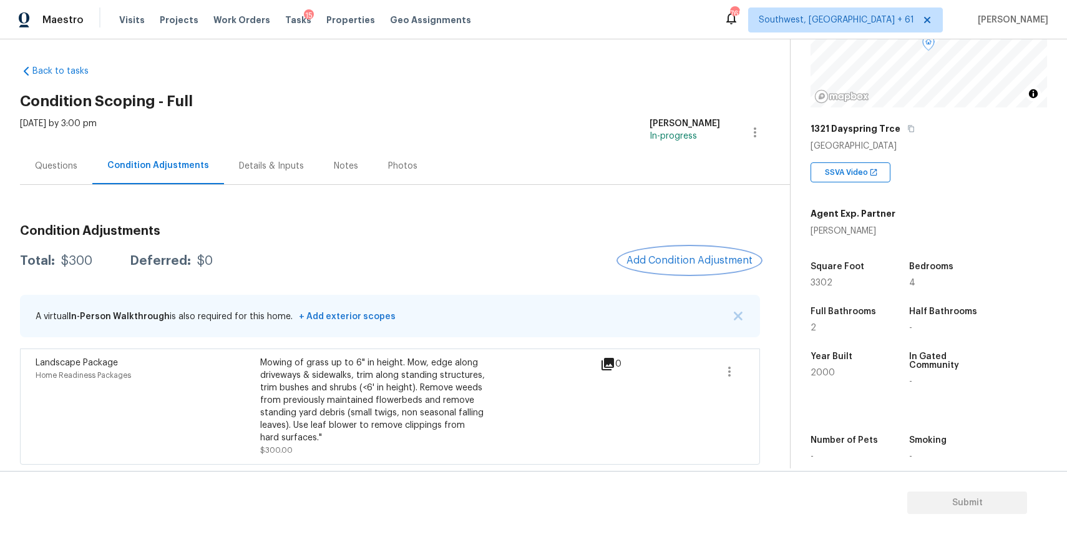
click at [661, 270] on button "Add Condition Adjustment" at bounding box center [689, 260] width 141 height 26
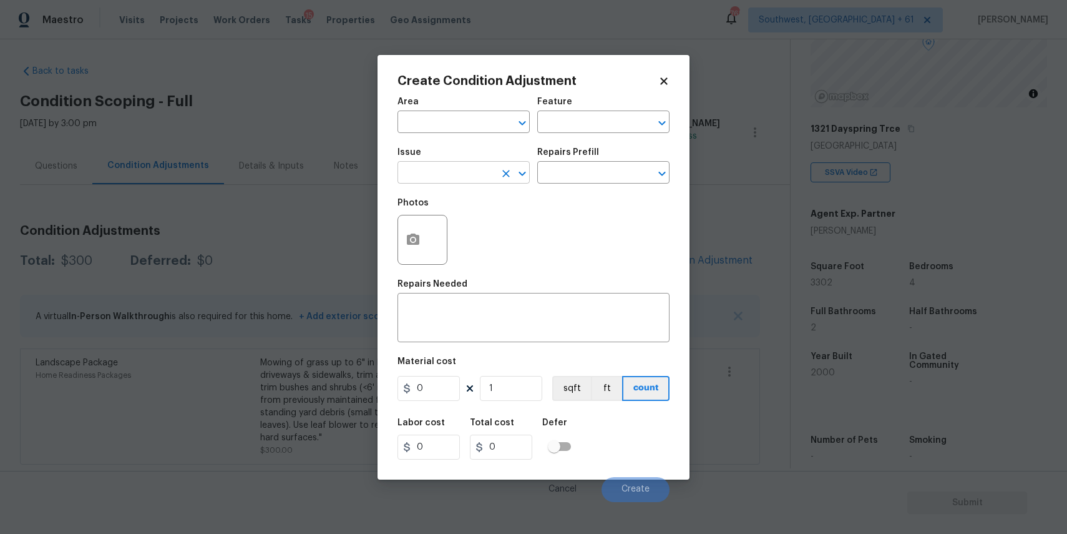
click at [487, 179] on input "text" at bounding box center [446, 173] width 97 height 19
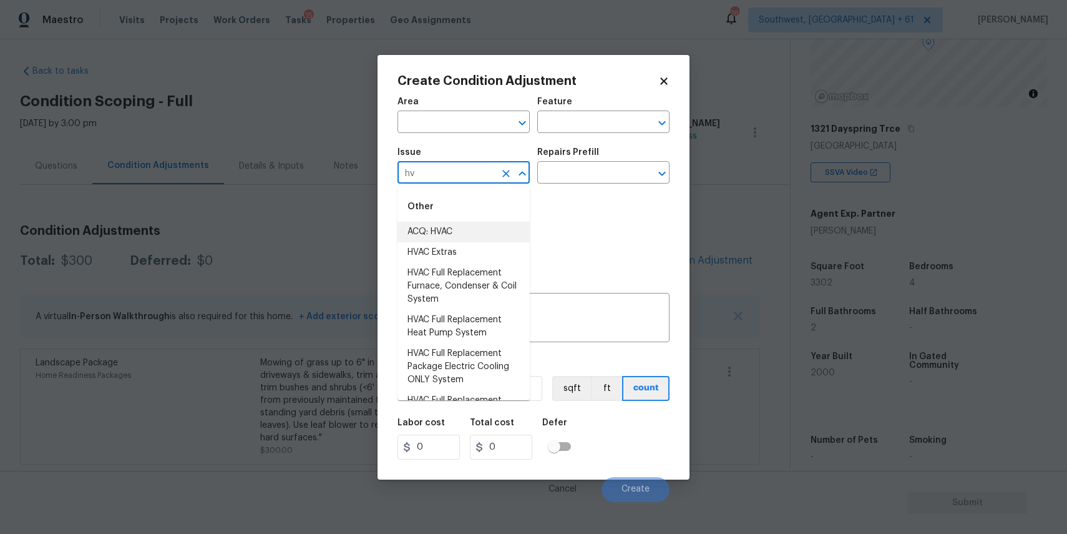
click at [511, 232] on li "ACQ: HVAC" at bounding box center [464, 232] width 132 height 21
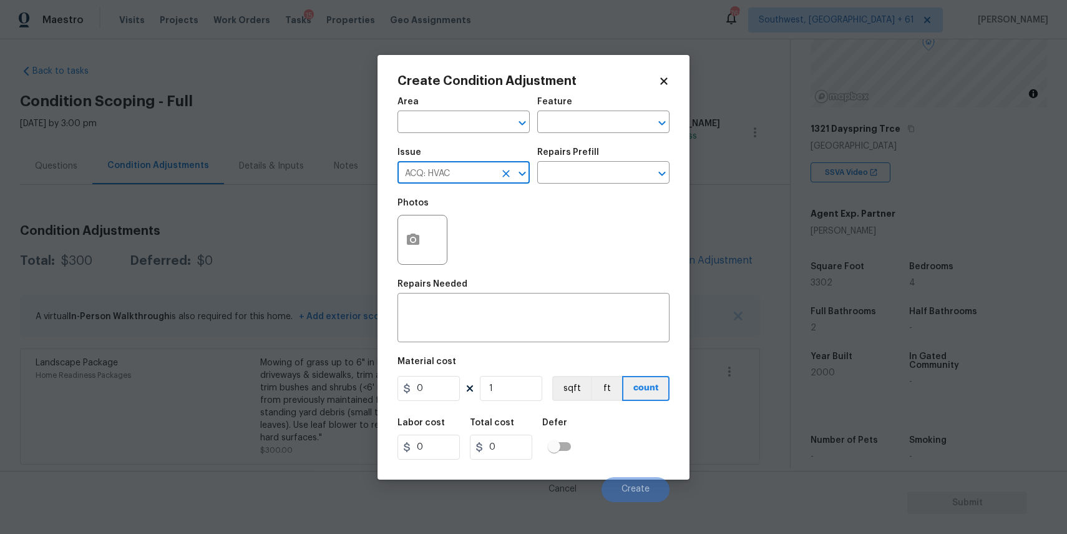
type input "ACQ: HVAC"
click at [584, 190] on div "Issue ACQ: HVAC ​ Repairs Prefill ​" at bounding box center [534, 165] width 272 height 51
click at [595, 182] on input "text" at bounding box center [585, 173] width 97 height 19
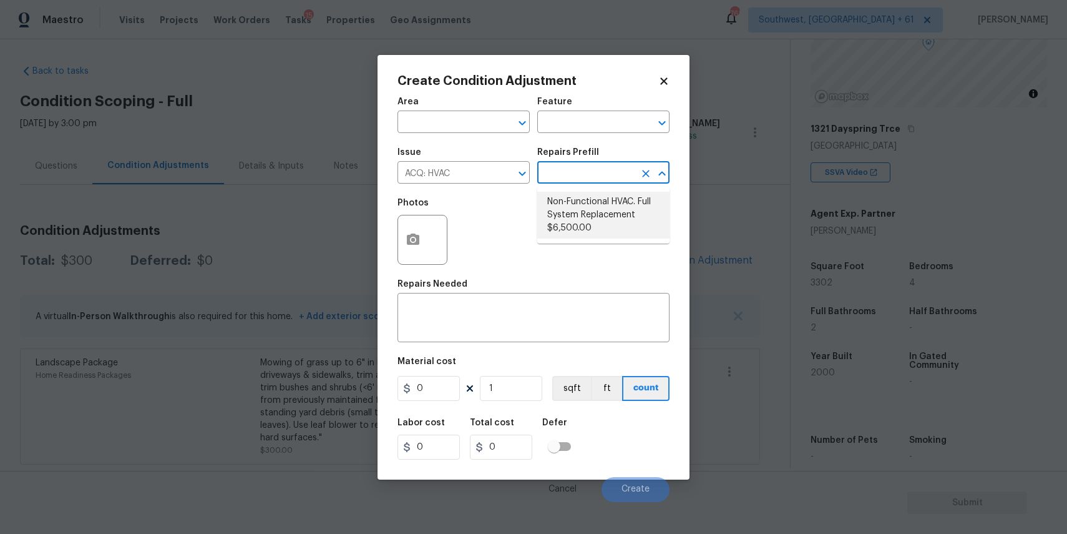
click at [615, 204] on li "Non-Functional HVAC. Full System Replacement $6,500.00" at bounding box center [603, 215] width 132 height 47
type input "Acquisition"
type textarea "Acquisition Scope: Full System Replacement"
type input "6500"
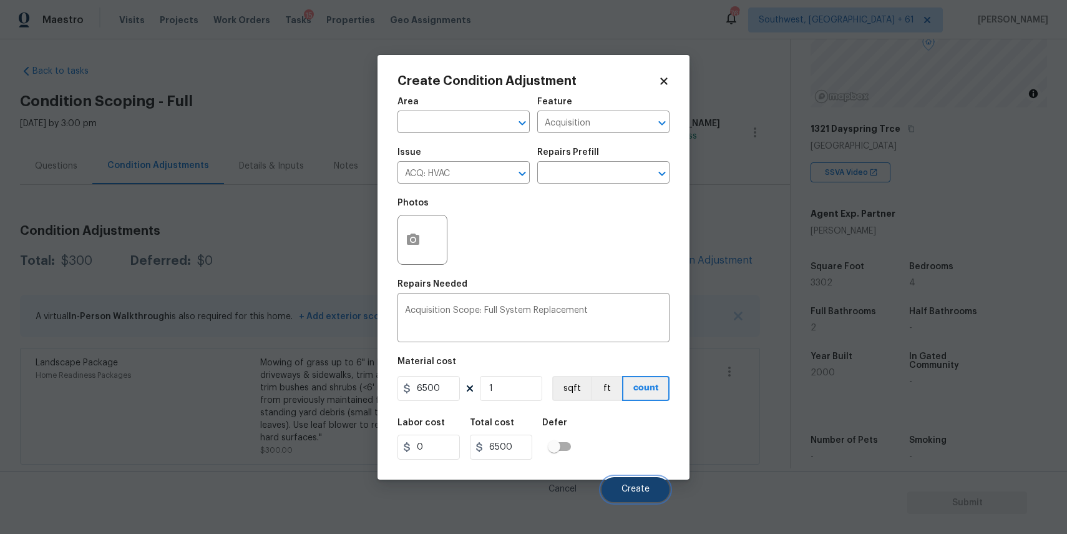
click at [632, 482] on button "Create" at bounding box center [636, 489] width 68 height 25
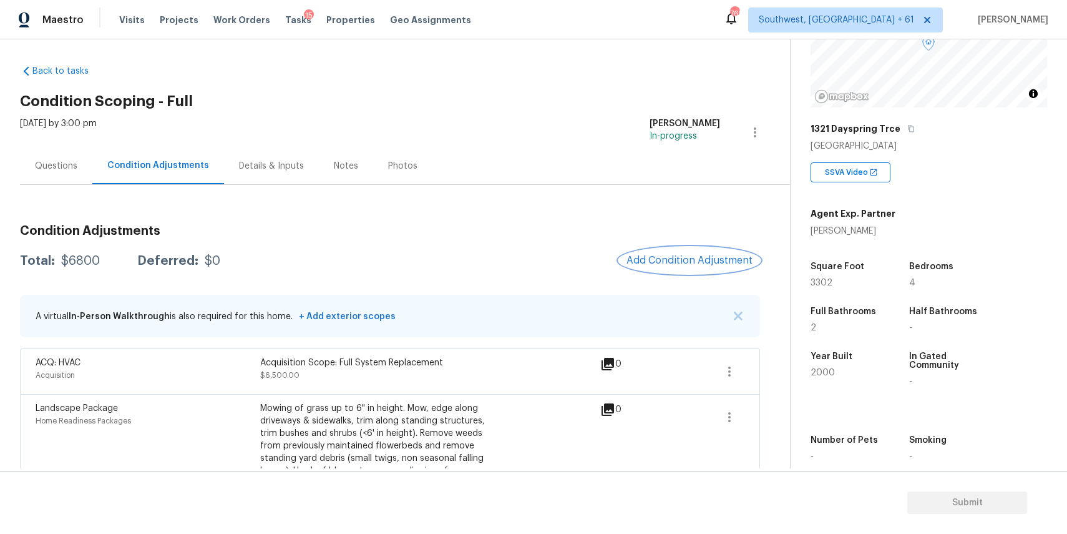
click at [705, 255] on span "Add Condition Adjustment" at bounding box center [690, 260] width 126 height 11
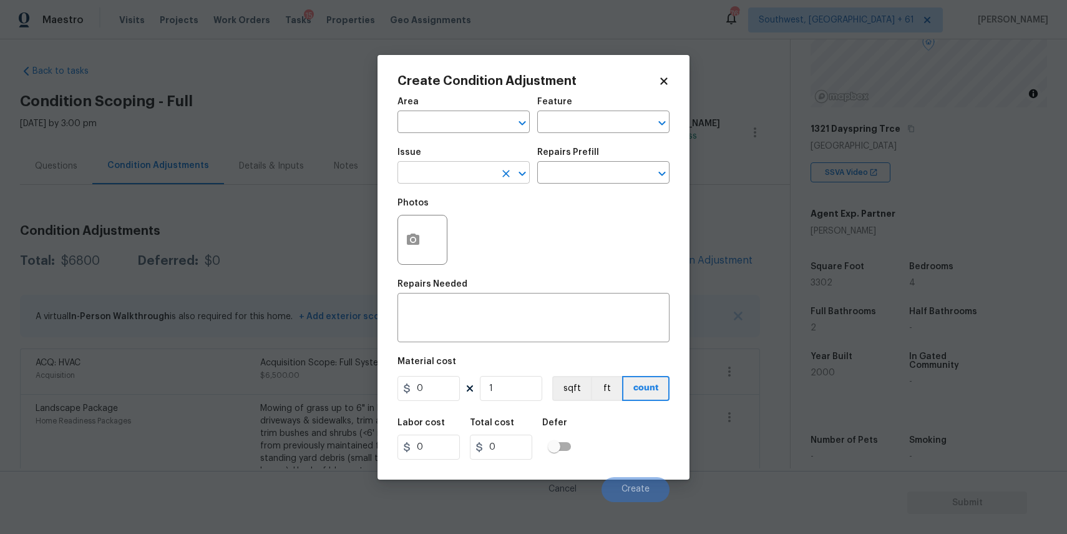
click at [474, 178] on input "text" at bounding box center [446, 173] width 97 height 19
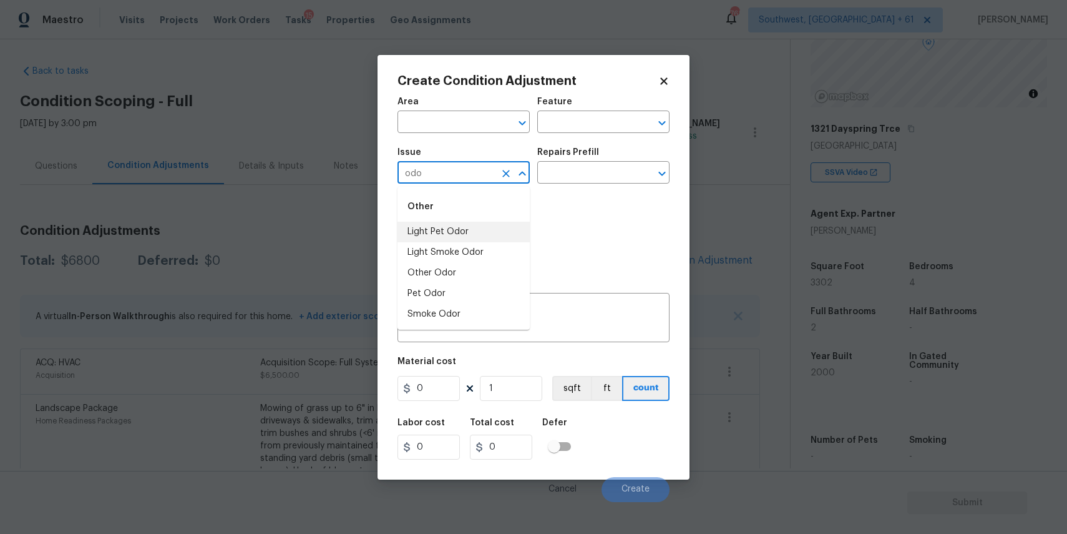
click at [467, 215] on div "Other" at bounding box center [464, 207] width 132 height 30
click at [485, 226] on li "Light Pet Odor" at bounding box center [464, 232] width 132 height 21
type input "Light Pet Odor"
click at [570, 182] on input "text" at bounding box center [585, 173] width 97 height 19
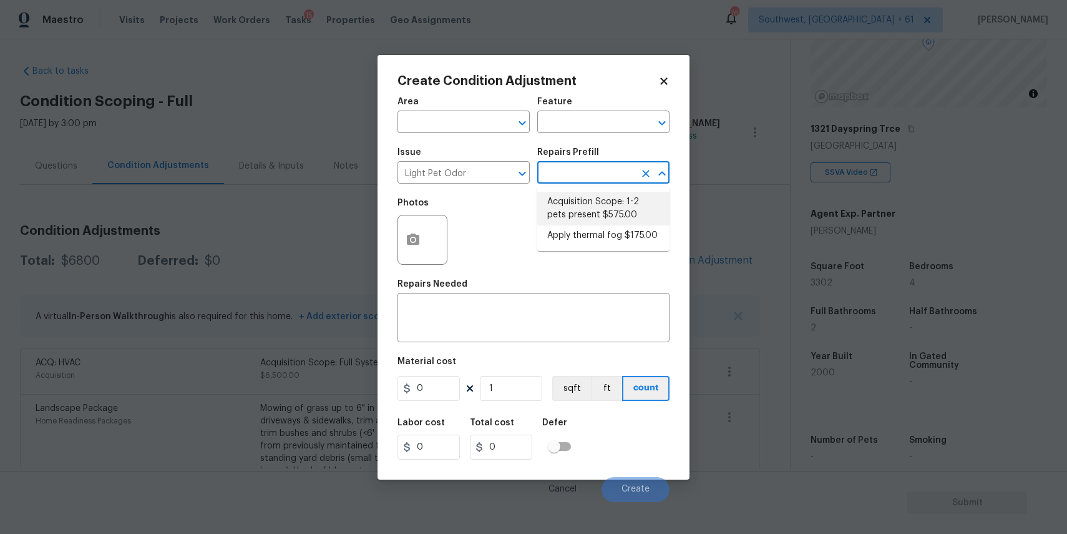
click at [603, 202] on li "Acquisition Scope: 1-2 pets present $575.00" at bounding box center [603, 209] width 132 height 34
type textarea "Acquisition Scope: 1-2 pets present"
type input "575"
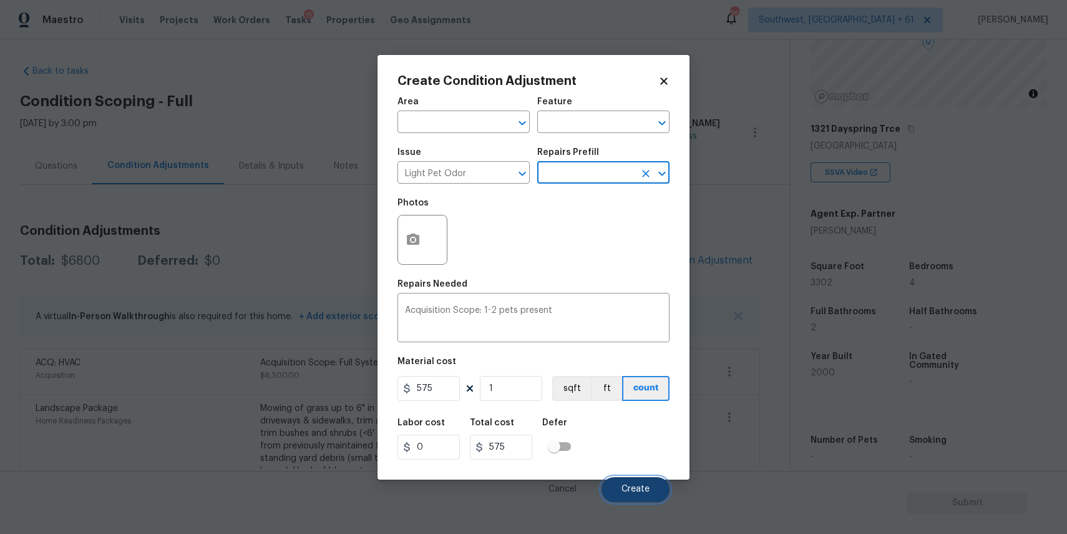
click at [628, 497] on button "Create" at bounding box center [636, 489] width 68 height 25
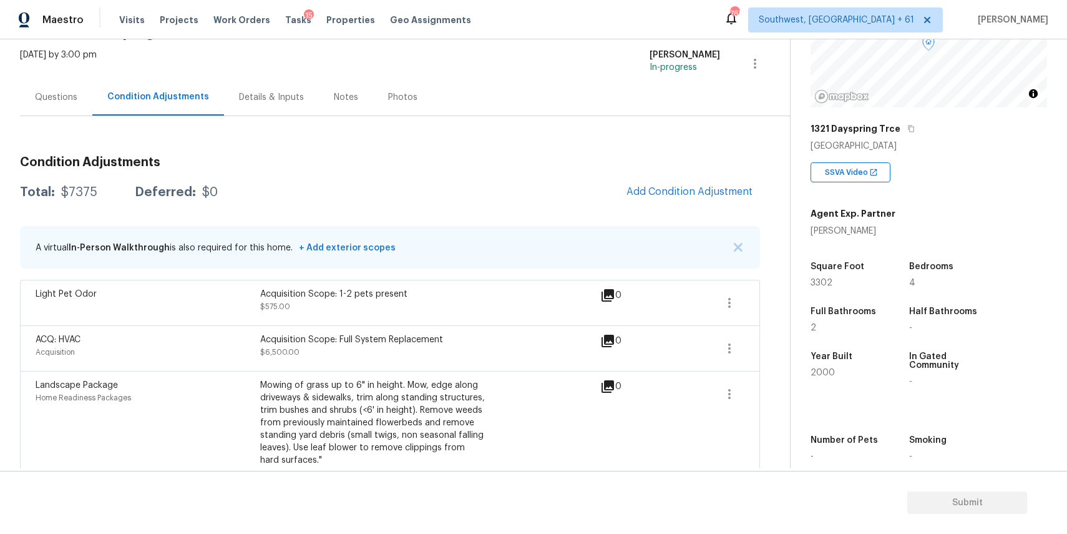
scroll to position [95, 0]
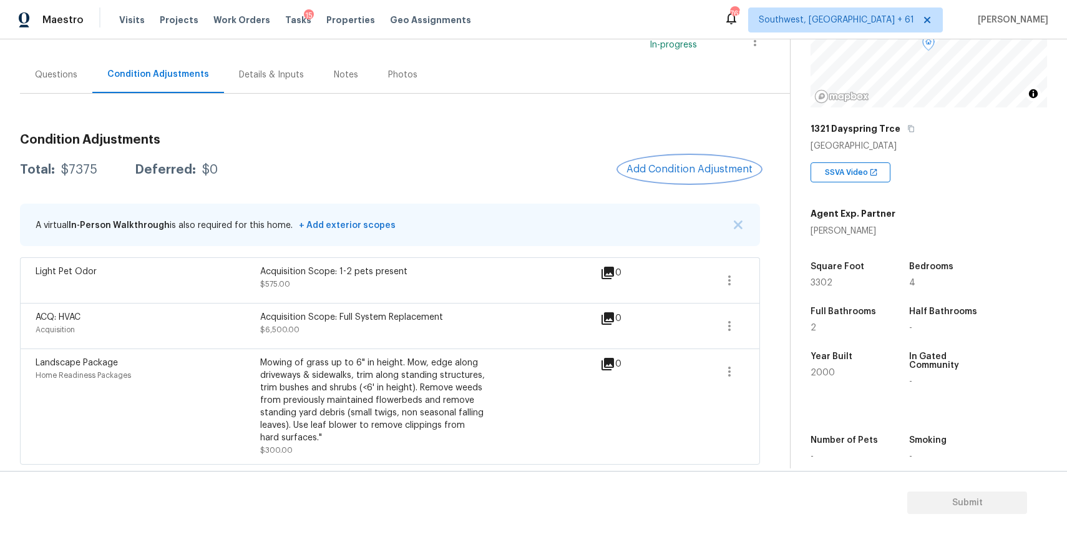
click at [693, 171] on span "Add Condition Adjustment" at bounding box center [690, 169] width 126 height 11
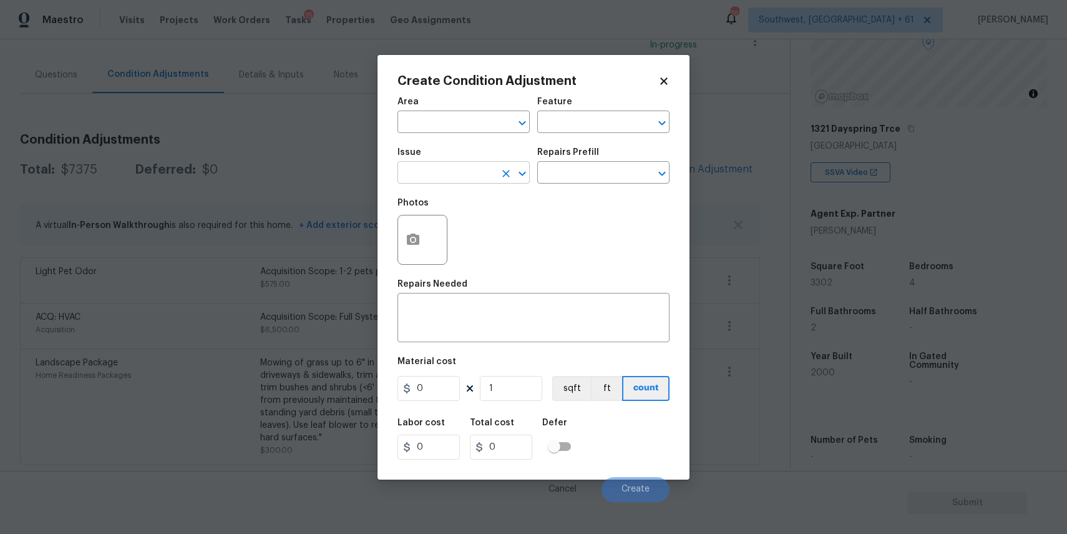
click at [414, 179] on input "text" at bounding box center [446, 173] width 97 height 19
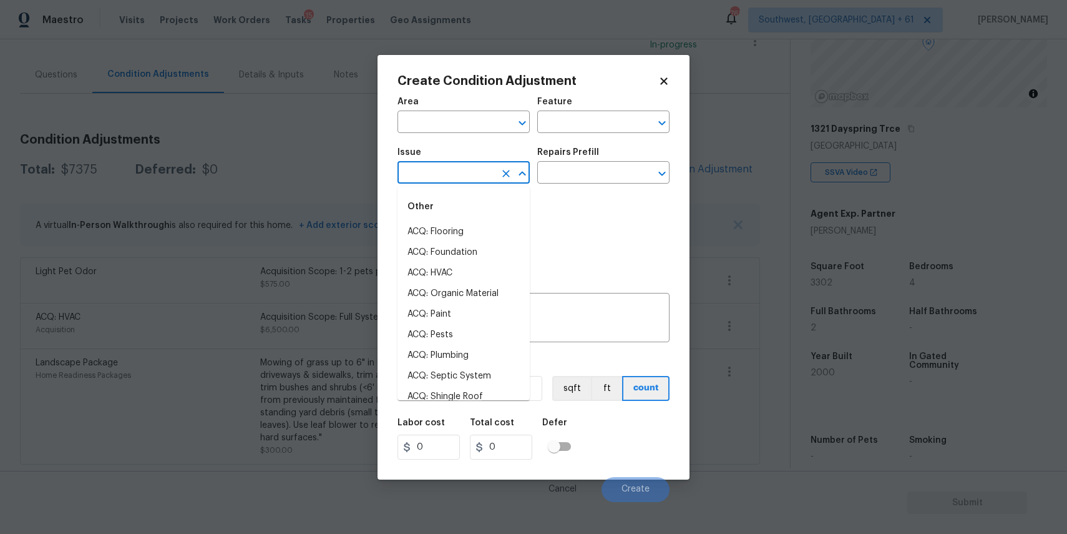
click at [414, 179] on input "text" at bounding box center [446, 173] width 97 height 19
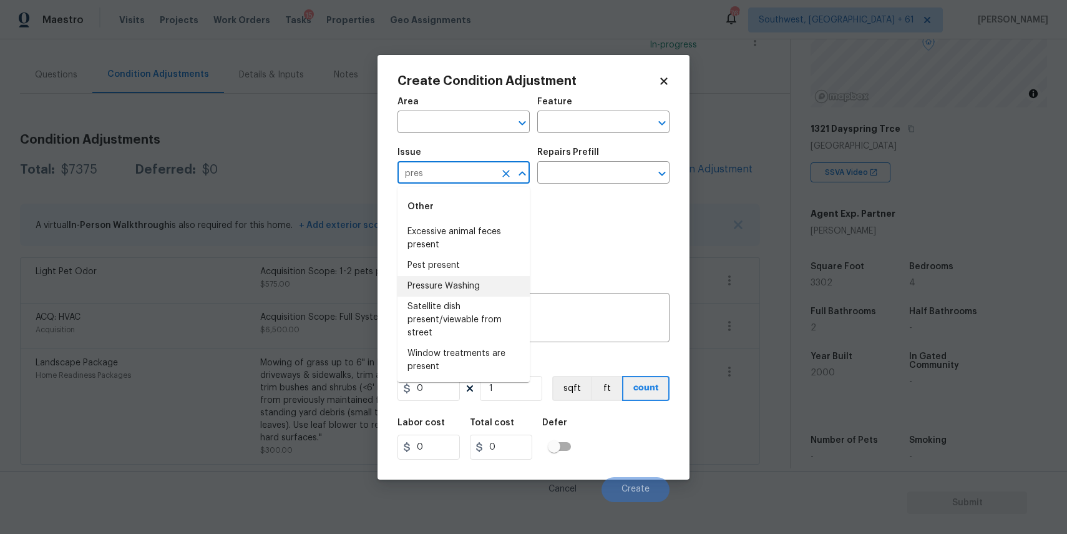
click at [462, 294] on li "Pressure Washing" at bounding box center [464, 286] width 132 height 21
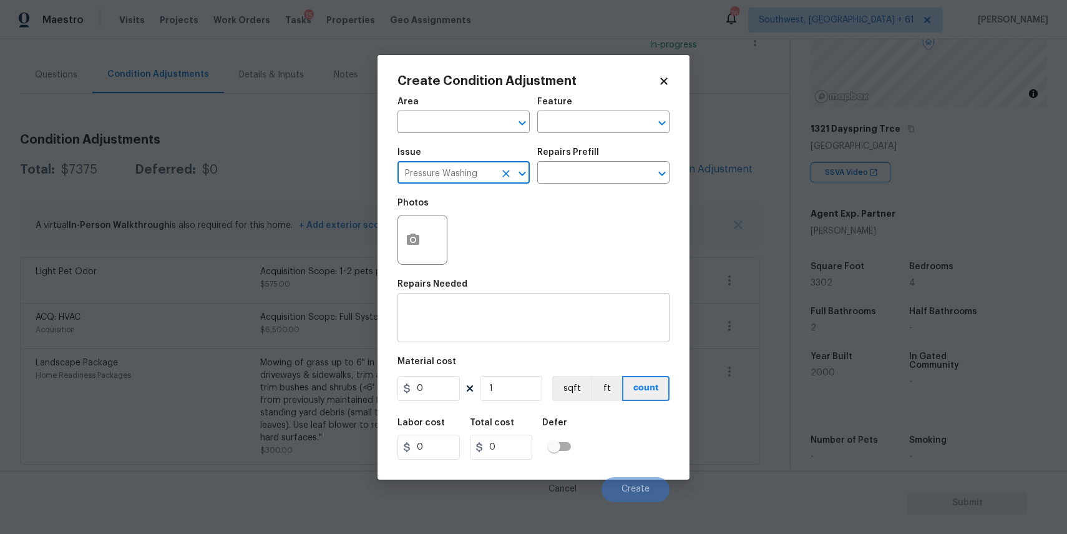
type input "Pressure Washing"
click at [521, 308] on textarea at bounding box center [533, 319] width 257 height 26
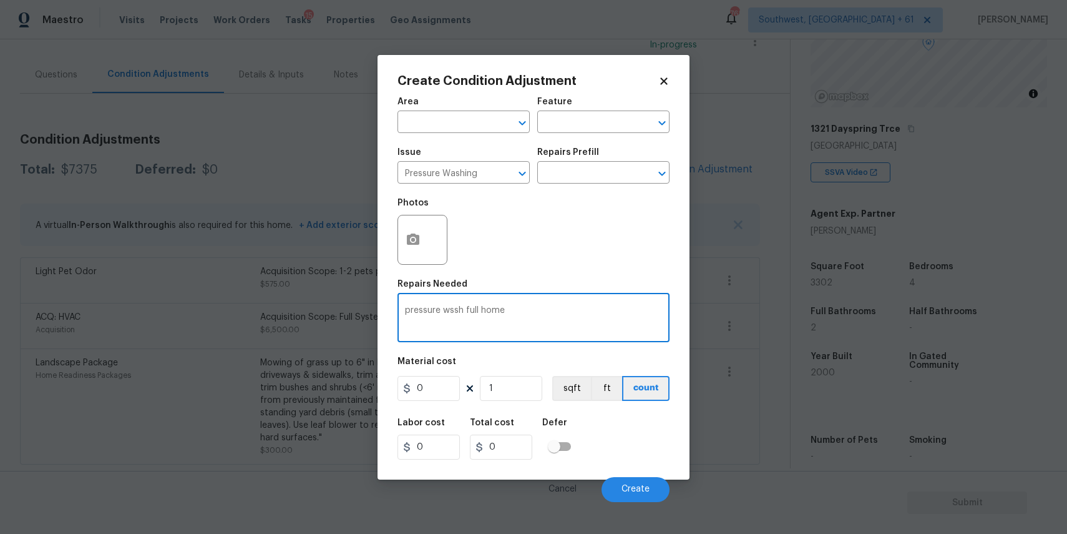
type textarea "pressure wssh full home"
click at [426, 386] on input "0" at bounding box center [429, 388] width 62 height 25
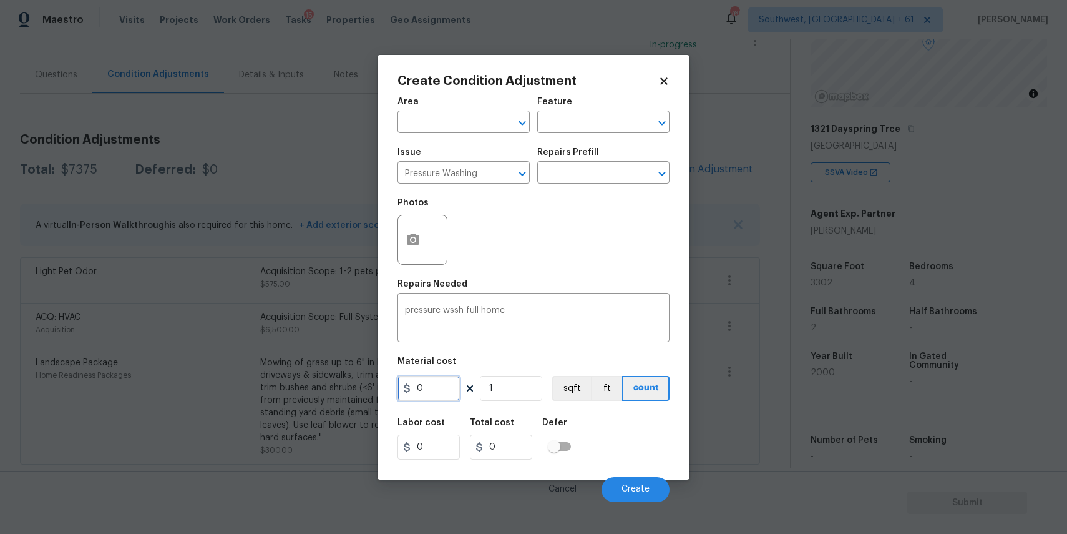
click at [426, 386] on input "0" at bounding box center [429, 388] width 62 height 25
type input "300"
click at [645, 489] on span "Create" at bounding box center [636, 488] width 28 height 9
type input "300"
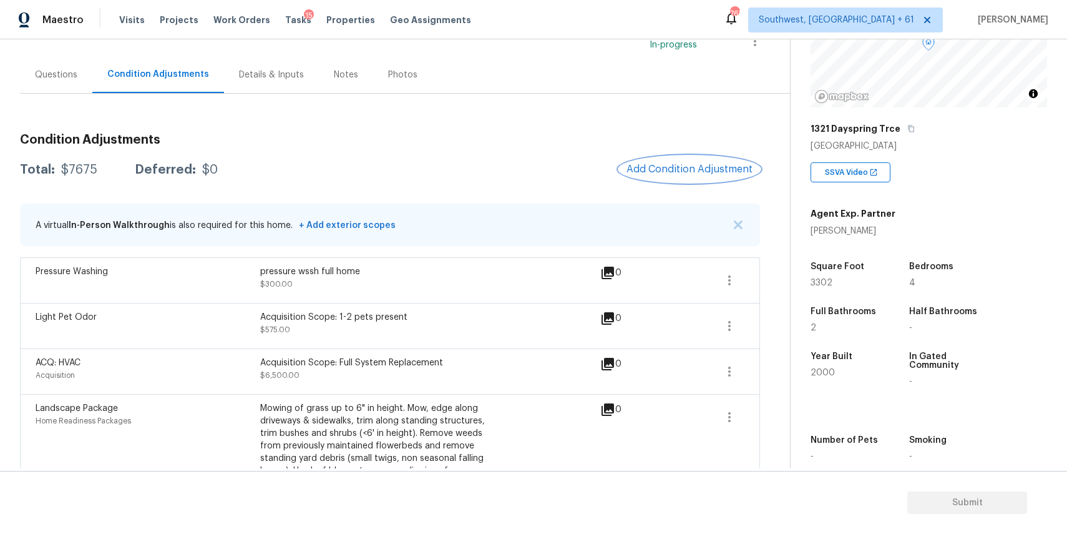
click at [679, 172] on span "Add Condition Adjustment" at bounding box center [690, 169] width 126 height 11
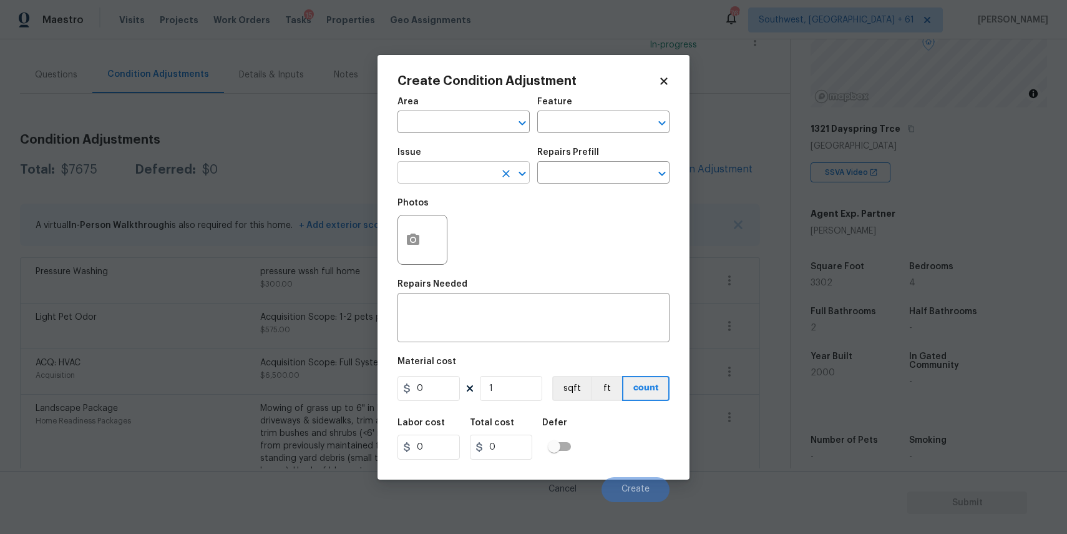
click at [486, 169] on input "text" at bounding box center [446, 173] width 97 height 19
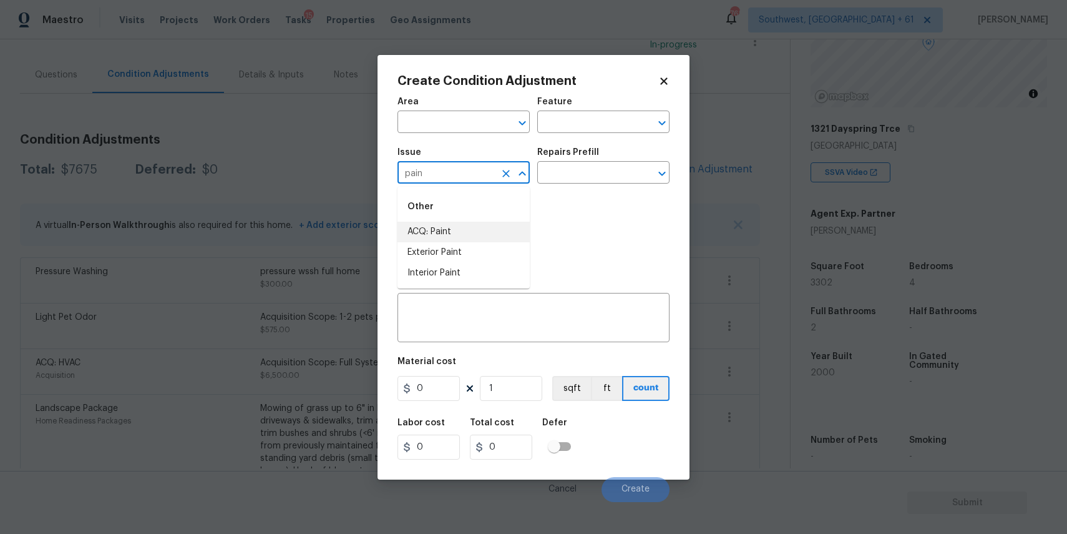
click at [454, 227] on li "ACQ: Paint" at bounding box center [464, 232] width 132 height 21
type input "ACQ: Paint"
click at [582, 159] on div "Repairs Prefill" at bounding box center [603, 156] width 132 height 16
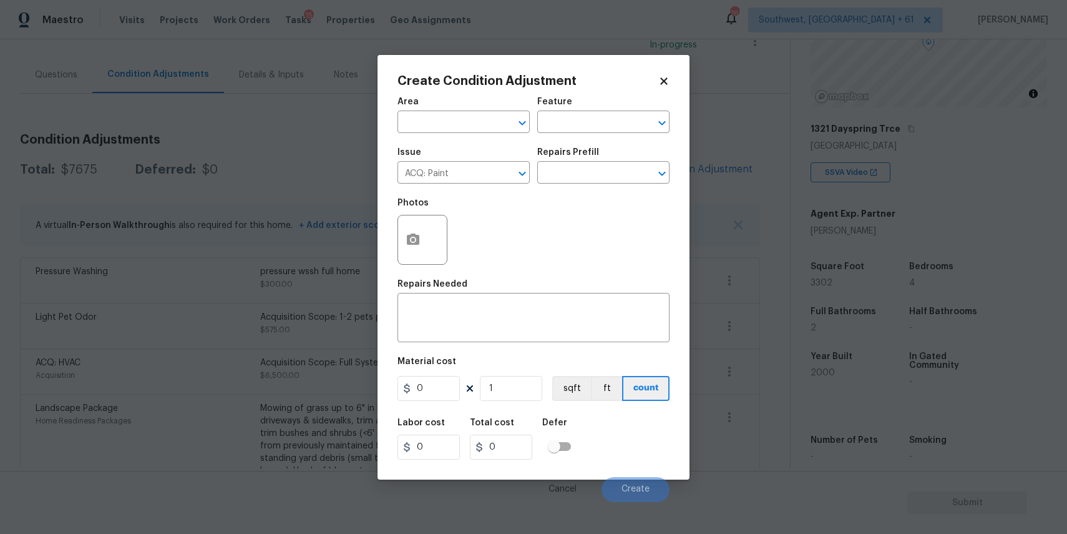
click at [582, 159] on div "Repairs Prefill" at bounding box center [603, 156] width 132 height 16
click at [582, 170] on input "text" at bounding box center [585, 173] width 97 height 19
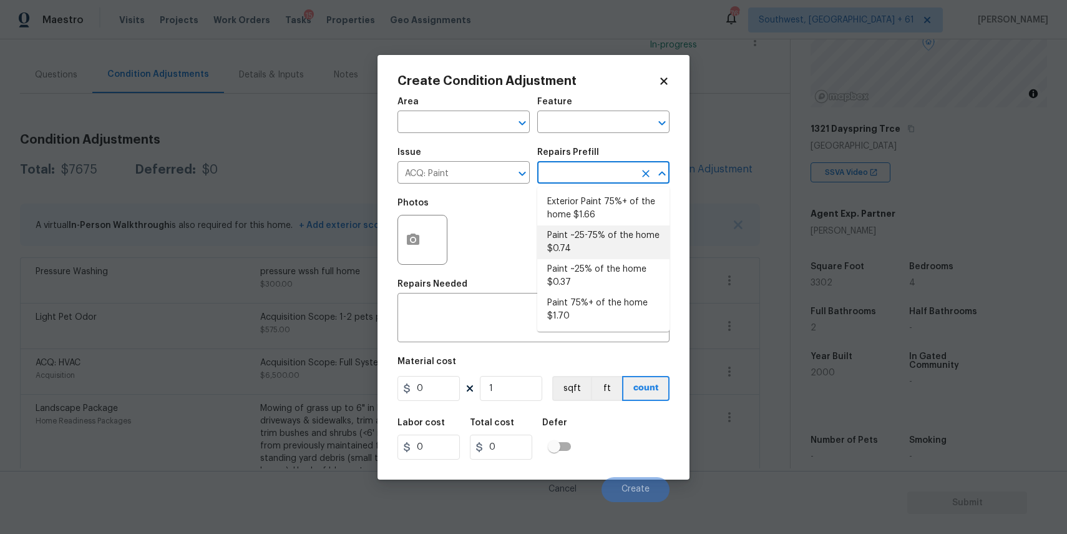
click at [628, 238] on li "Paint ~25-75% of the home $0.74" at bounding box center [603, 242] width 132 height 34
type input "Acquisition"
type textarea "Acquisition Scope: ~25 - 75% of the home needs interior paint"
type input "0.74"
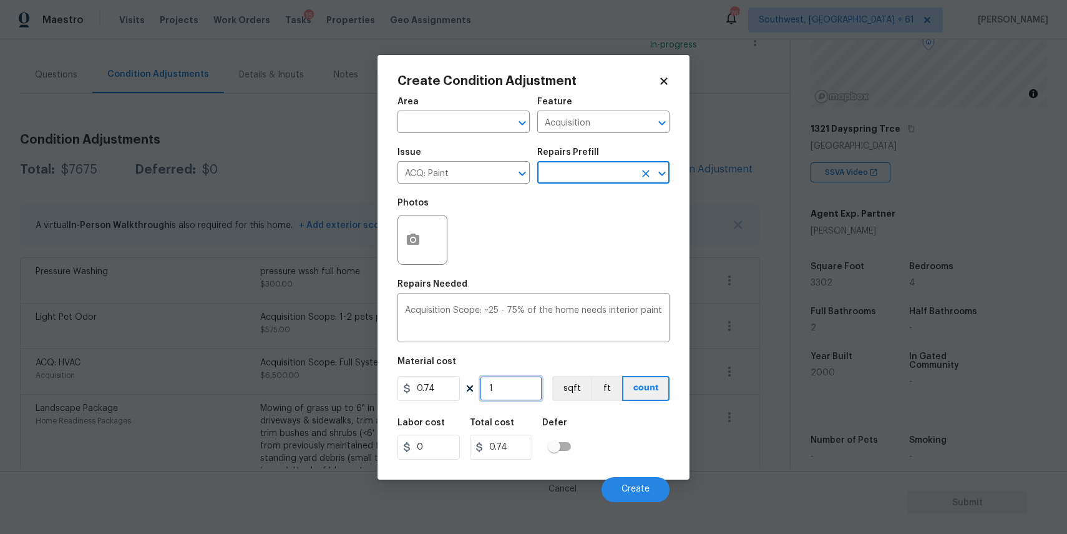
click at [526, 389] on input "1" at bounding box center [511, 388] width 62 height 25
type input "0"
type input "3"
type input "2.22"
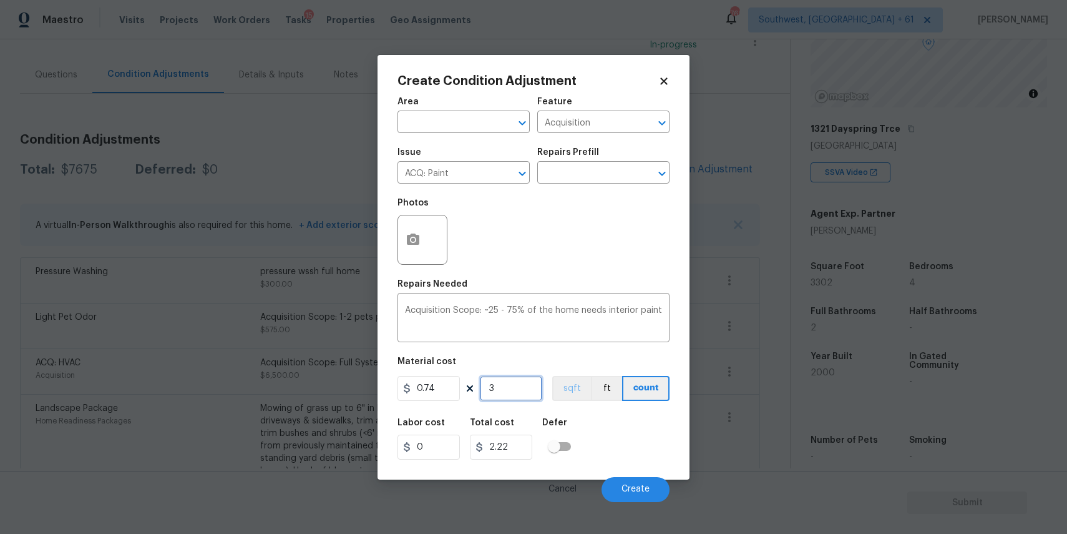
type input "33"
type input "24.42"
type input "330"
type input "244.2"
type input "3302"
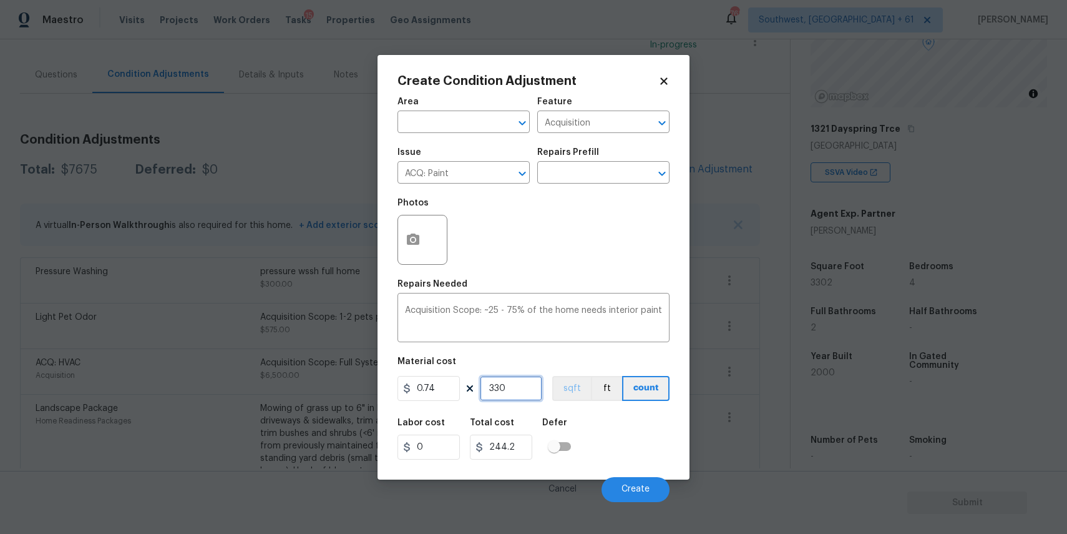
type input "2443.48"
type input "3302"
click at [413, 229] on button "button" at bounding box center [413, 239] width 30 height 49
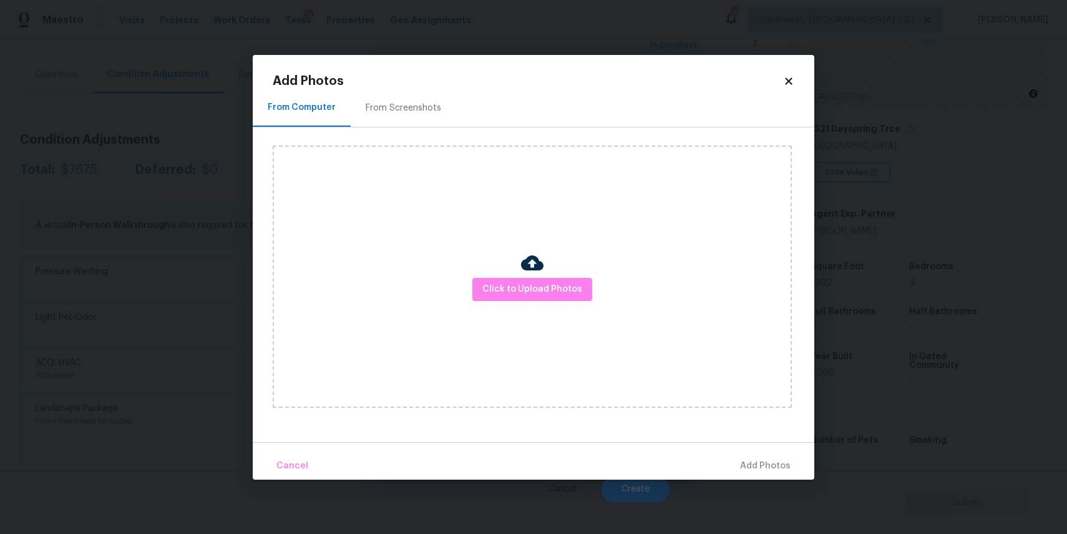
click at [509, 300] on div "Click to Upload Photos" at bounding box center [532, 276] width 519 height 262
click at [521, 291] on span "Click to Upload Photos" at bounding box center [532, 289] width 100 height 16
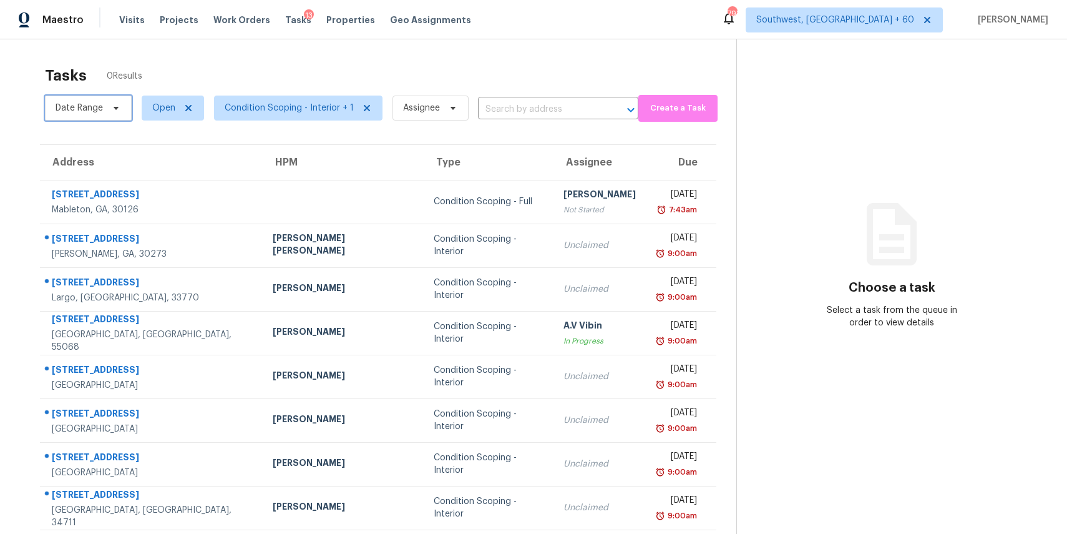
click at [112, 102] on span "Date Range" at bounding box center [88, 107] width 87 height 25
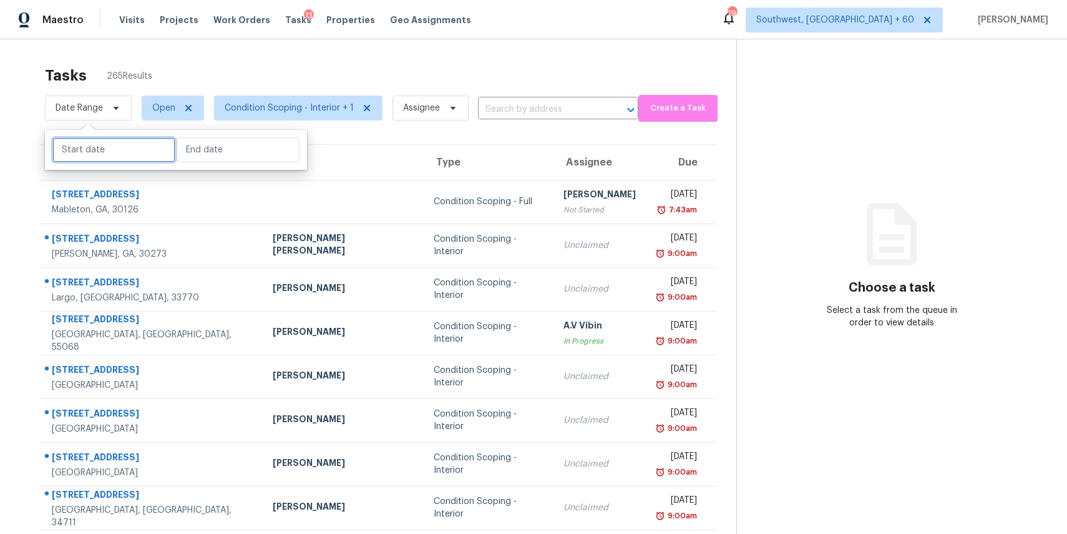
click at [126, 154] on input "text" at bounding box center [113, 149] width 123 height 25
select select "8"
select select "2025"
select select "9"
select select "2025"
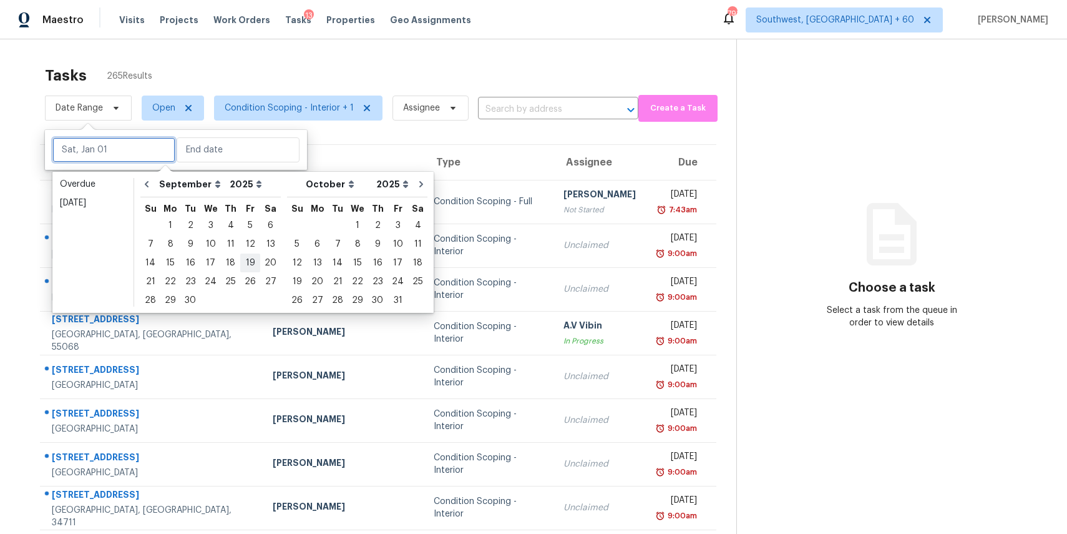
type input "[DATE]"
click at [172, 241] on div "8" at bounding box center [170, 243] width 20 height 17
type input "[DATE]"
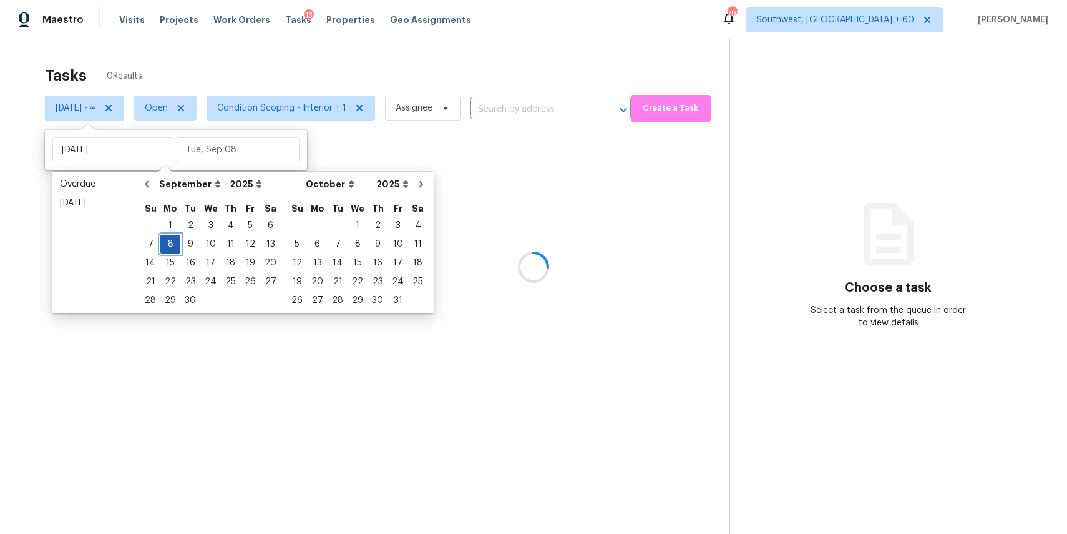
click at [172, 241] on div "8" at bounding box center [170, 243] width 20 height 17
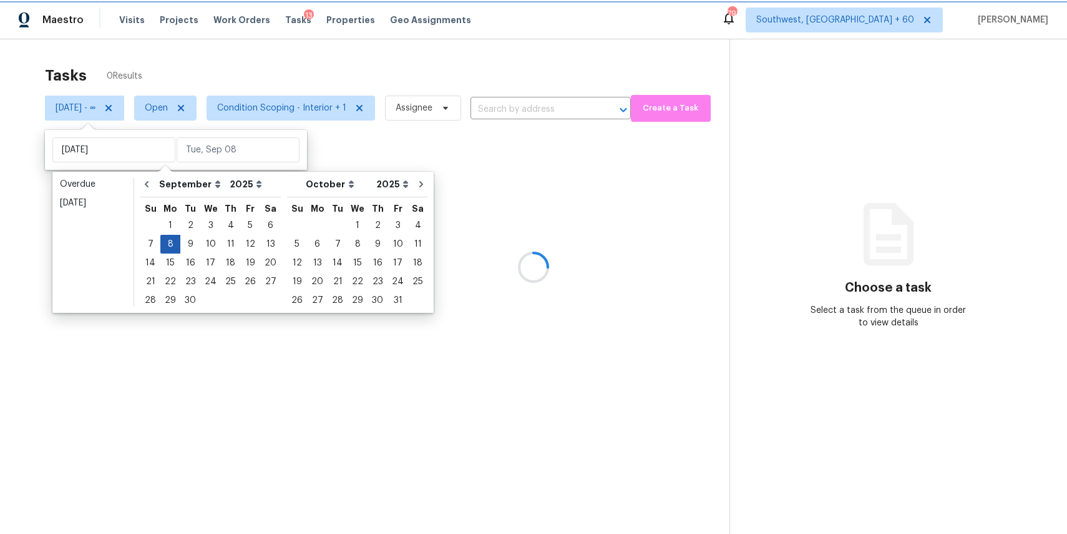
type input "[DATE]"
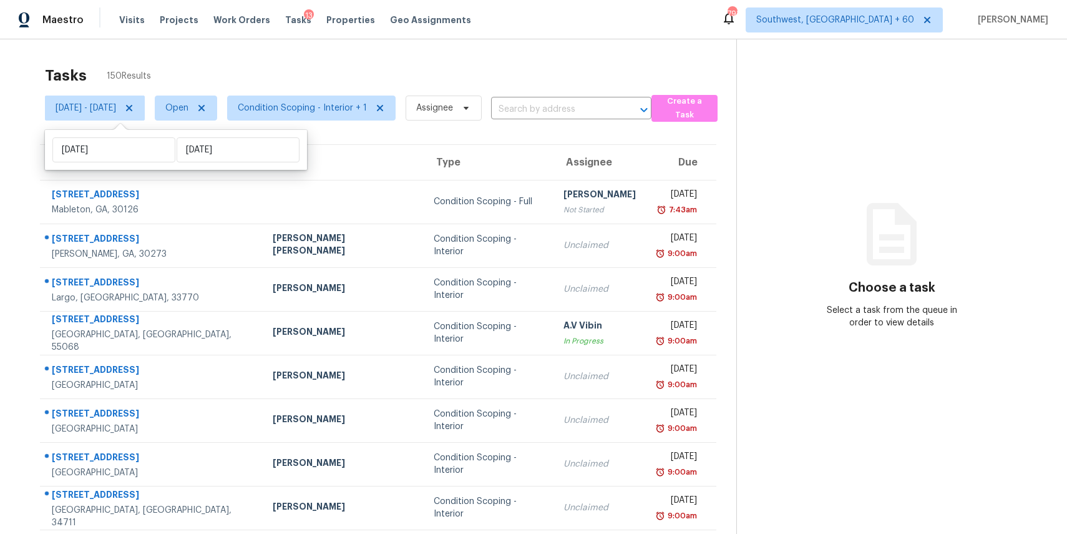
click at [524, 65] on div "Tasks 150 Results" at bounding box center [390, 75] width 691 height 32
click at [326, 96] on span "Condition Scoping - Interior + 1" at bounding box center [311, 107] width 169 height 25
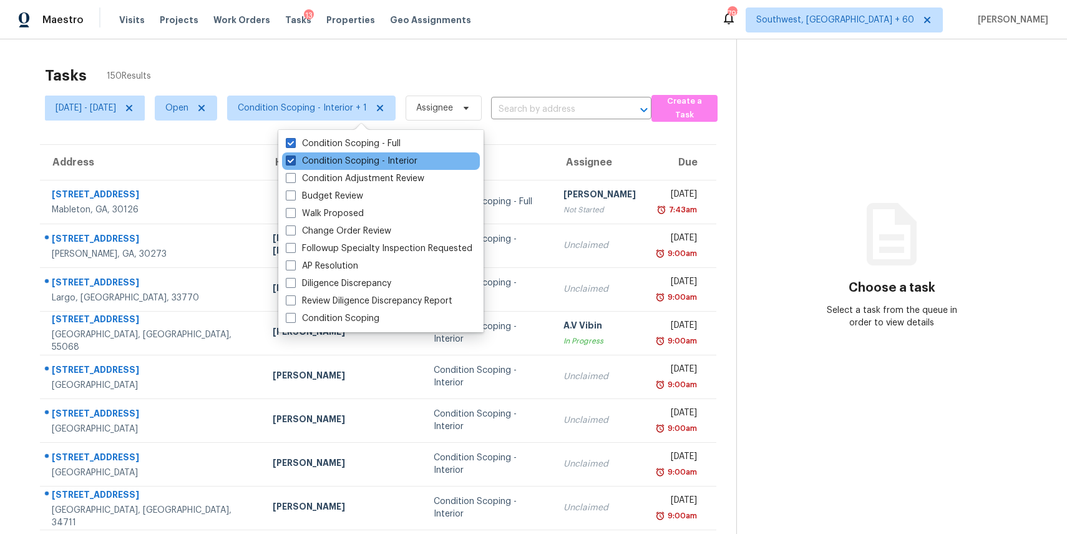
click at [395, 160] on label "Condition Scoping - Interior" at bounding box center [352, 161] width 132 height 12
click at [294, 160] on input "Condition Scoping - Interior" at bounding box center [290, 159] width 8 height 8
checkbox input "false"
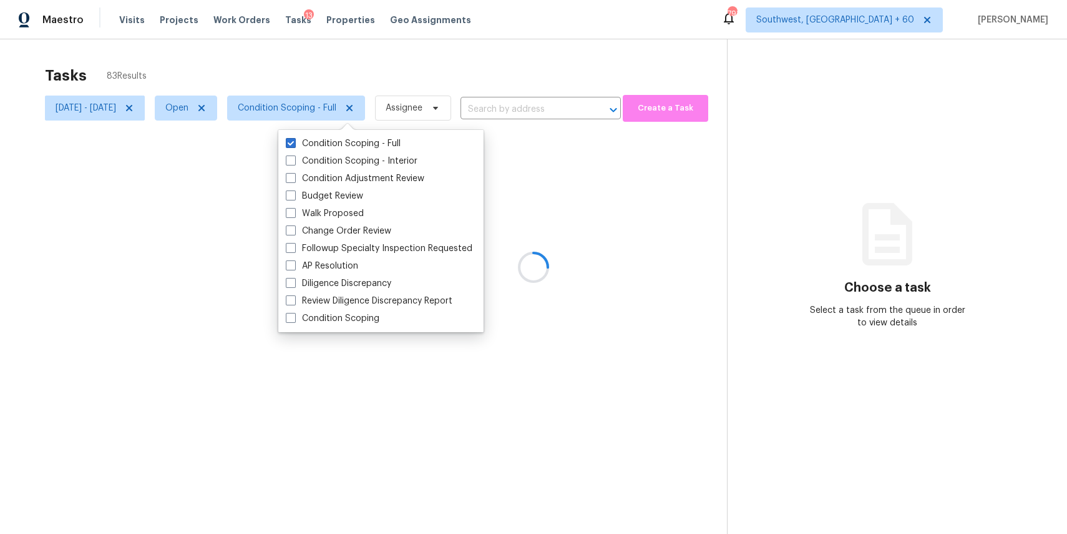
click at [420, 69] on div at bounding box center [533, 267] width 1067 height 534
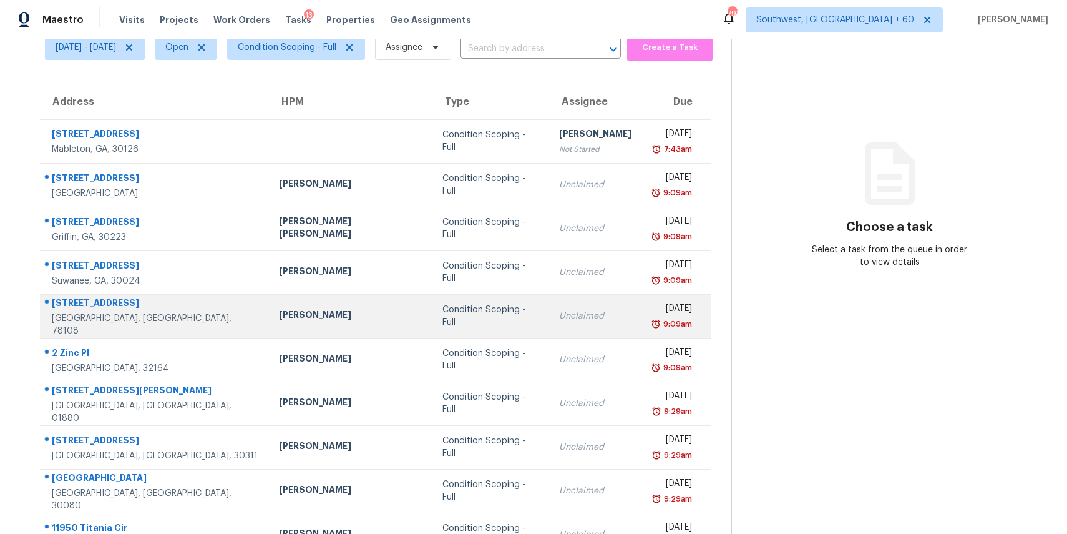
scroll to position [116, 0]
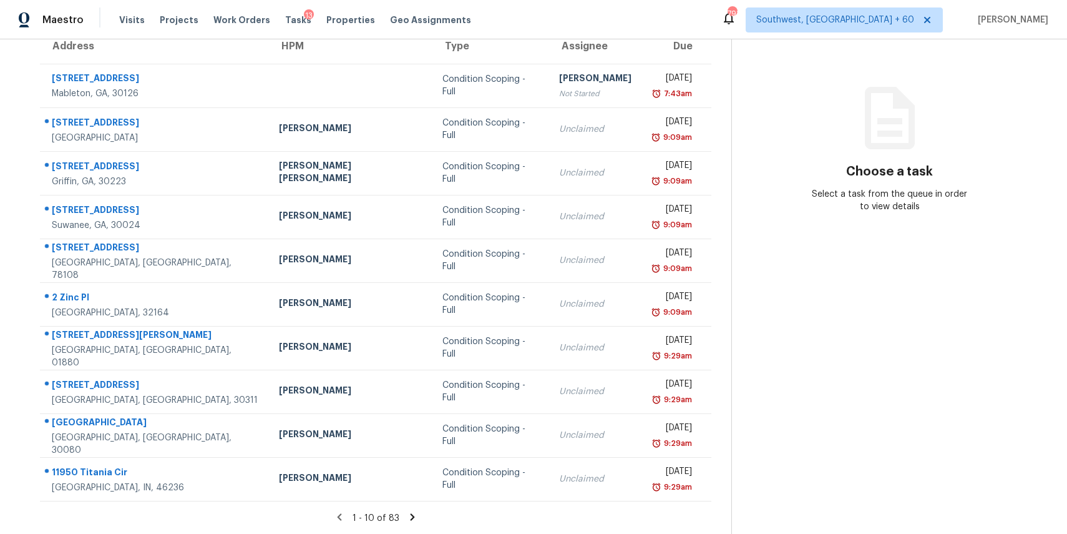
click at [414, 515] on icon at bounding box center [412, 516] width 4 height 7
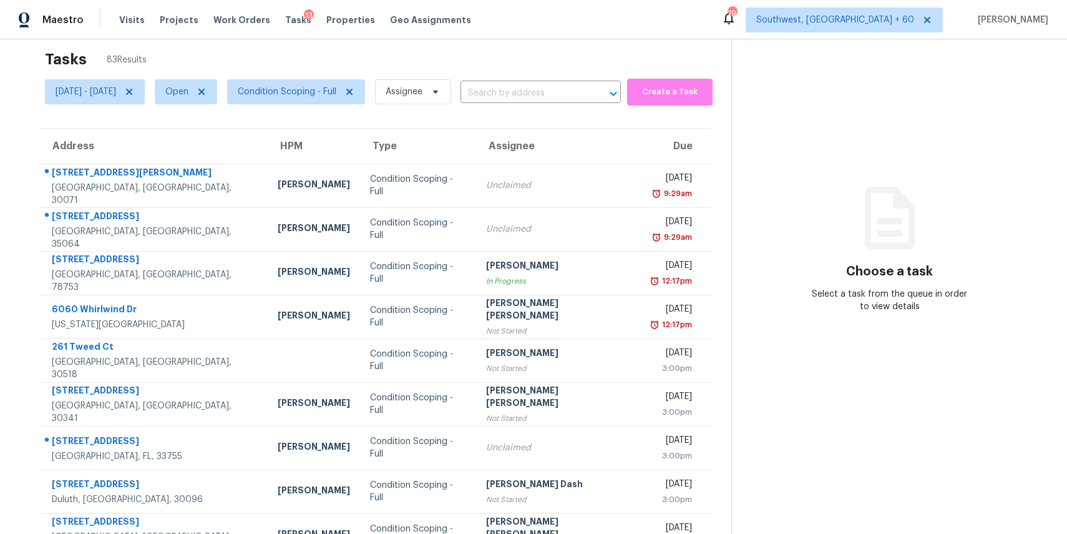
scroll to position [0, 0]
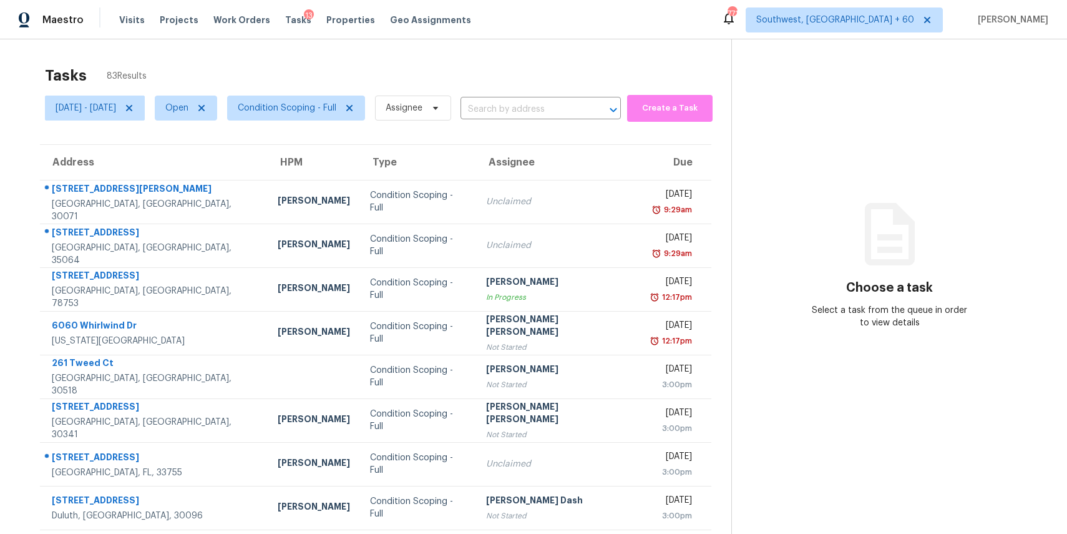
click at [560, 127] on section "Tasks 83 Results Mon, Sep 08 - Mon, Sep 08 Open Condition Scoping - Full Assign…" at bounding box center [375, 354] width 711 height 591
click at [559, 111] on input "text" at bounding box center [523, 109] width 125 height 19
paste input "19370 E 40th Pl Denver CO 80249"
type input "19370 E 40th Pl Denver CO 80249"
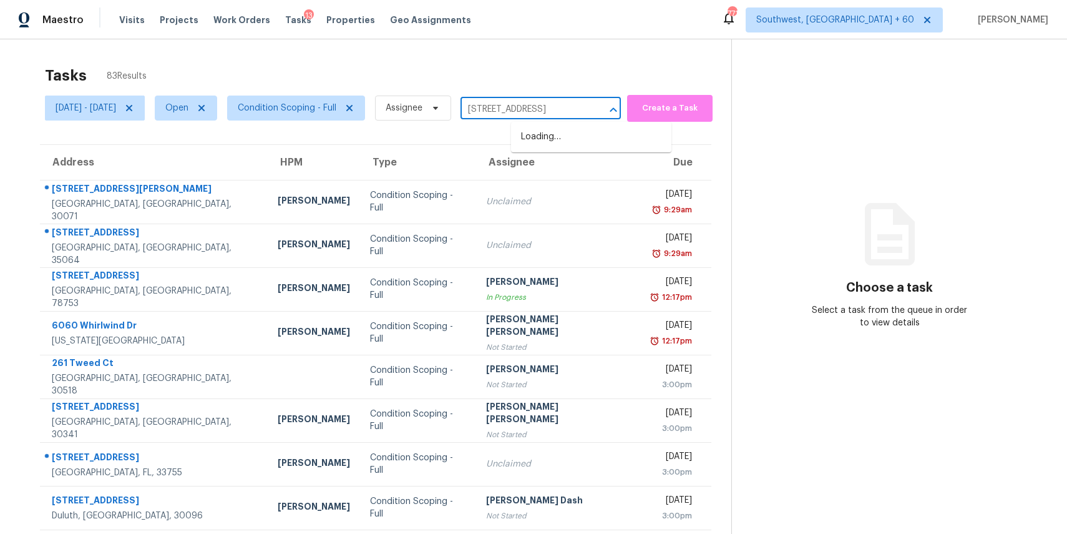
scroll to position [0, 21]
click at [572, 146] on li "19370 E 40th Pl, Denver, CO 80249" at bounding box center [591, 137] width 160 height 21
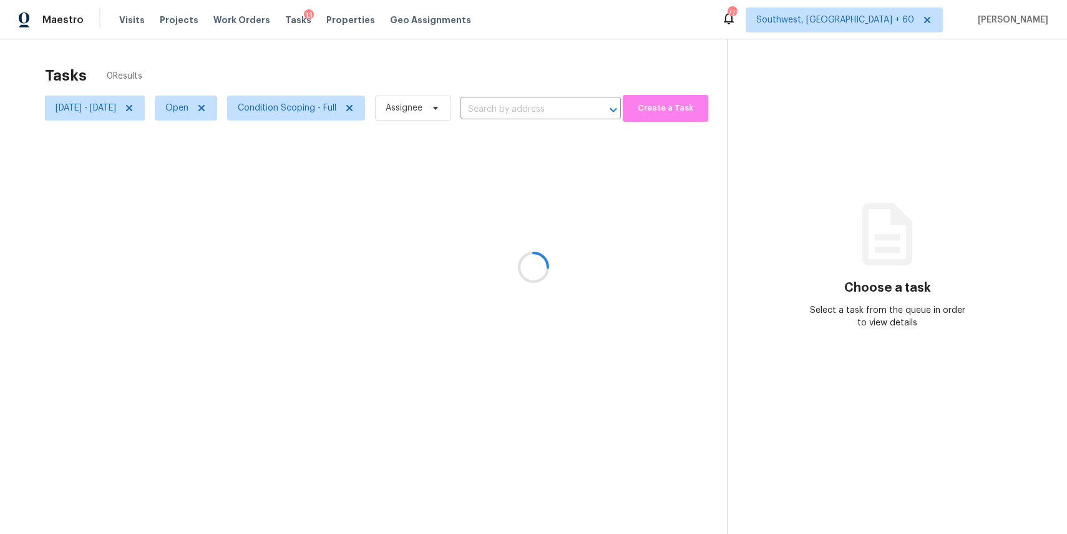
type input "19370 E 40th Pl, Denver, CO 80249"
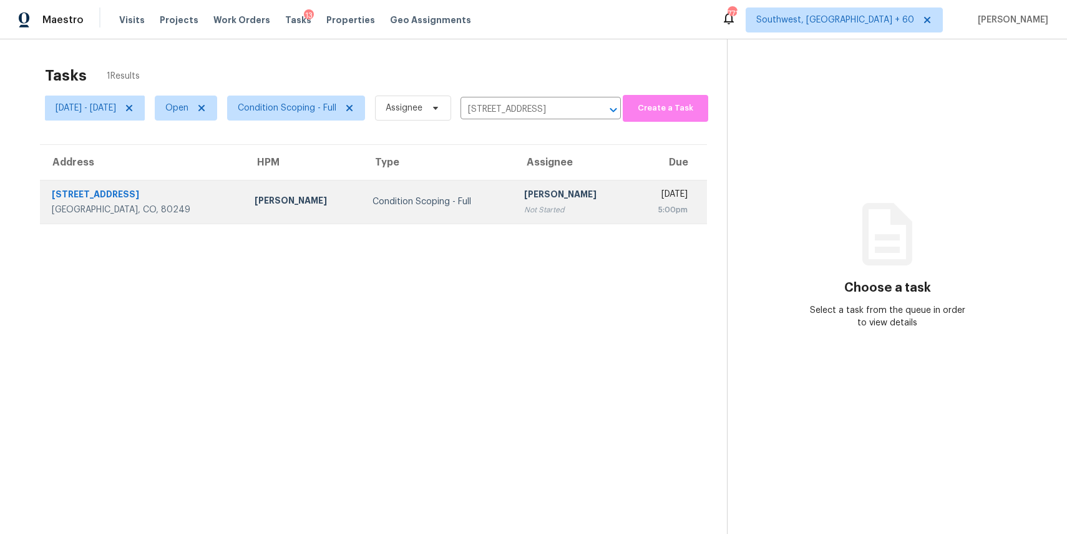
click at [539, 207] on div "Not Started" at bounding box center [573, 209] width 98 height 12
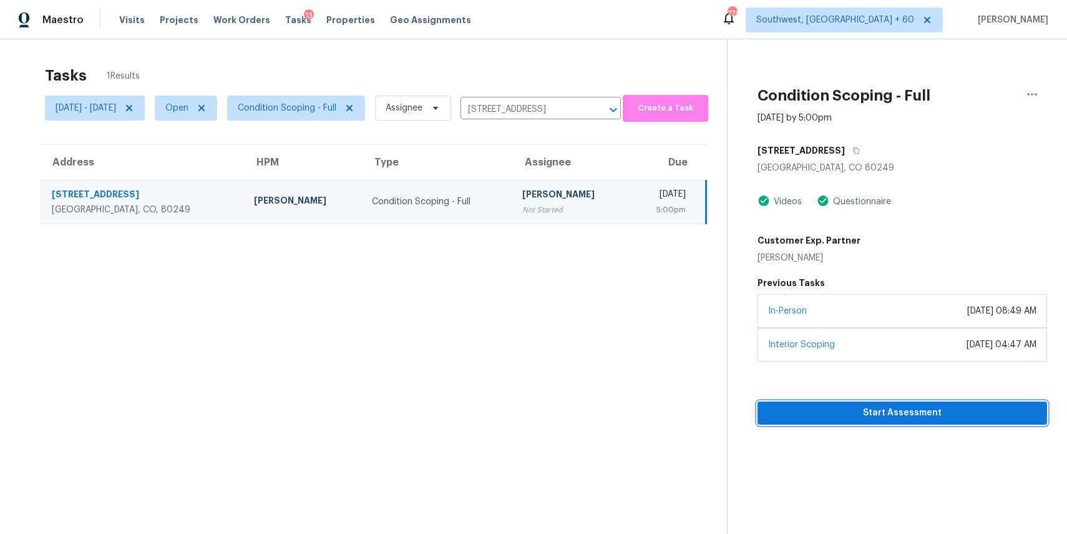
click at [892, 413] on span "Start Assessment" at bounding box center [903, 413] width 270 height 16
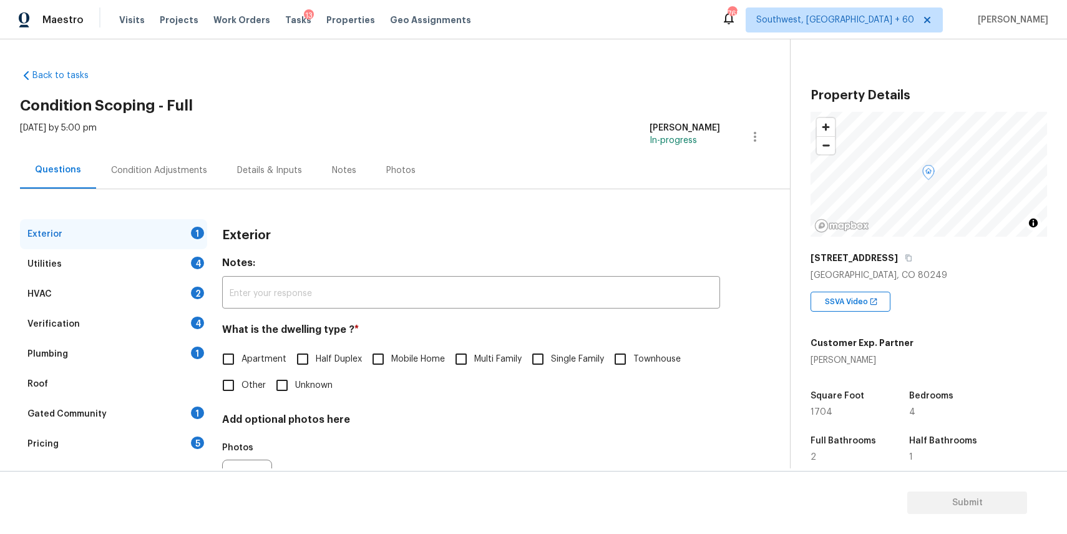
click at [833, 357] on div "Claire Buser" at bounding box center [862, 360] width 103 height 12
copy div "Claire Buser"
click at [831, 99] on h3 "Property Details" at bounding box center [929, 95] width 237 height 12
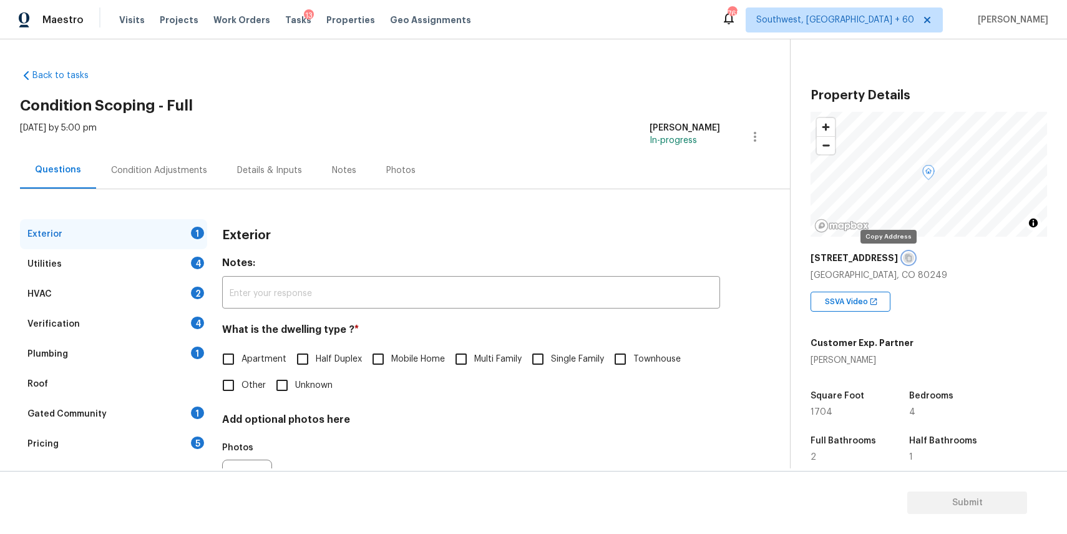
click at [905, 257] on icon "button" at bounding box center [908, 257] width 7 height 7
click at [285, 14] on div "Tasks 13" at bounding box center [298, 20] width 26 height 13
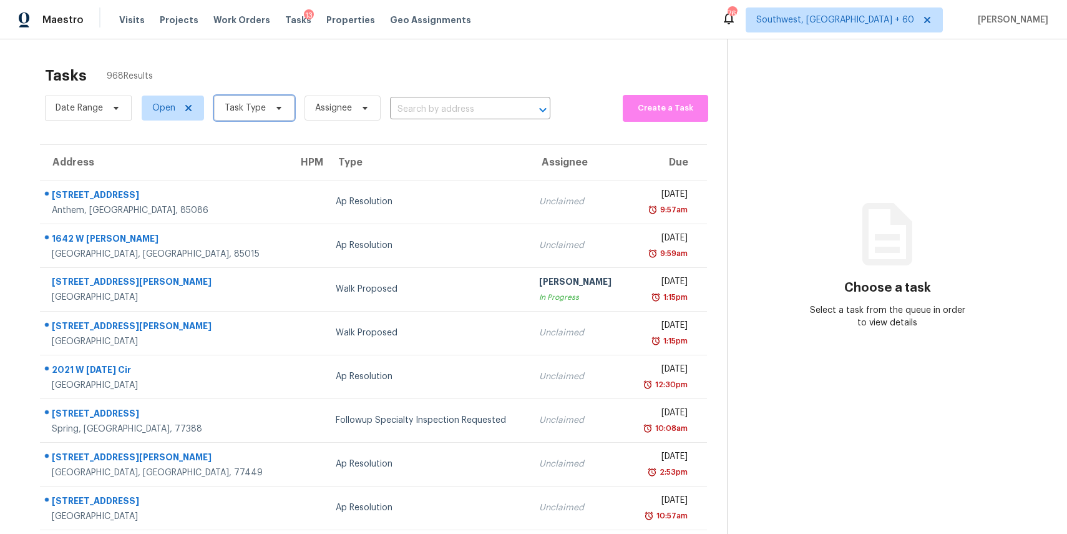
click at [260, 115] on span "Task Type" at bounding box center [254, 107] width 81 height 25
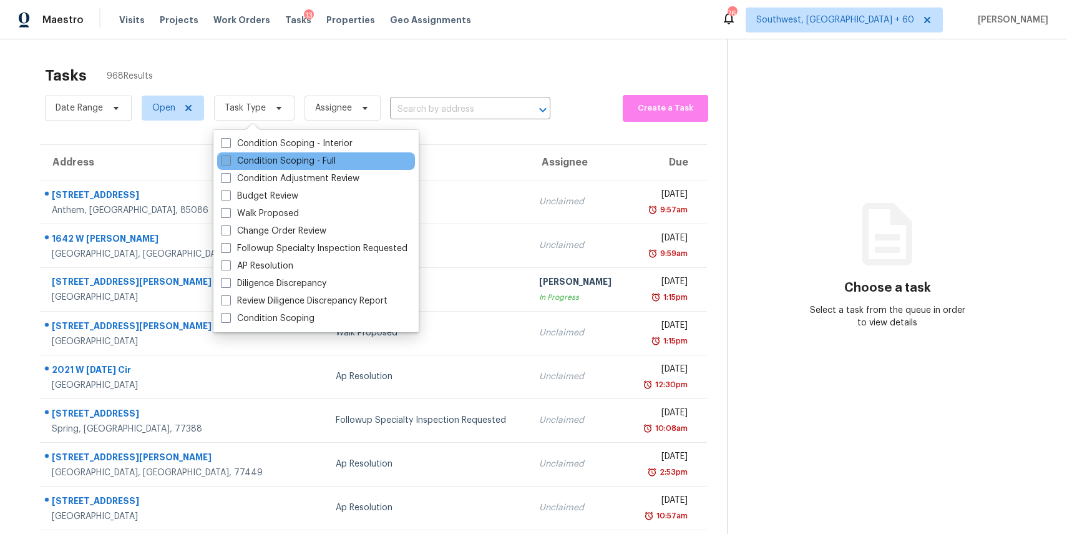
click at [299, 162] on label "Condition Scoping - Full" at bounding box center [278, 161] width 115 height 12
click at [229, 162] on input "Condition Scoping - Full" at bounding box center [225, 159] width 8 height 8
checkbox input "true"
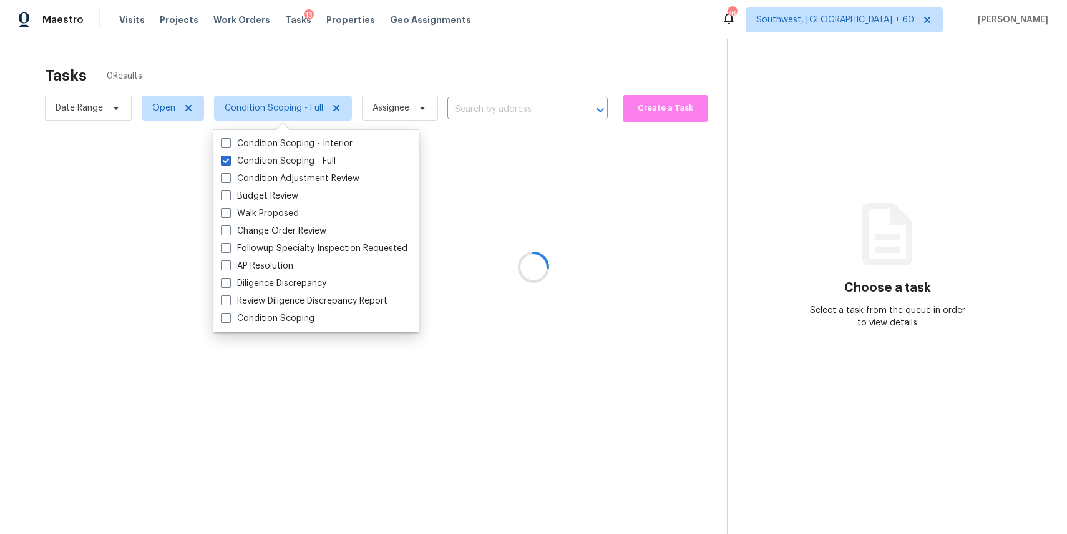
click at [362, 56] on div at bounding box center [533, 267] width 1067 height 534
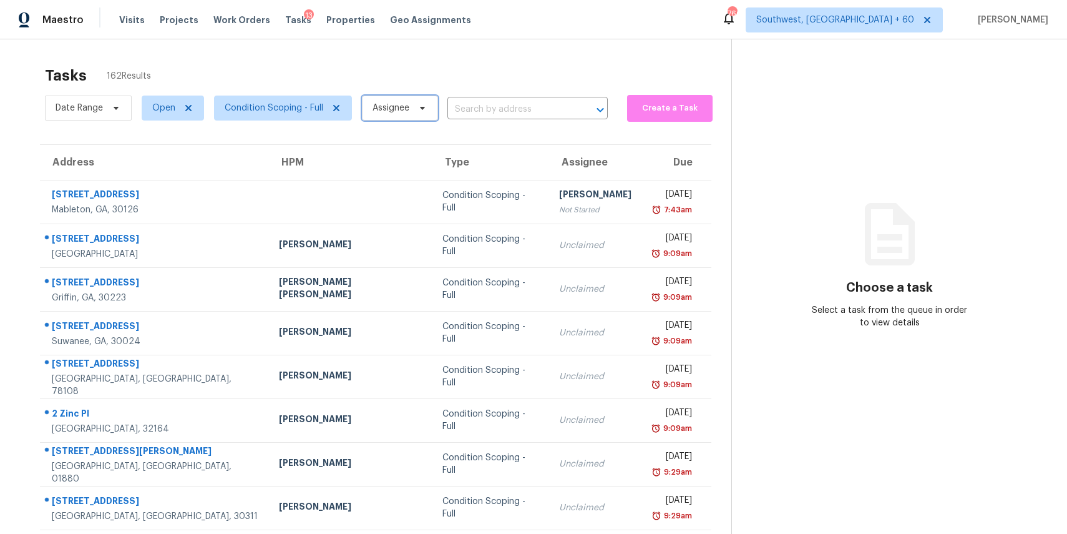
click at [408, 98] on span "Assignee" at bounding box center [400, 107] width 76 height 25
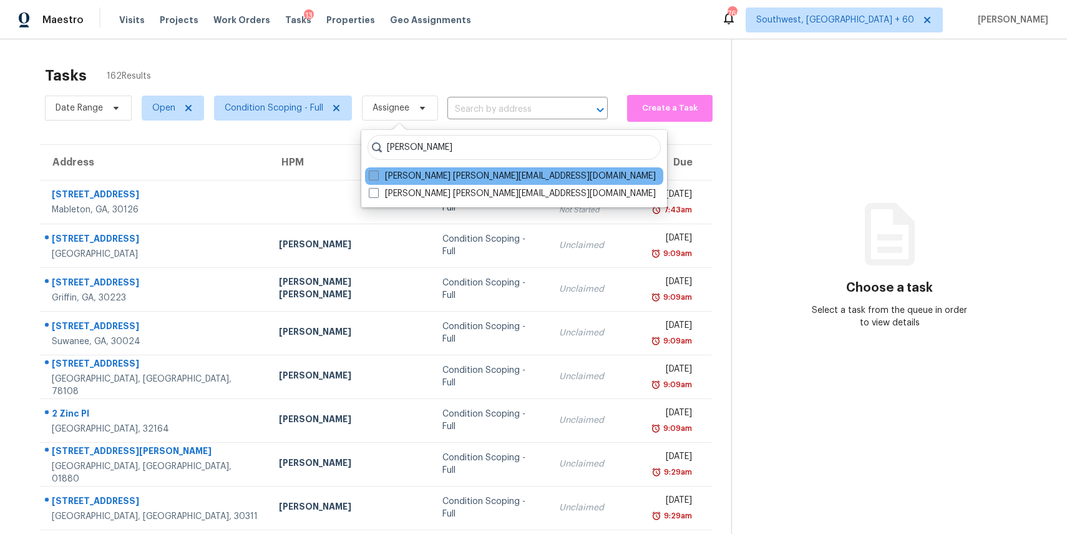
type input "ranjith"
click at [423, 173] on label "Ranjith Kumar P ranjith.kumar@opendoor.com" at bounding box center [512, 176] width 287 height 12
click at [377, 173] on input "Ranjith Kumar P ranjith.kumar@opendoor.com" at bounding box center [373, 174] width 8 height 8
checkbox input "true"
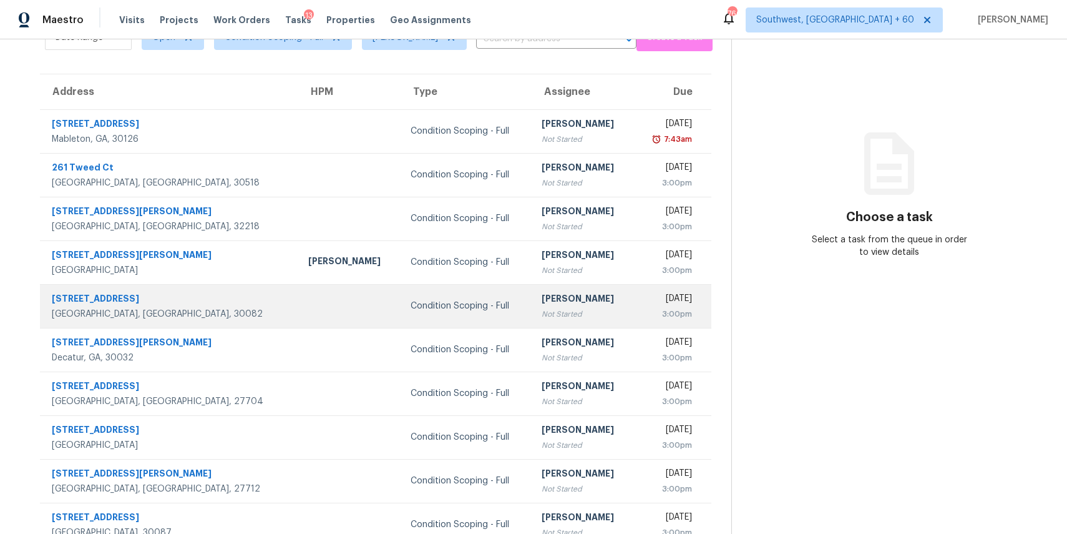
scroll to position [116, 0]
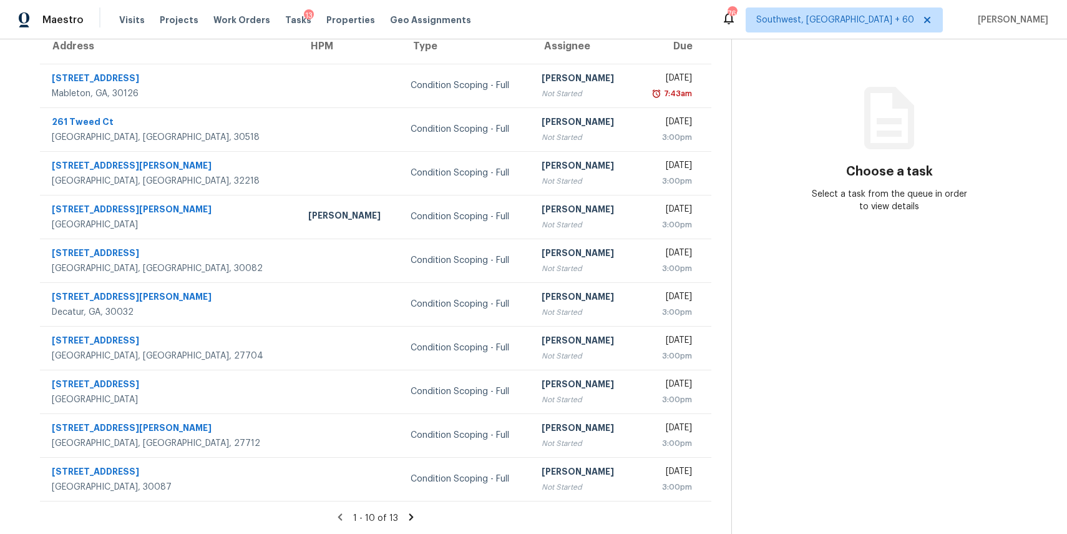
click at [411, 517] on icon at bounding box center [411, 516] width 11 height 11
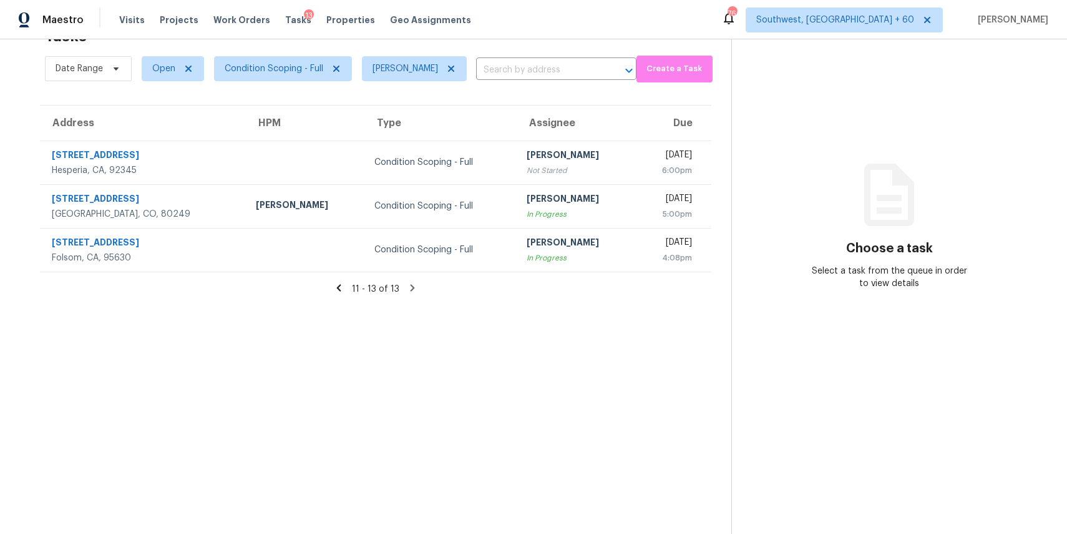
scroll to position [0, 0]
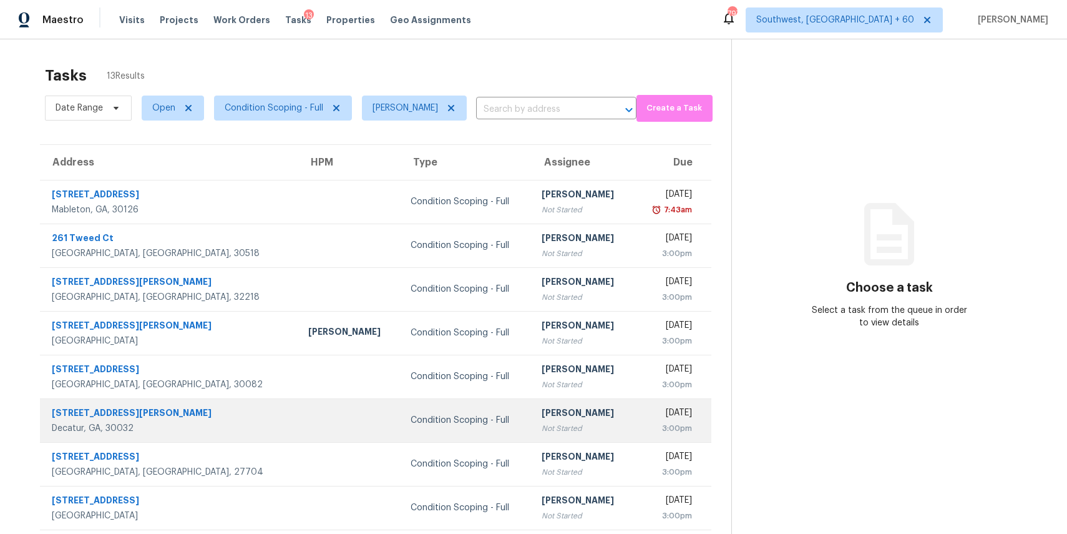
scroll to position [116, 0]
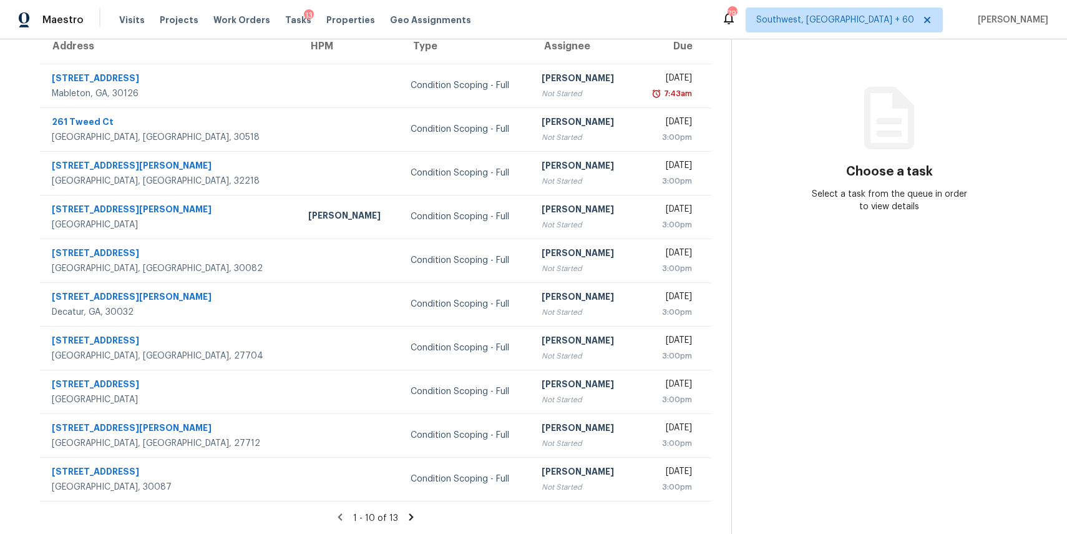
click at [407, 520] on icon at bounding box center [411, 516] width 11 height 11
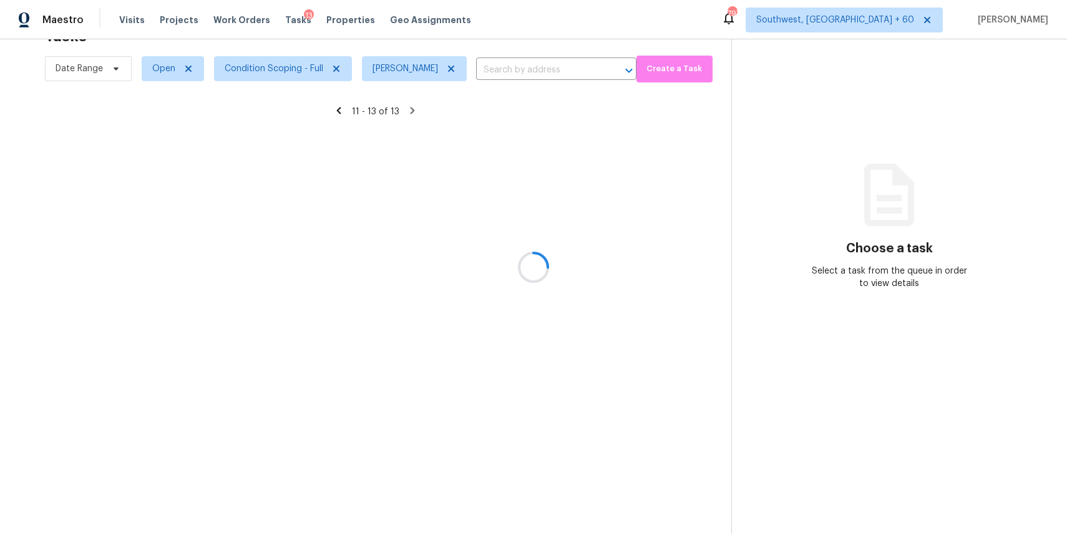
scroll to position [39, 0]
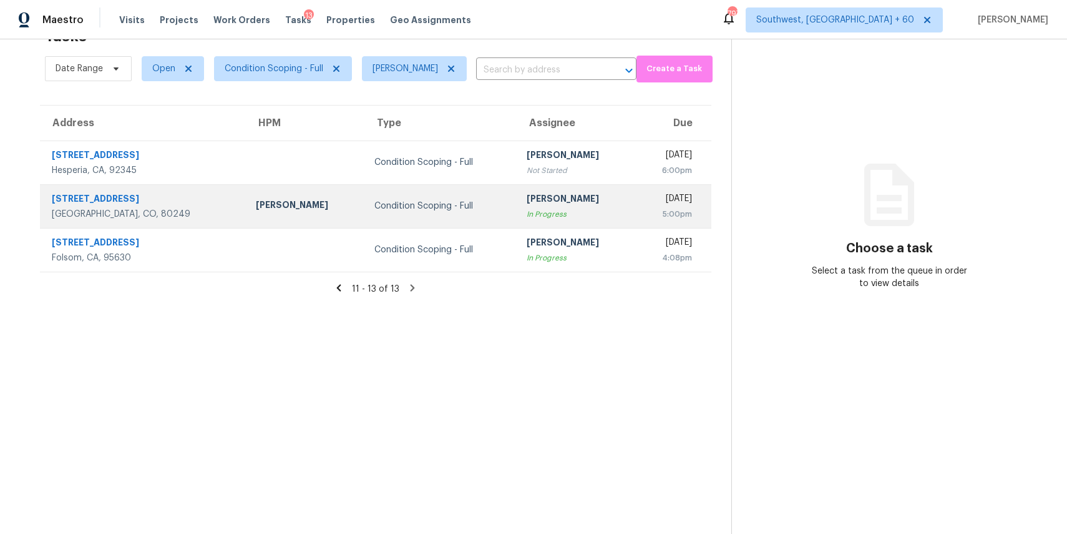
click at [564, 203] on td "[PERSON_NAME] P In Progress" at bounding box center [576, 206] width 119 height 44
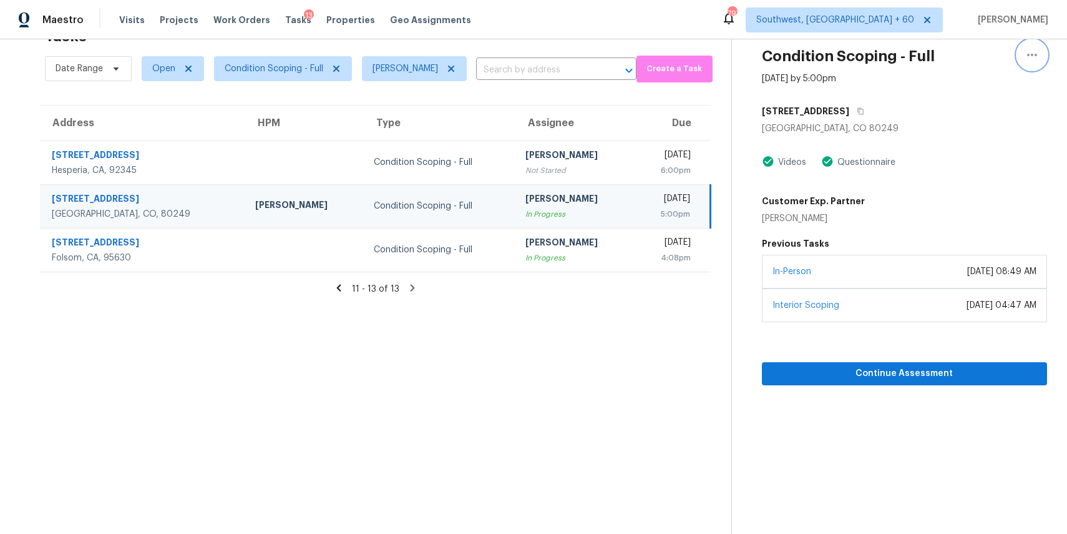
click at [1022, 63] on button "button" at bounding box center [1032, 55] width 30 height 30
click at [978, 95] on div "Mark as Blocked" at bounding box center [960, 92] width 97 height 12
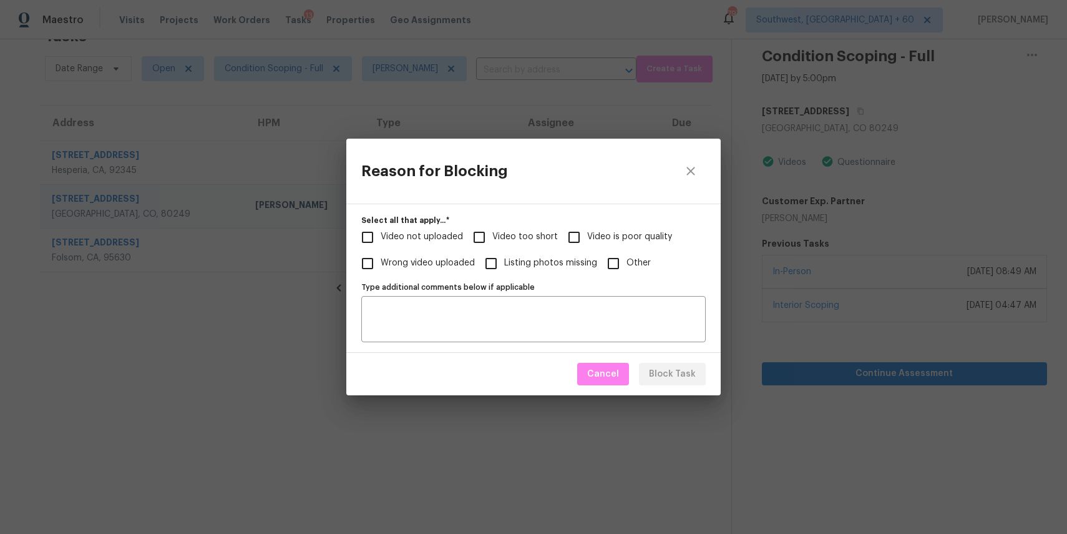
click at [538, 236] on span "Video too short" at bounding box center [525, 236] width 66 height 13
click at [492, 236] on input "Video too short" at bounding box center [479, 237] width 26 height 26
checkbox input "true"
click at [684, 378] on span "Block Task" at bounding box center [672, 374] width 47 height 16
